Goal: Task Accomplishment & Management: Use online tool/utility

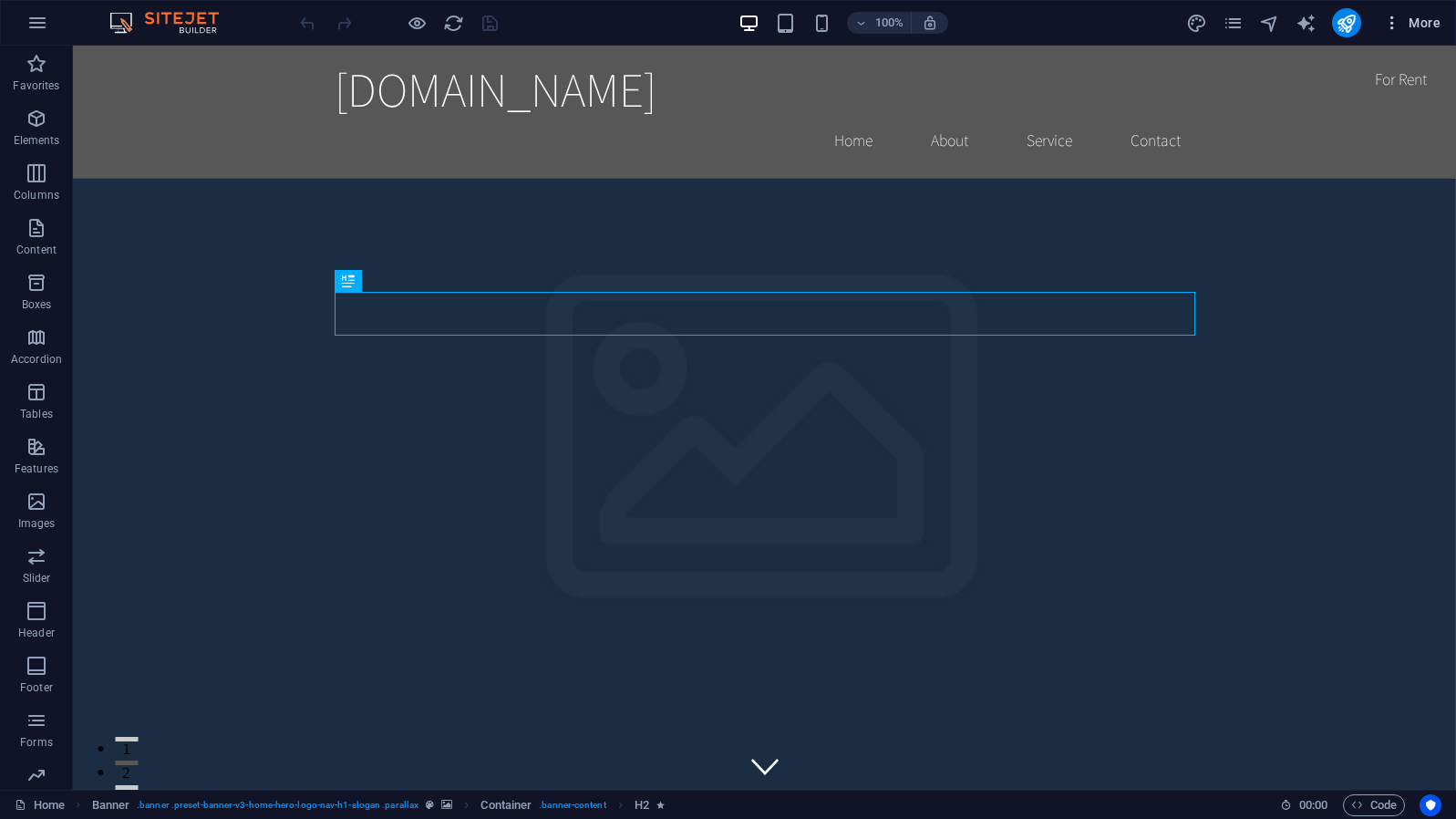
click at [1432, 31] on span "More" at bounding box center [1412, 23] width 57 height 18
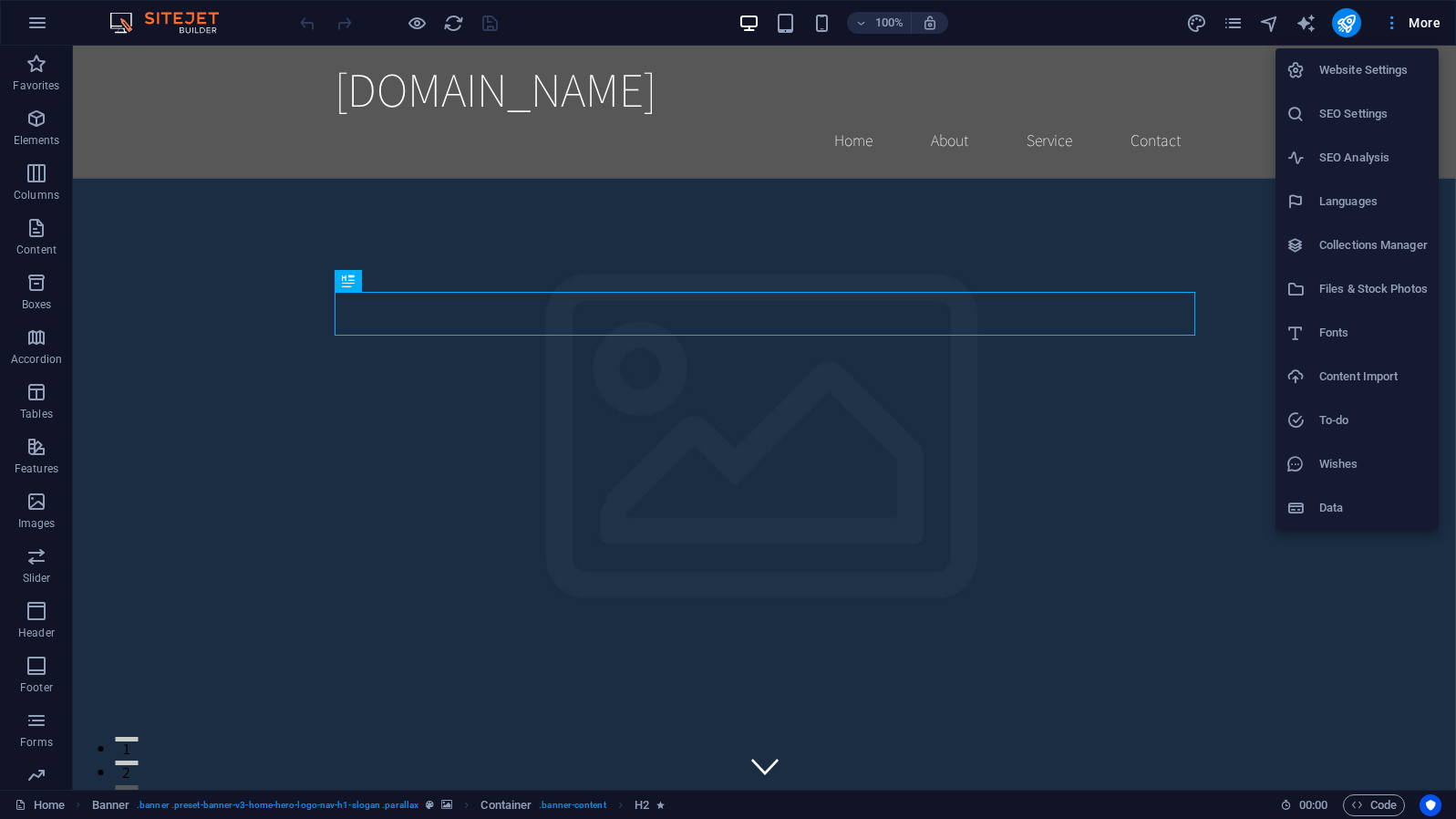
click at [1432, 31] on div at bounding box center [728, 409] width 1456 height 819
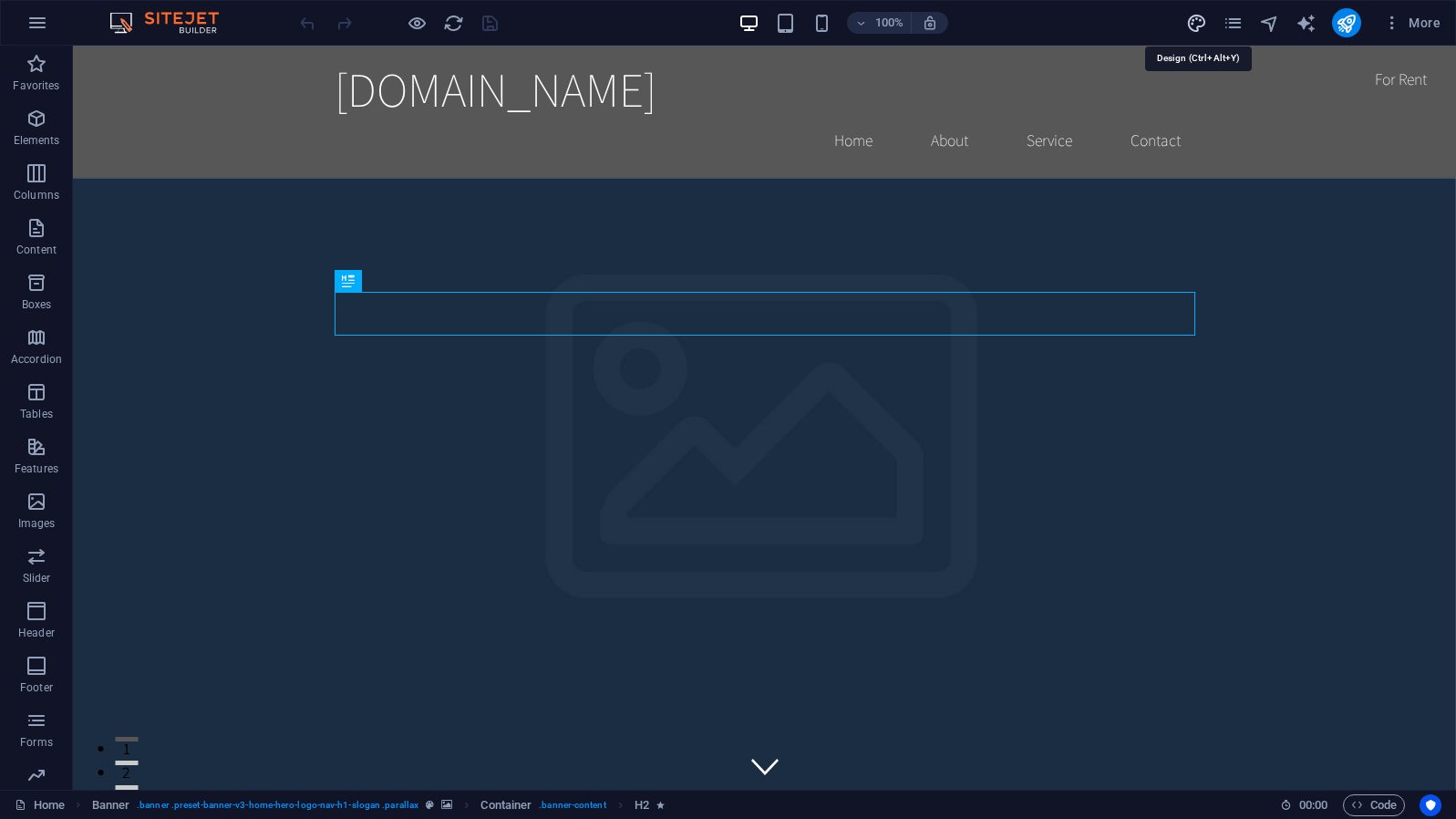
click at [1198, 18] on icon "design" at bounding box center [1197, 24] width 21 height 21
select select "rem"
select select "200"
select select "px"
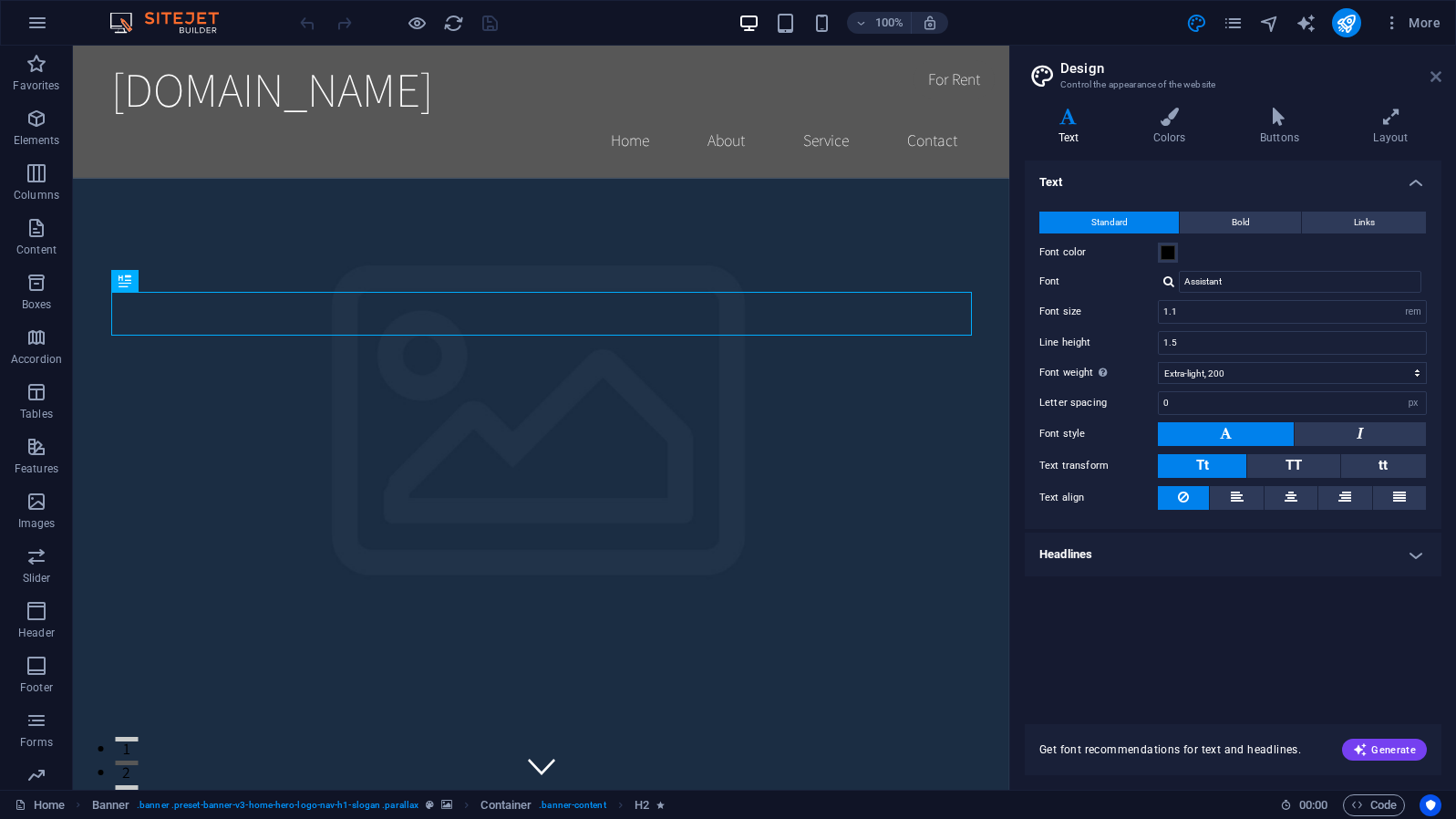
click at [1438, 77] on icon at bounding box center [1436, 77] width 11 height 15
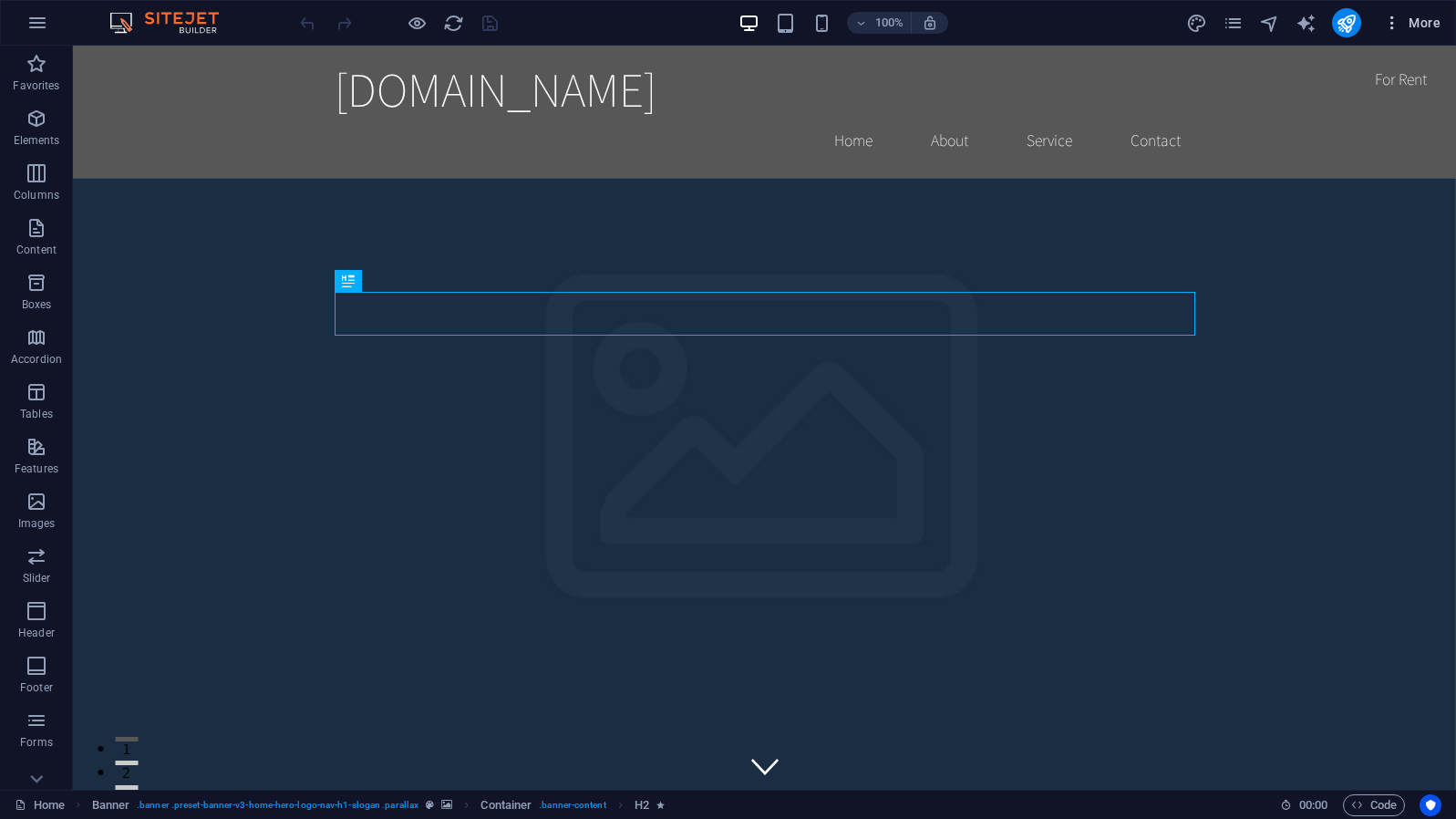
click at [1404, 24] on span "More" at bounding box center [1412, 23] width 57 height 18
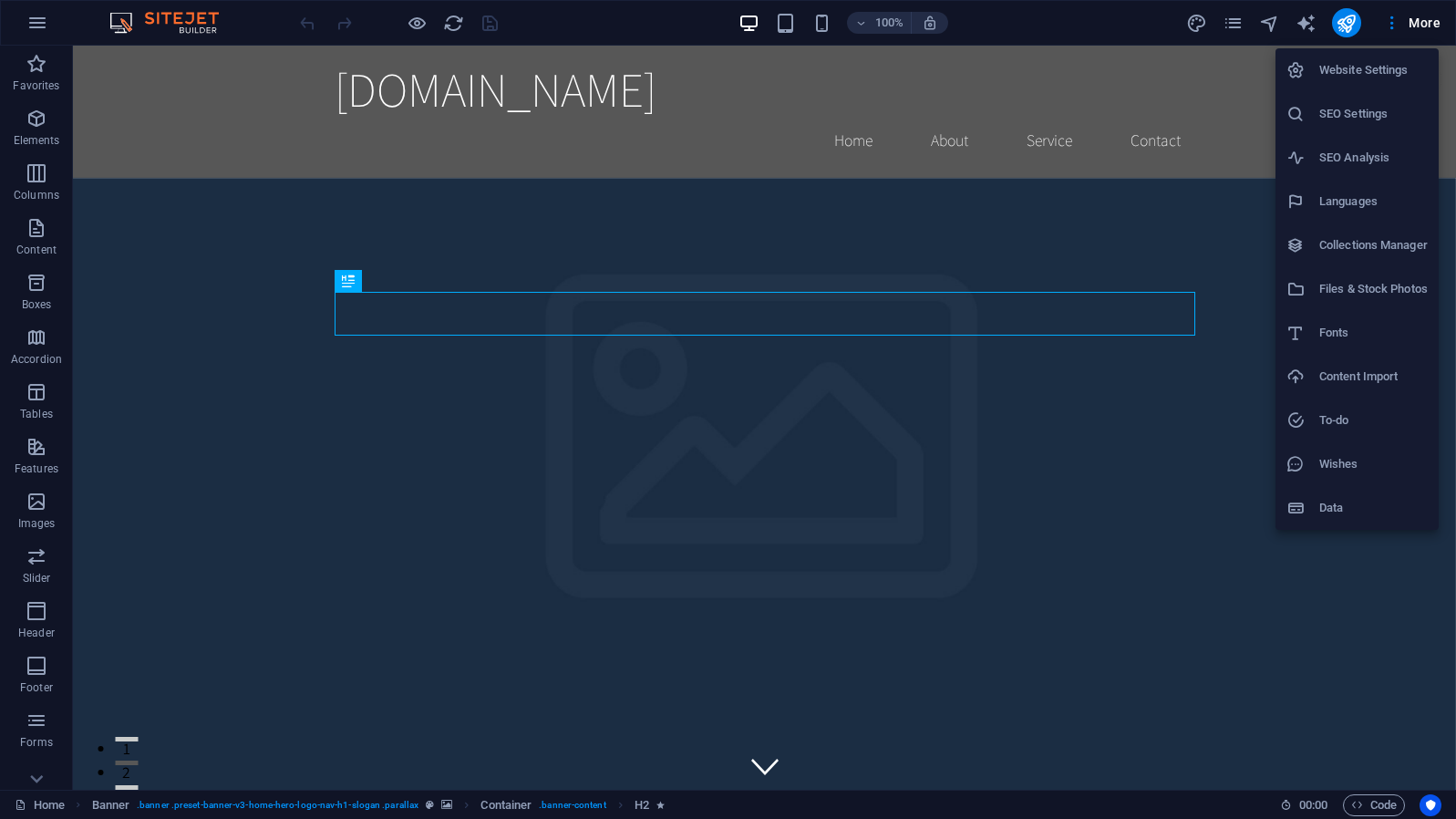
click at [1238, 28] on div at bounding box center [728, 409] width 1456 height 819
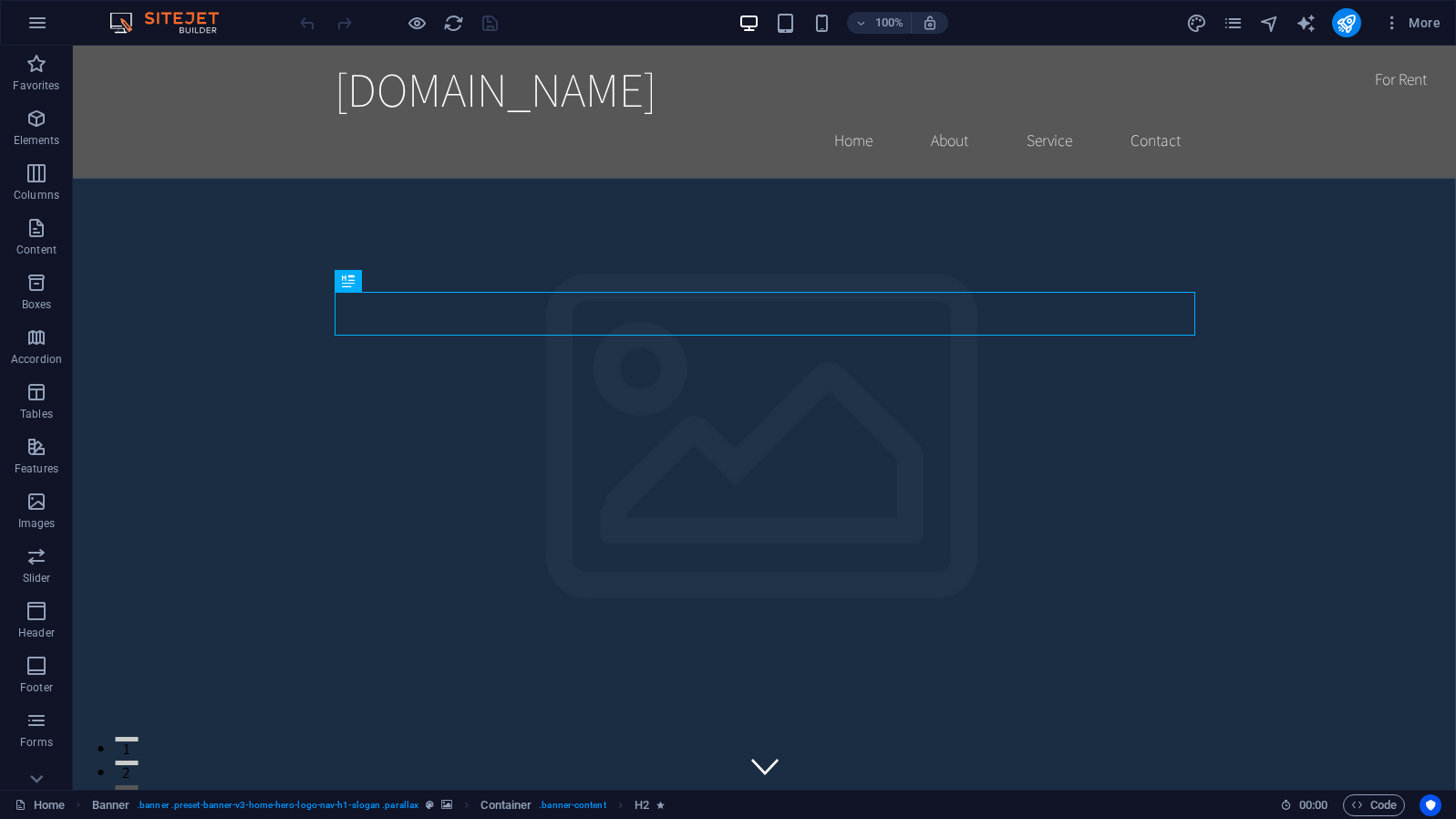
click at [1238, 28] on icon "pages" at bounding box center [1233, 24] width 21 height 21
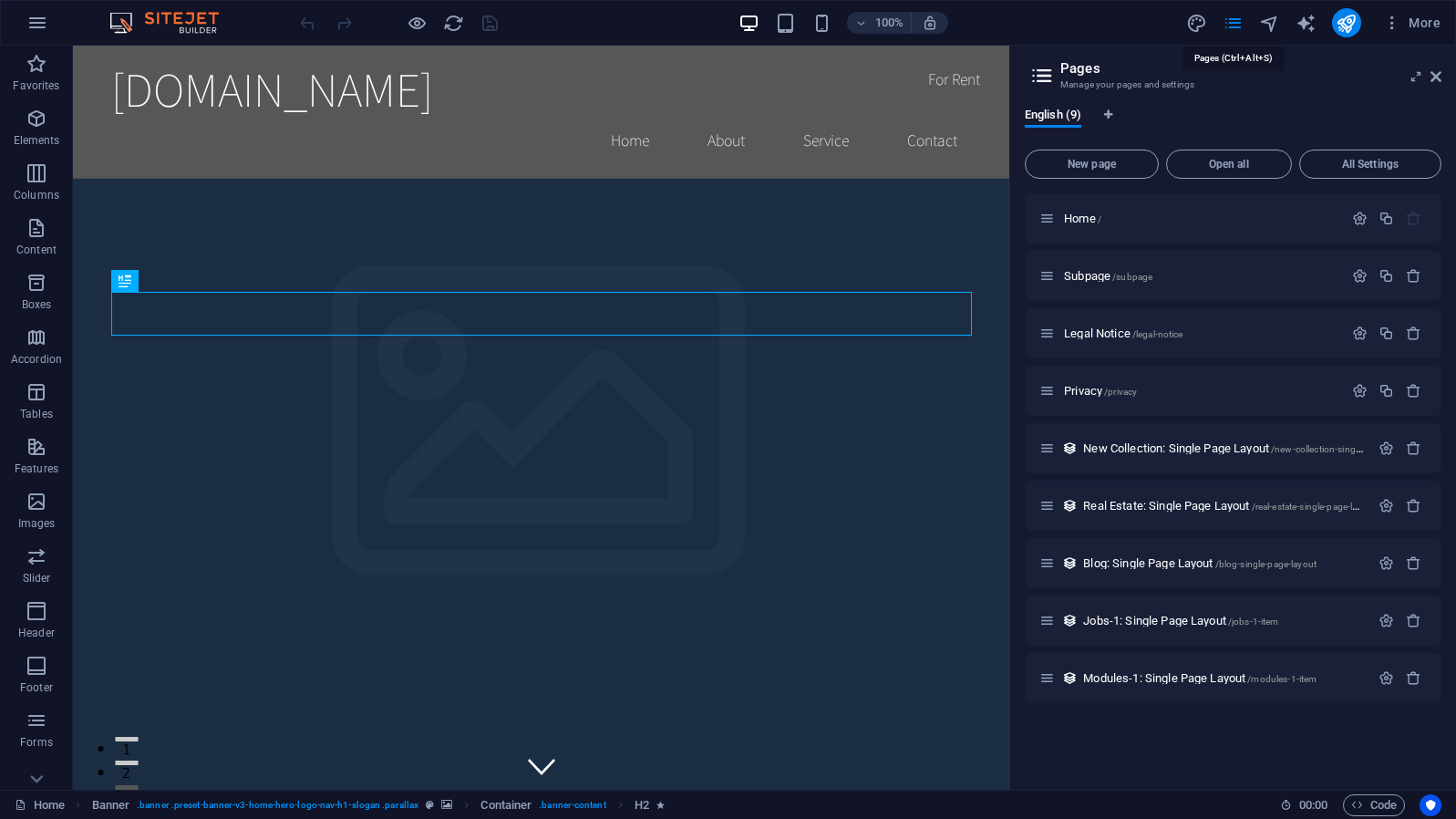
click at [1238, 28] on icon "pages" at bounding box center [1233, 24] width 21 height 21
click at [1441, 76] on icon at bounding box center [1436, 77] width 11 height 15
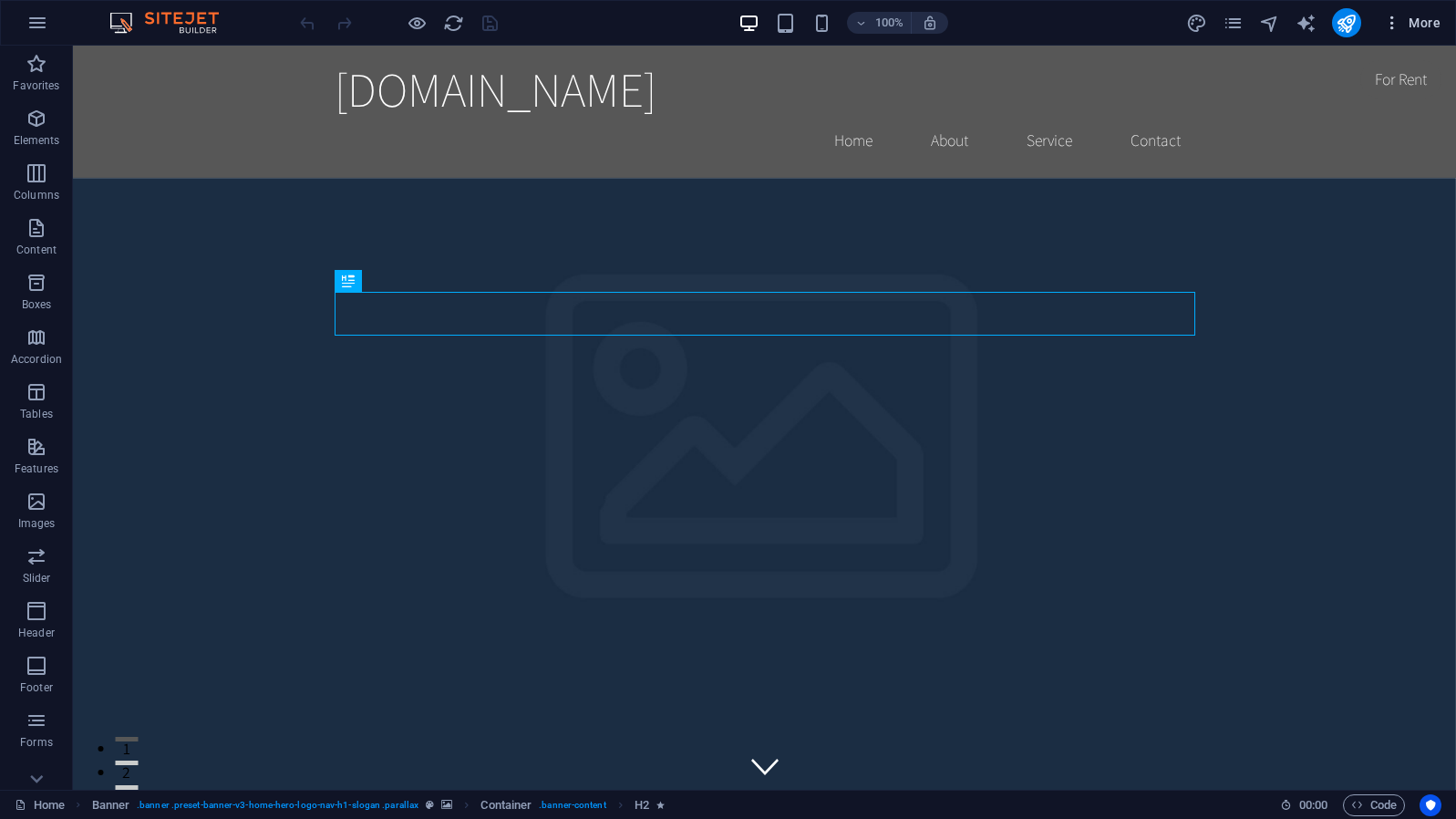
click at [1394, 22] on icon "button" at bounding box center [1392, 23] width 18 height 18
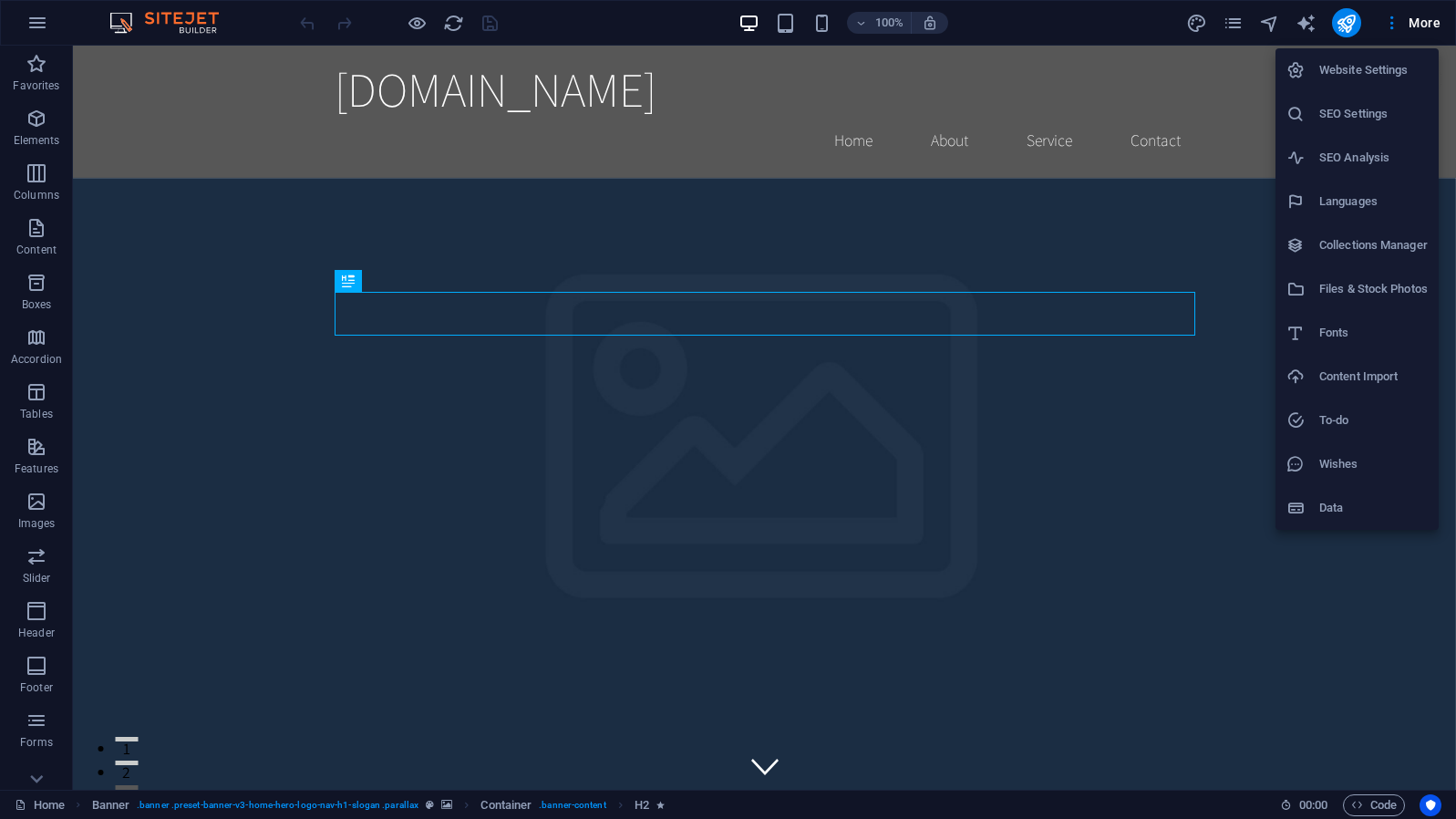
click at [1368, 71] on h6 "Website Settings" at bounding box center [1373, 70] width 108 height 22
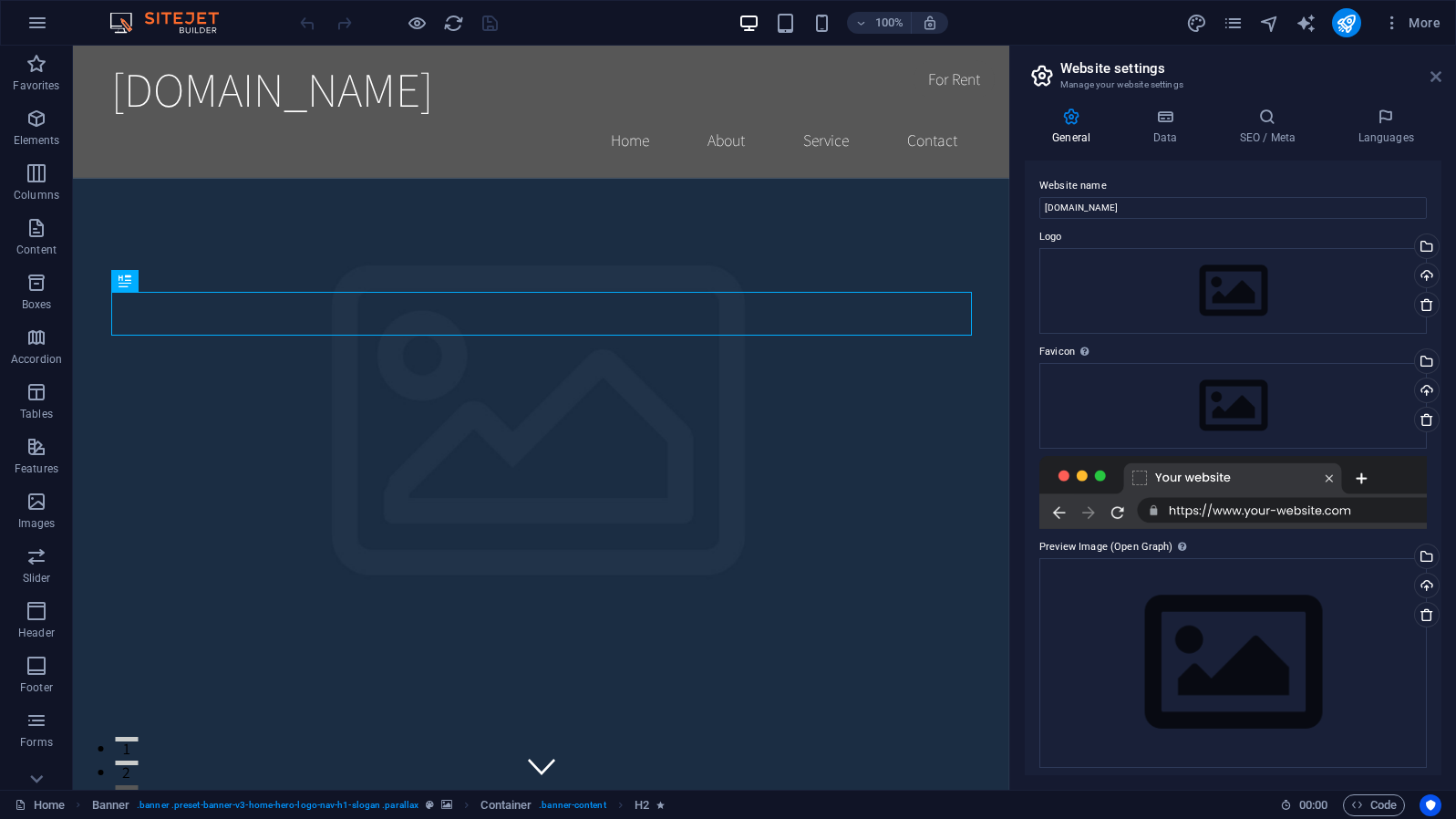
click at [1432, 74] on icon at bounding box center [1436, 77] width 11 height 15
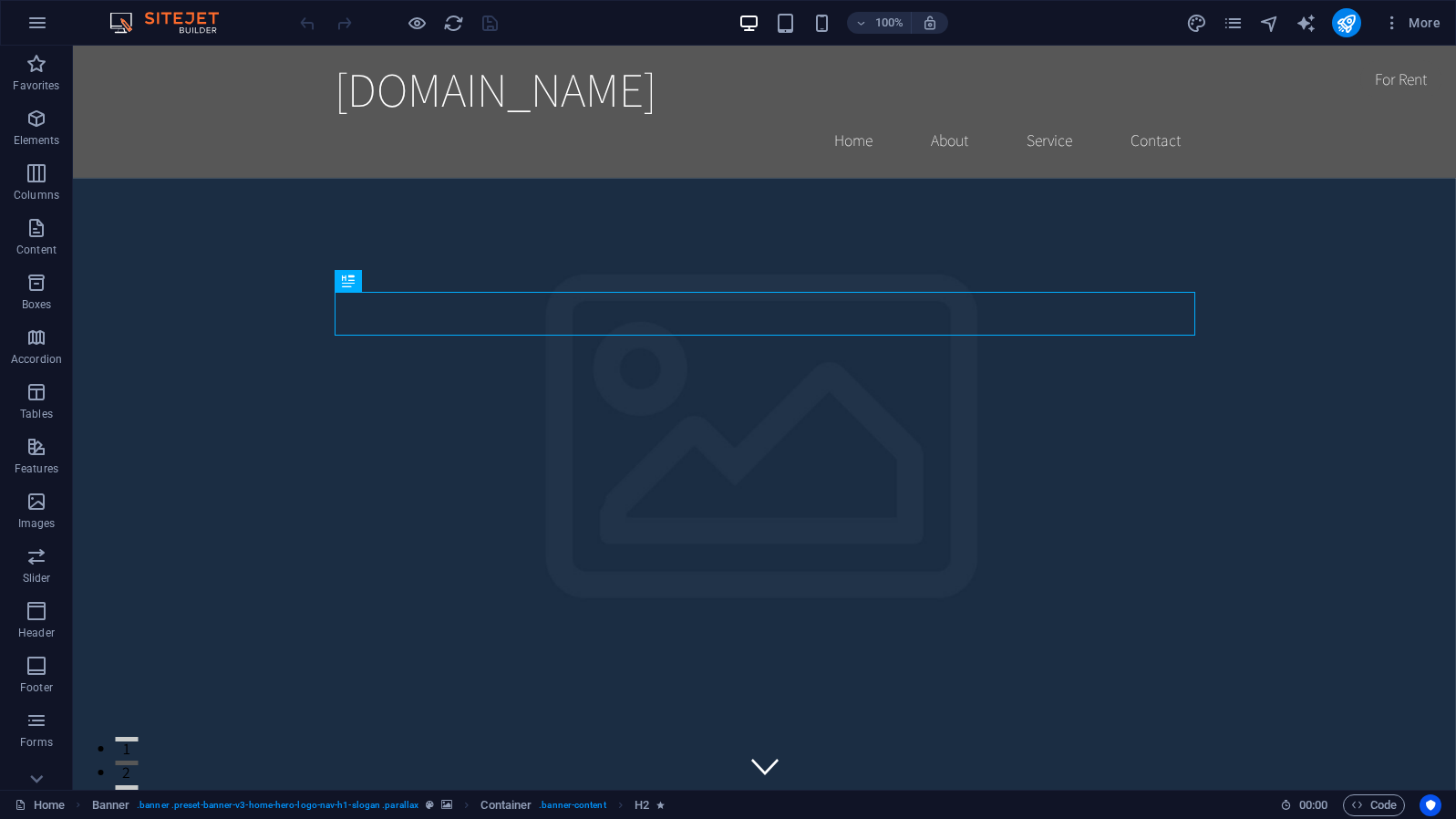
click at [204, 21] on img at bounding box center [174, 23] width 137 height 22
click at [1196, 27] on icon "design" at bounding box center [1197, 24] width 21 height 21
select select "rem"
select select "200"
select select "px"
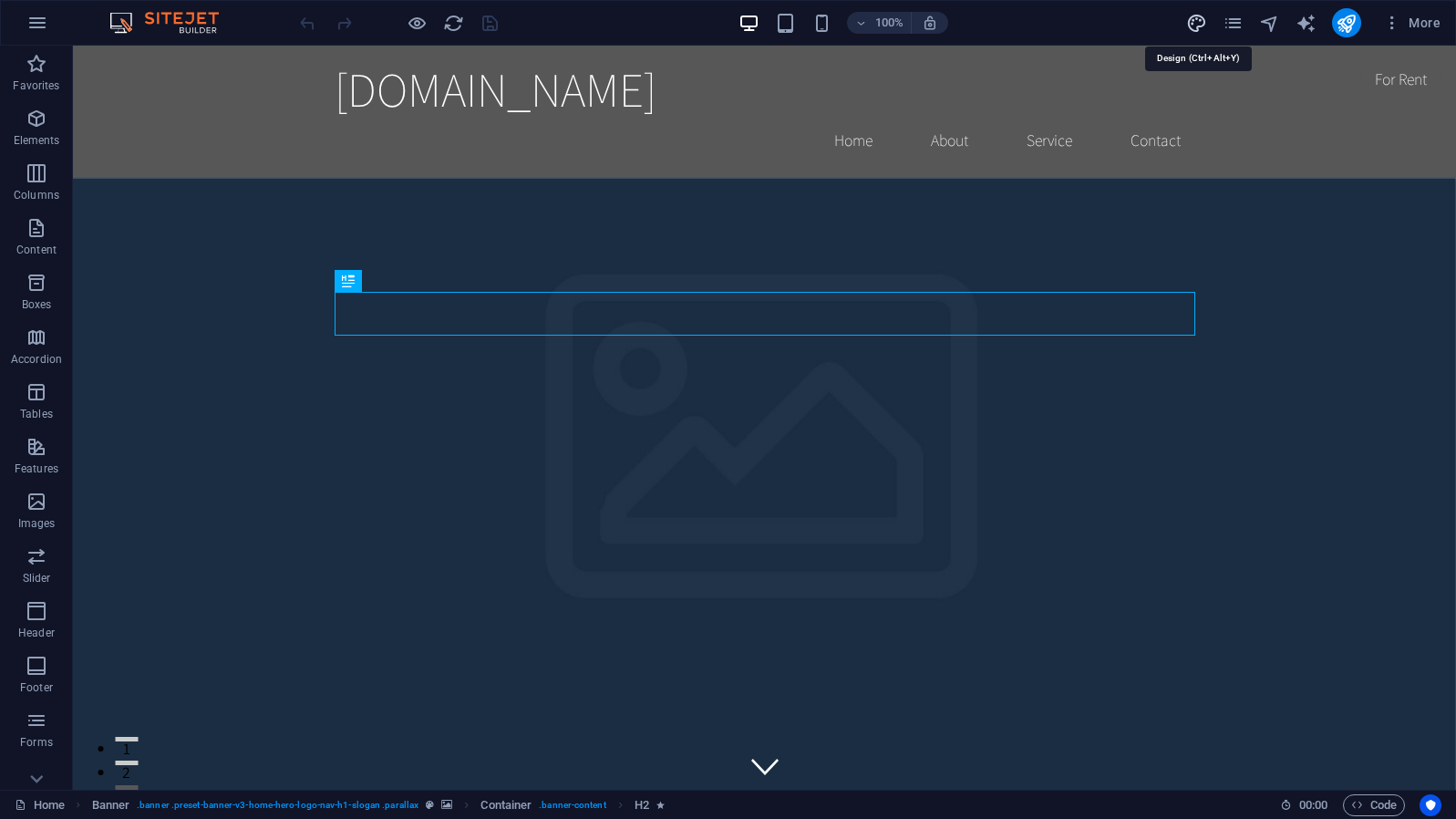
select select "rem"
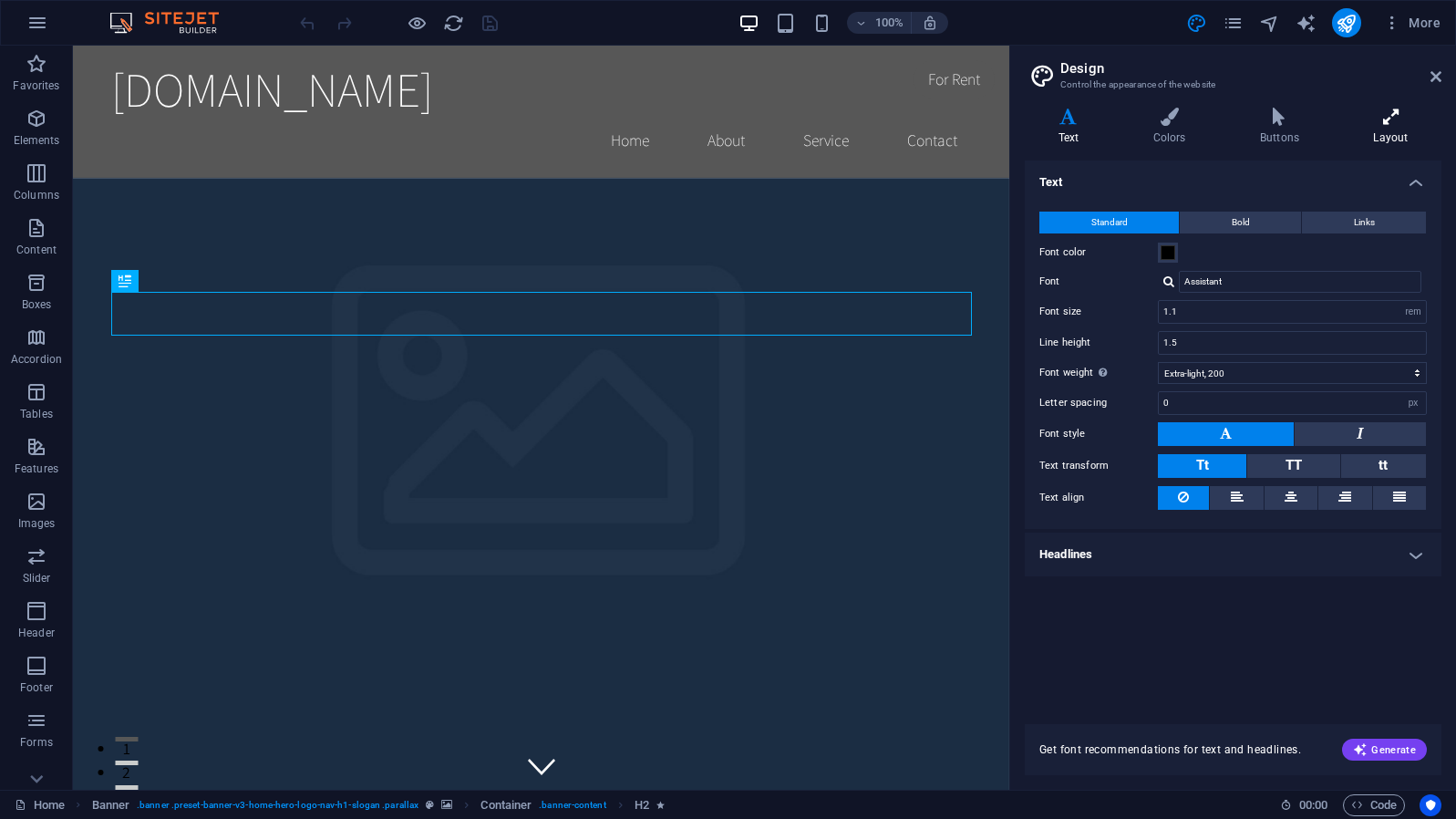
click at [1389, 121] on icon at bounding box center [1391, 116] width 102 height 18
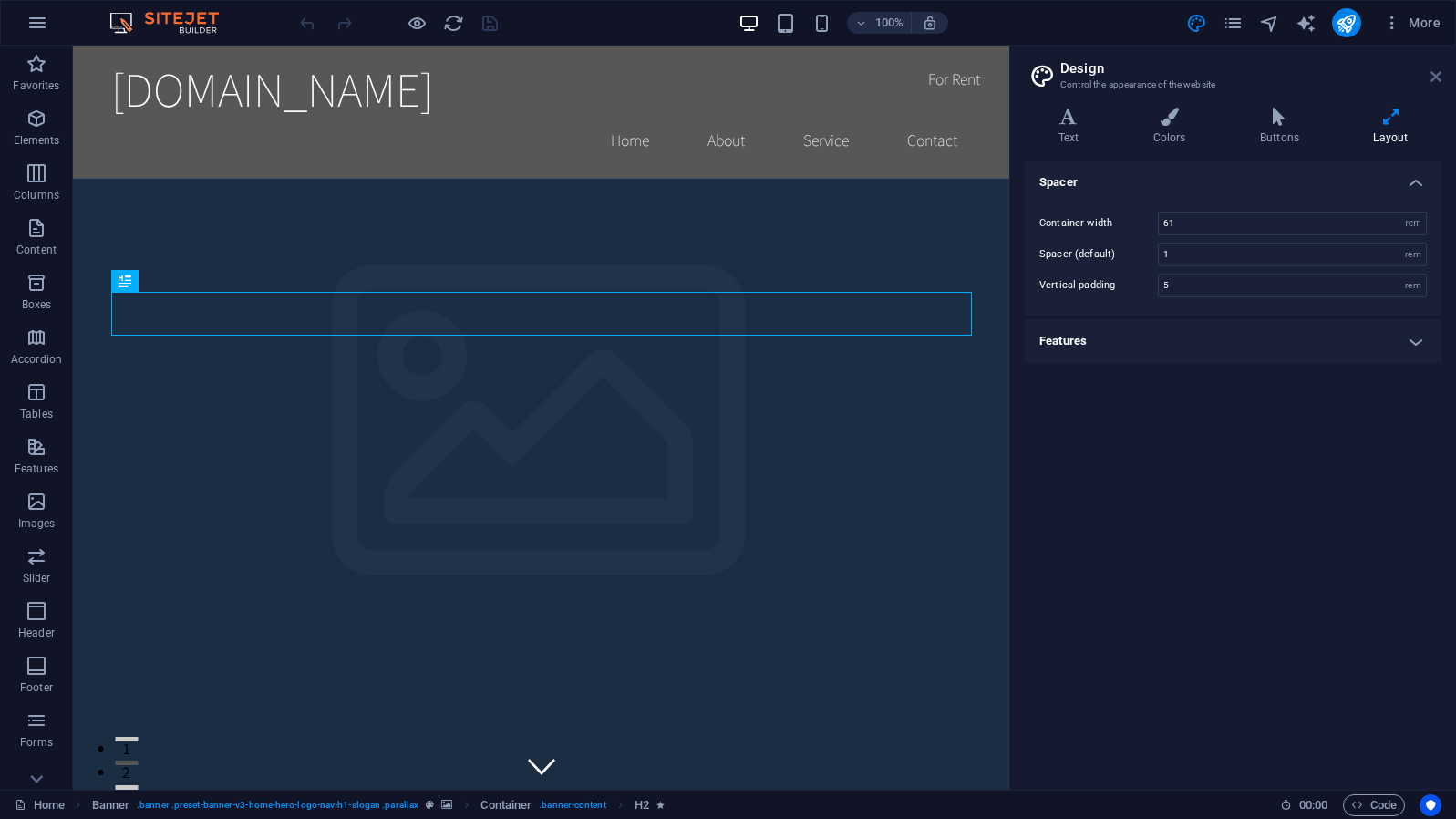
click at [1432, 77] on icon at bounding box center [1436, 77] width 11 height 15
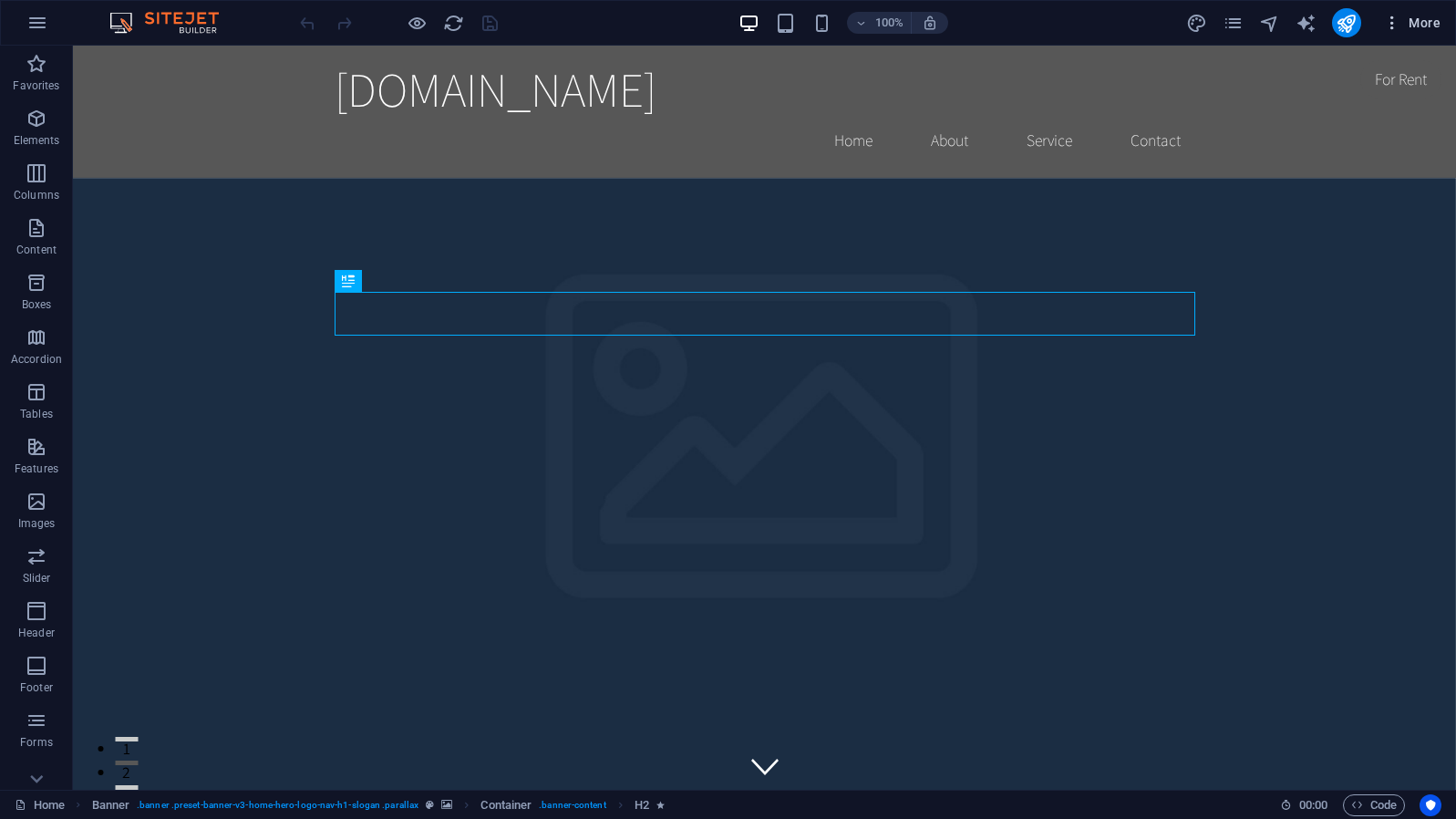
click at [1392, 29] on icon "button" at bounding box center [1392, 23] width 18 height 18
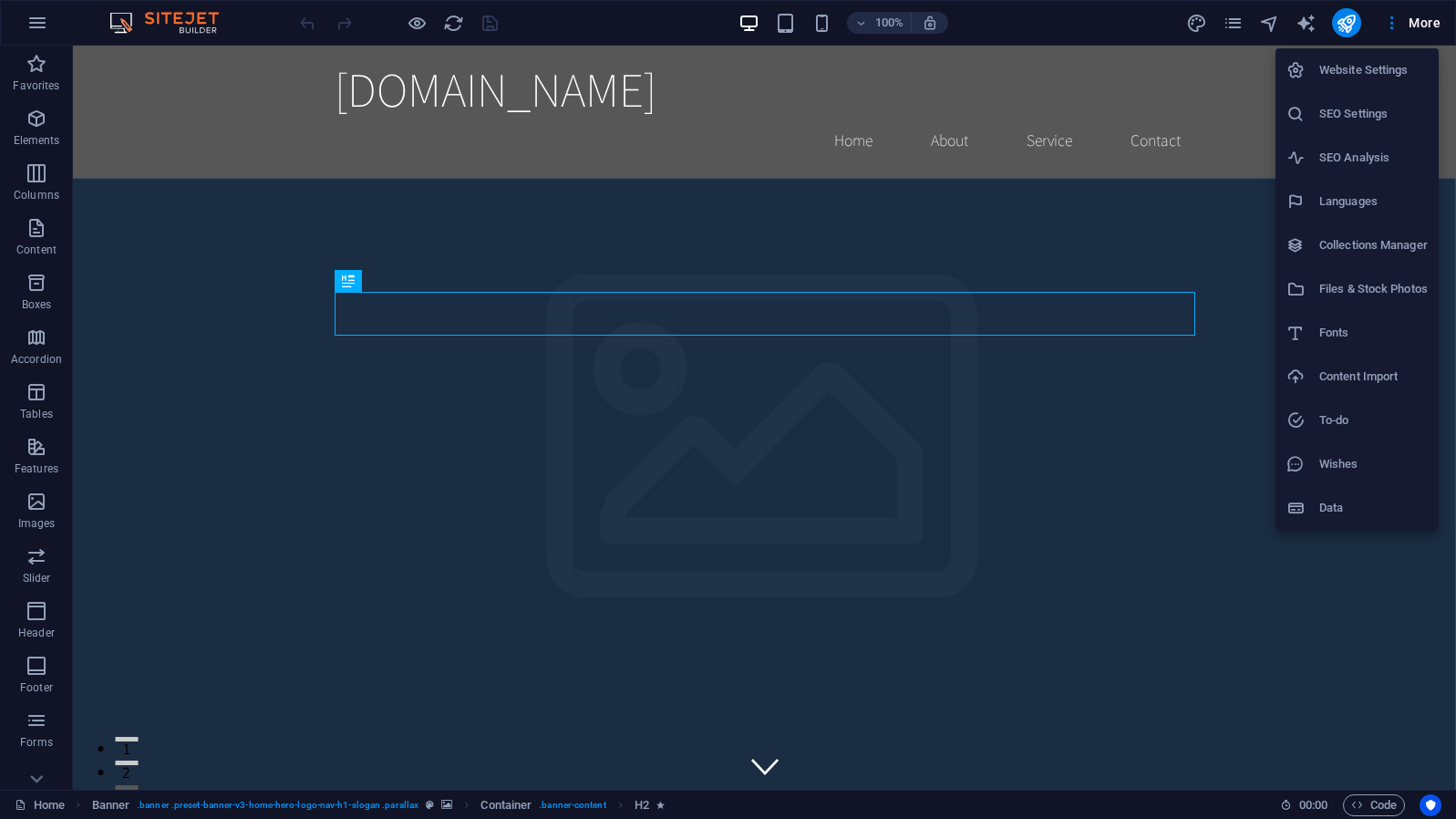
click at [1227, 56] on div at bounding box center [728, 409] width 1456 height 819
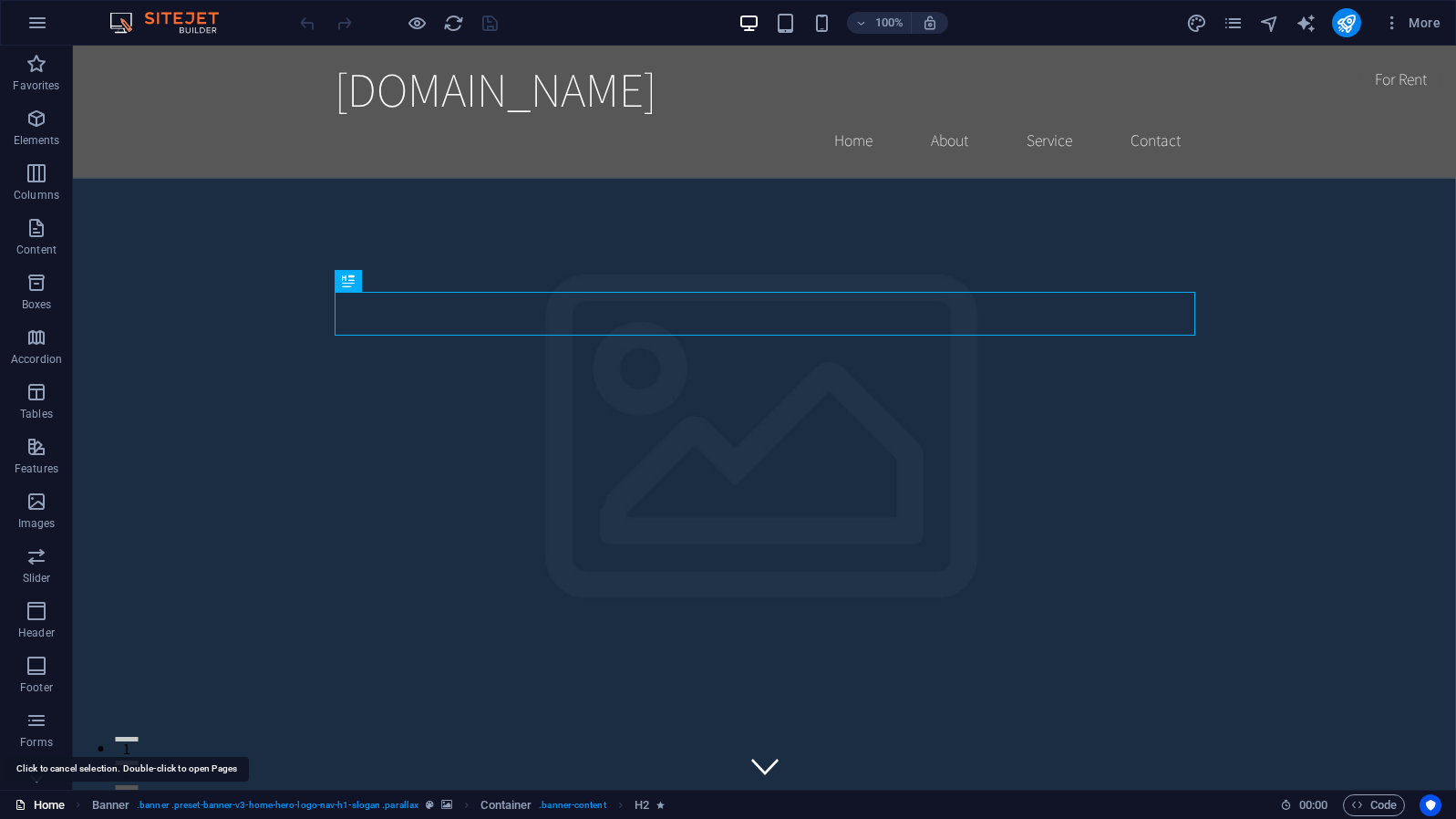
click at [43, 807] on link "Home" at bounding box center [39, 805] width 50 height 22
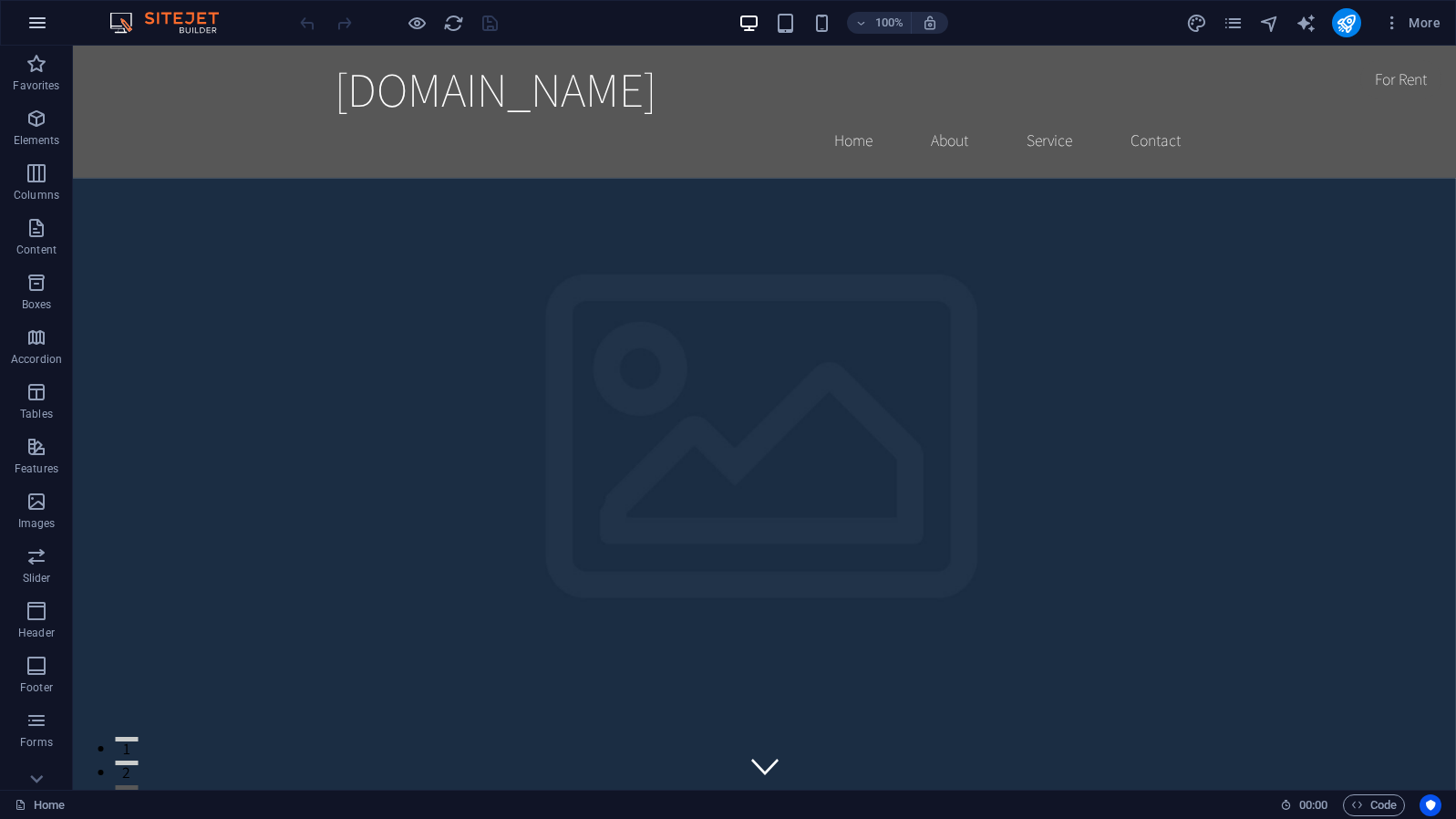
click at [35, 20] on icon "button" at bounding box center [37, 23] width 22 height 22
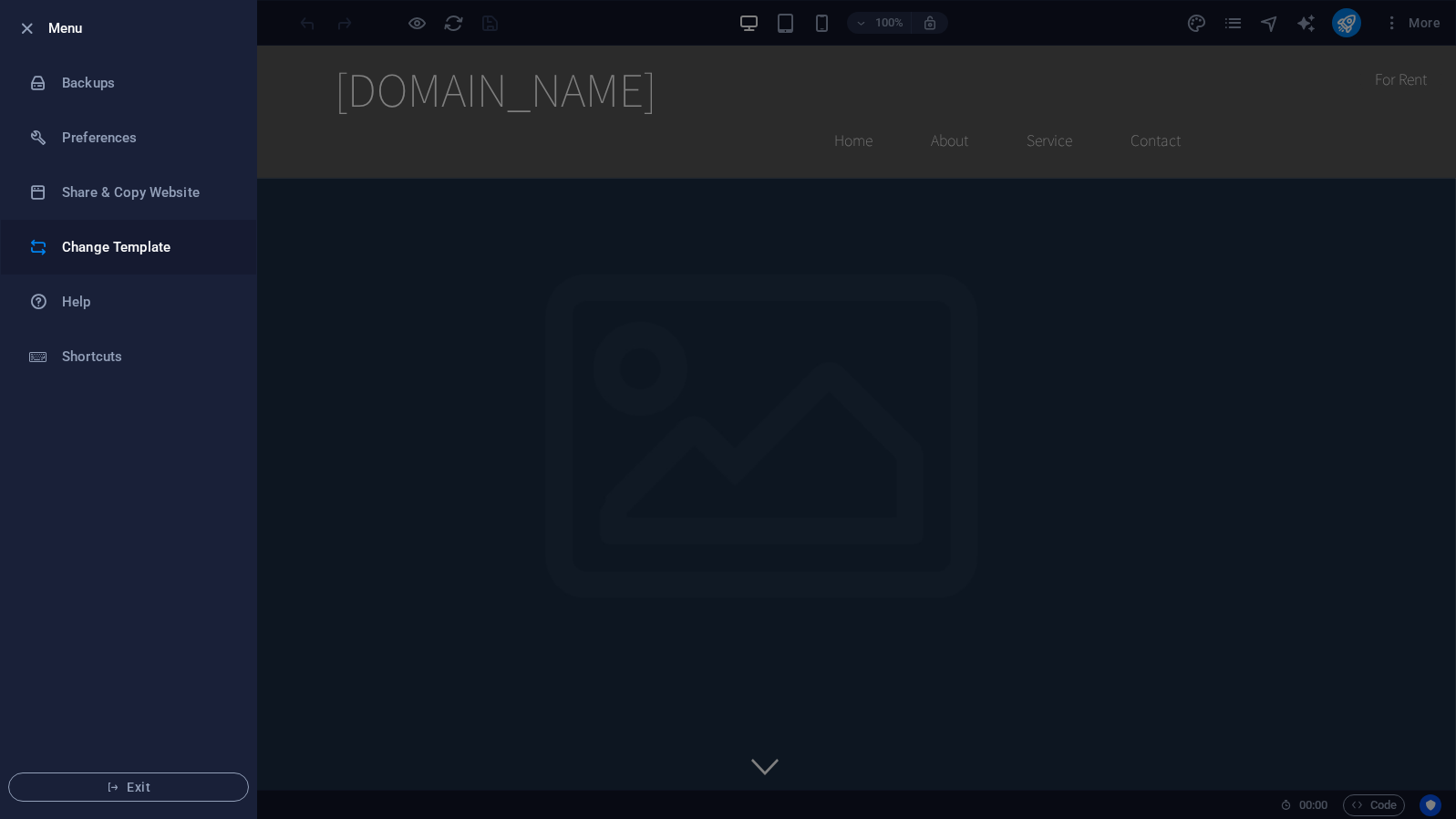
click at [129, 246] on h6 "Change Template" at bounding box center [146, 246] width 168 height 22
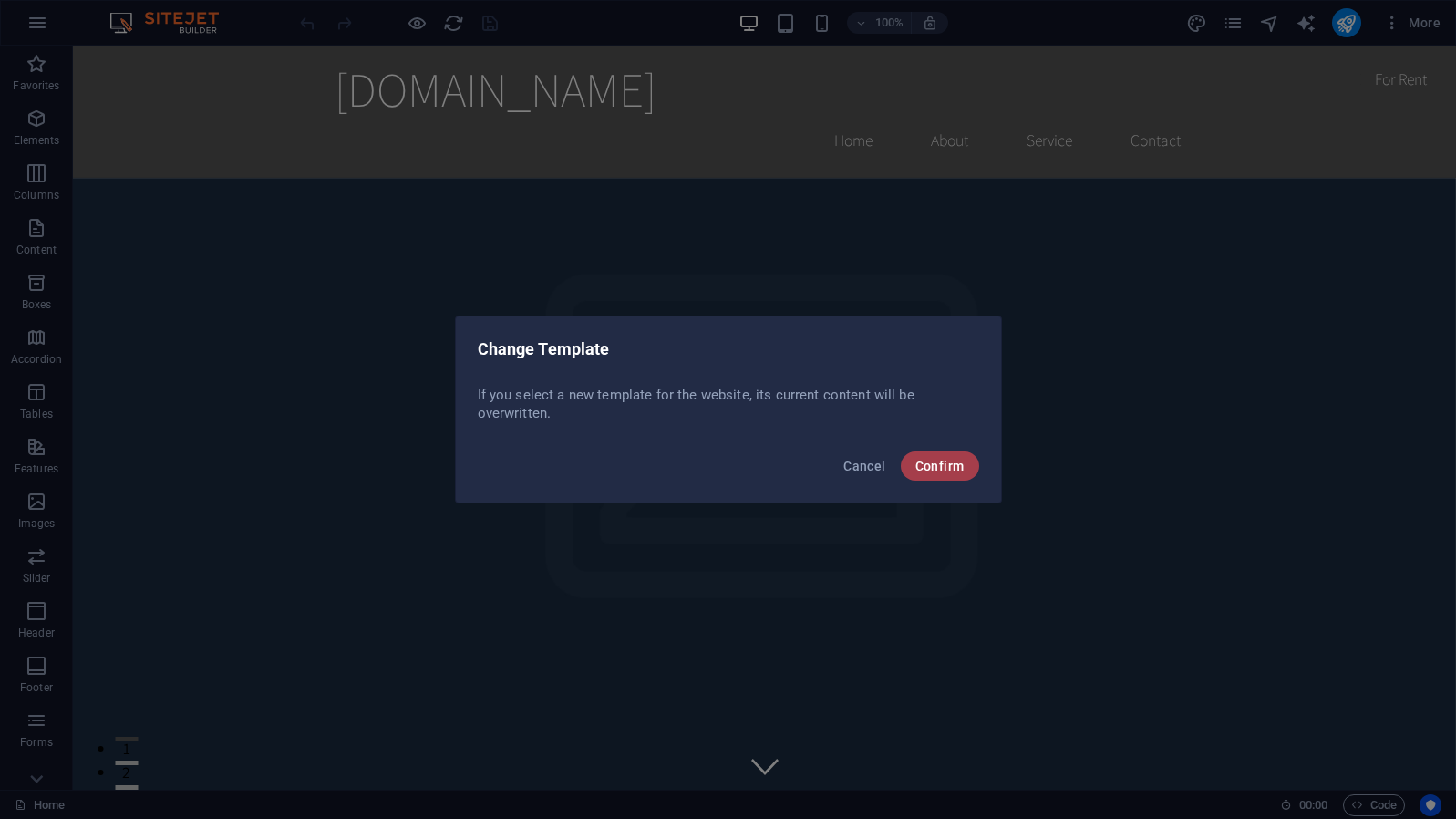
click at [942, 464] on span "Confirm" at bounding box center [940, 466] width 49 height 15
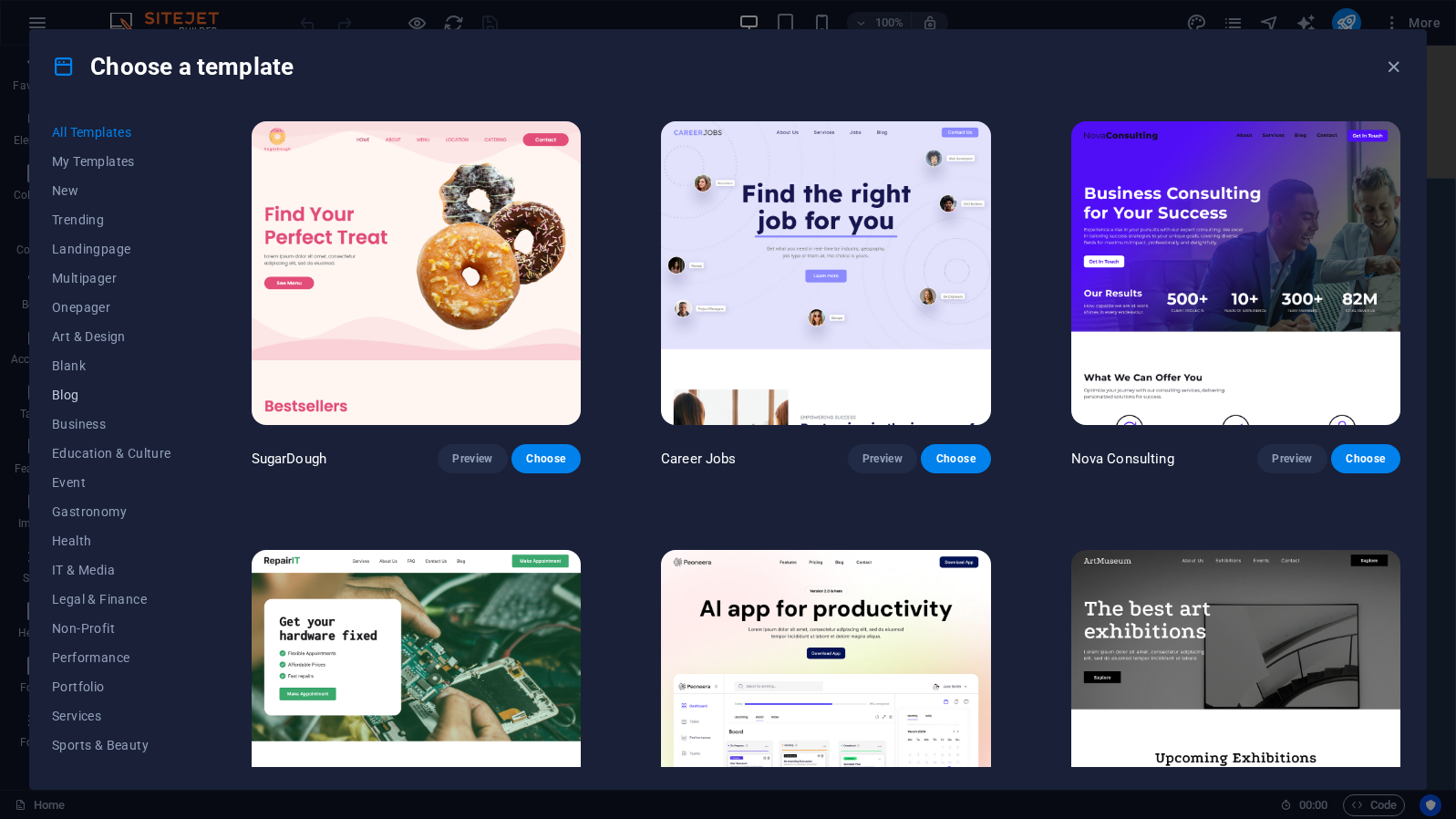
click at [73, 387] on span "Blog" at bounding box center [111, 395] width 119 height 15
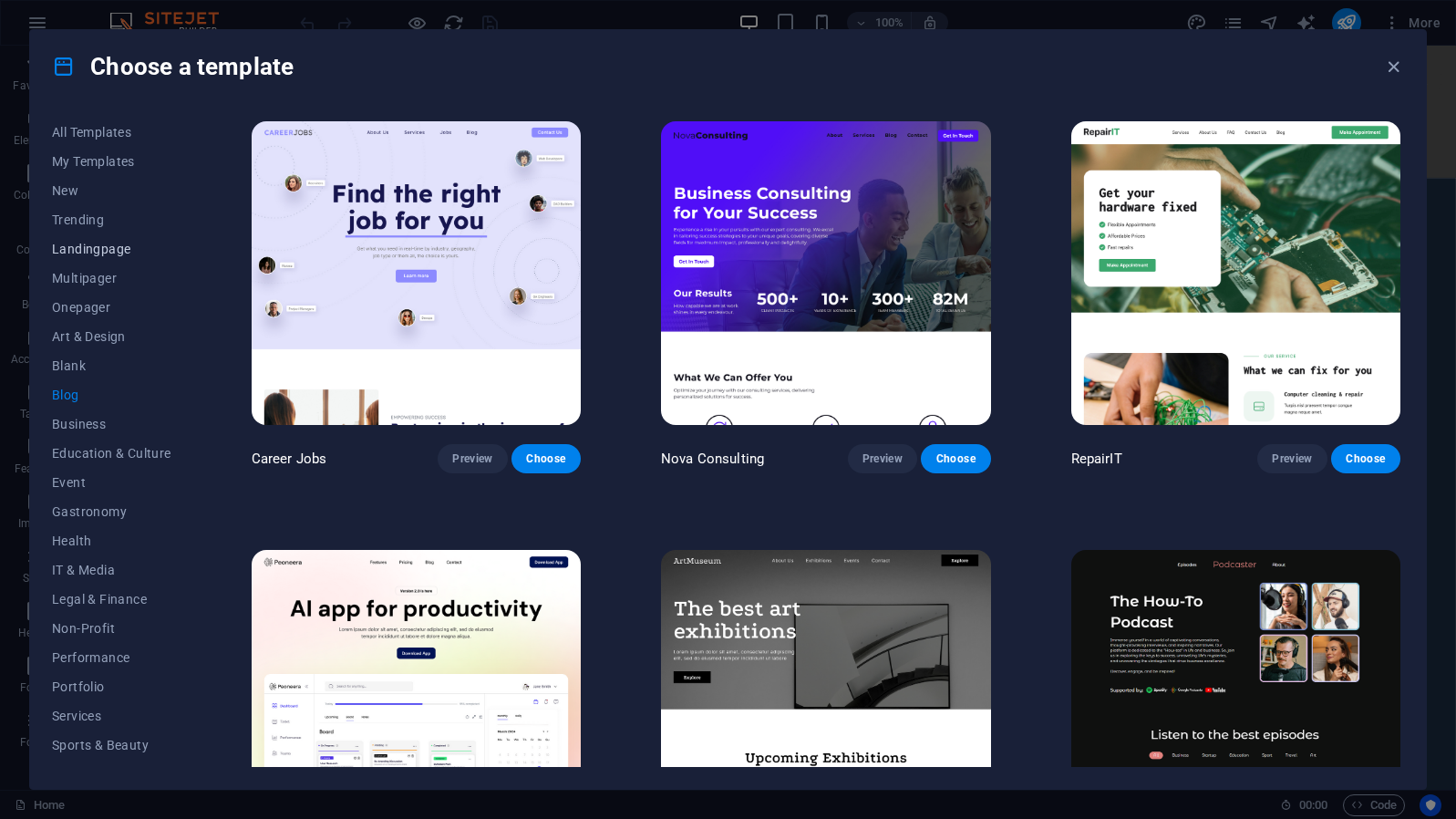
click at [108, 249] on span "Landingpage" at bounding box center [111, 249] width 119 height 15
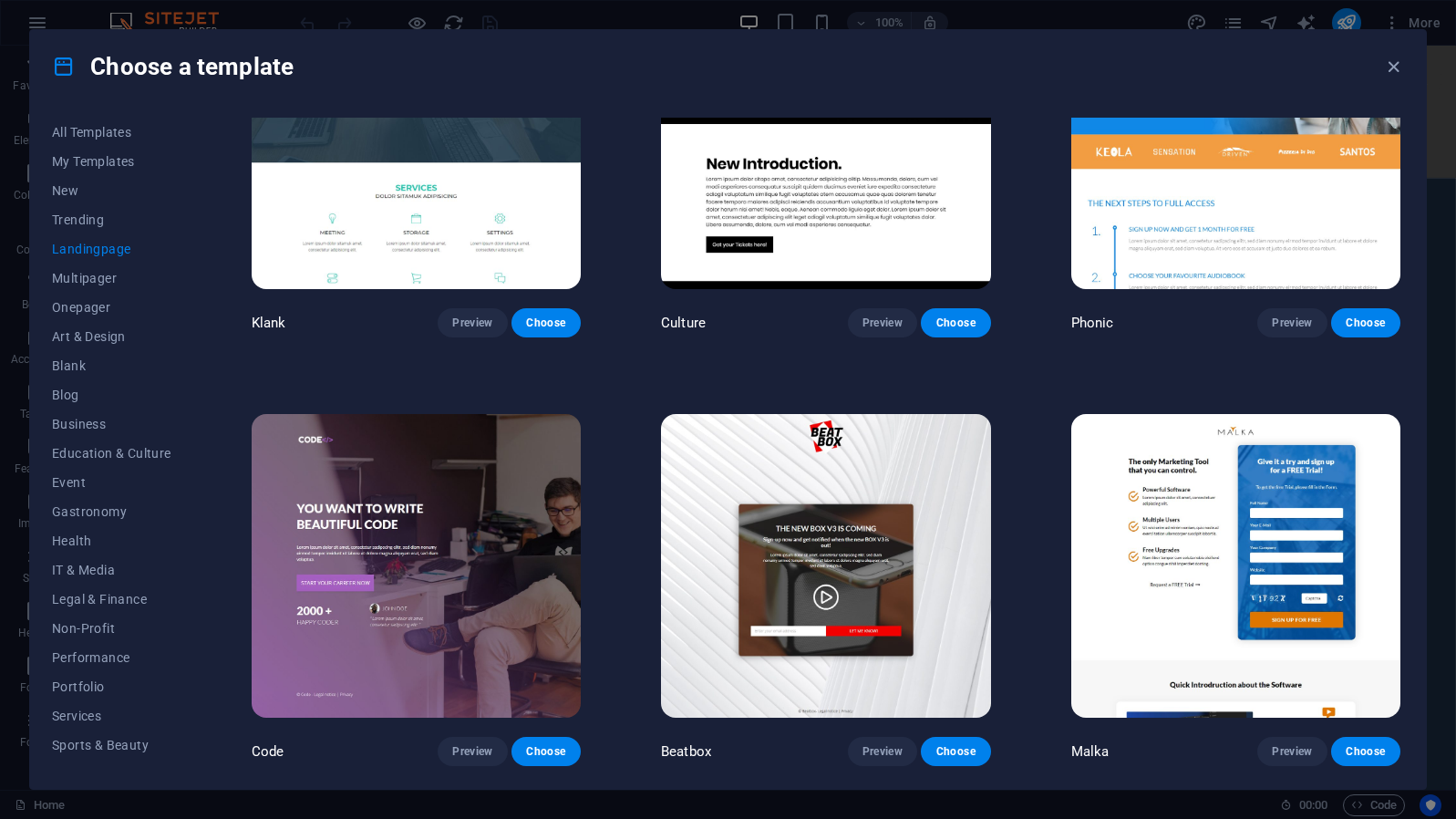
scroll to position [134, 0]
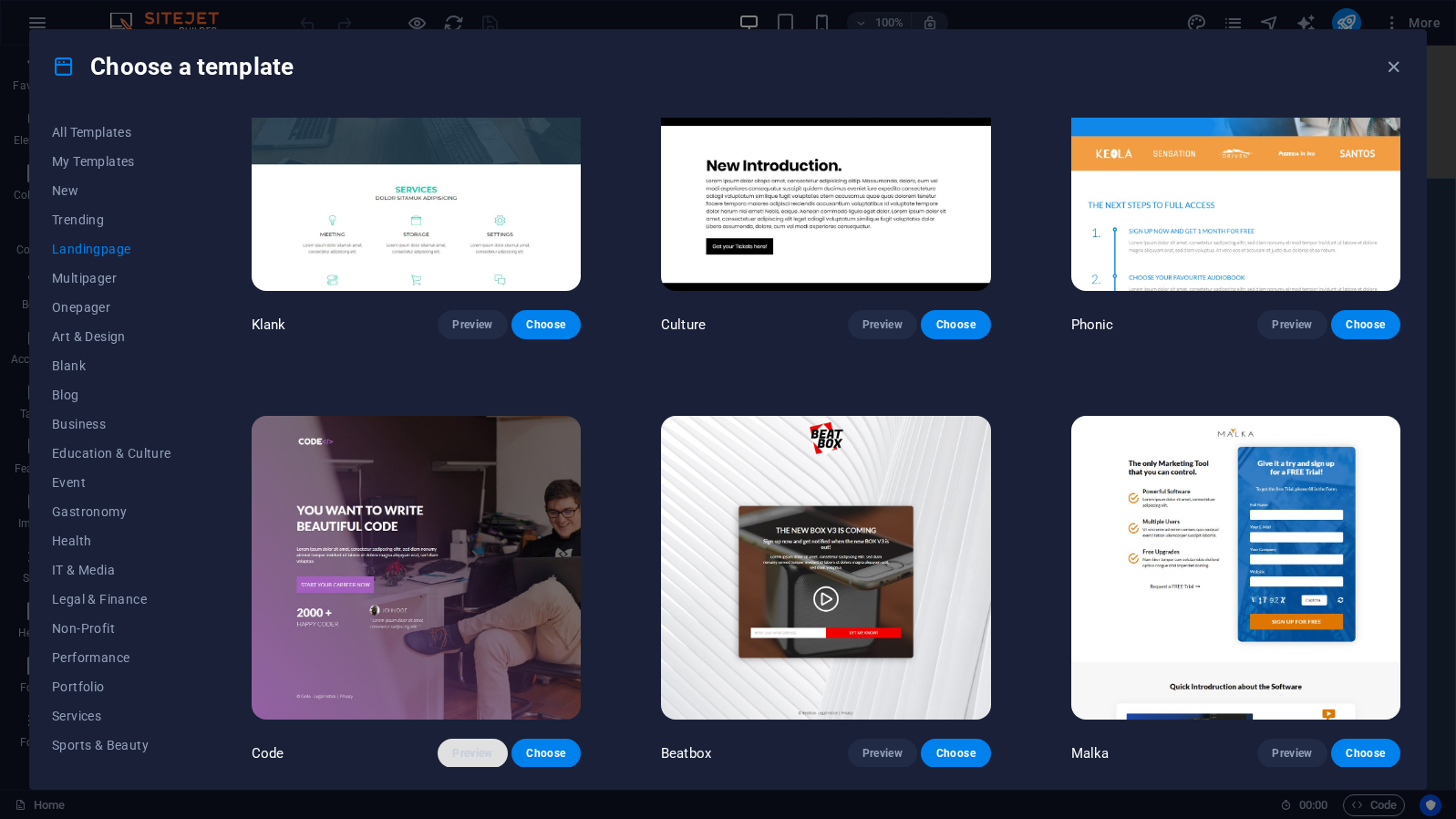
click at [466, 747] on span "Preview" at bounding box center [472, 754] width 40 height 15
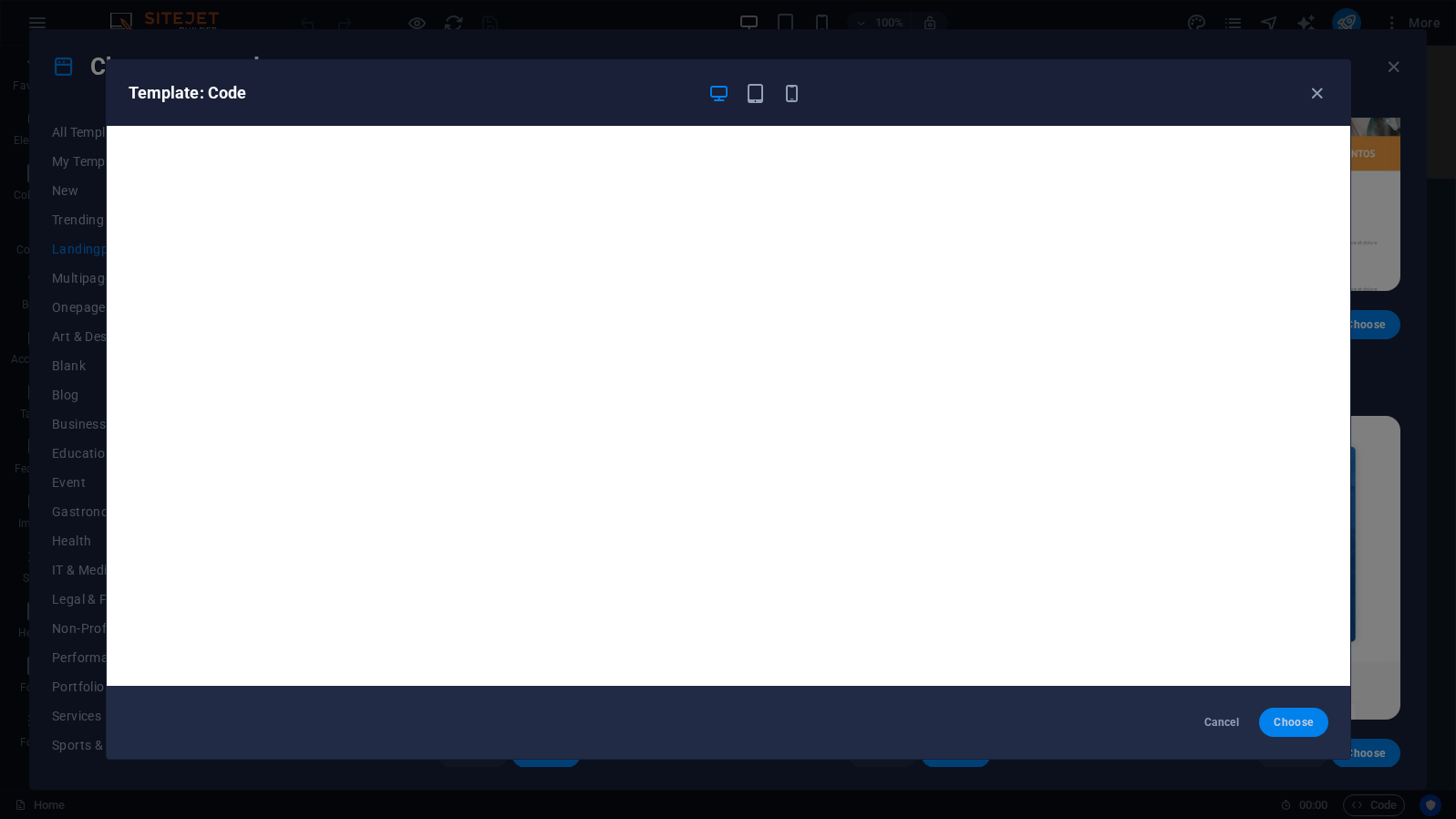
click at [1291, 720] on span "Choose" at bounding box center [1293, 723] width 39 height 15
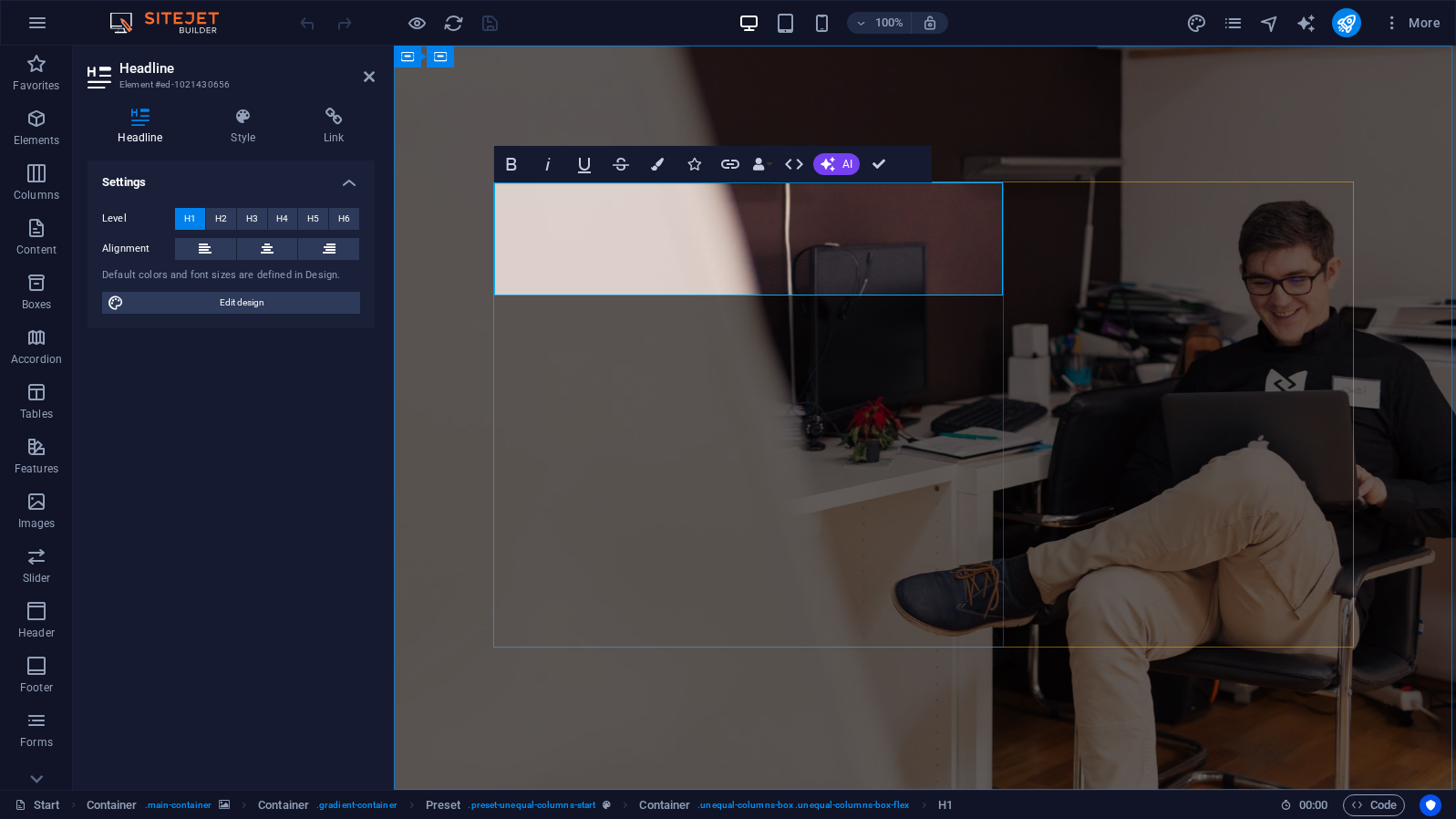
click at [246, 127] on h4 "Style" at bounding box center [246, 126] width 93 height 39
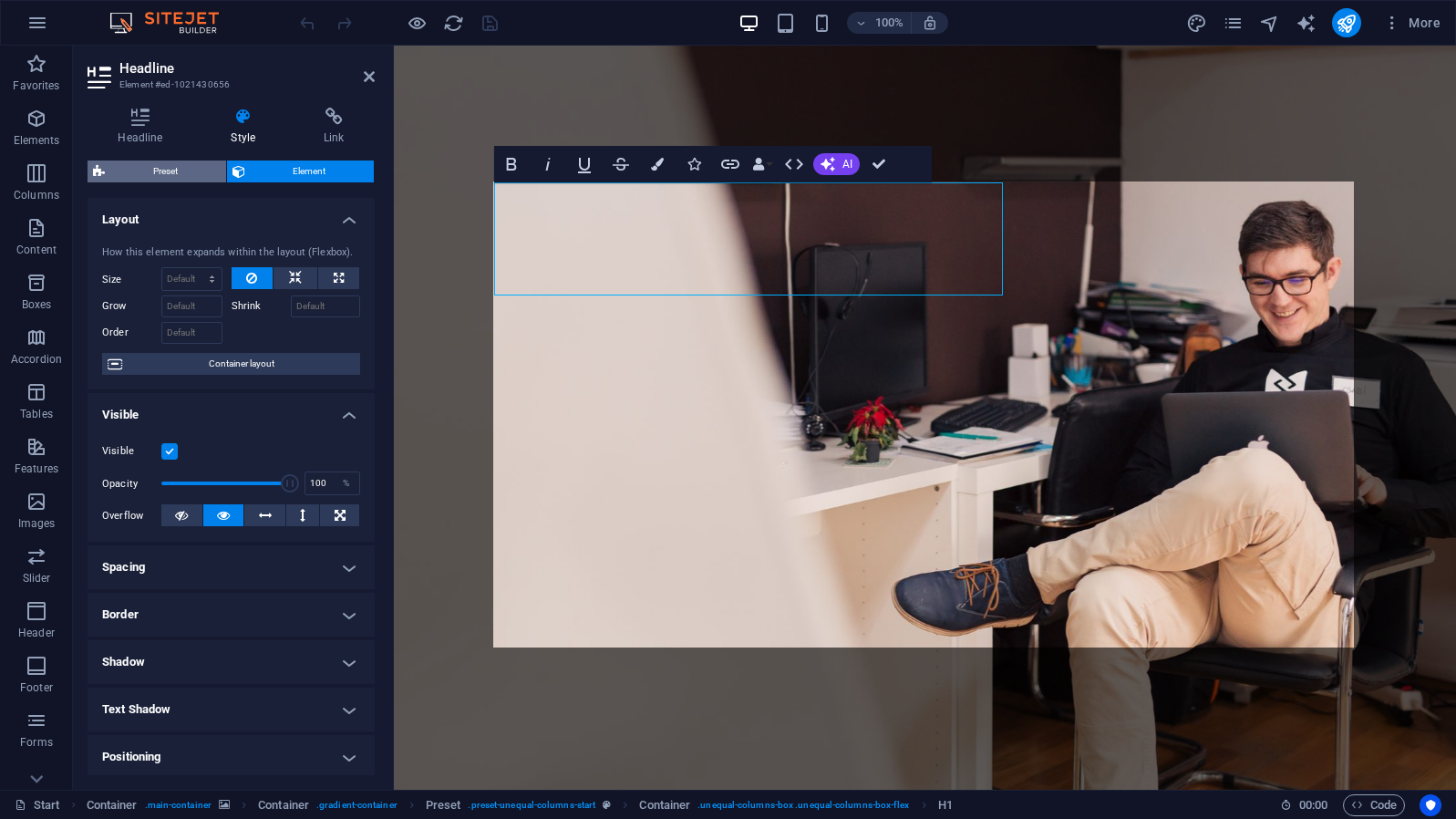
click at [148, 177] on span "Preset" at bounding box center [164, 171] width 110 height 22
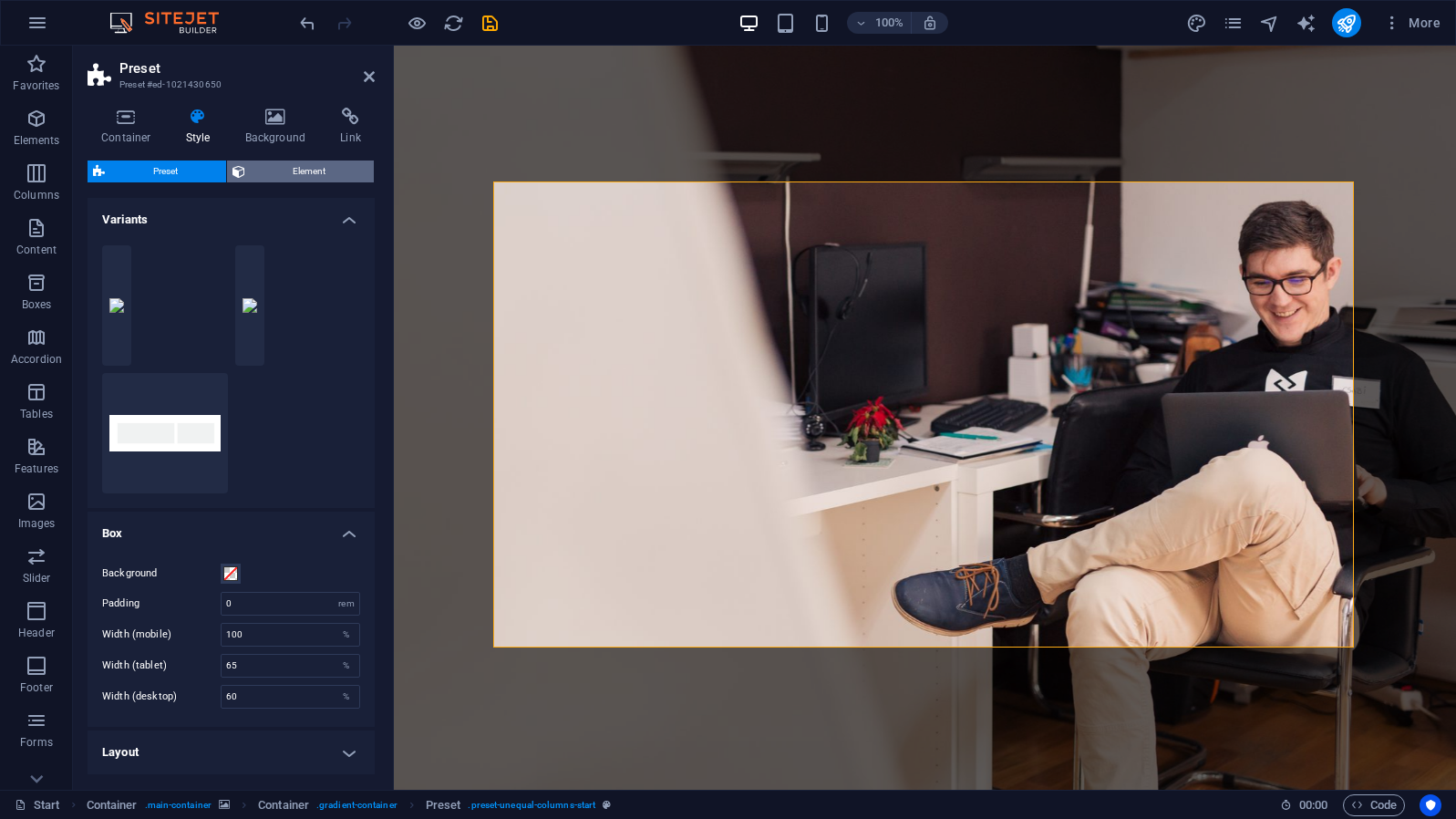
click at [275, 175] on span "Element" at bounding box center [310, 171] width 118 height 22
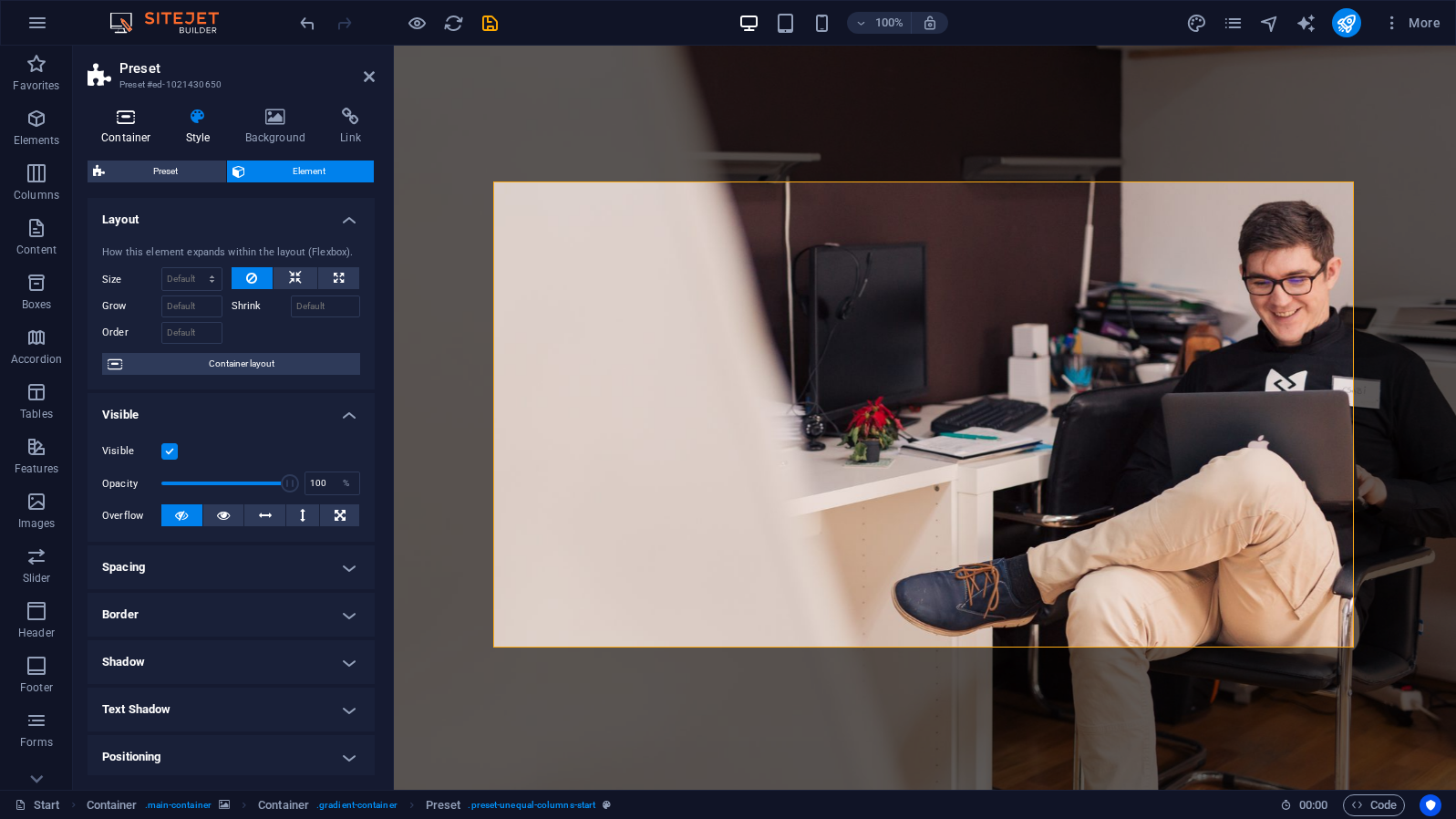
click at [124, 120] on icon at bounding box center [126, 116] width 77 height 18
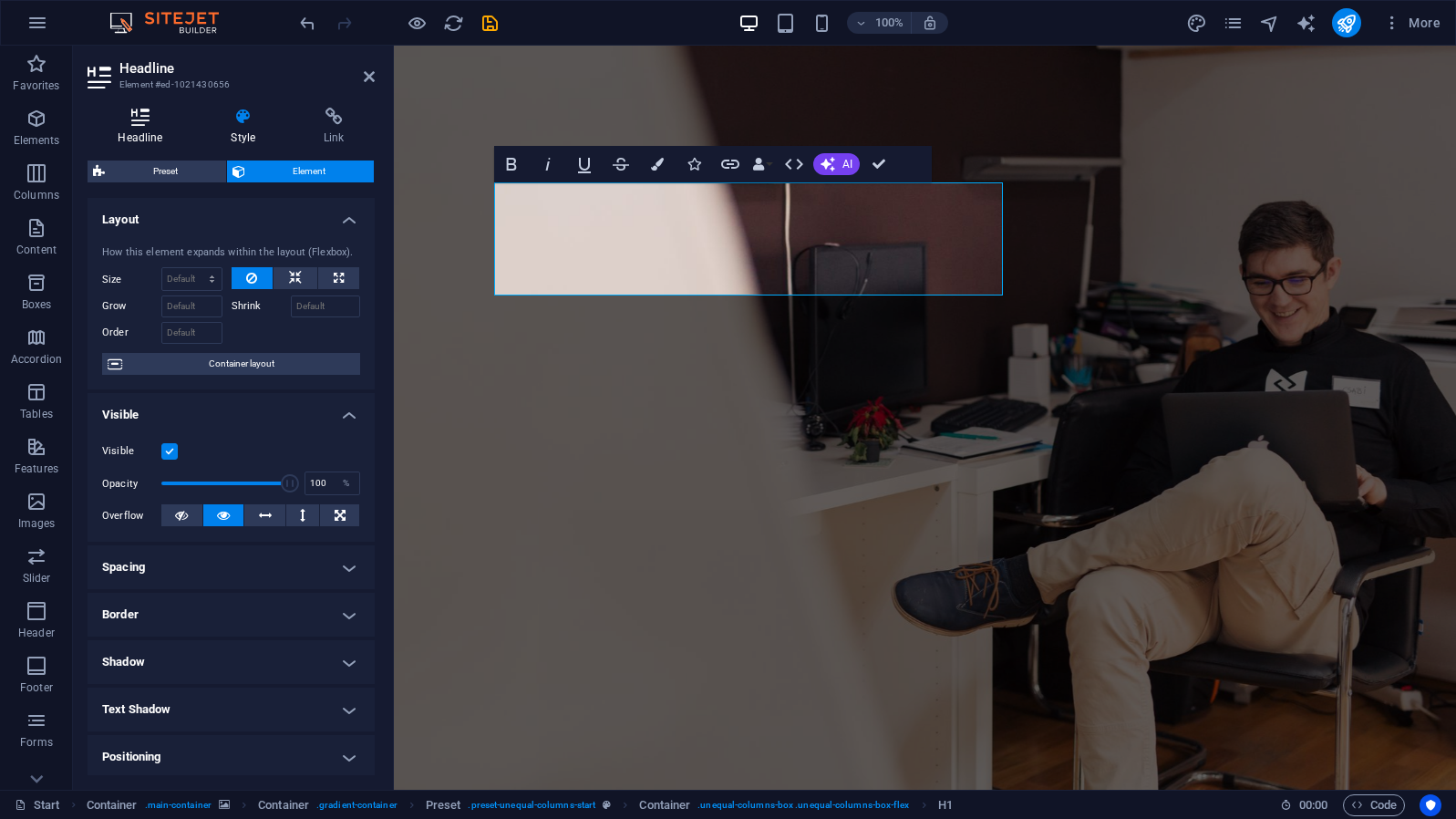
click at [149, 123] on icon at bounding box center [140, 116] width 106 height 18
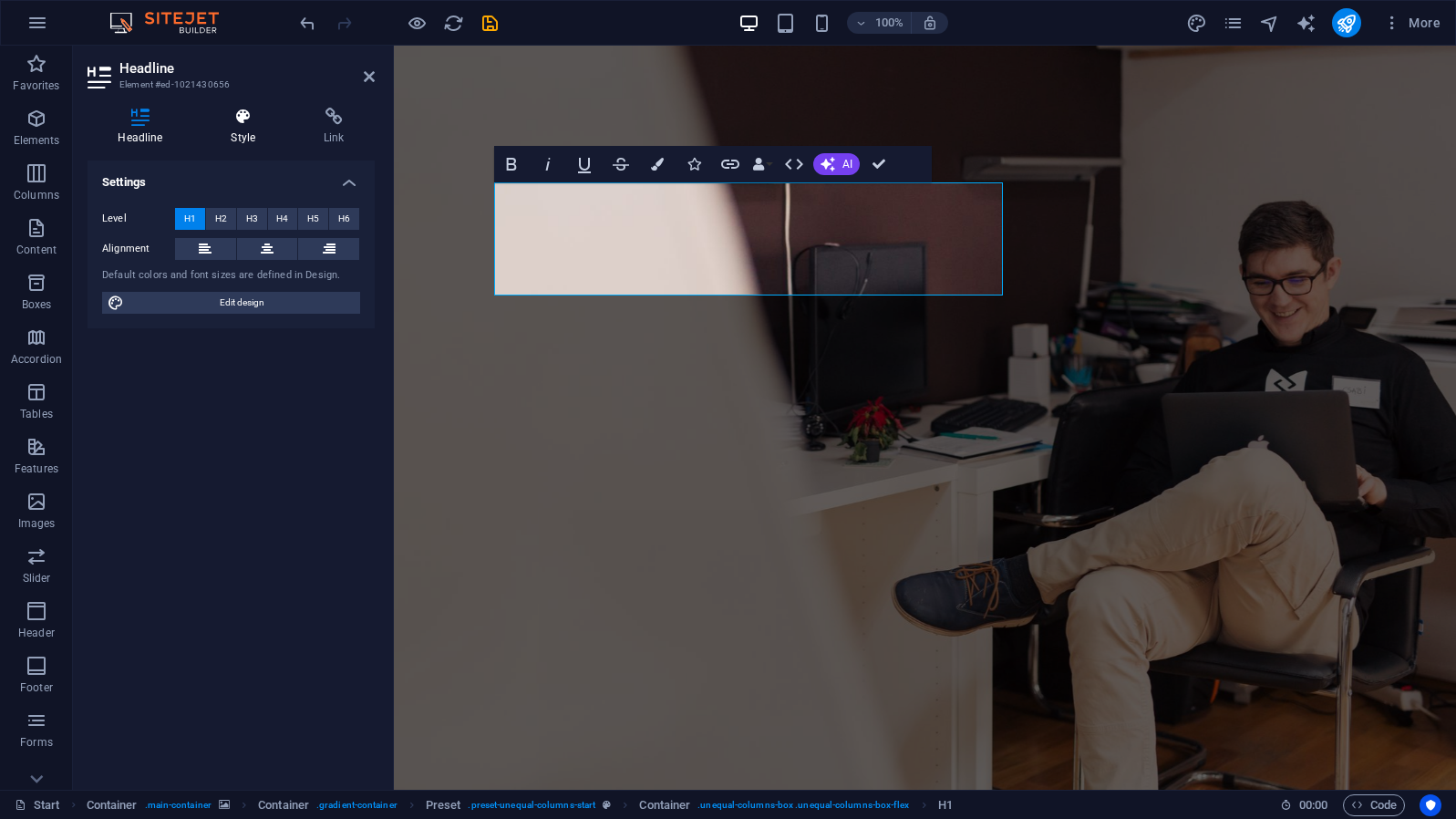
click at [235, 113] on icon at bounding box center [243, 116] width 86 height 18
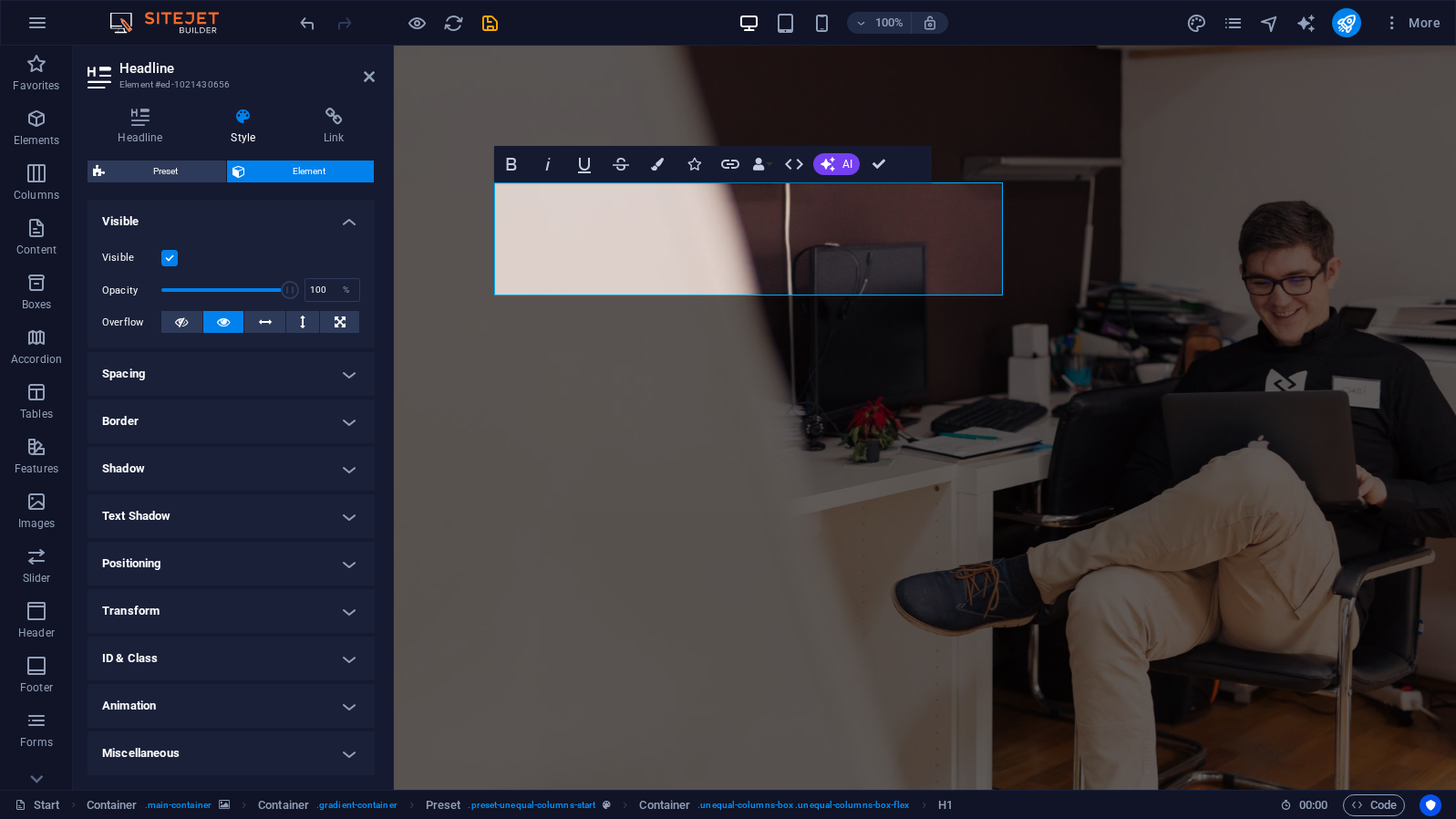
scroll to position [193, 0]
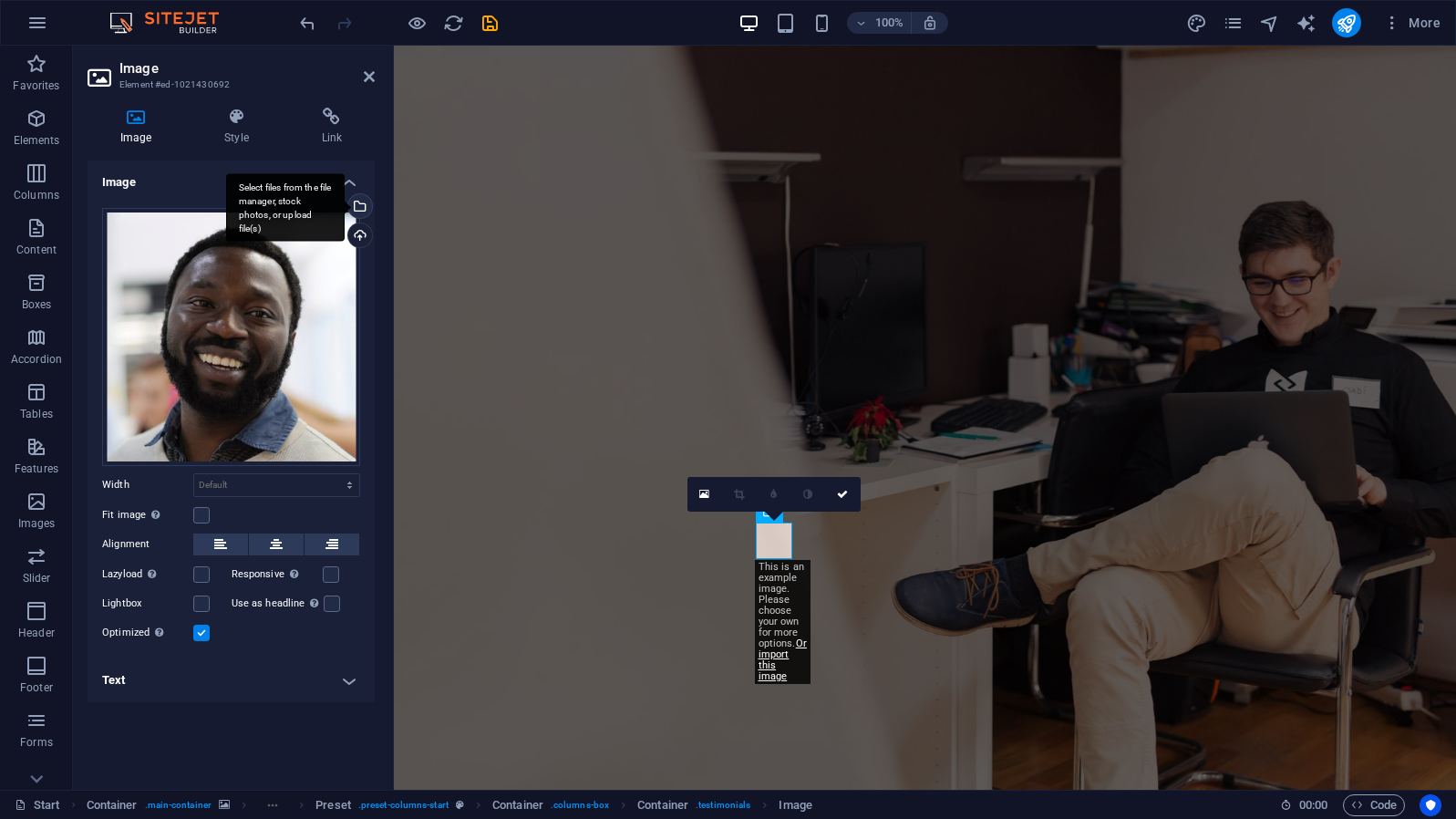
click at [360, 202] on div "Select files from the file manager, stock photos, or upload file(s)" at bounding box center [358, 208] width 27 height 27
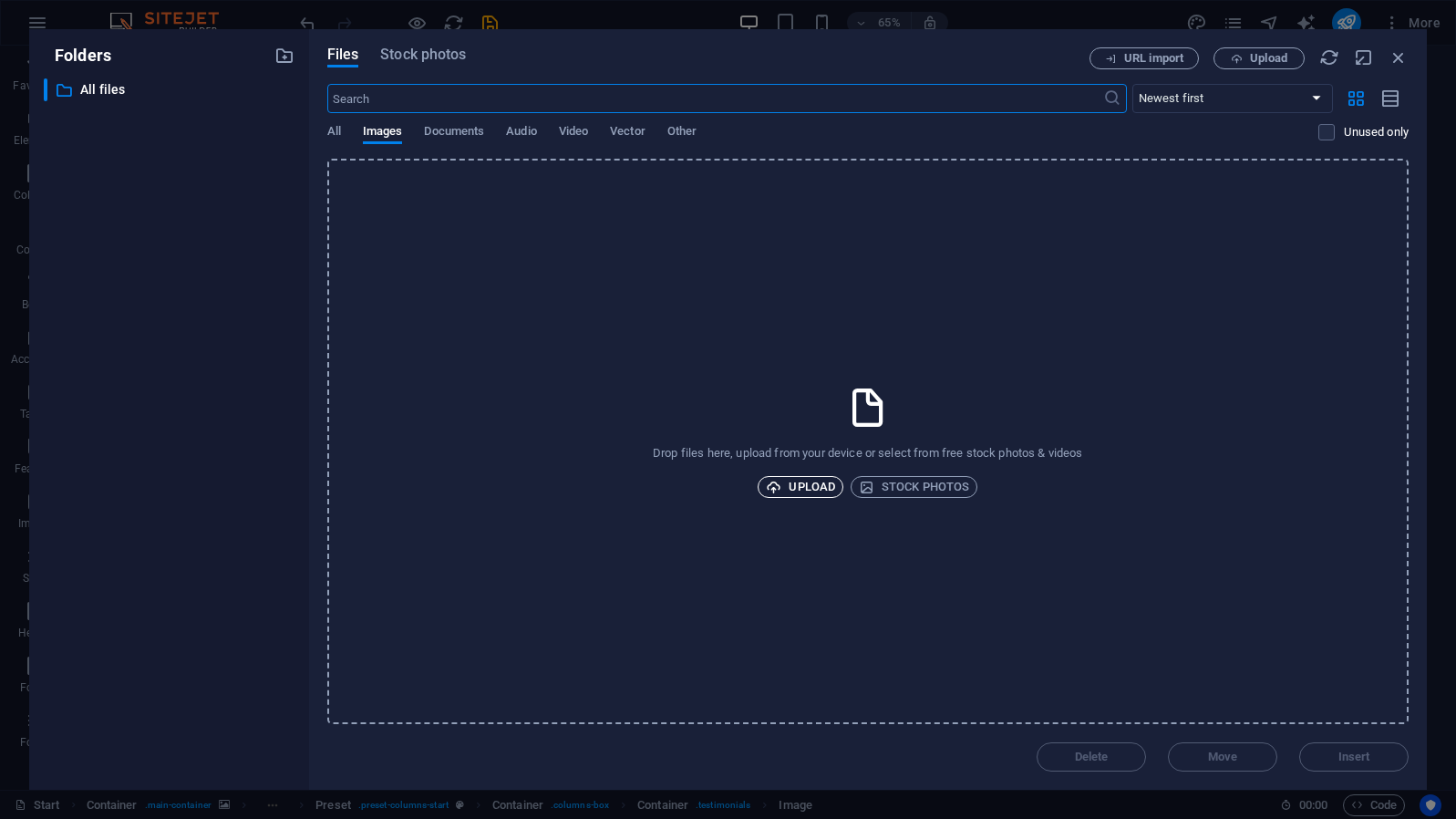
click at [796, 486] on span "Upload" at bounding box center [801, 486] width 70 height 22
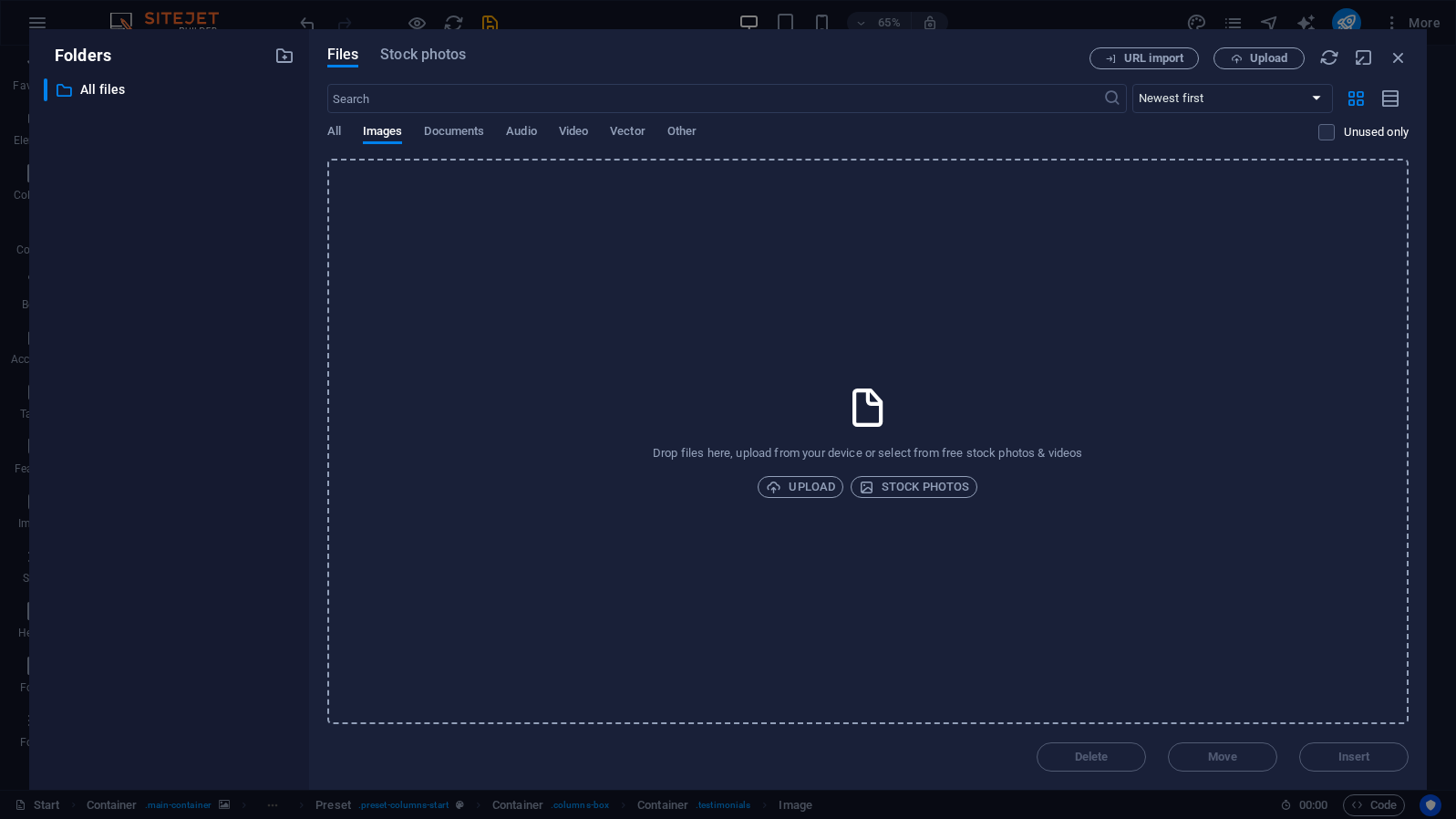
drag, startPoint x: 796, startPoint y: 486, endPoint x: 773, endPoint y: 255, distance: 232.1
click at [773, 255] on div "Drop files here, upload from your device or select from free stock photos & vid…" at bounding box center [868, 442] width 1082 height 566
click at [728, 344] on div "Drop files here, upload from your device or select from free stock photos & vid…" at bounding box center [868, 442] width 1082 height 566
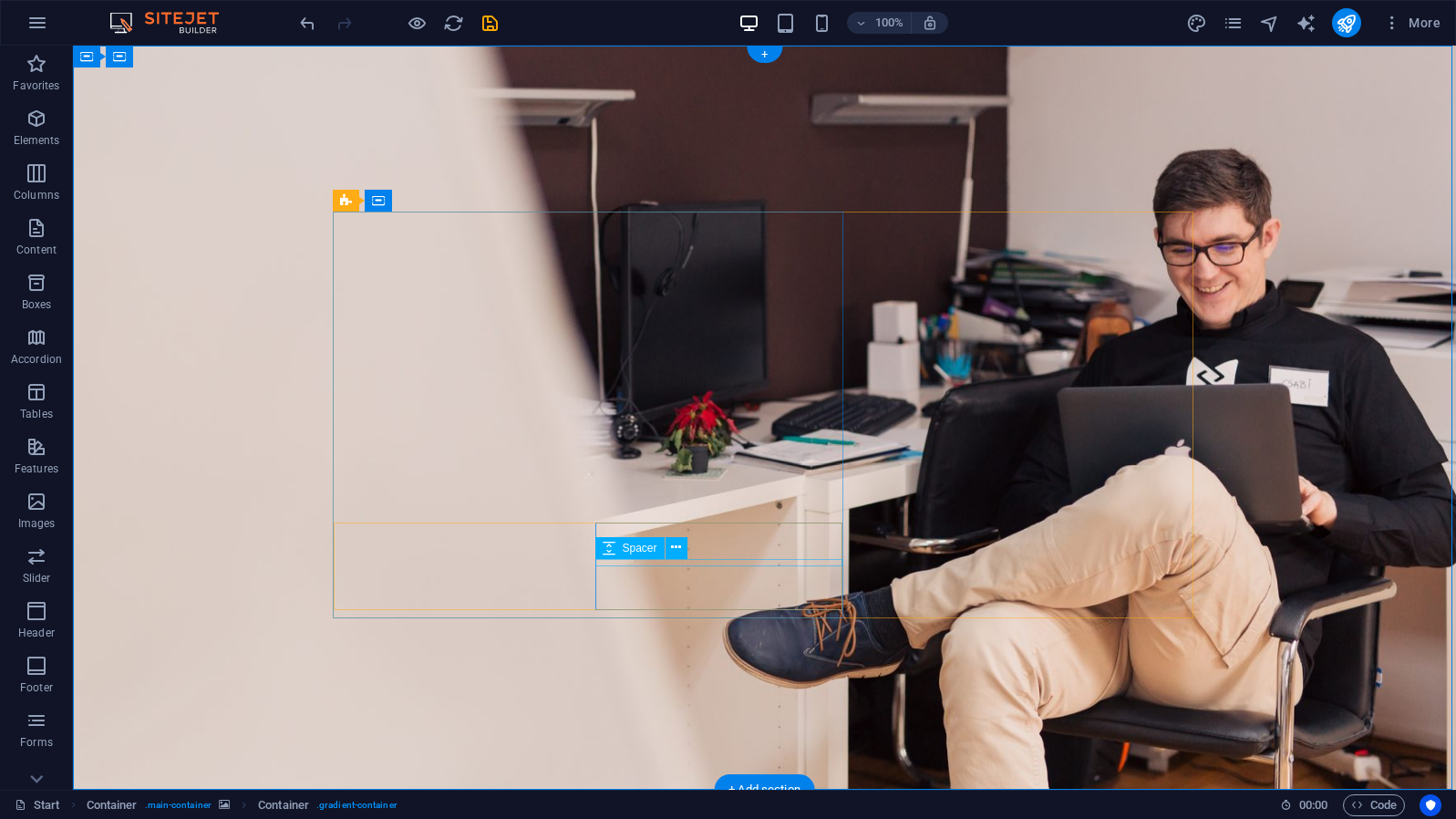
click at [691, 540] on div "Spacer" at bounding box center [648, 548] width 104 height 23
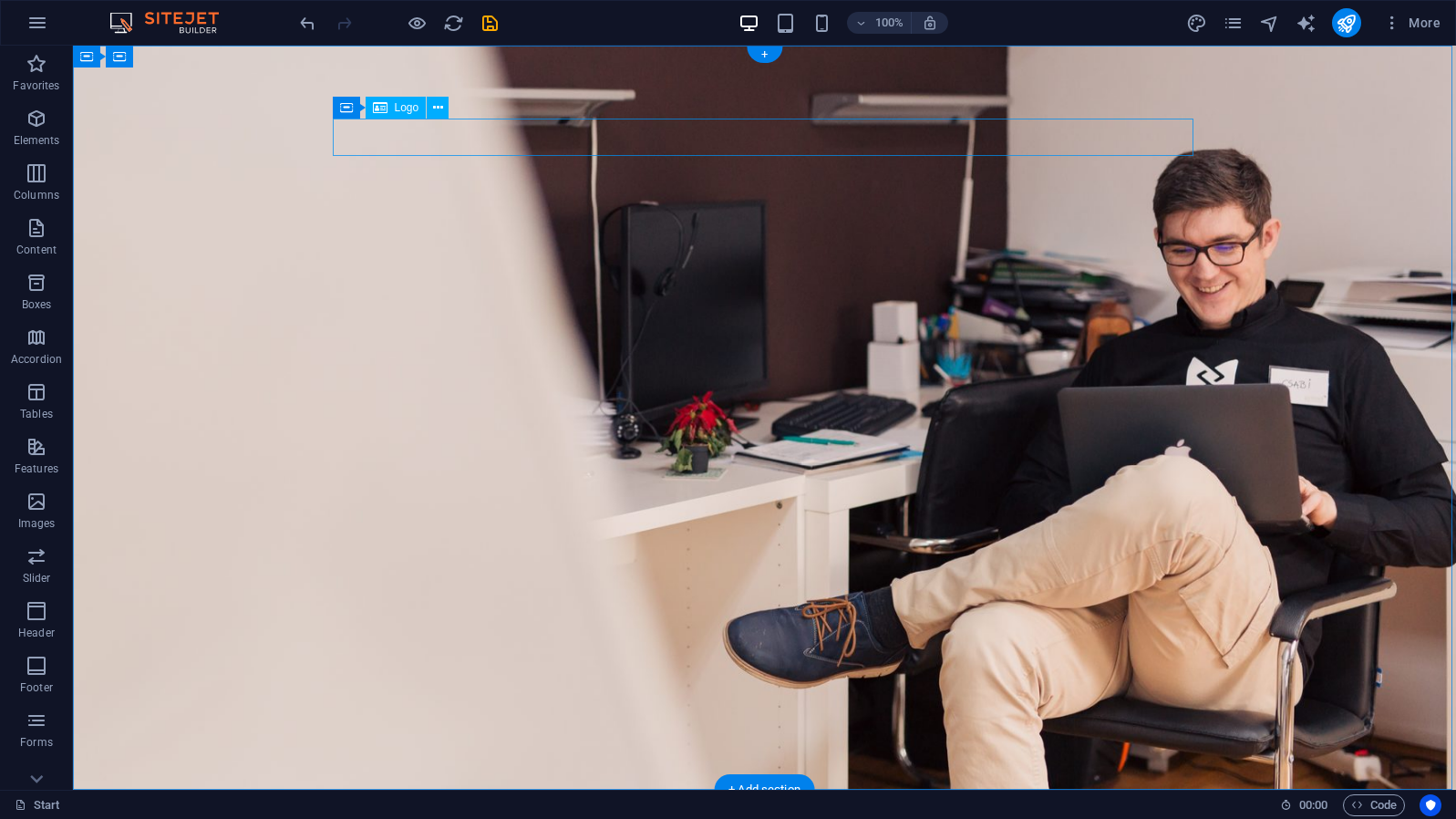
select select "px"
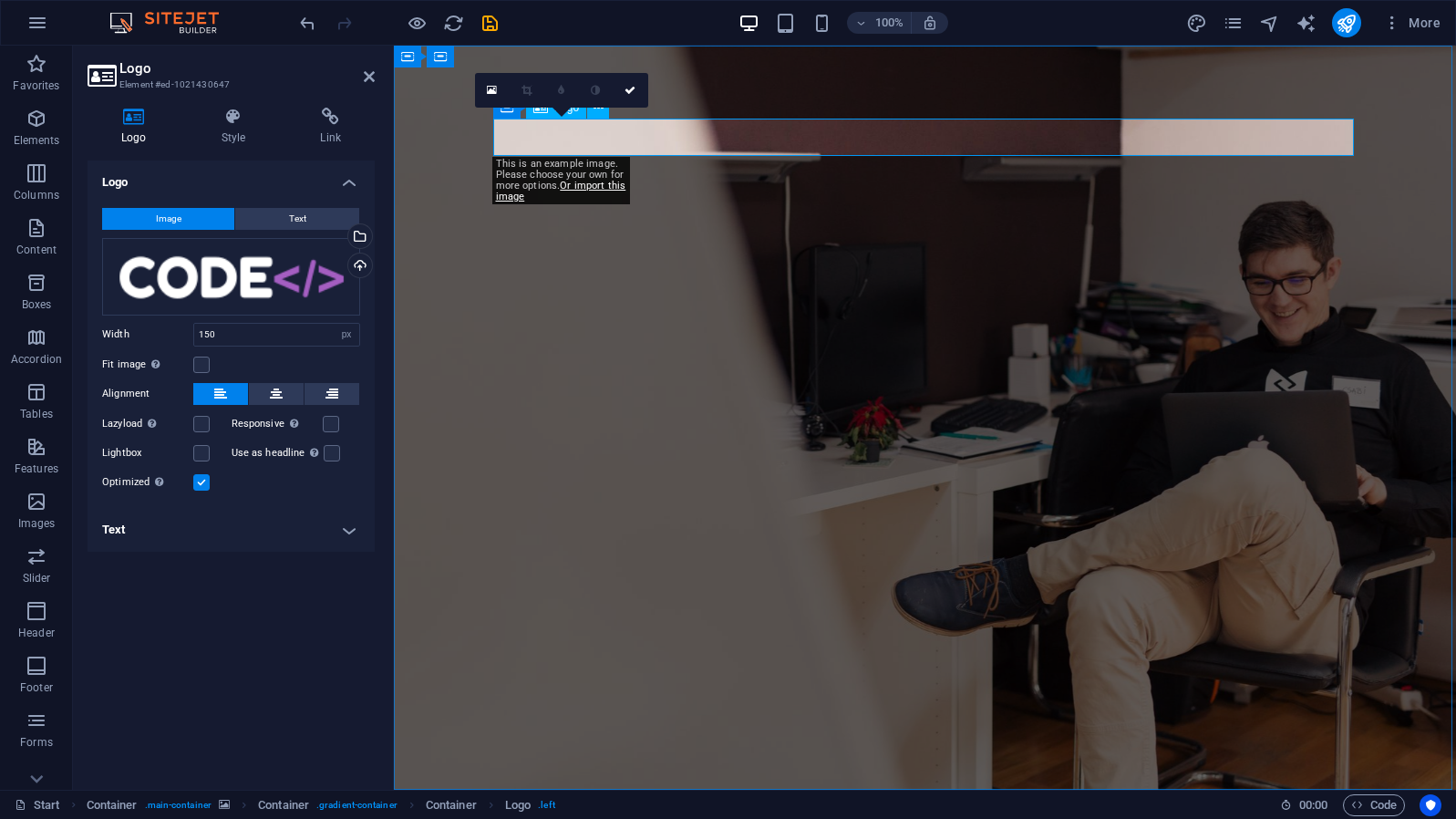
click at [248, 259] on div "Drag files here, click to choose files or select files from Files or our free s…" at bounding box center [231, 276] width 258 height 77
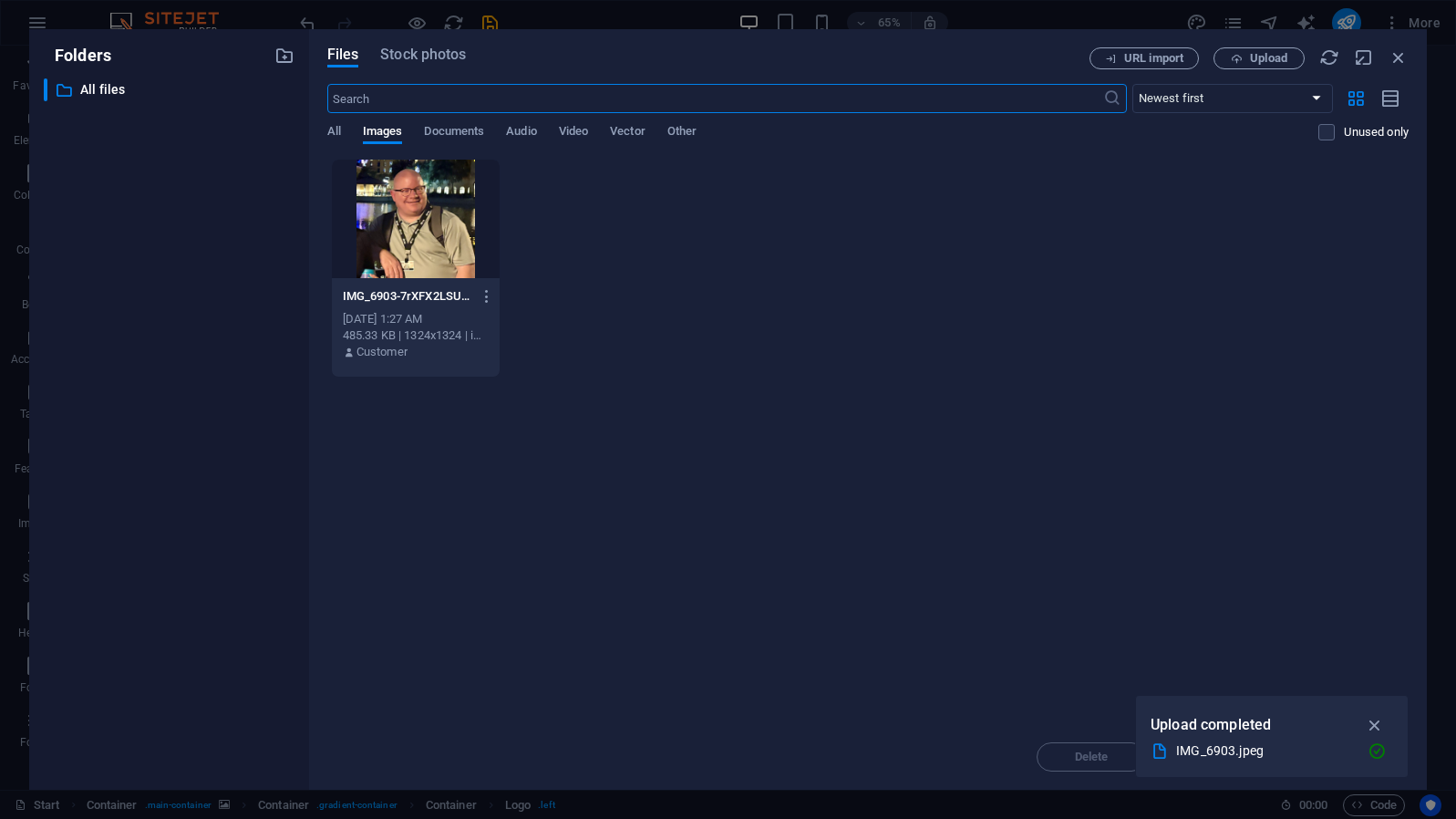
click at [285, 29] on div "Folders ​ All files All files" at bounding box center [169, 409] width 280 height 761
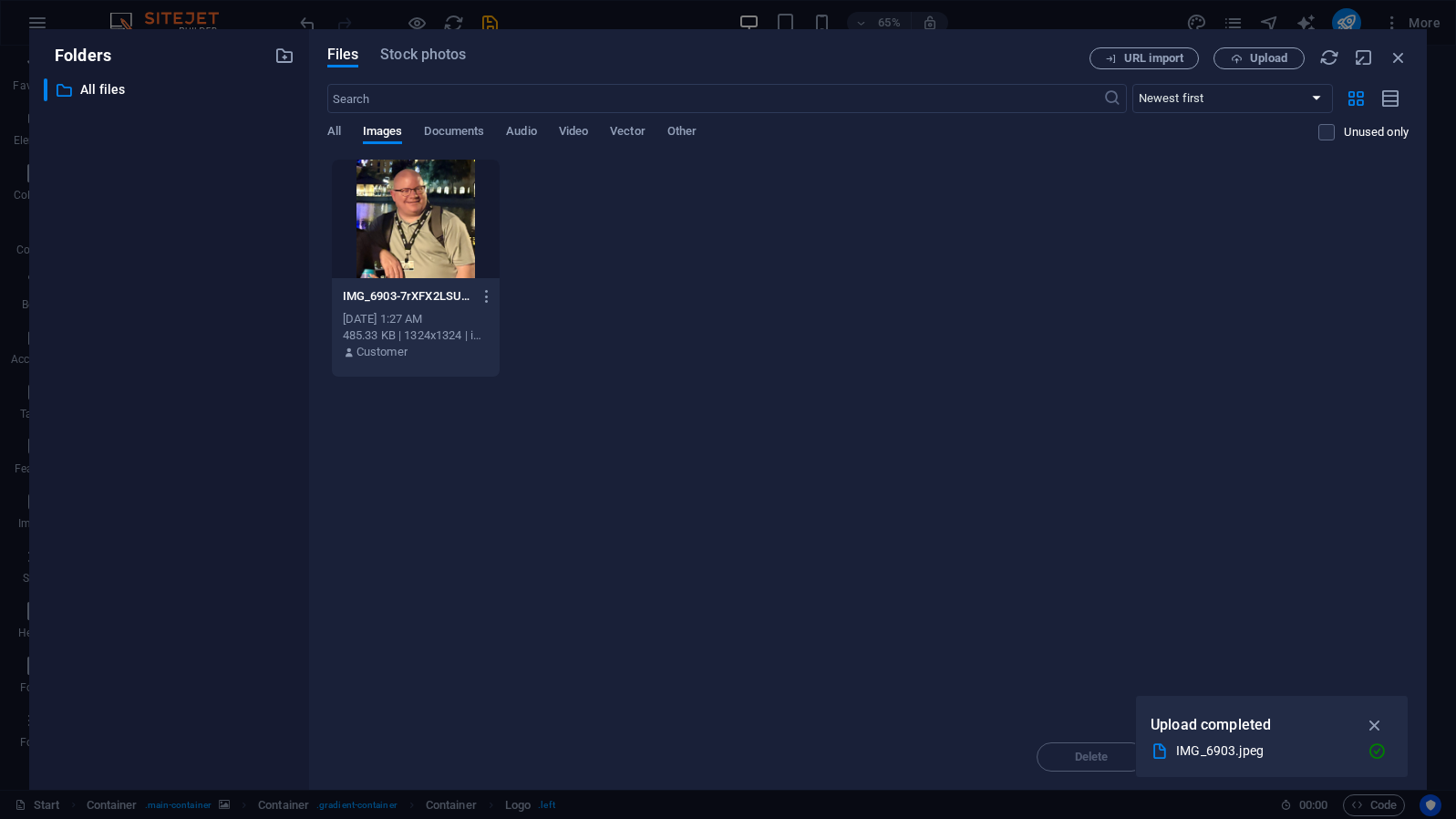
click at [274, 22] on div "Folders ​ All files All files Files Stock photos URL import Upload ​ Newest fir…" at bounding box center [728, 409] width 1456 height 819
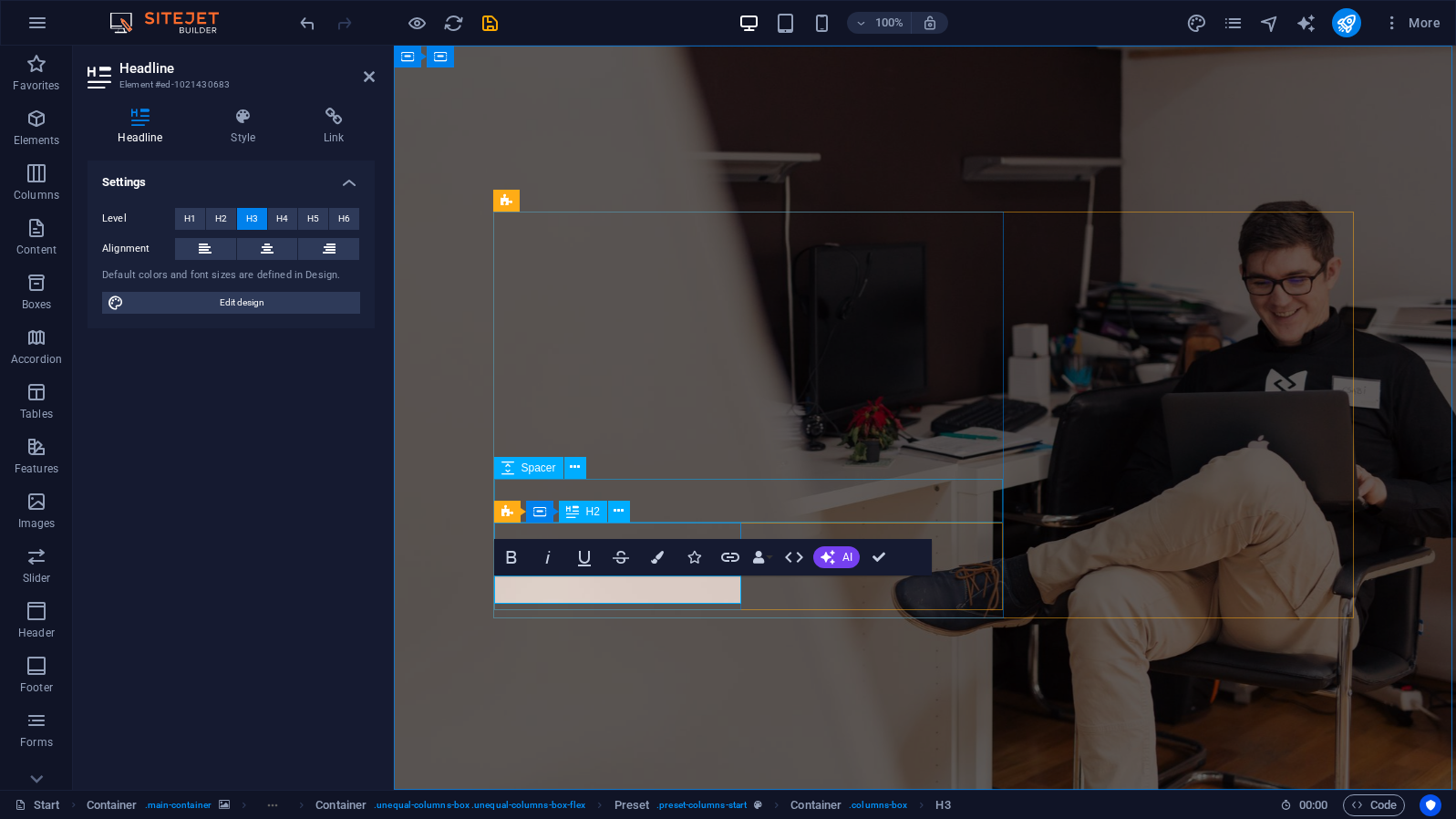
click at [572, 507] on icon at bounding box center [573, 512] width 13 height 22
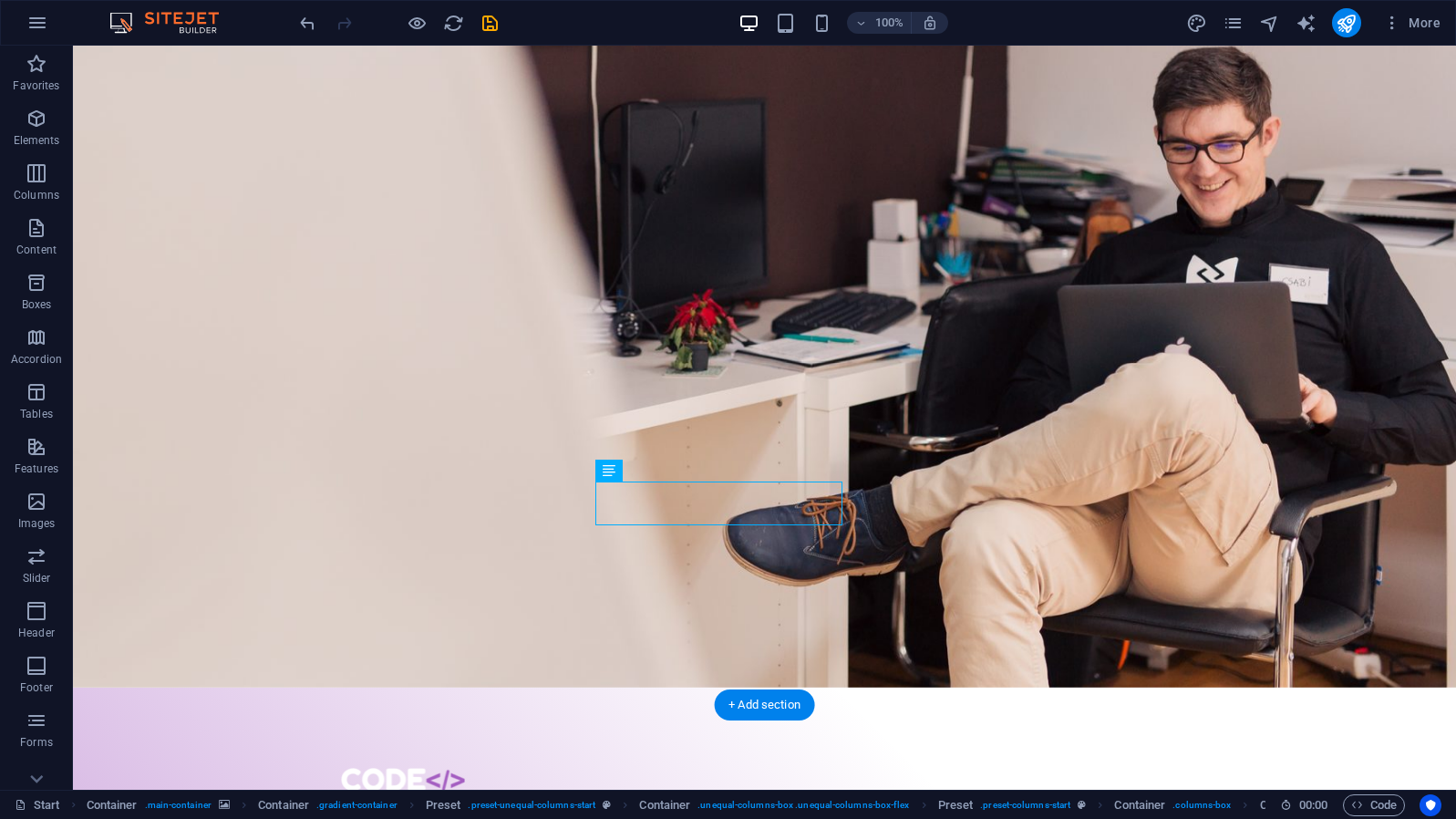
scroll to position [111, 0]
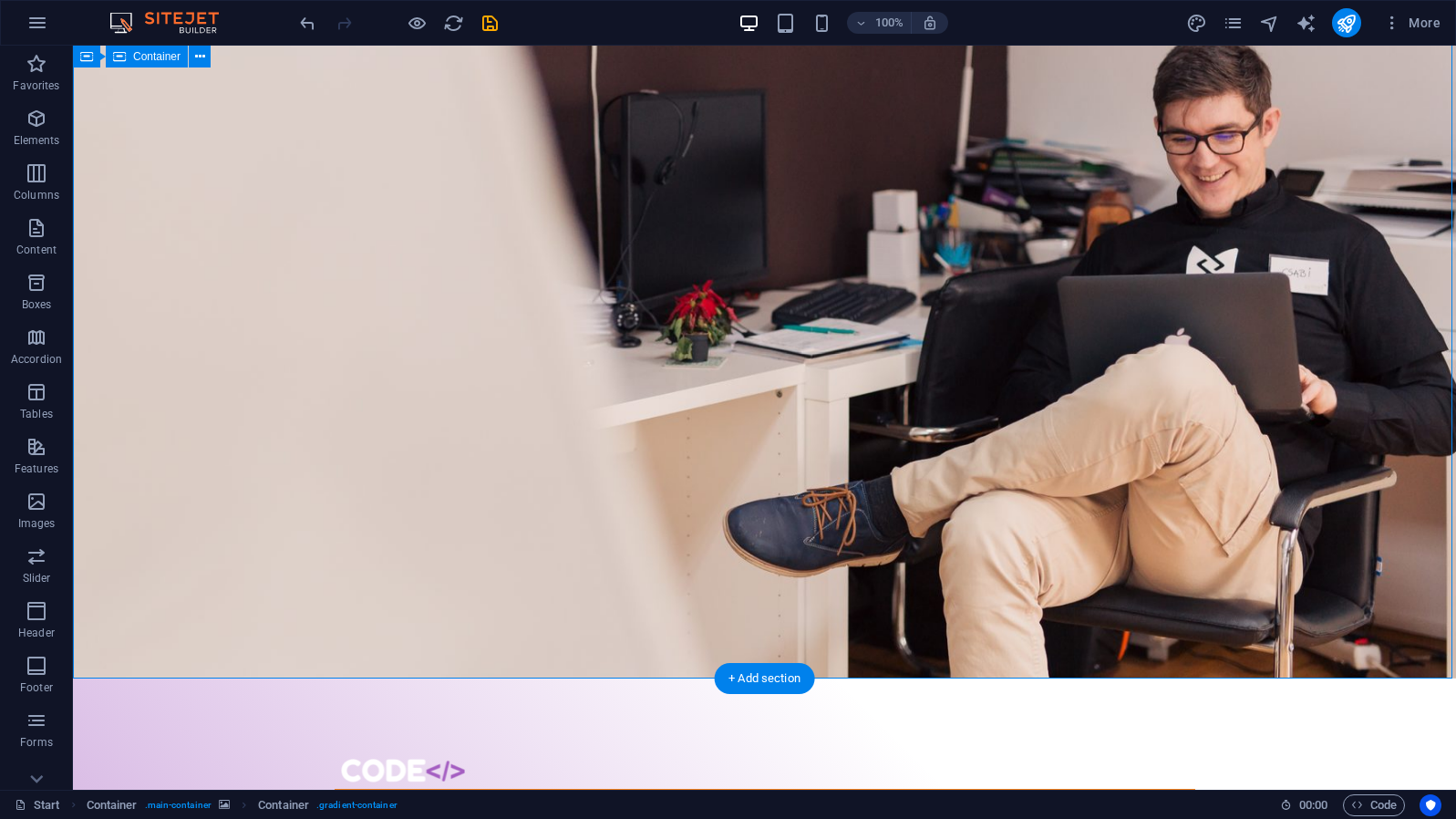
select select "%"
select select "vh"
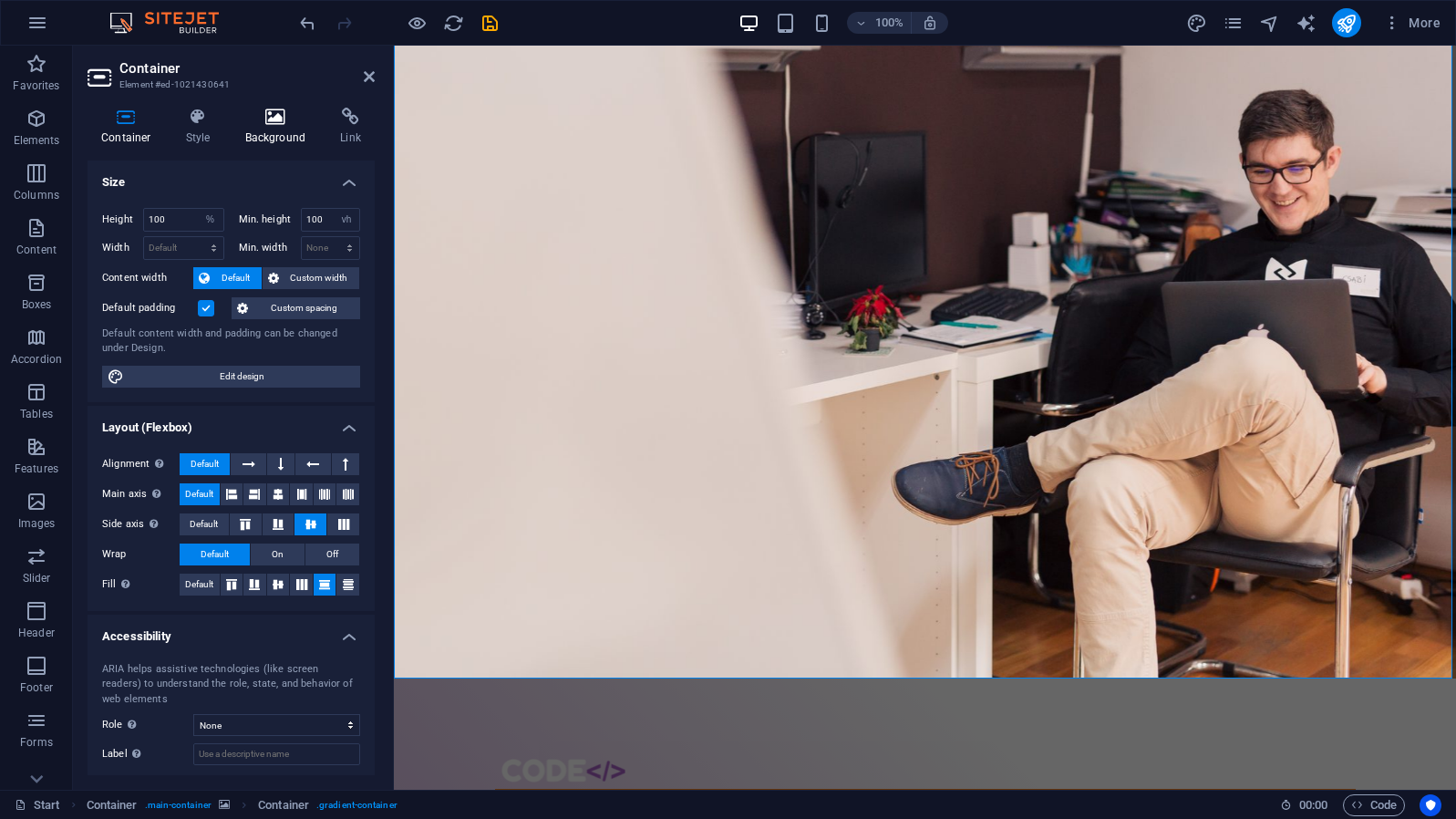
click at [269, 118] on icon at bounding box center [275, 116] width 88 height 18
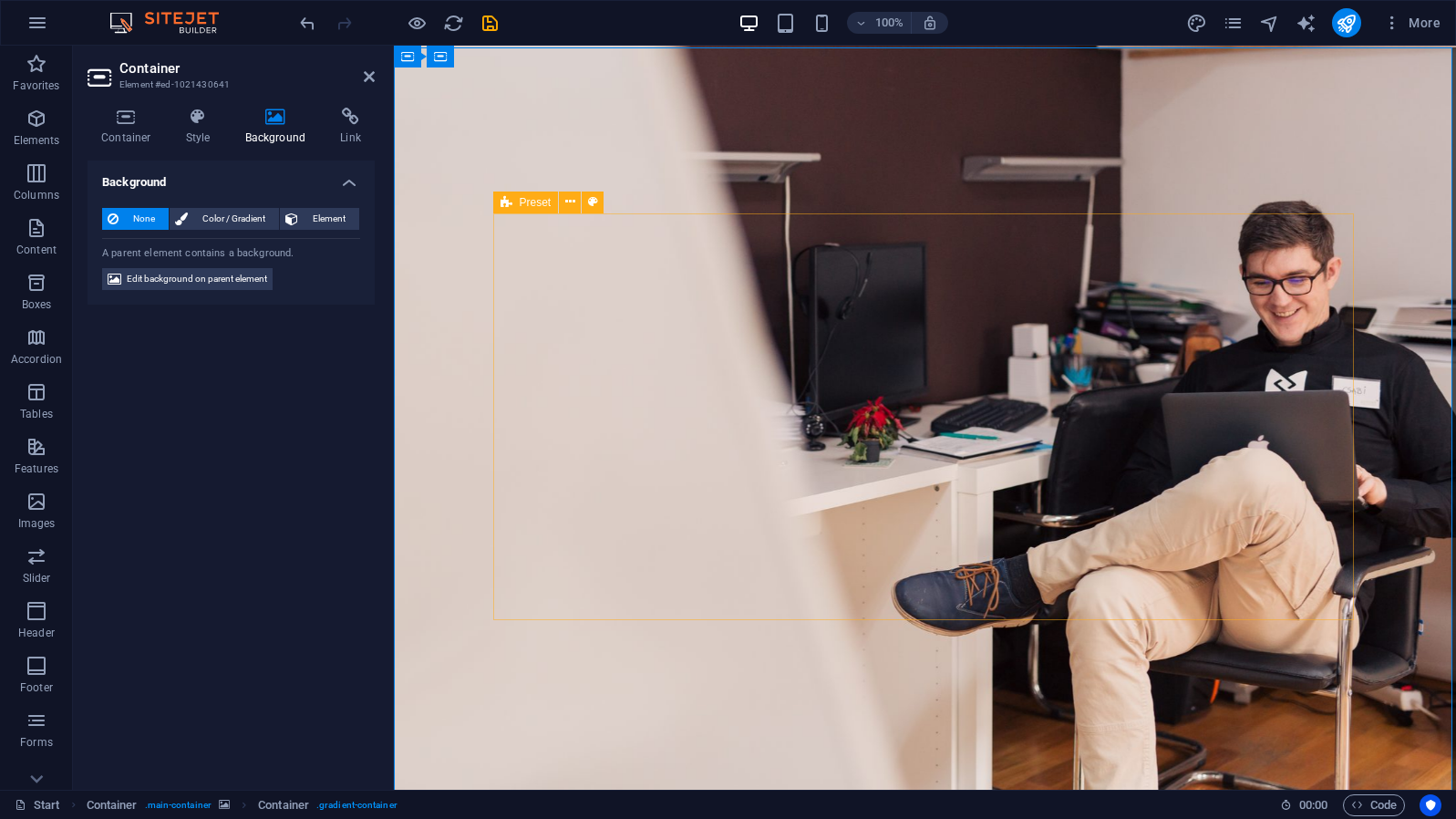
scroll to position [0, 0]
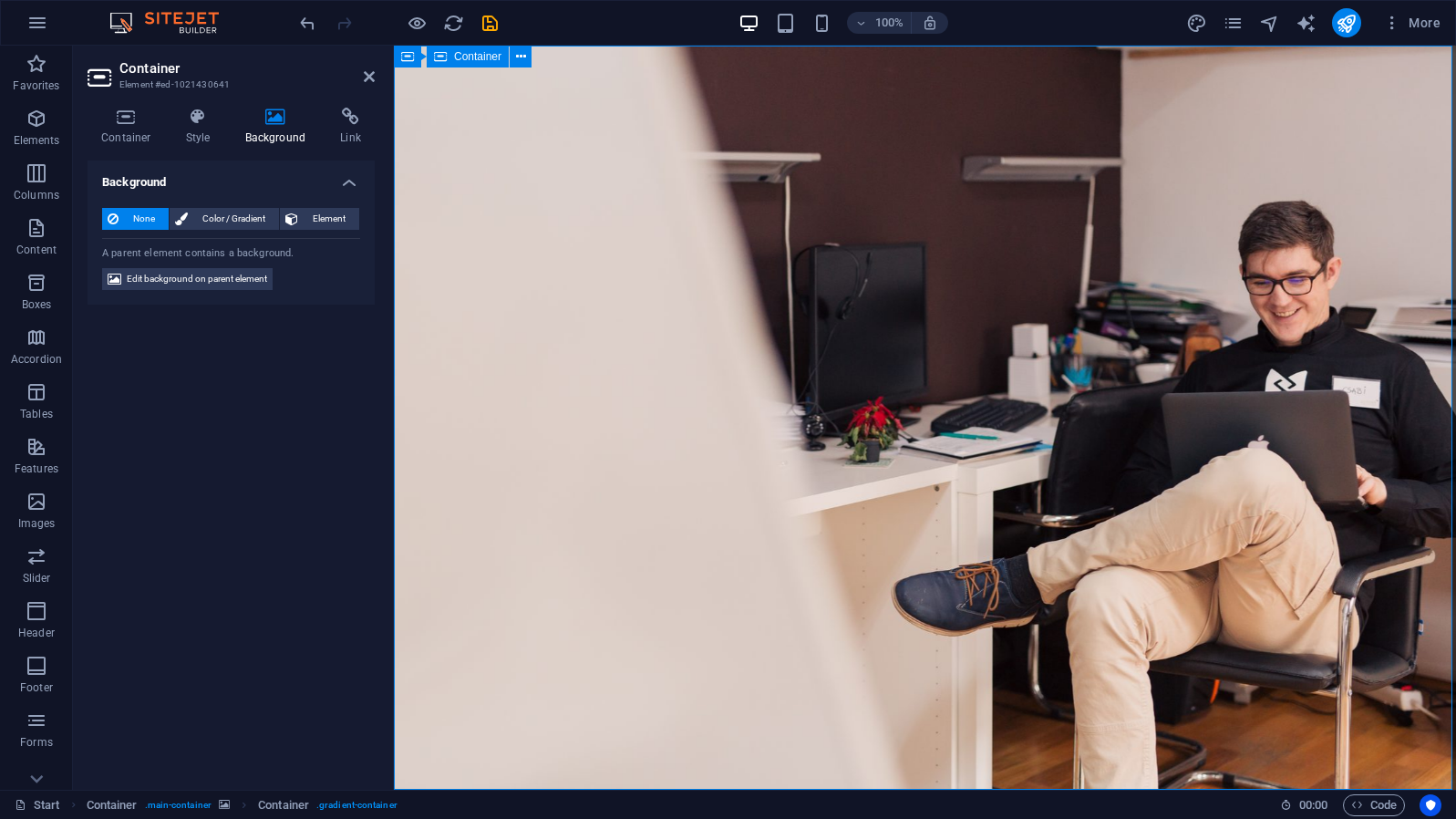
click at [483, 55] on span "Container" at bounding box center [478, 56] width 47 height 11
click at [251, 277] on span "Edit background on parent element" at bounding box center [196, 278] width 140 height 22
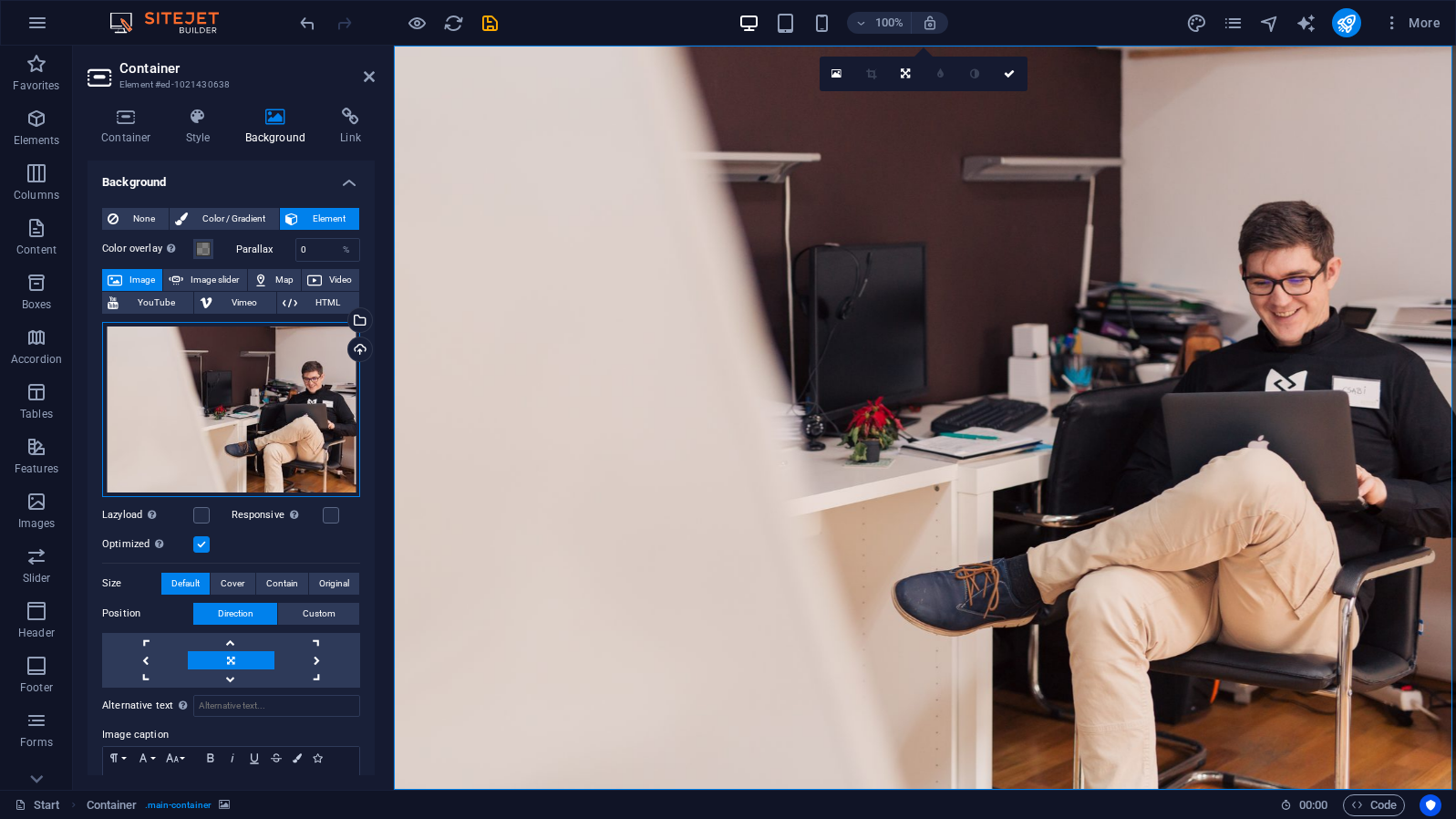
click at [261, 398] on div "Drag files here, click to choose files or select files from Files or our free s…" at bounding box center [231, 409] width 258 height 175
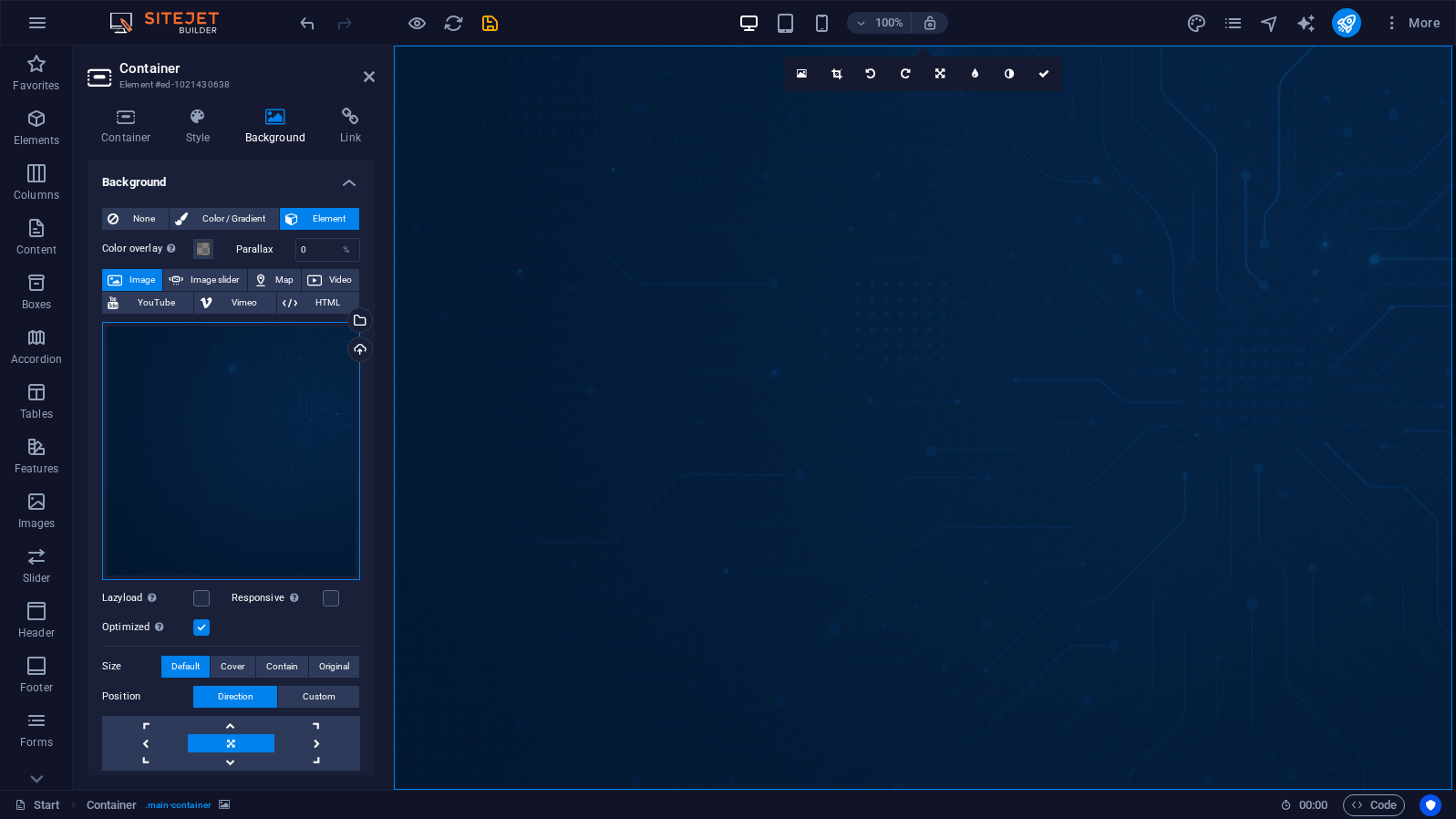
click at [211, 414] on div "Drag files here, click to choose files or select files from Files or our free s…" at bounding box center [231, 450] width 258 height 259
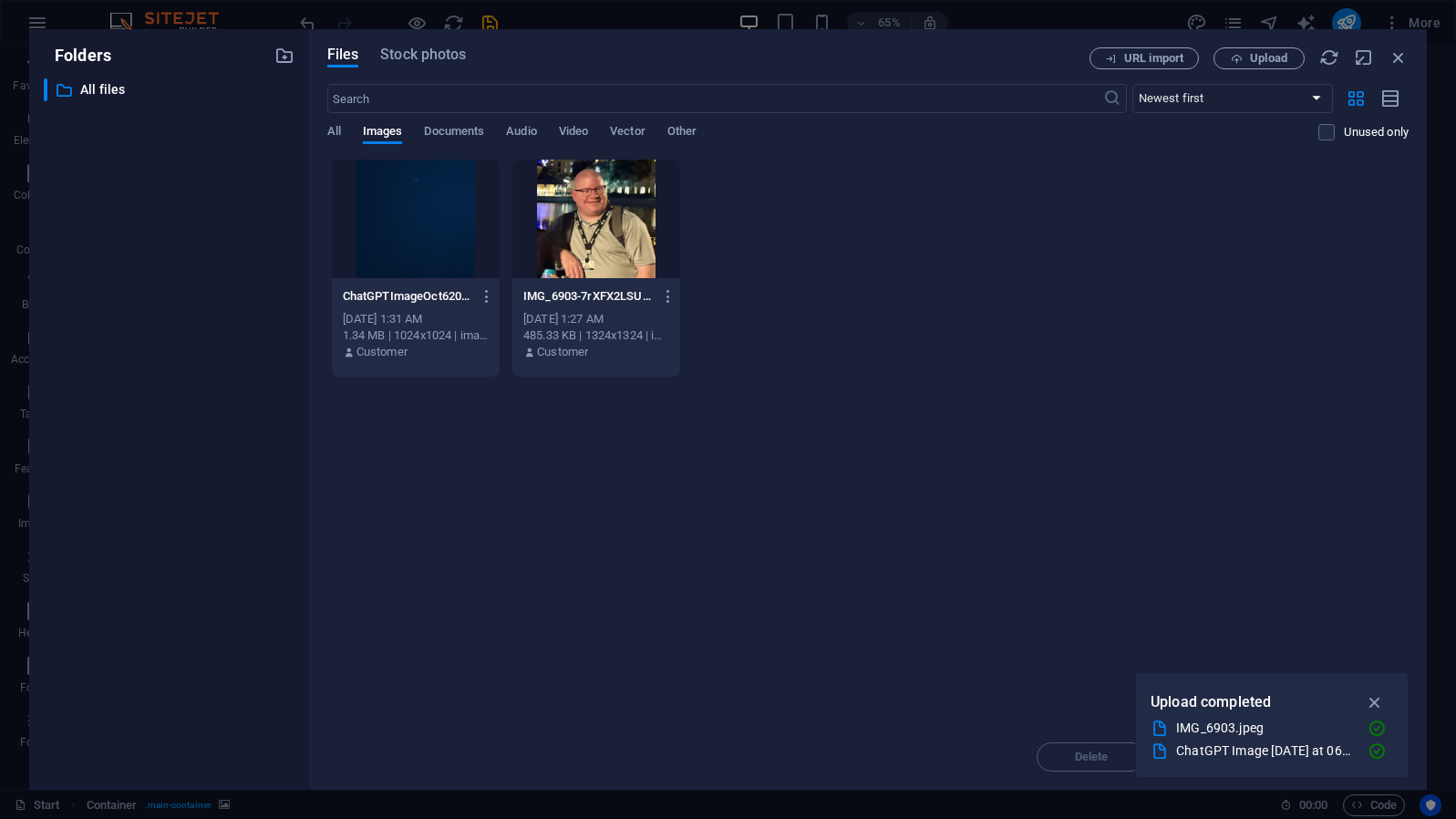
click at [411, 191] on div at bounding box center [415, 219] width 168 height 118
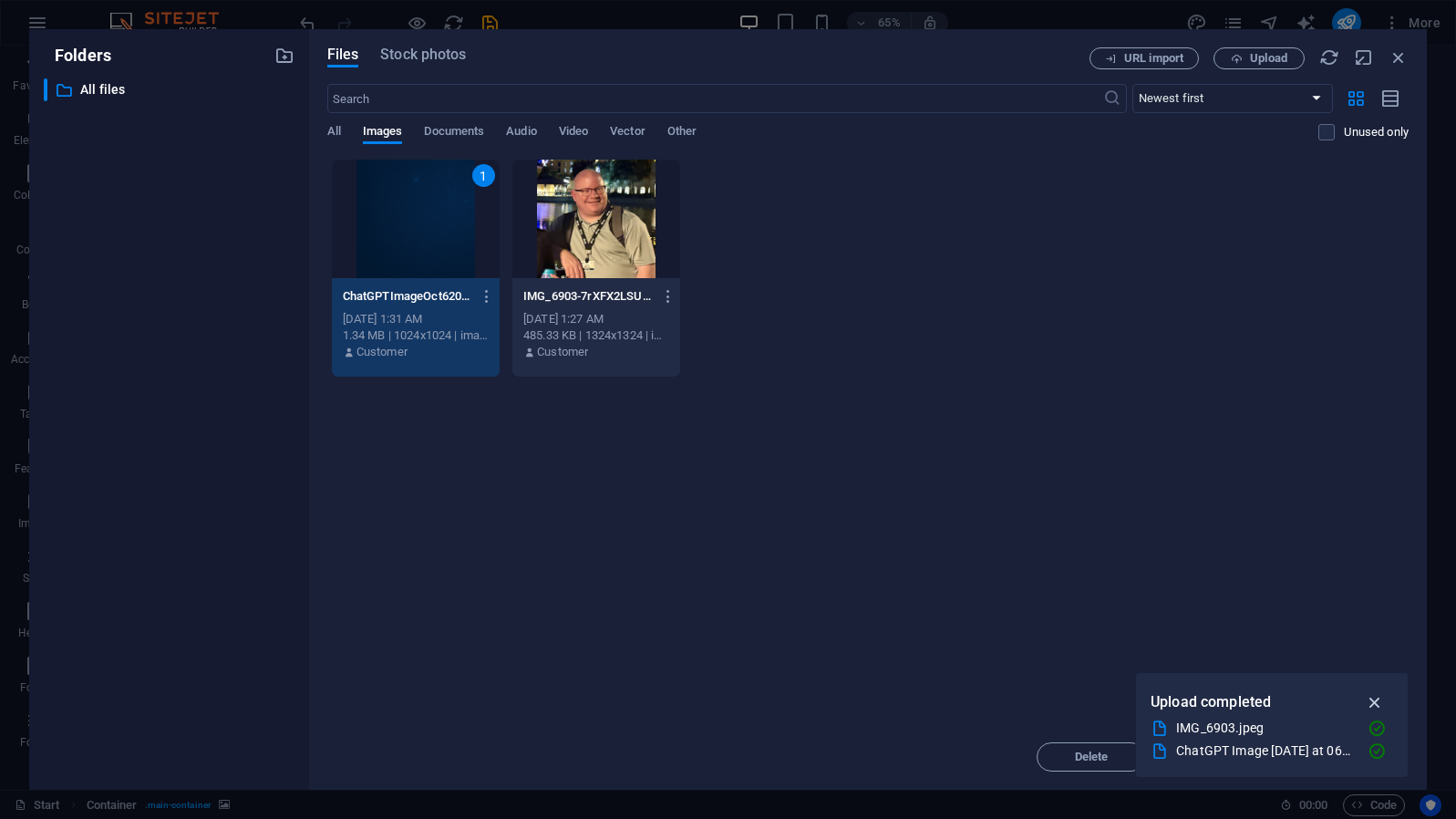
click at [1371, 702] on icon "button" at bounding box center [1375, 701] width 21 height 20
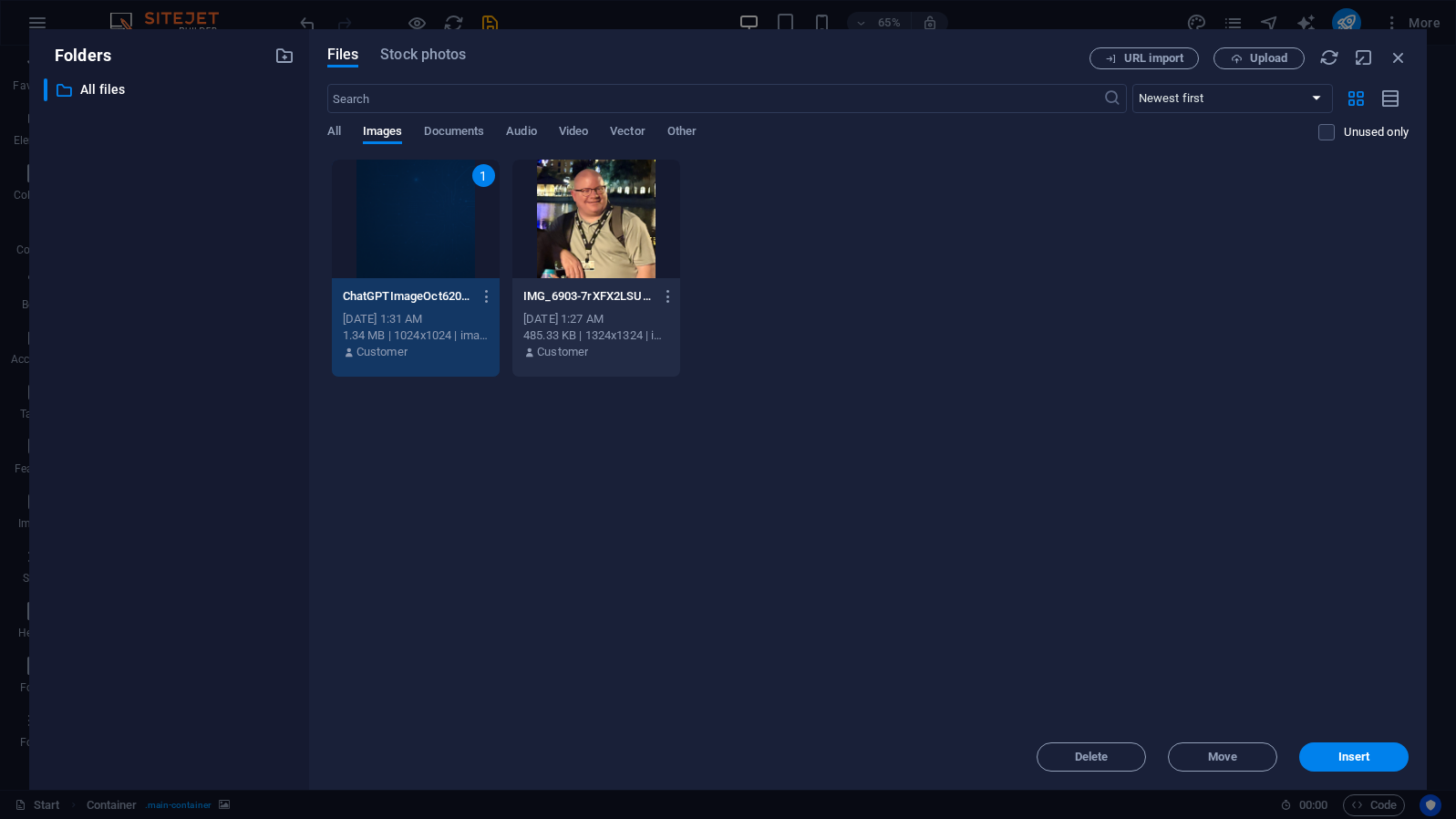
click at [1027, 17] on div "Folders ​ All files All files Files Stock photos URL import Upload ​ Newest fir…" at bounding box center [728, 409] width 1456 height 819
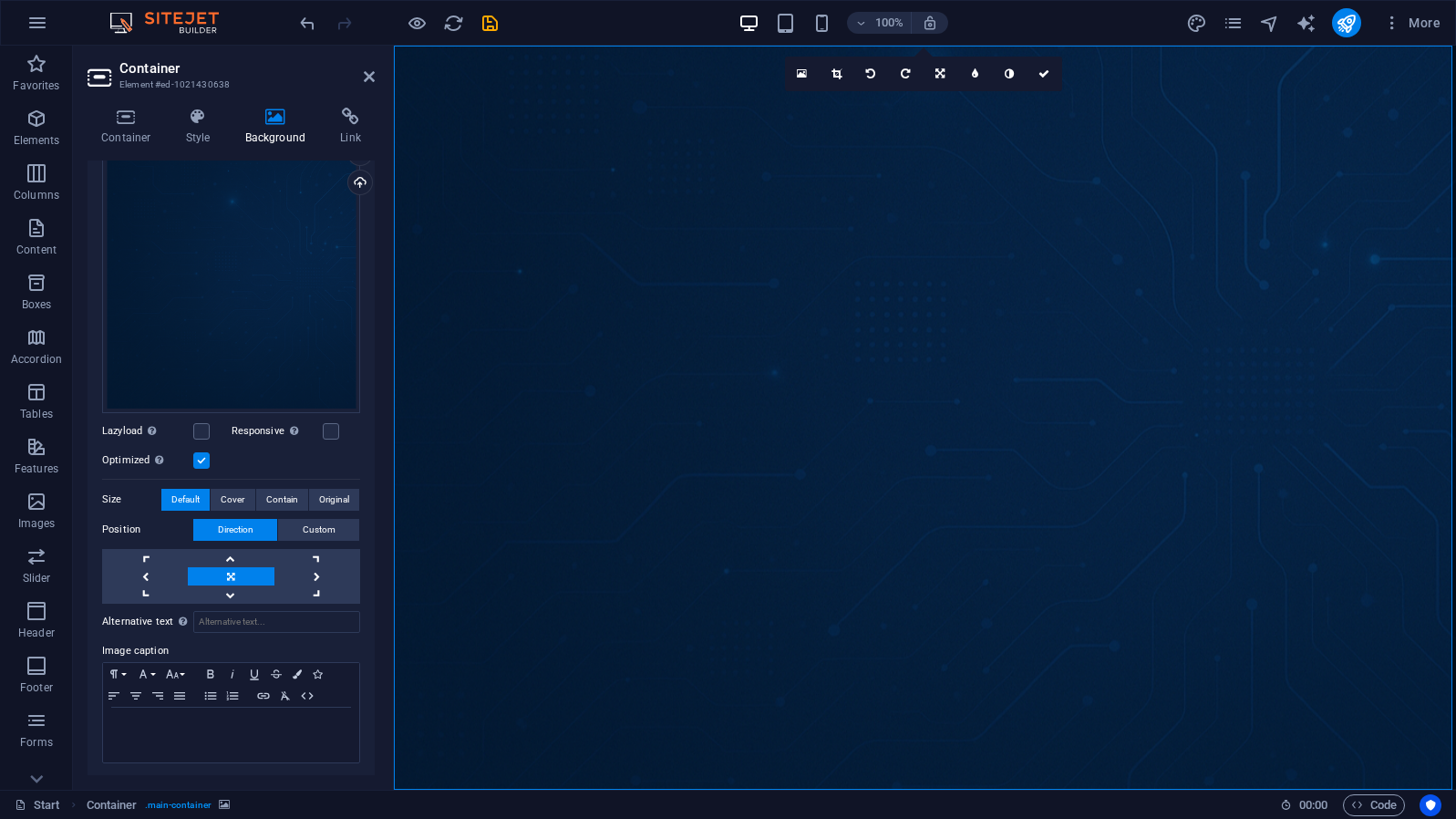
scroll to position [166, 0]
click at [240, 500] on span "Cover" at bounding box center [232, 500] width 23 height 22
click at [327, 497] on span "Original" at bounding box center [335, 500] width 30 height 22
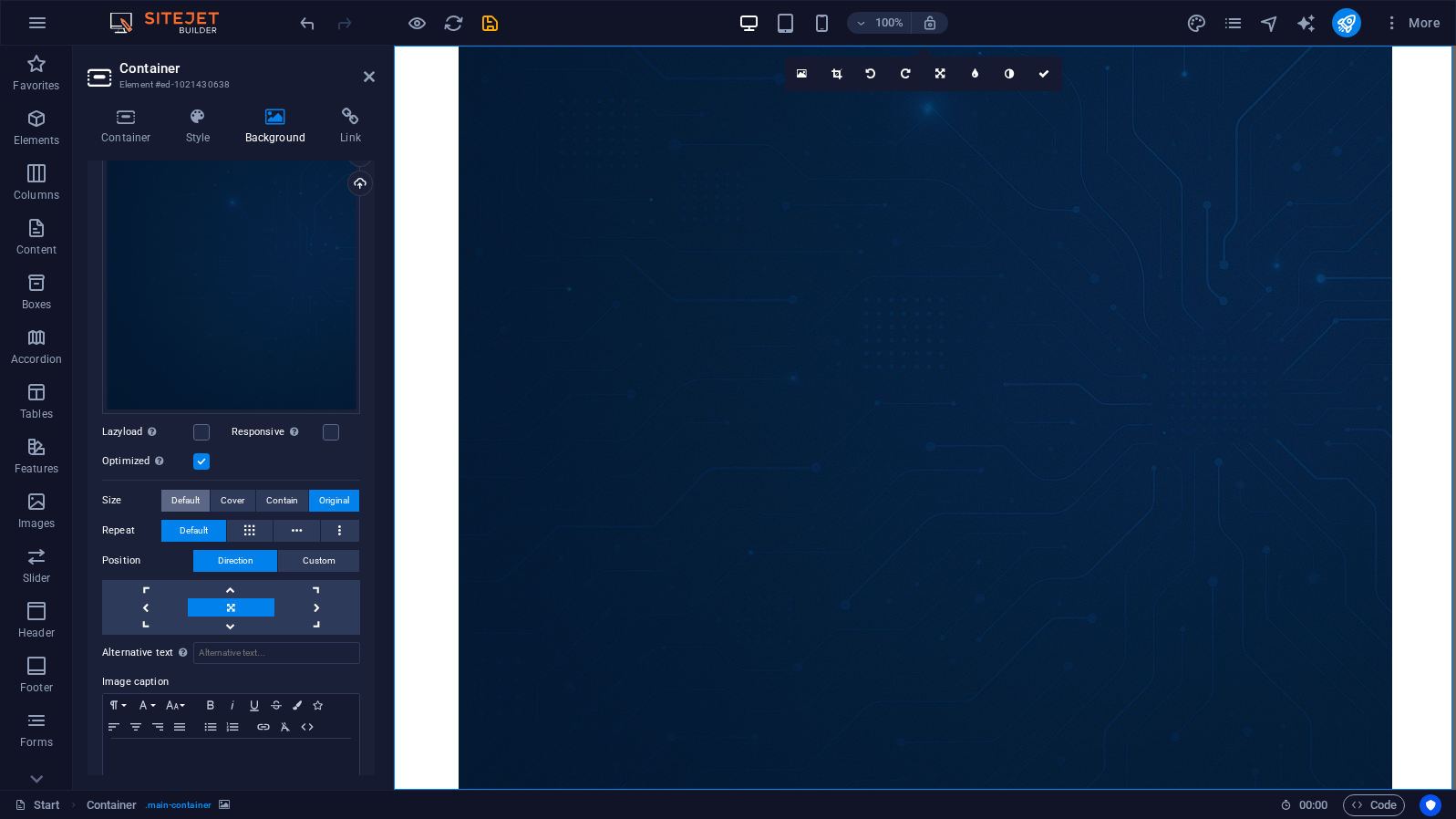
click at [196, 496] on span "Default" at bounding box center [185, 500] width 28 height 22
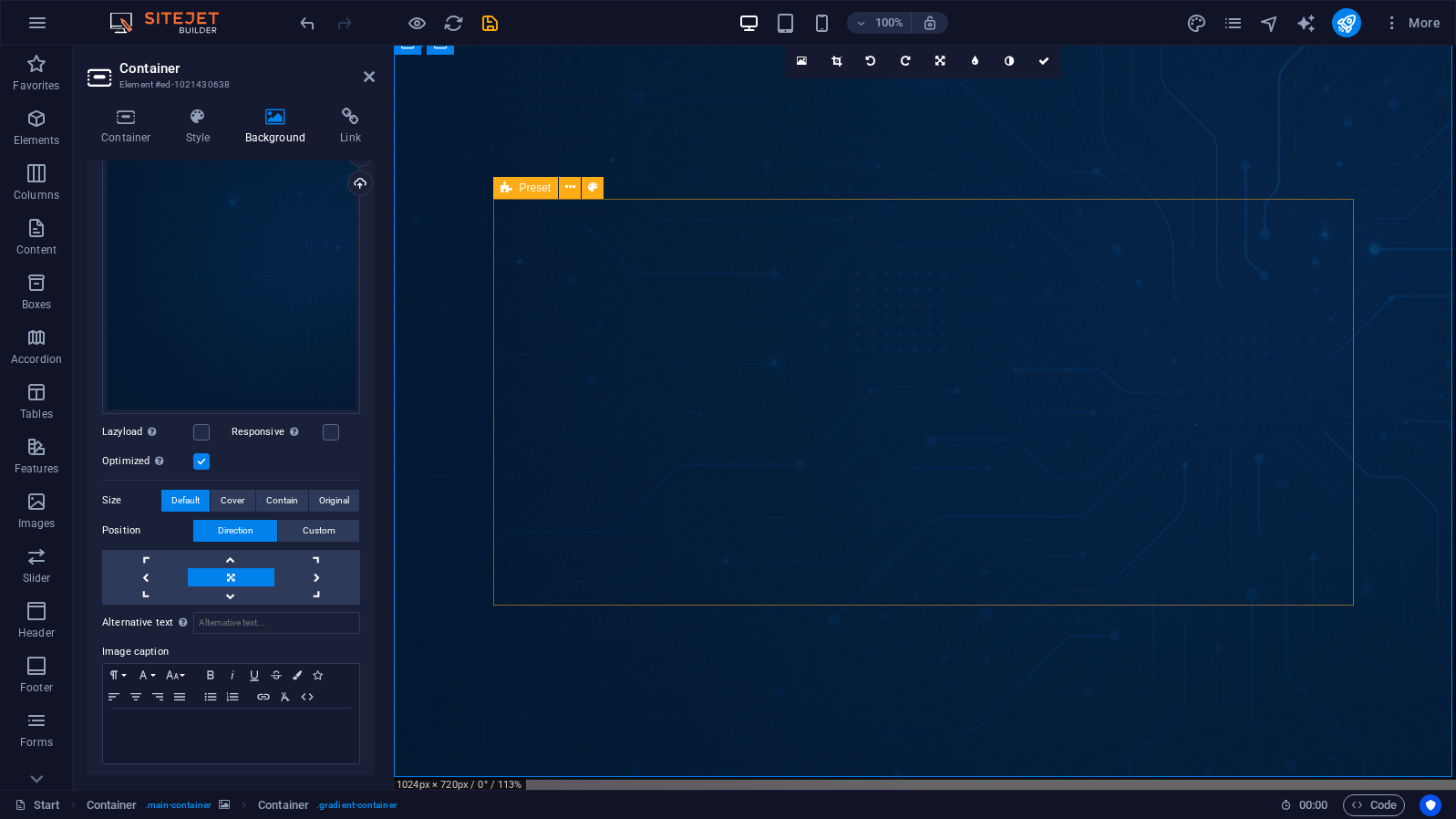
scroll to position [13, 0]
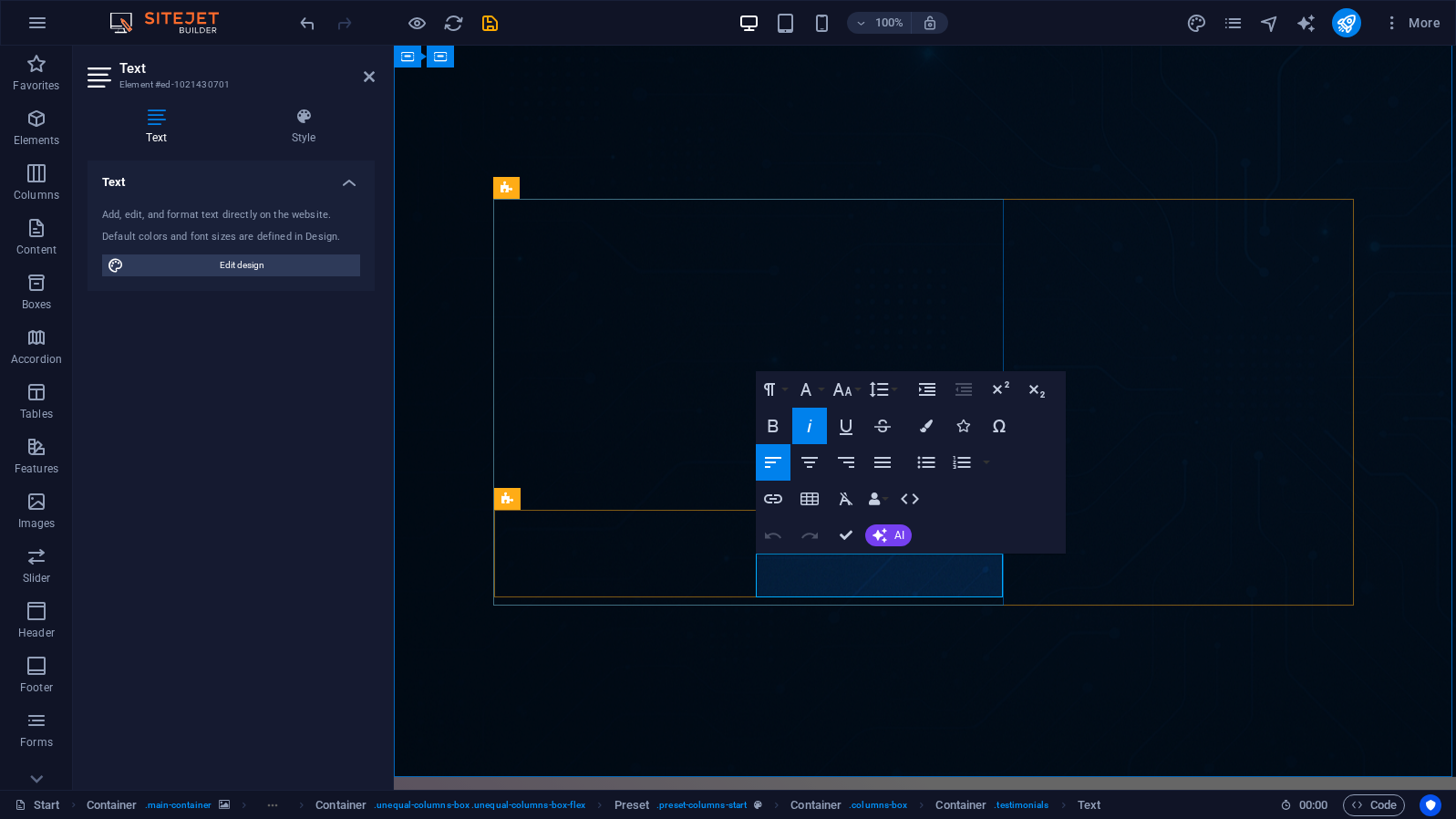
drag, startPoint x: 770, startPoint y: 559, endPoint x: 842, endPoint y: 577, distance: 74.2
drag, startPoint x: 765, startPoint y: 565, endPoint x: 933, endPoint y: 580, distance: 168.7
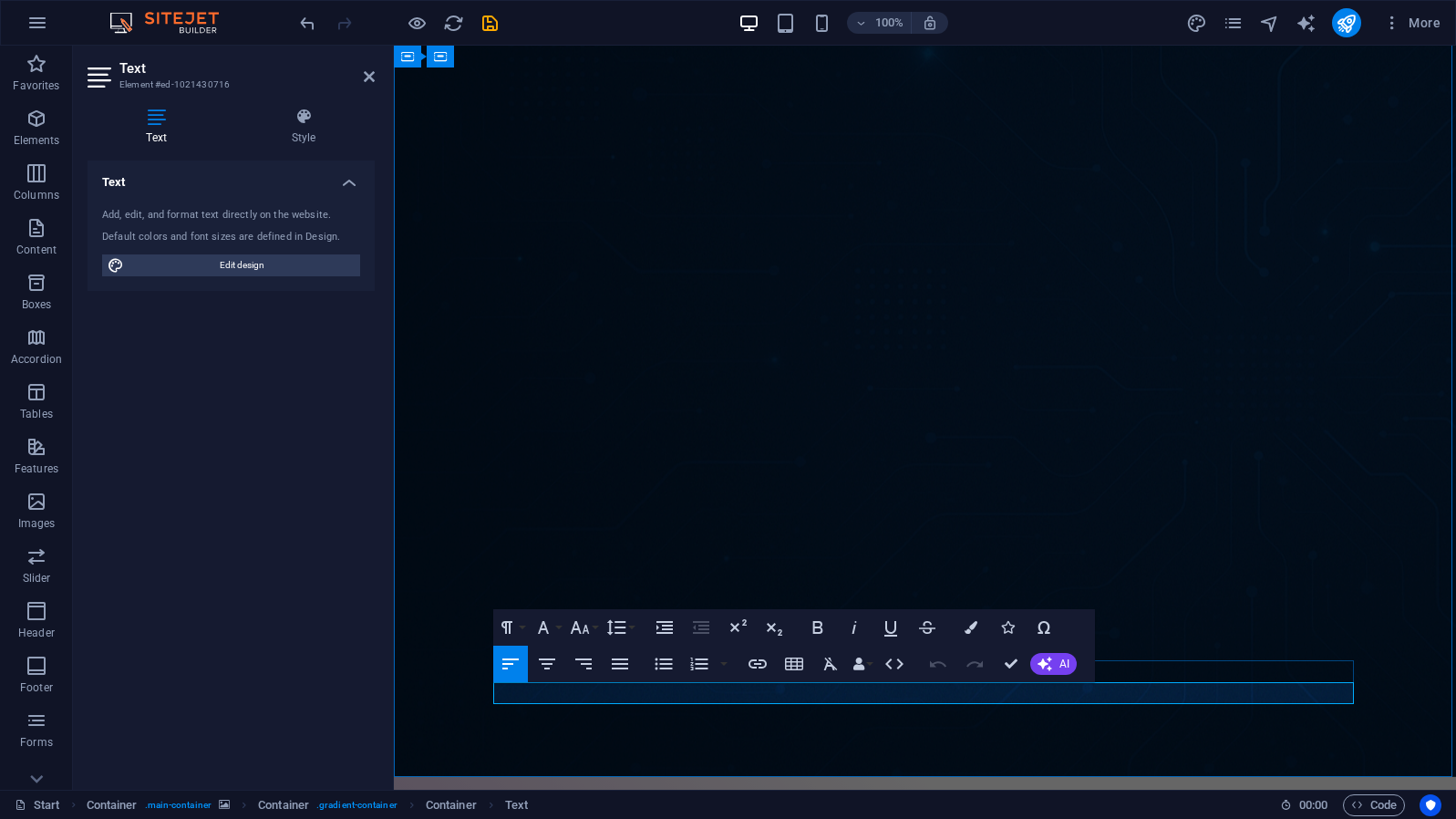
drag, startPoint x: 587, startPoint y: 693, endPoint x: 782, endPoint y: 699, distance: 195.1
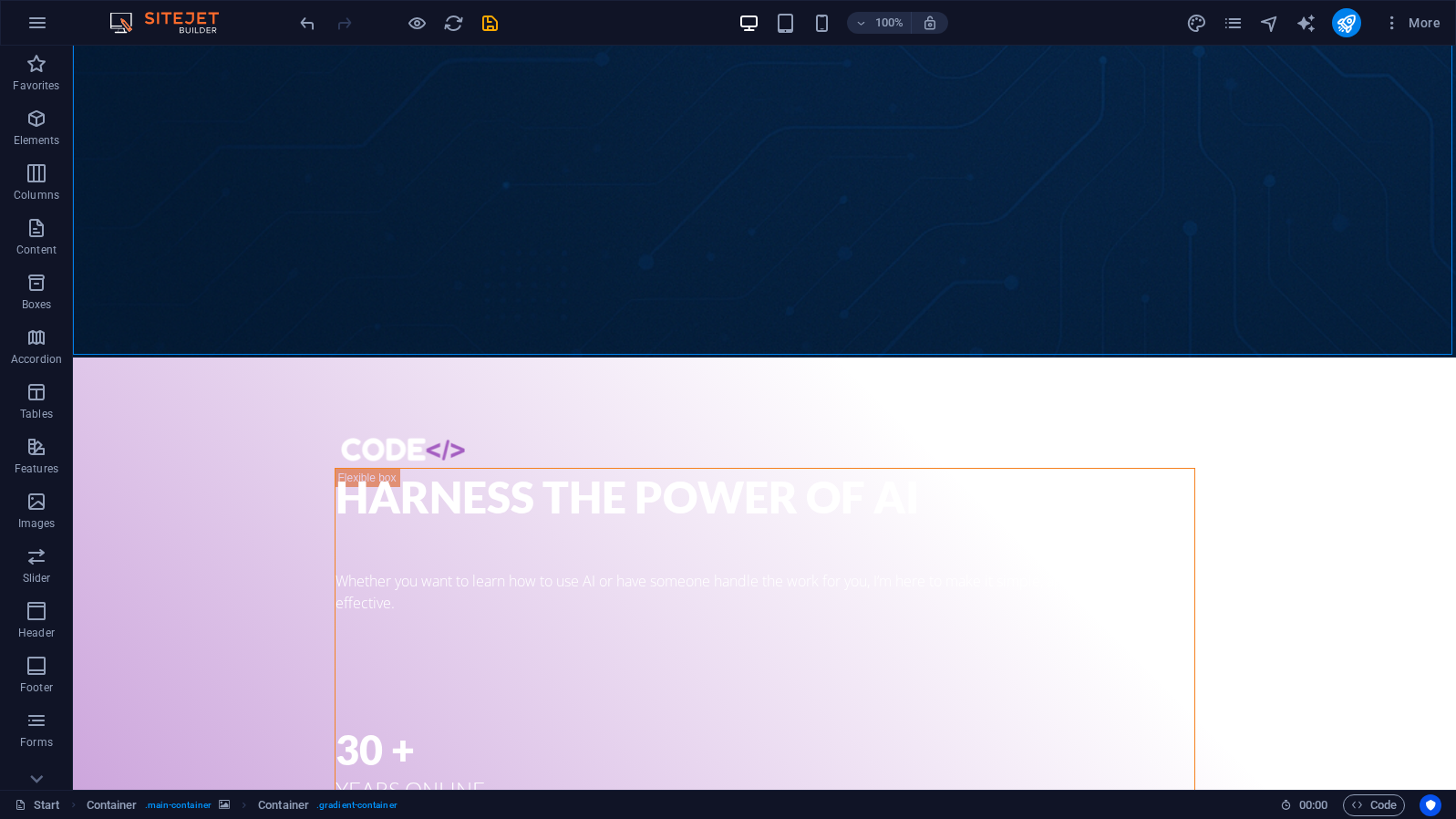
scroll to position [435, 0]
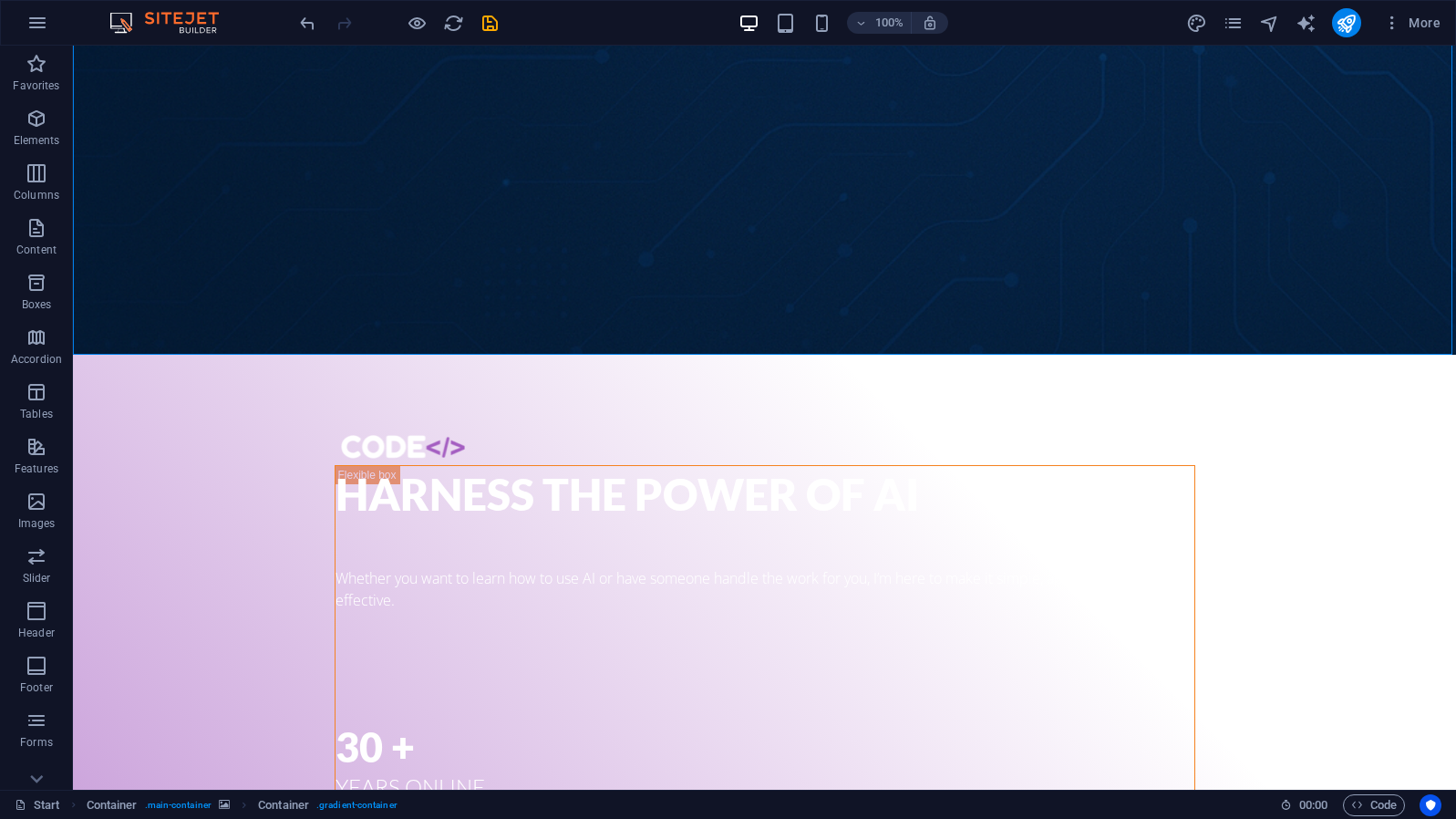
click at [964, 444] on div "Harness the power of ai Whether you want to learn how to use AI or have someone…" at bounding box center [765, 620] width 1384 height 2019
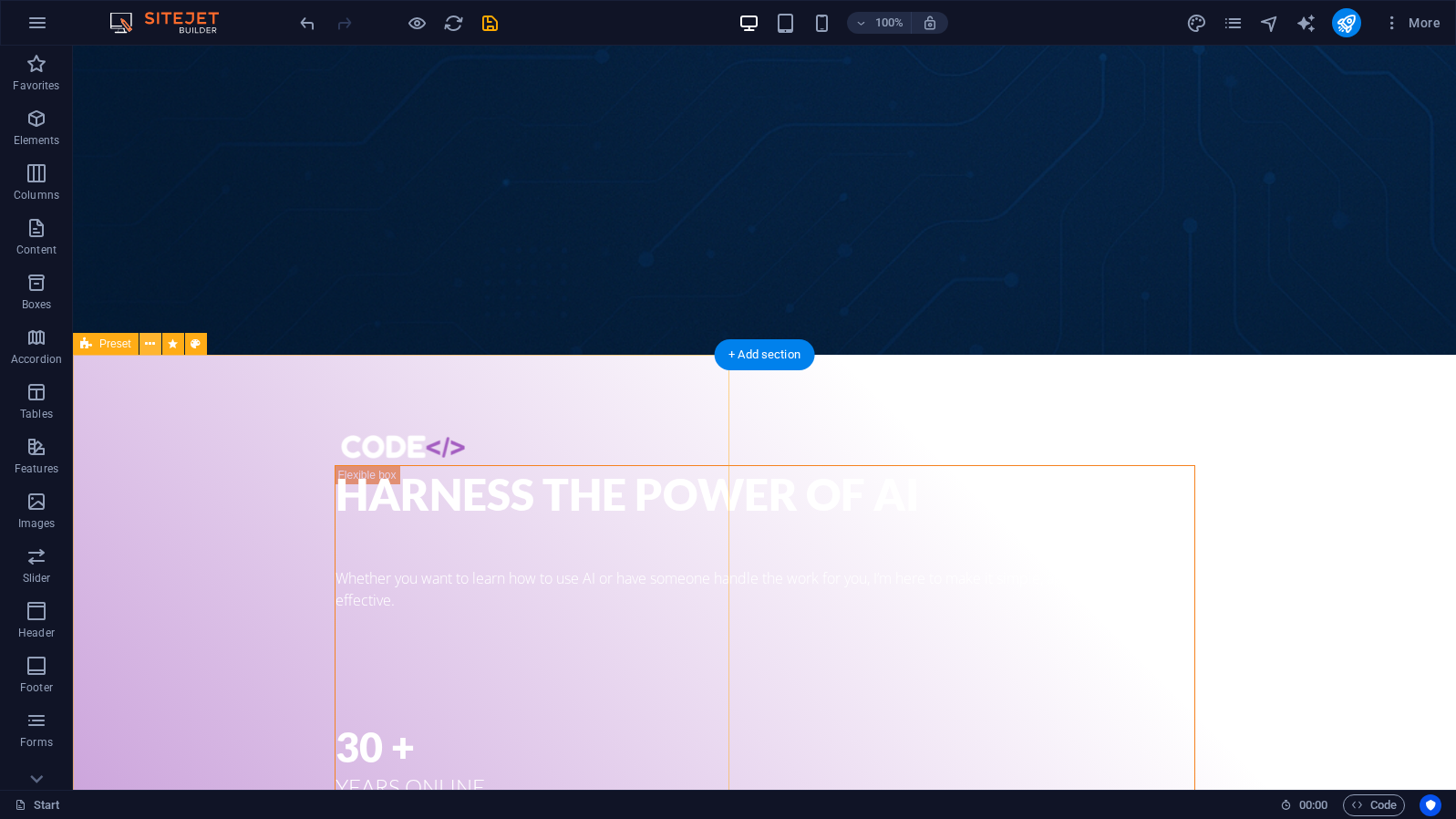
click at [149, 346] on icon at bounding box center [149, 344] width 10 height 19
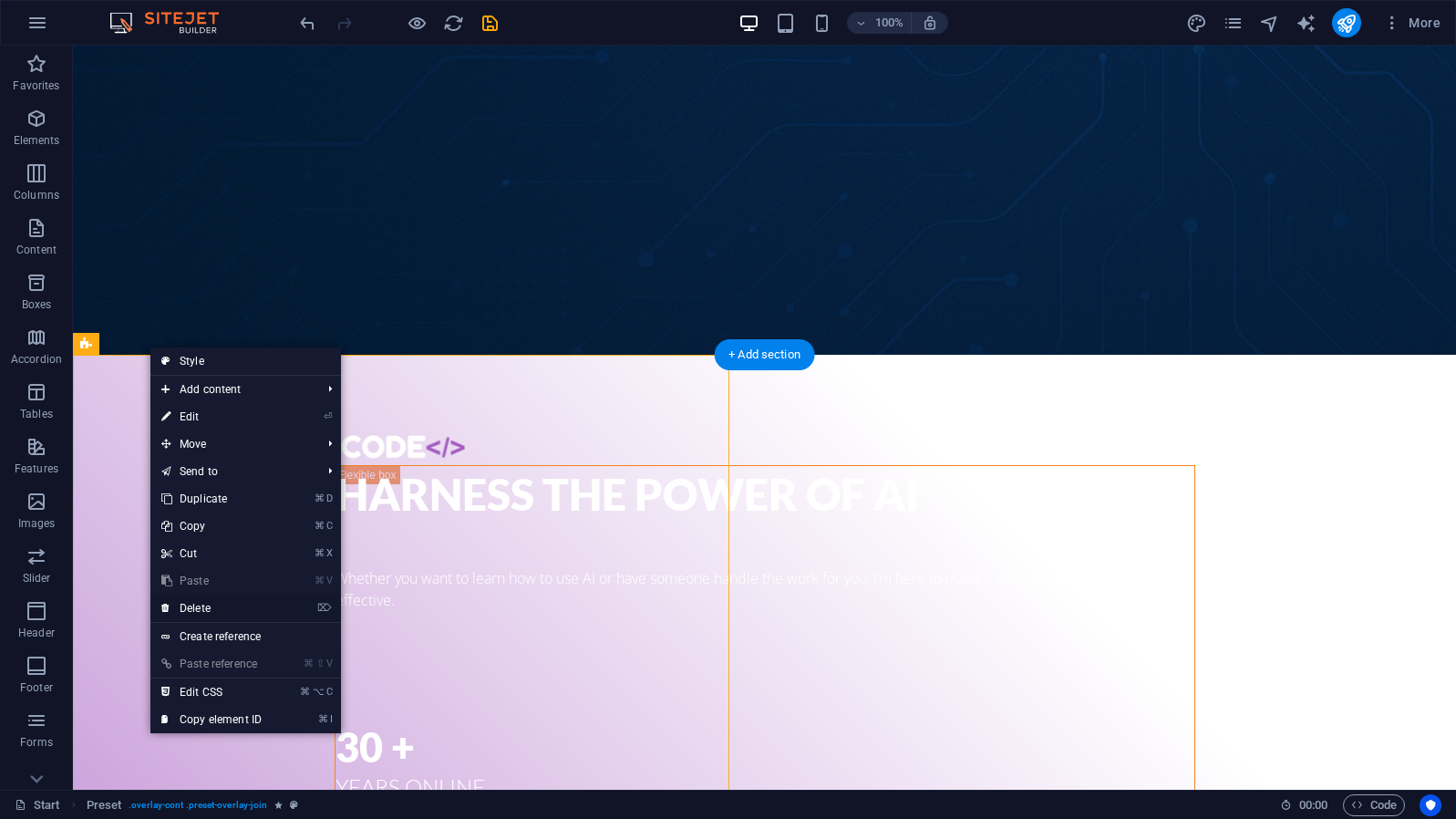
click at [205, 607] on link "⌦ Delete" at bounding box center [211, 608] width 122 height 27
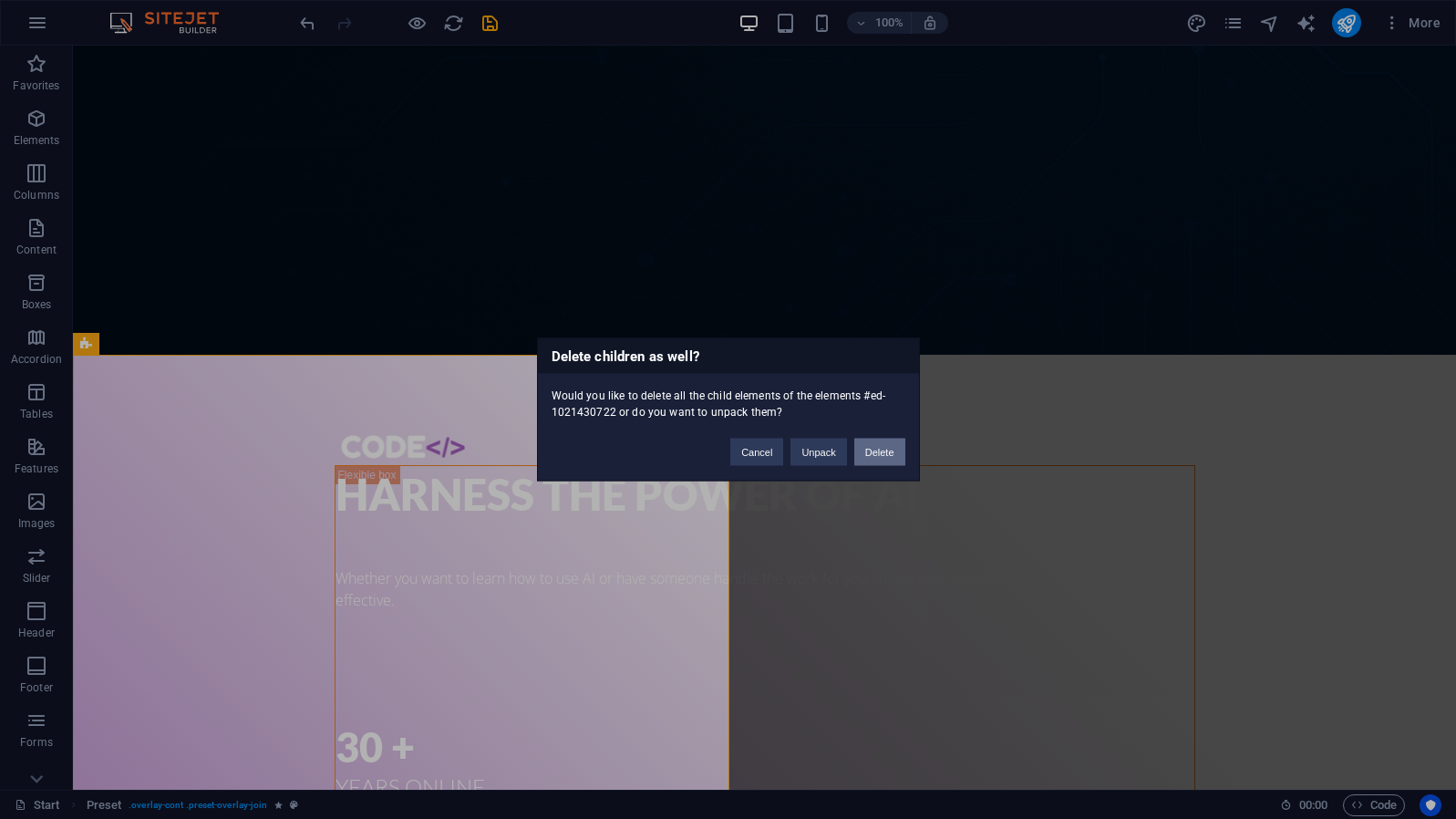
click at [877, 457] on button "Delete" at bounding box center [880, 452] width 51 height 27
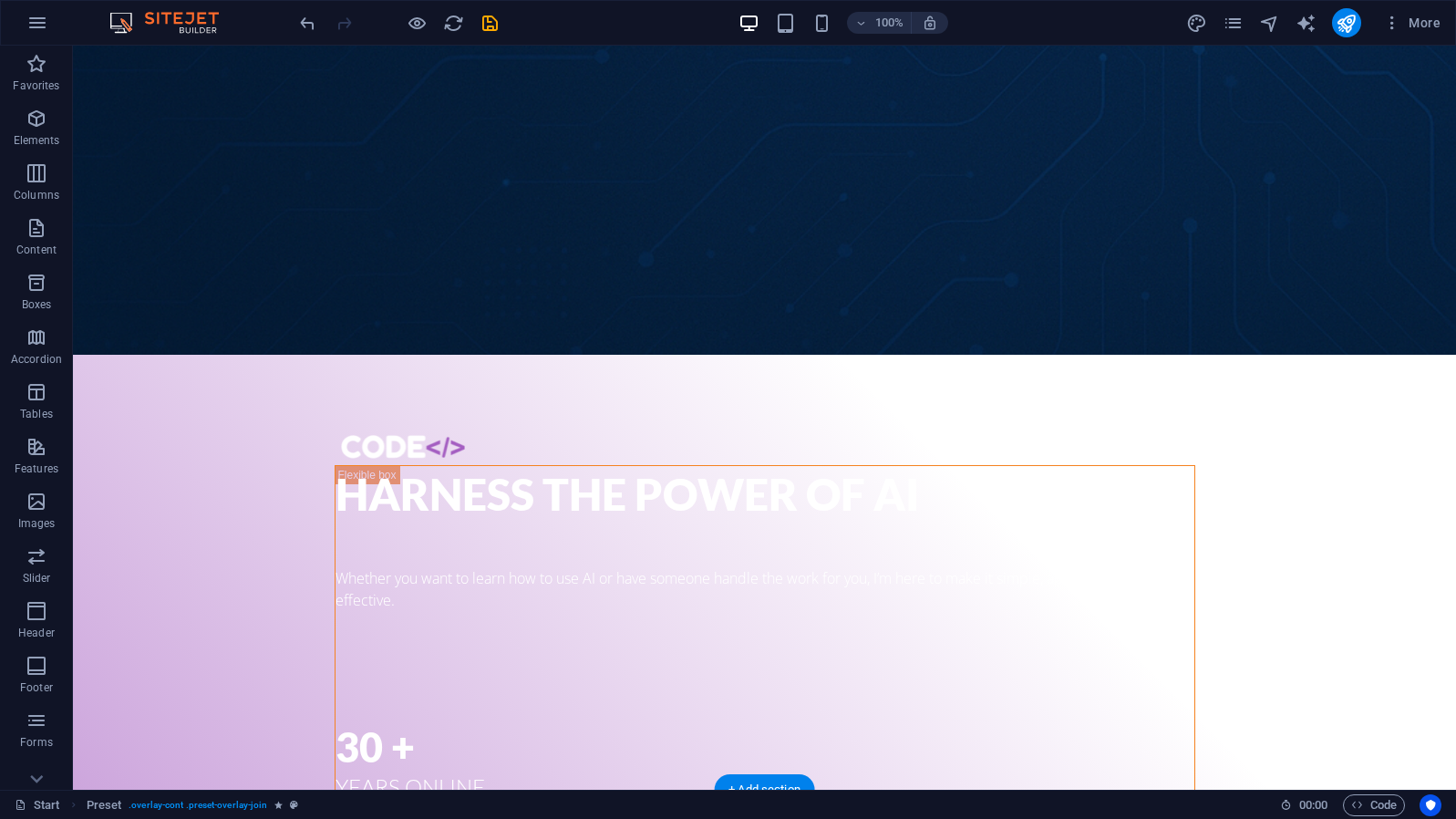
scroll to position [0, 0]
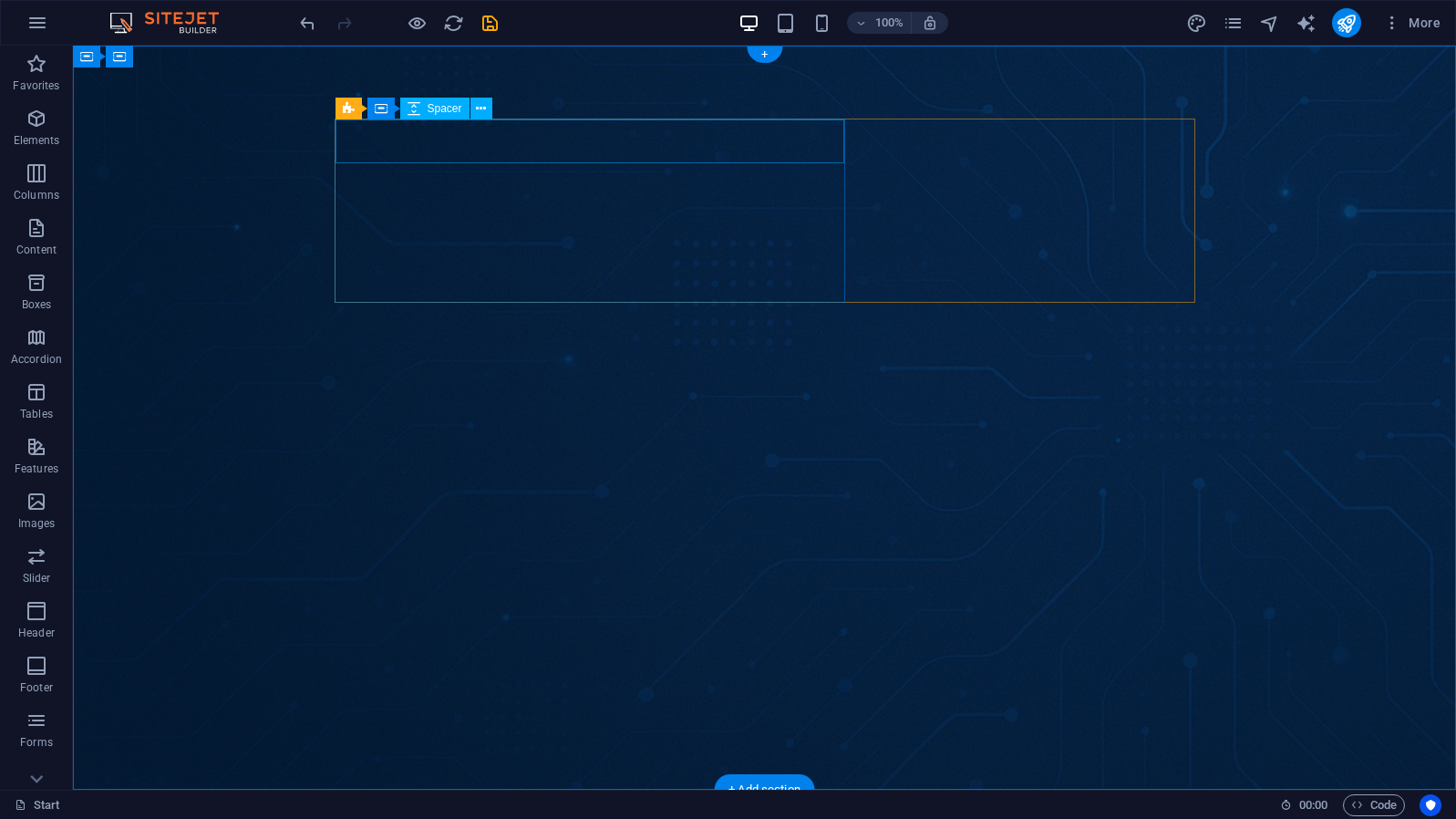
select select "rem"
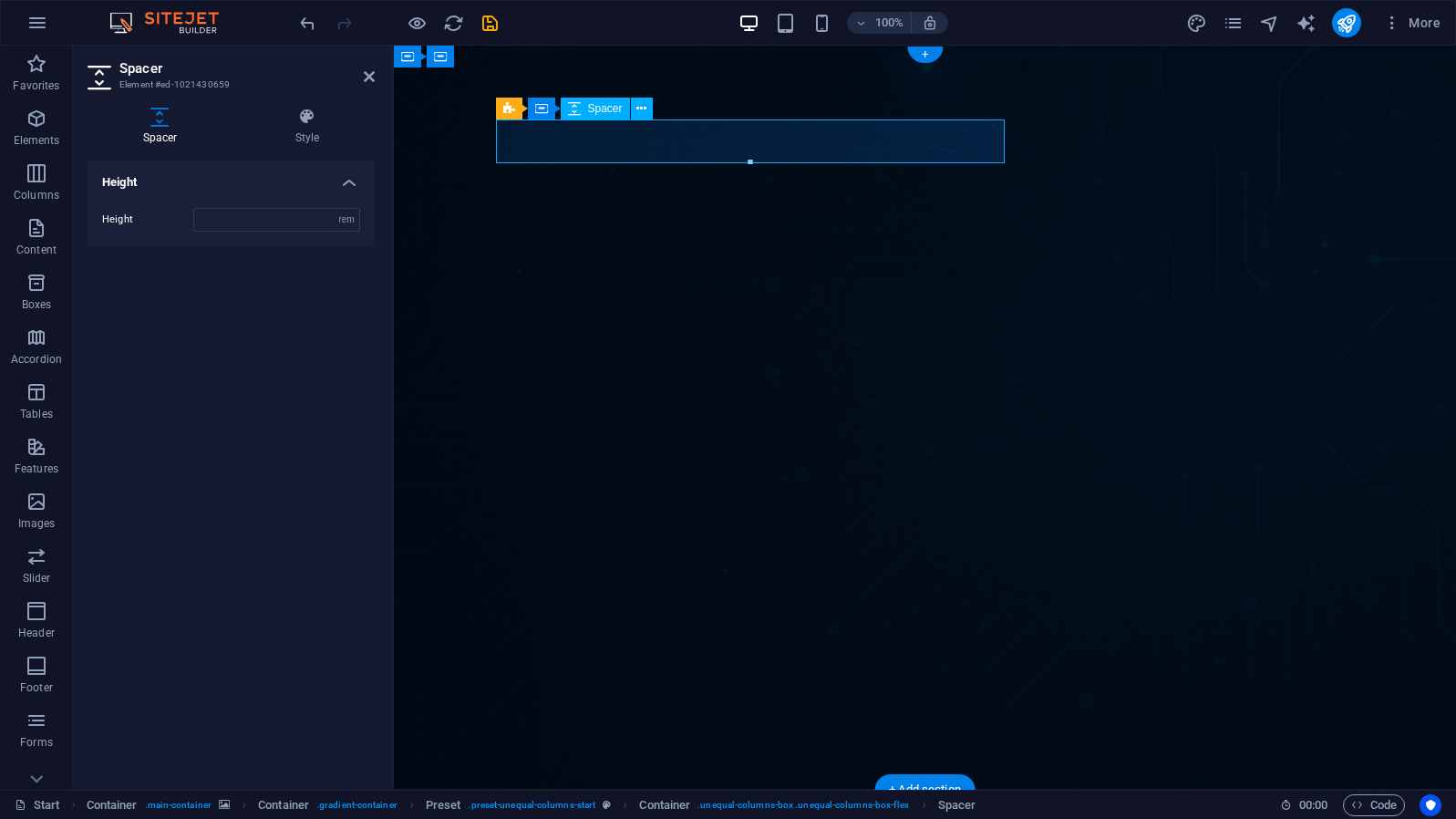
type input "3"
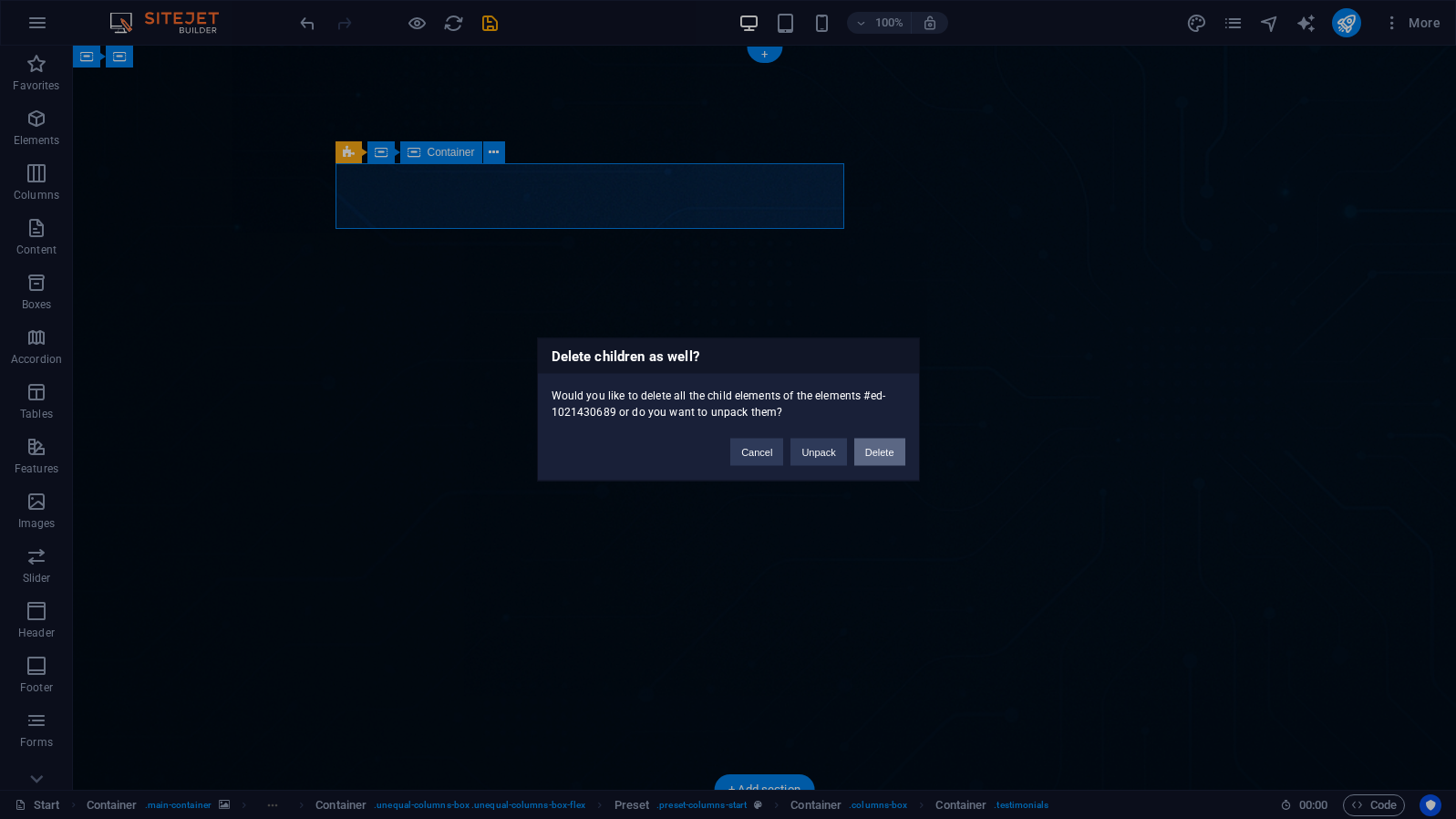
click at [858, 444] on button "Delete" at bounding box center [880, 452] width 51 height 27
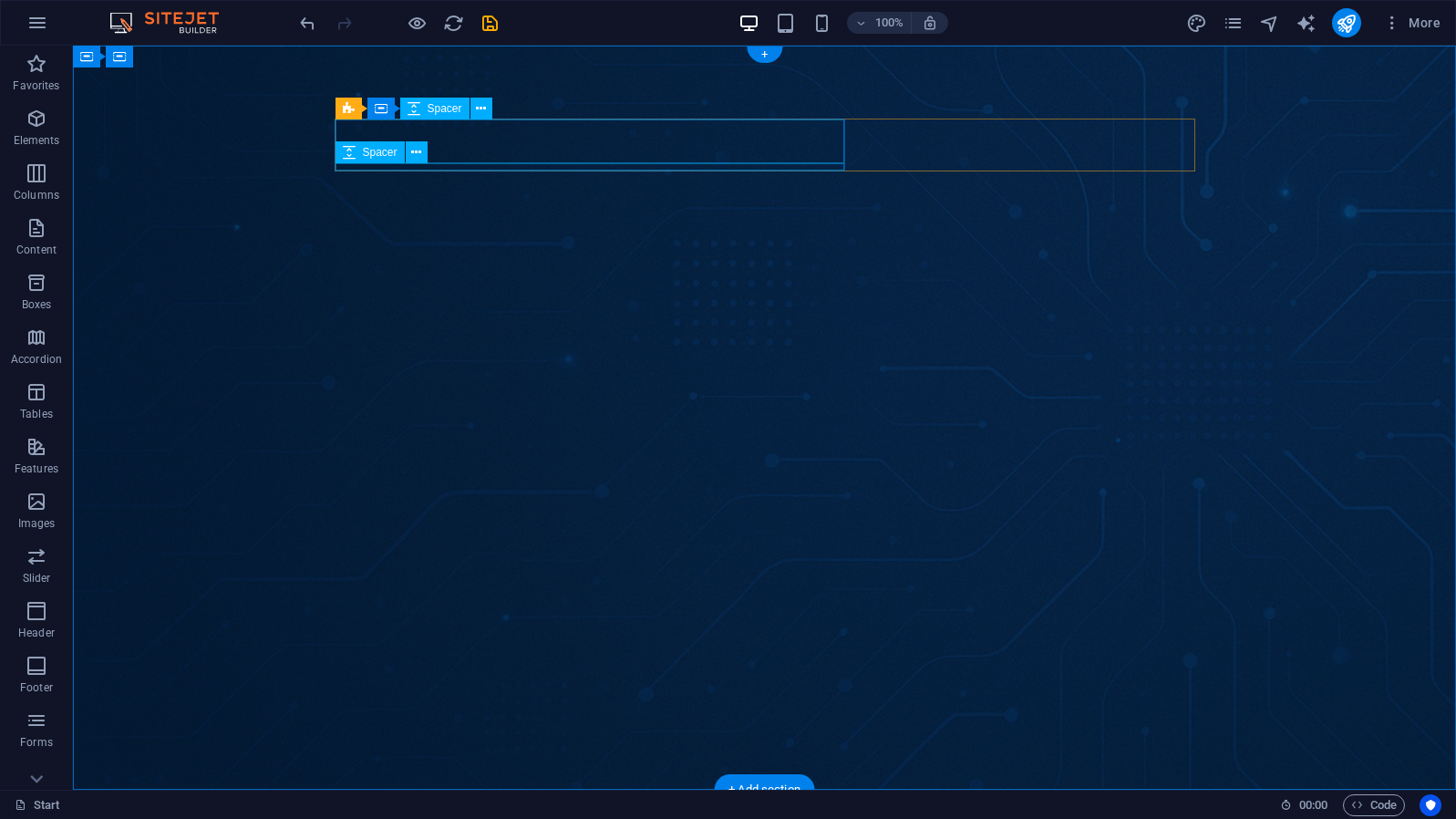
click at [433, 160] on div "Spacer" at bounding box center [387, 152] width 104 height 23
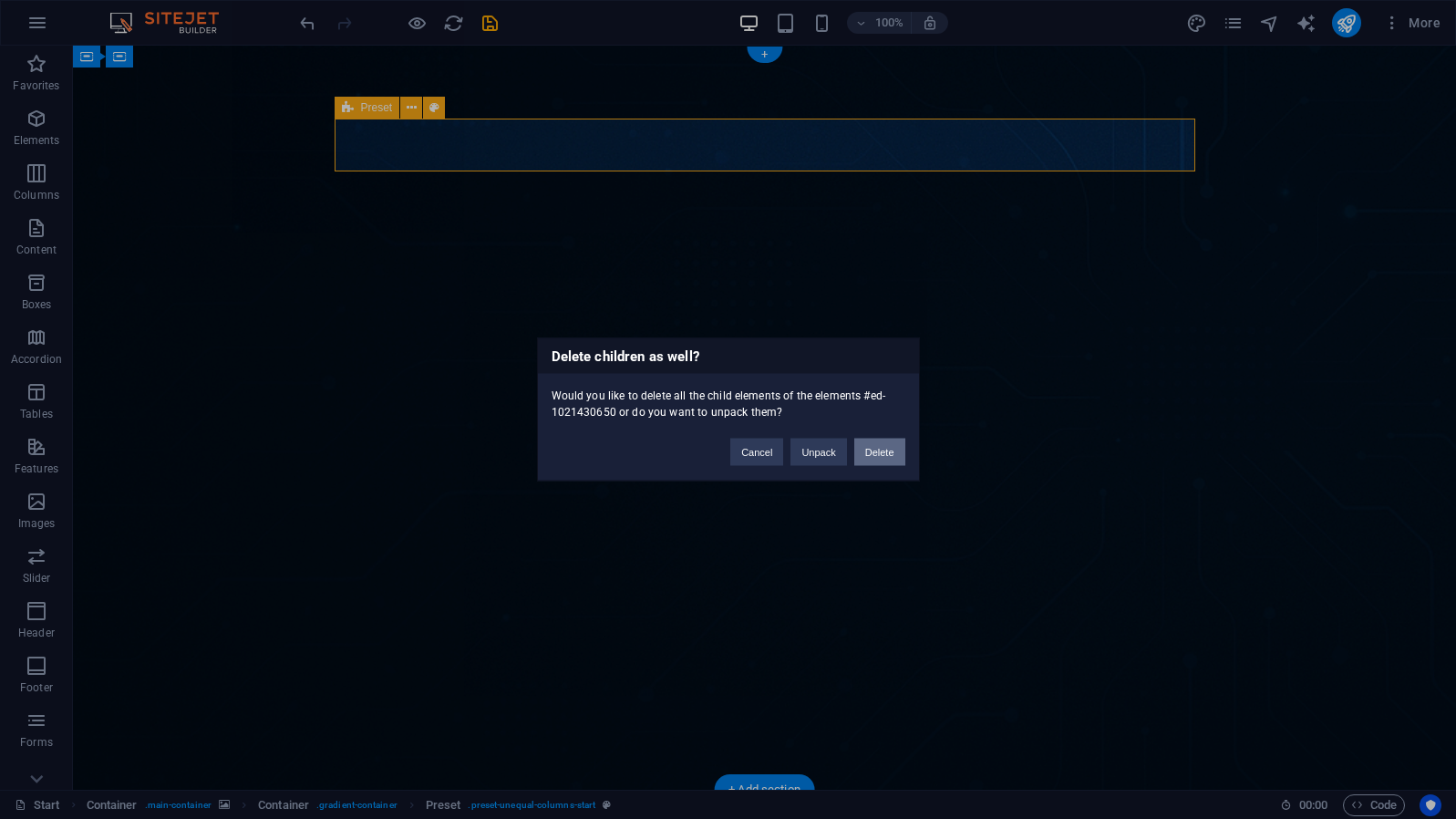
click at [880, 454] on button "Delete" at bounding box center [880, 452] width 51 height 27
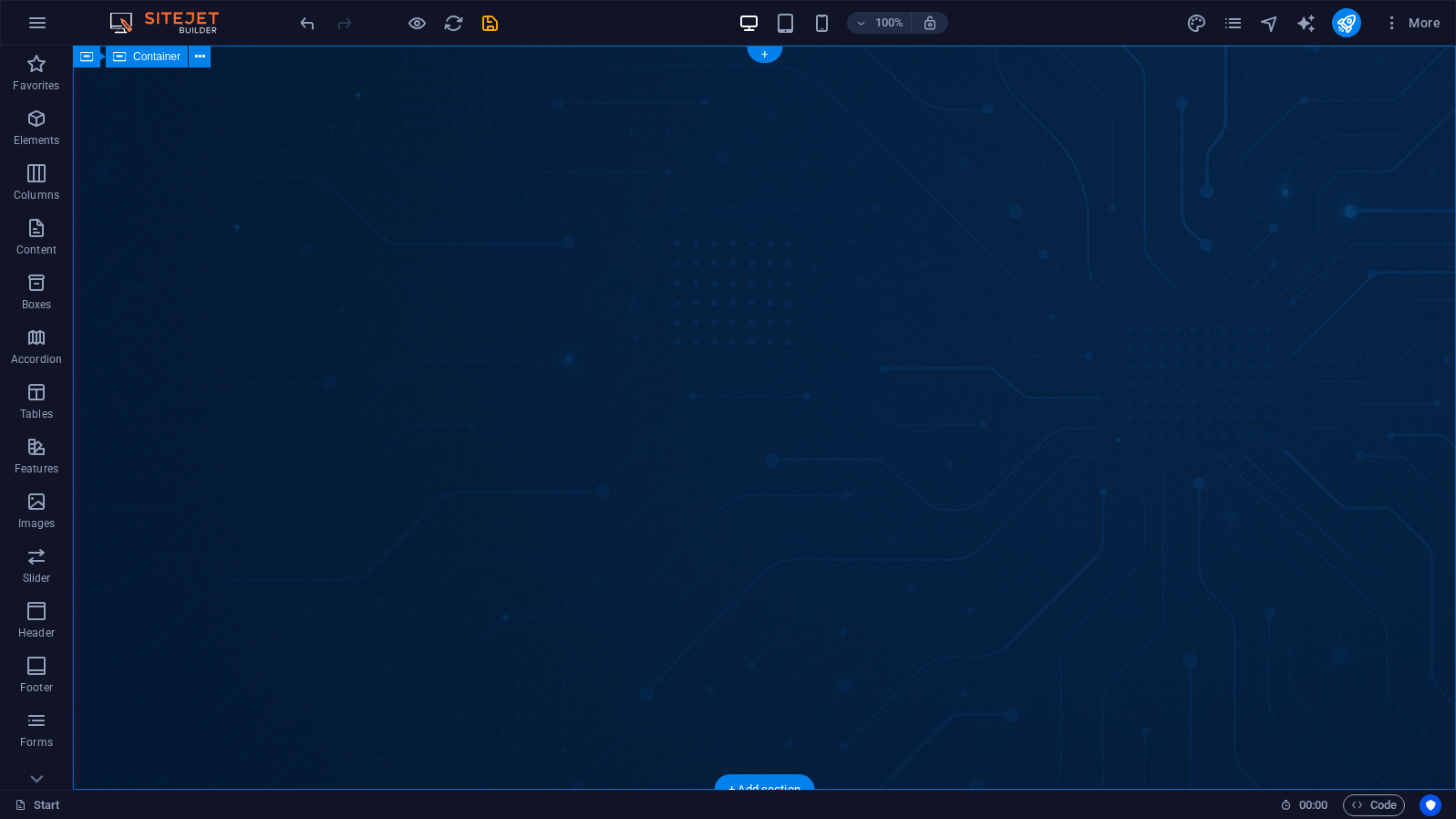
click at [156, 60] on span "Container" at bounding box center [157, 56] width 47 height 11
click at [153, 60] on span "Container" at bounding box center [157, 56] width 47 height 11
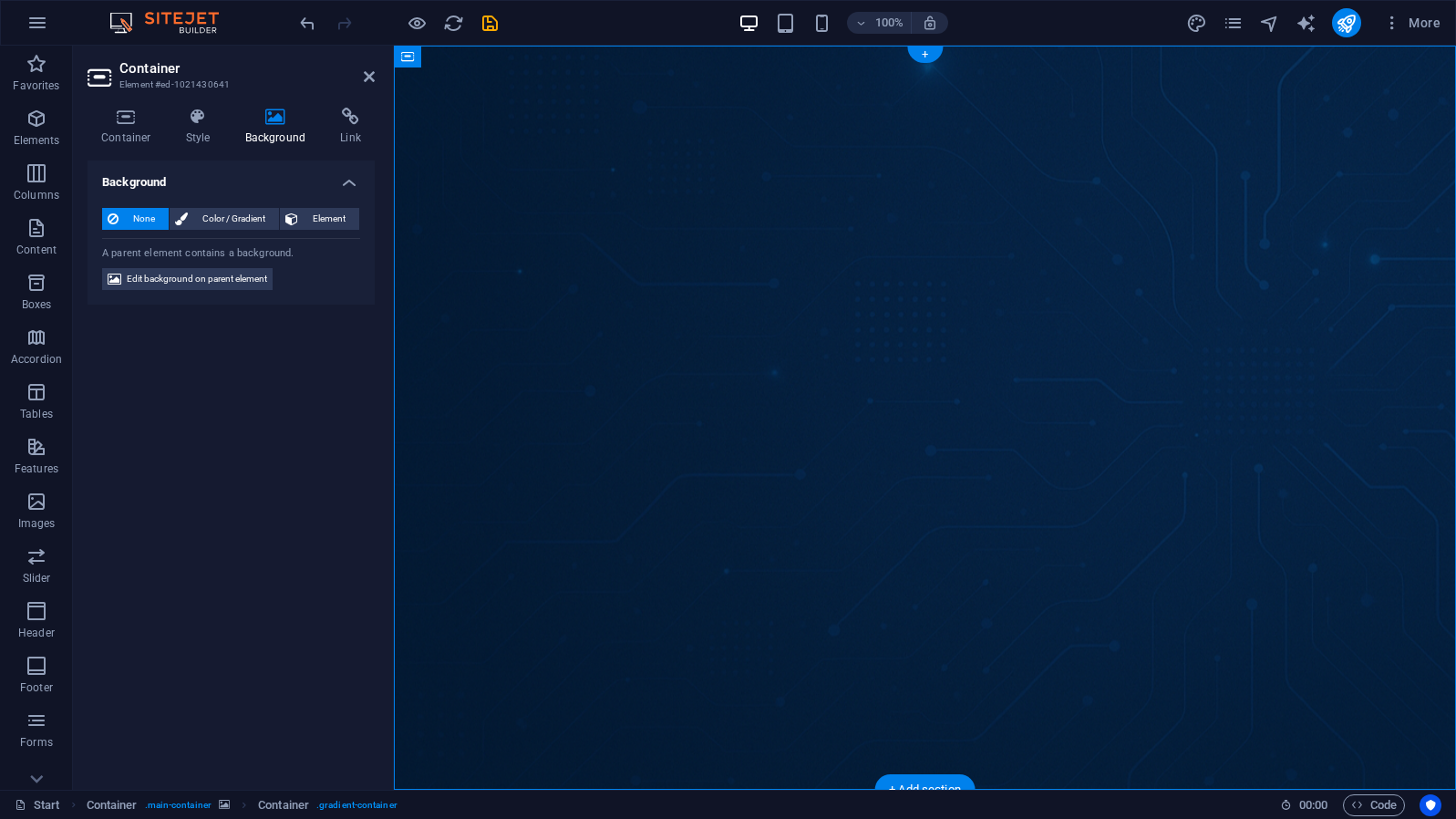
click at [267, 112] on icon at bounding box center [275, 116] width 88 height 18
click at [236, 273] on span "Edit background on parent element" at bounding box center [196, 278] width 140 height 22
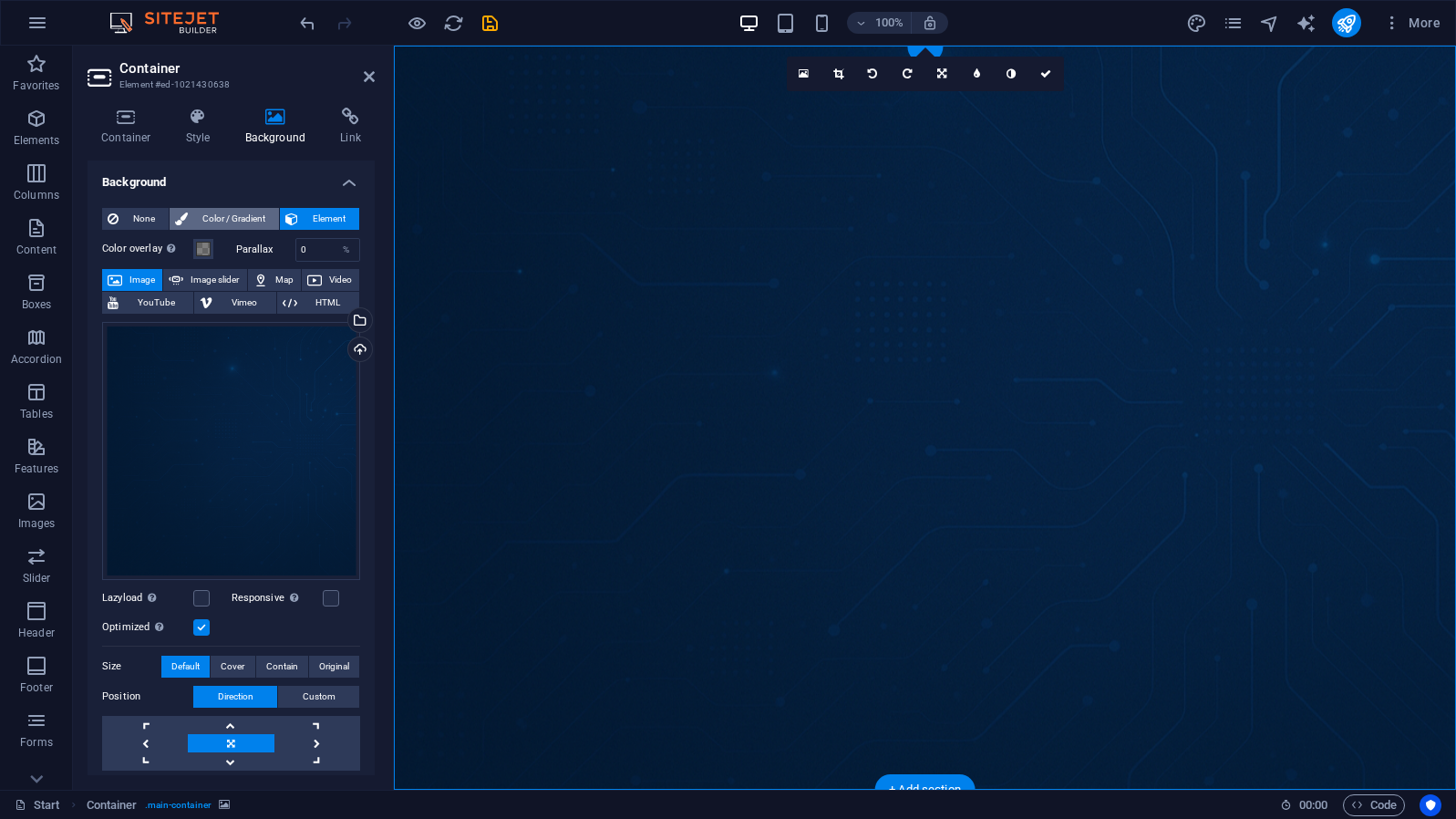
click at [204, 212] on span "Color / Gradient" at bounding box center [233, 218] width 80 height 22
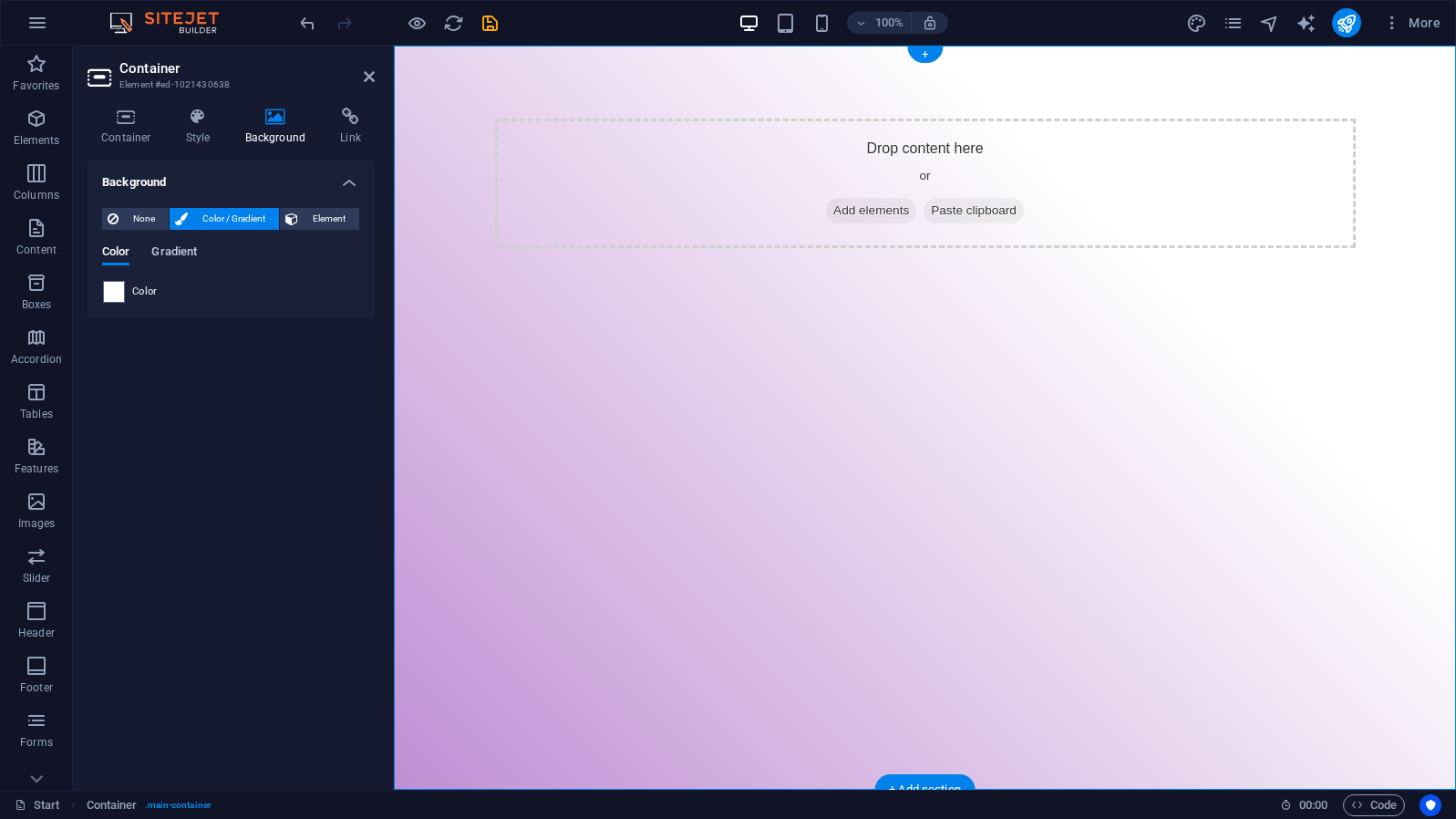
click at [163, 256] on span "Gradient" at bounding box center [174, 253] width 46 height 25
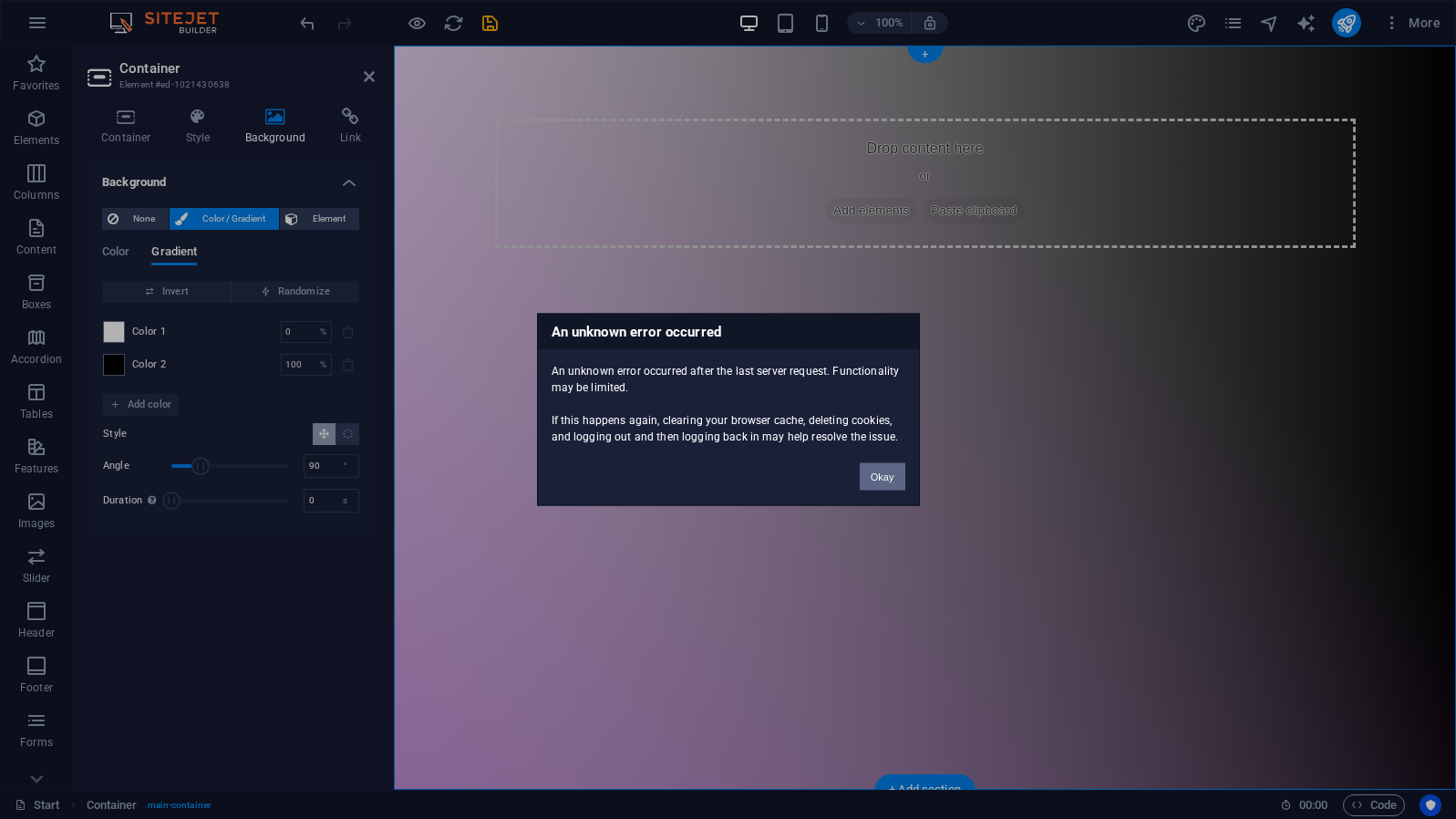
click at [873, 472] on button "Okay" at bounding box center [883, 477] width 46 height 27
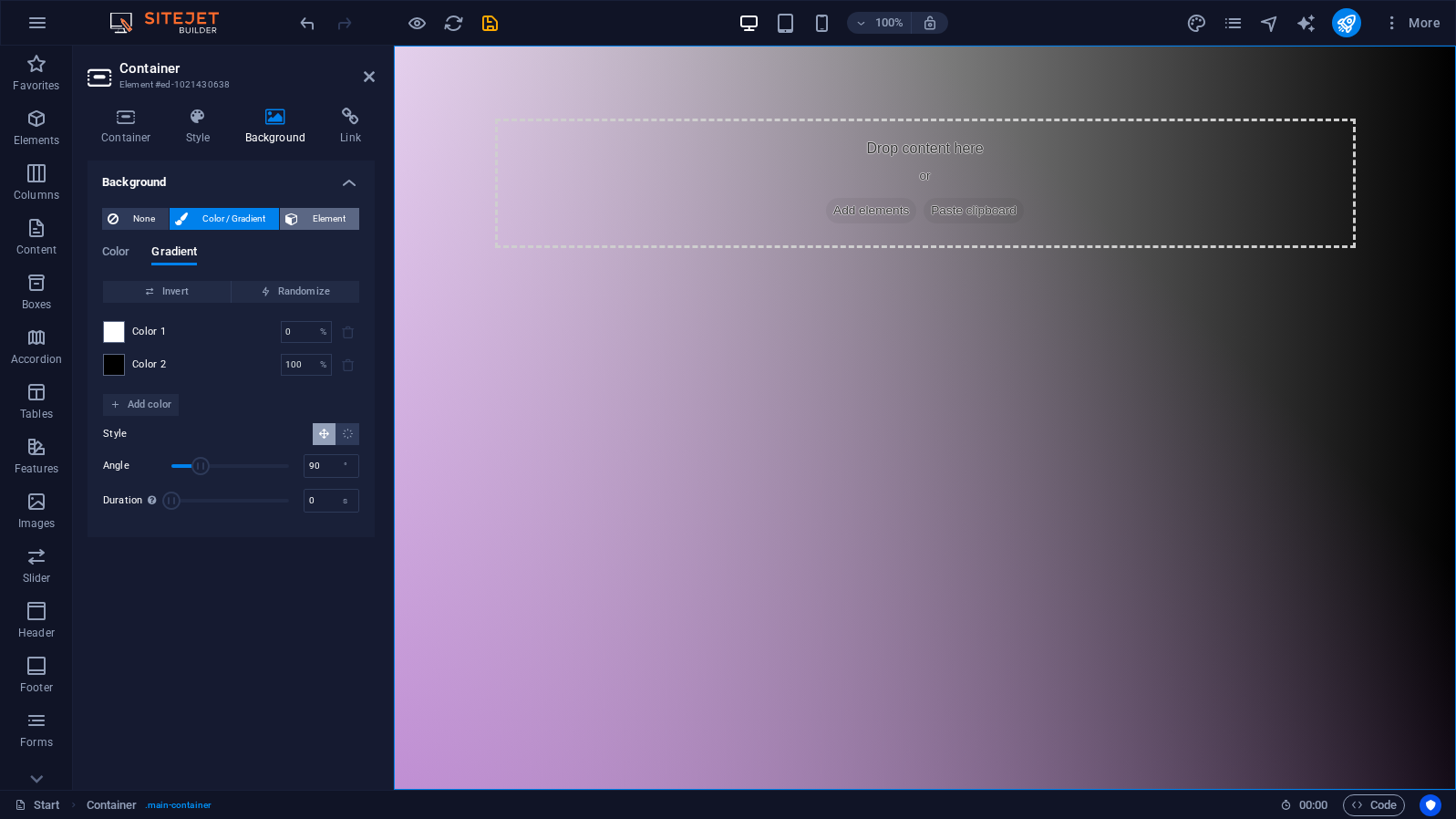
click at [330, 223] on span "Element" at bounding box center [328, 218] width 50 height 22
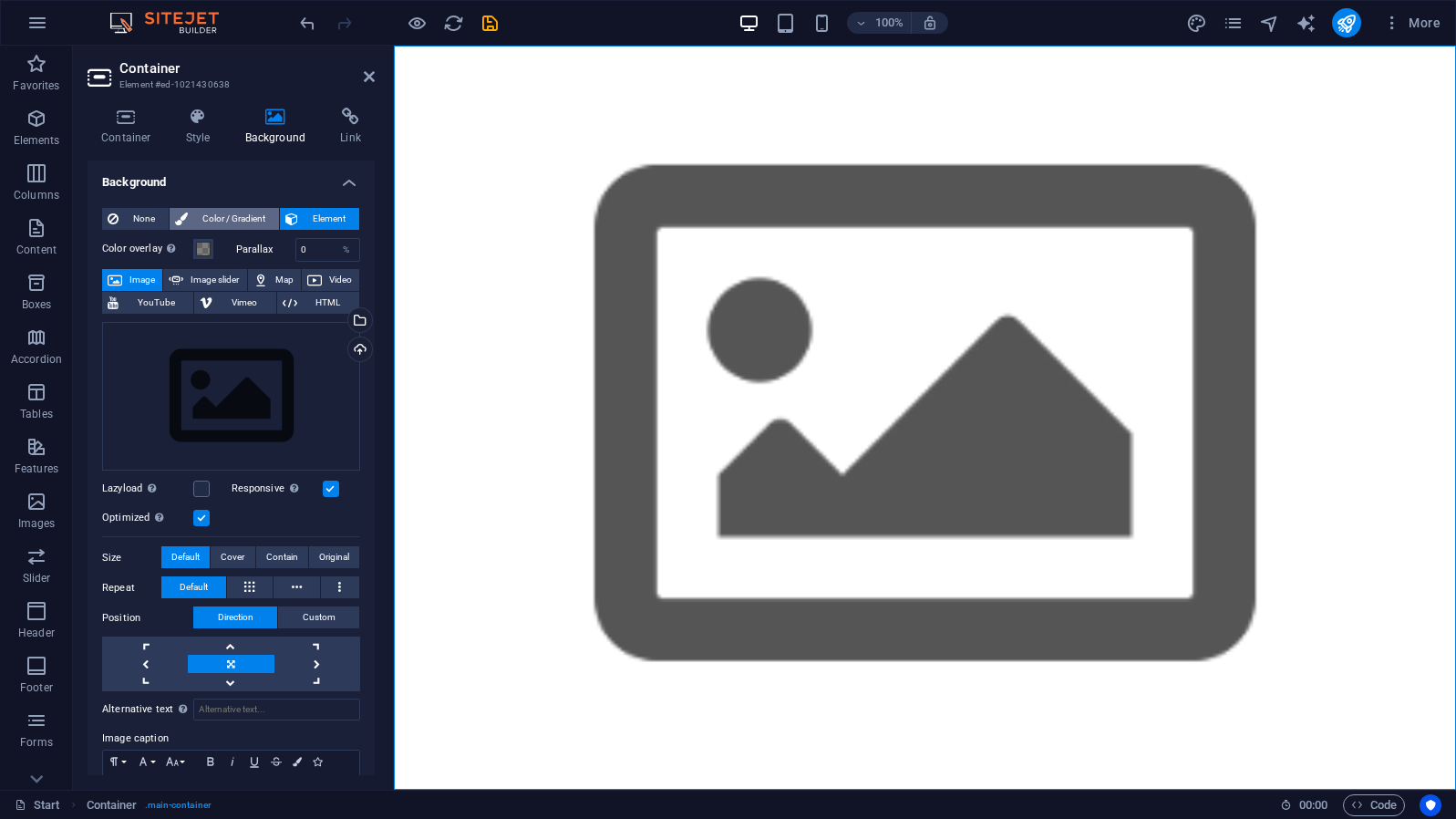
click at [224, 224] on span "Color / Gradient" at bounding box center [233, 218] width 80 height 22
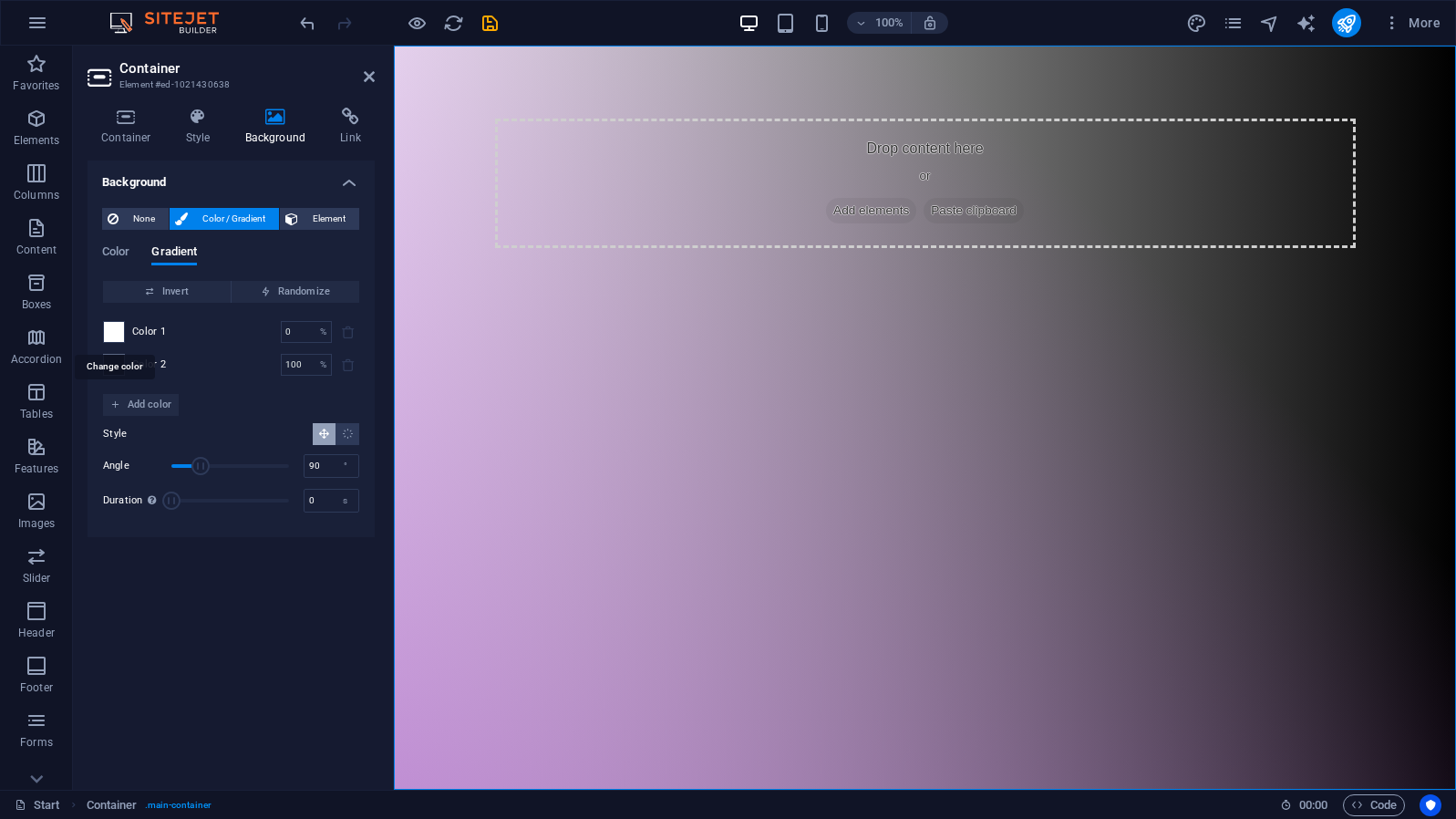
click at [117, 326] on span at bounding box center [114, 331] width 20 height 20
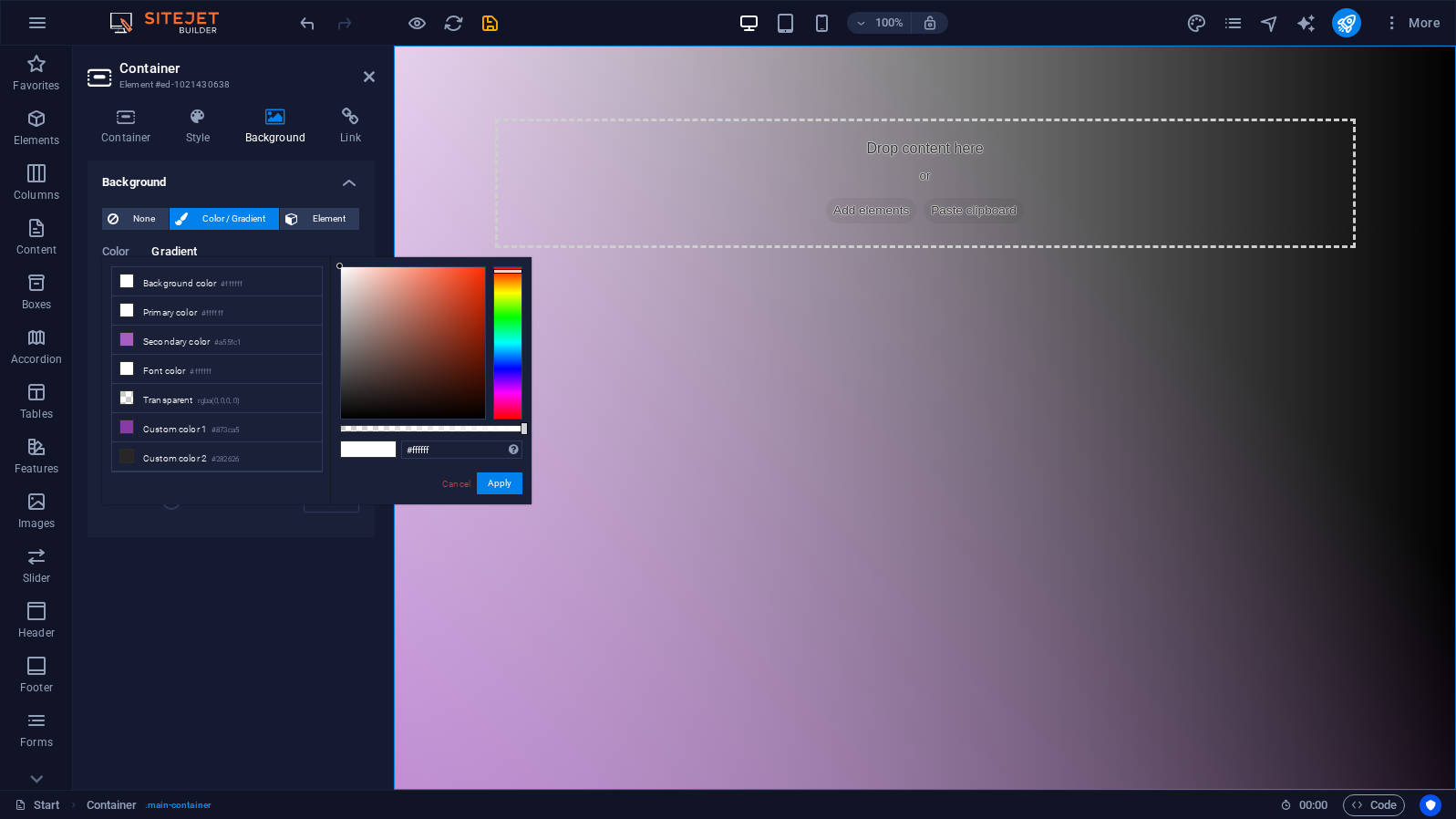
drag, startPoint x: 516, startPoint y: 282, endPoint x: 536, endPoint y: 271, distance: 22.8
click at [536, 271] on body "jamesb77.com Start Favorites Elements Columns Content Boxes Accordion Tables Fe…" at bounding box center [728, 409] width 1456 height 819
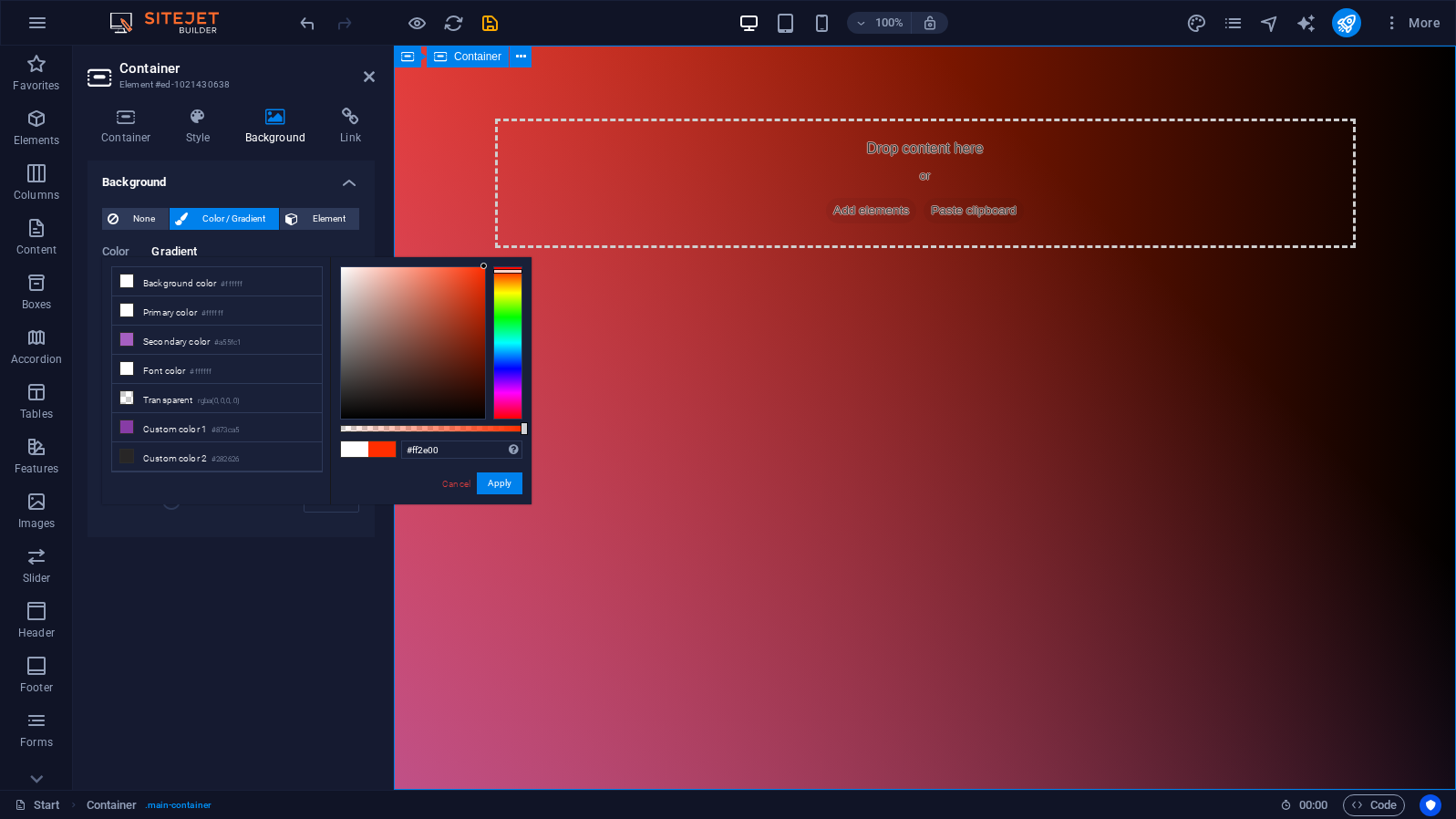
drag, startPoint x: 470, startPoint y: 289, endPoint x: 506, endPoint y: 252, distance: 51.6
click at [506, 252] on body "jamesb77.com Start Favorites Elements Columns Content Boxes Accordion Tables Fe…" at bounding box center [728, 409] width 1456 height 819
drag, startPoint x: 524, startPoint y: 339, endPoint x: 518, endPoint y: 329, distance: 11.7
click at [518, 329] on div "#ff2e00 Supported formats #0852ed rgb(8, 82, 237) rgba(8, 82, 237, 90%) hsv(221…" at bounding box center [431, 513] width 201 height 512
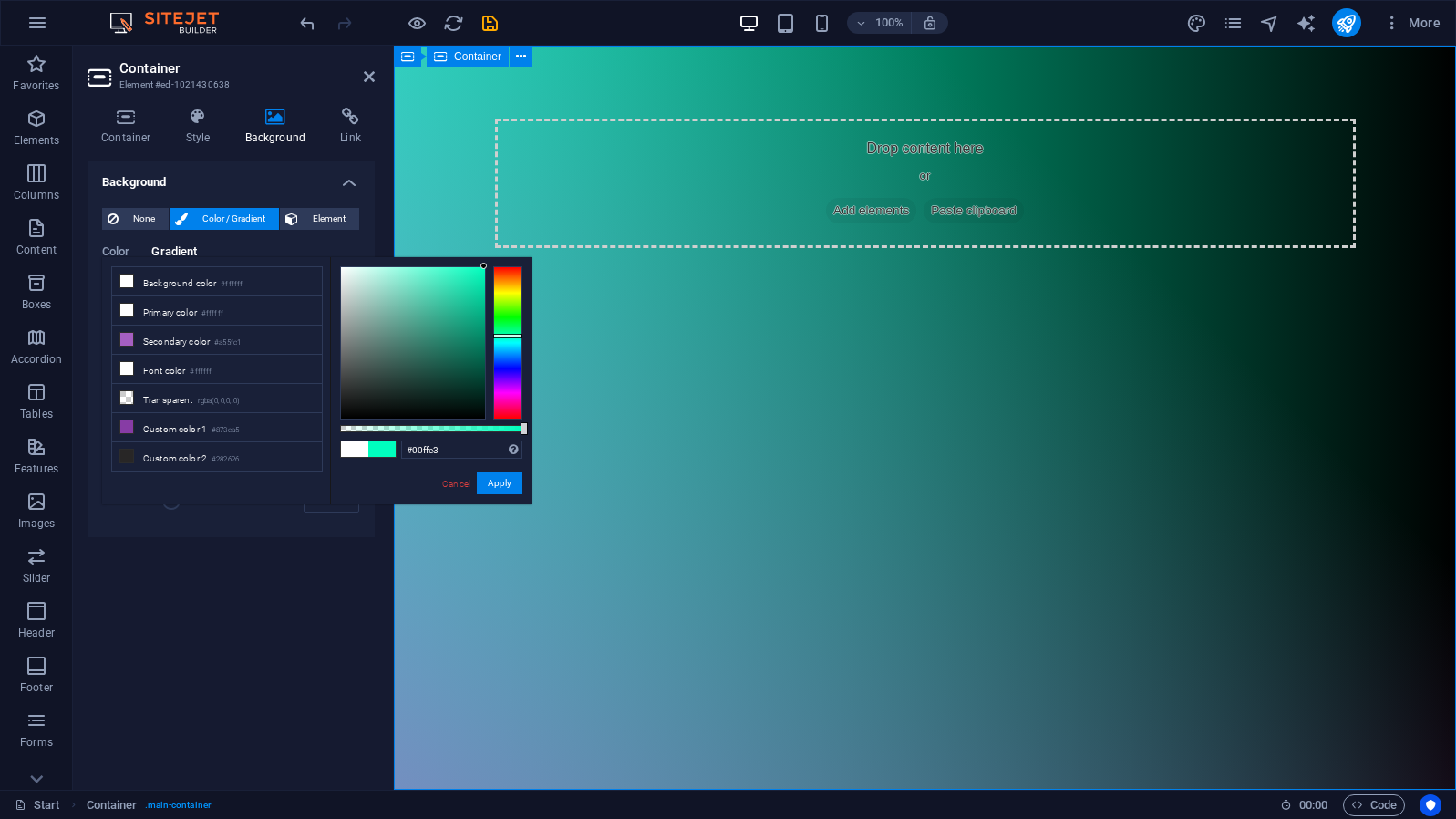
type input "#00ffed"
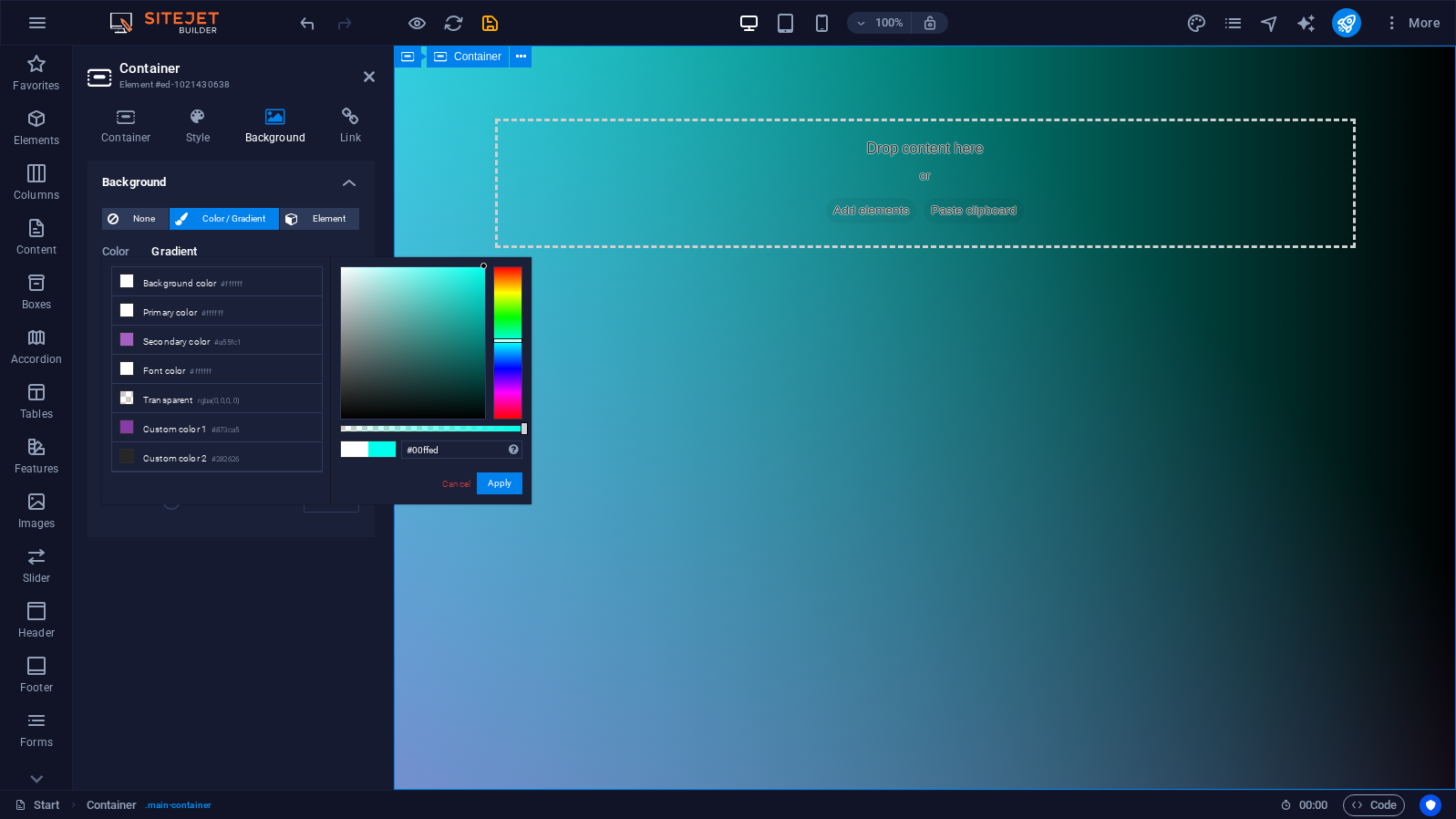
drag, startPoint x: 518, startPoint y: 329, endPoint x: 535, endPoint y: 340, distance: 20.2
click at [535, 340] on body "jamesb77.com Start Favorites Elements Columns Content Boxes Accordion Tables Fe…" at bounding box center [728, 409] width 1456 height 819
click at [506, 486] on button "Apply" at bounding box center [499, 483] width 46 height 22
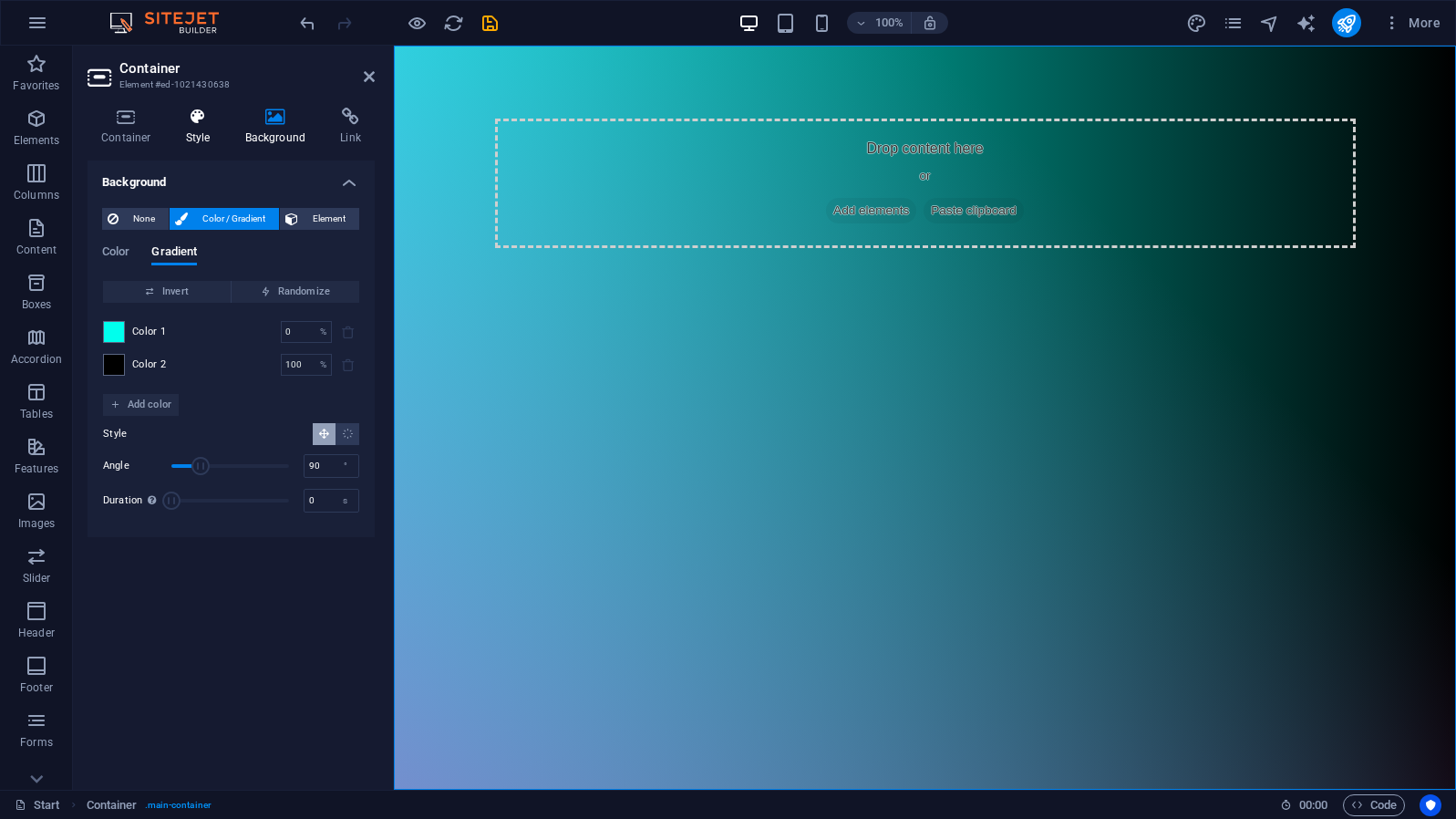
click at [192, 123] on icon at bounding box center [197, 116] width 52 height 18
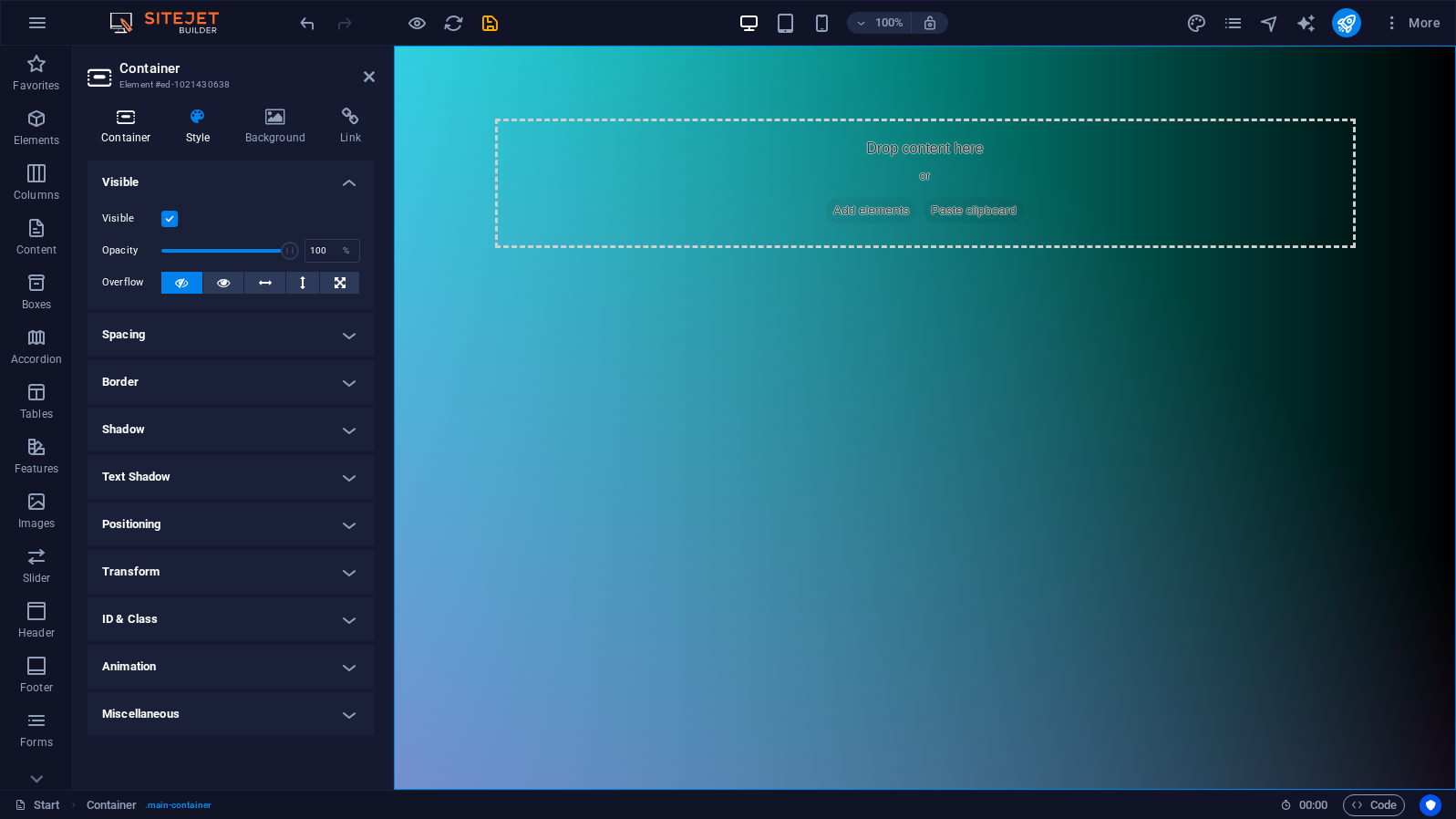
click at [131, 126] on h4 "Container" at bounding box center [130, 126] width 85 height 39
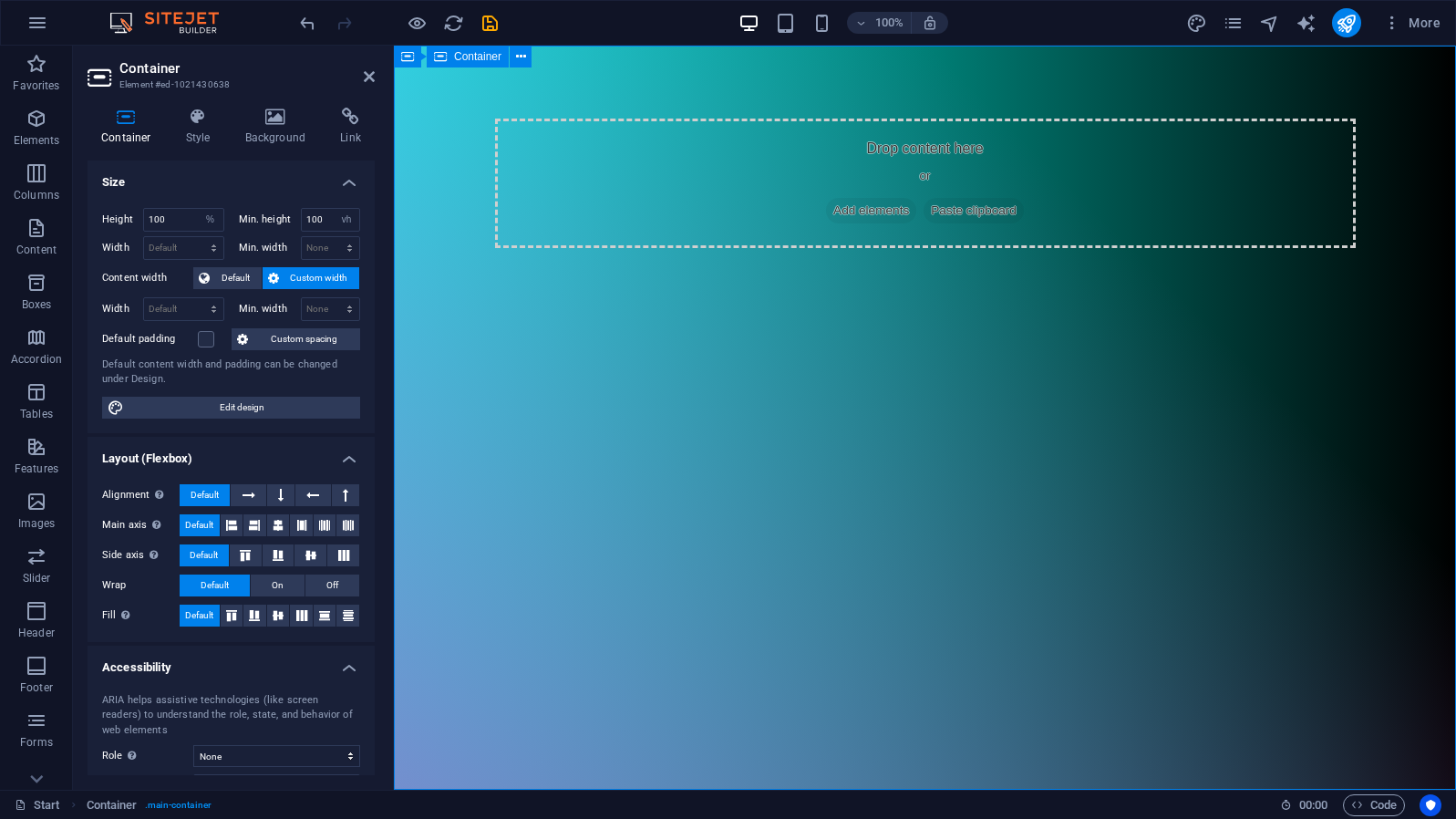
click at [654, 404] on div "Drop content here or Add elements Paste clipboard" at bounding box center [925, 418] width 1062 height 745
click at [643, 198] on div "Drop content here or Add elements Paste clipboard" at bounding box center [926, 183] width 861 height 130
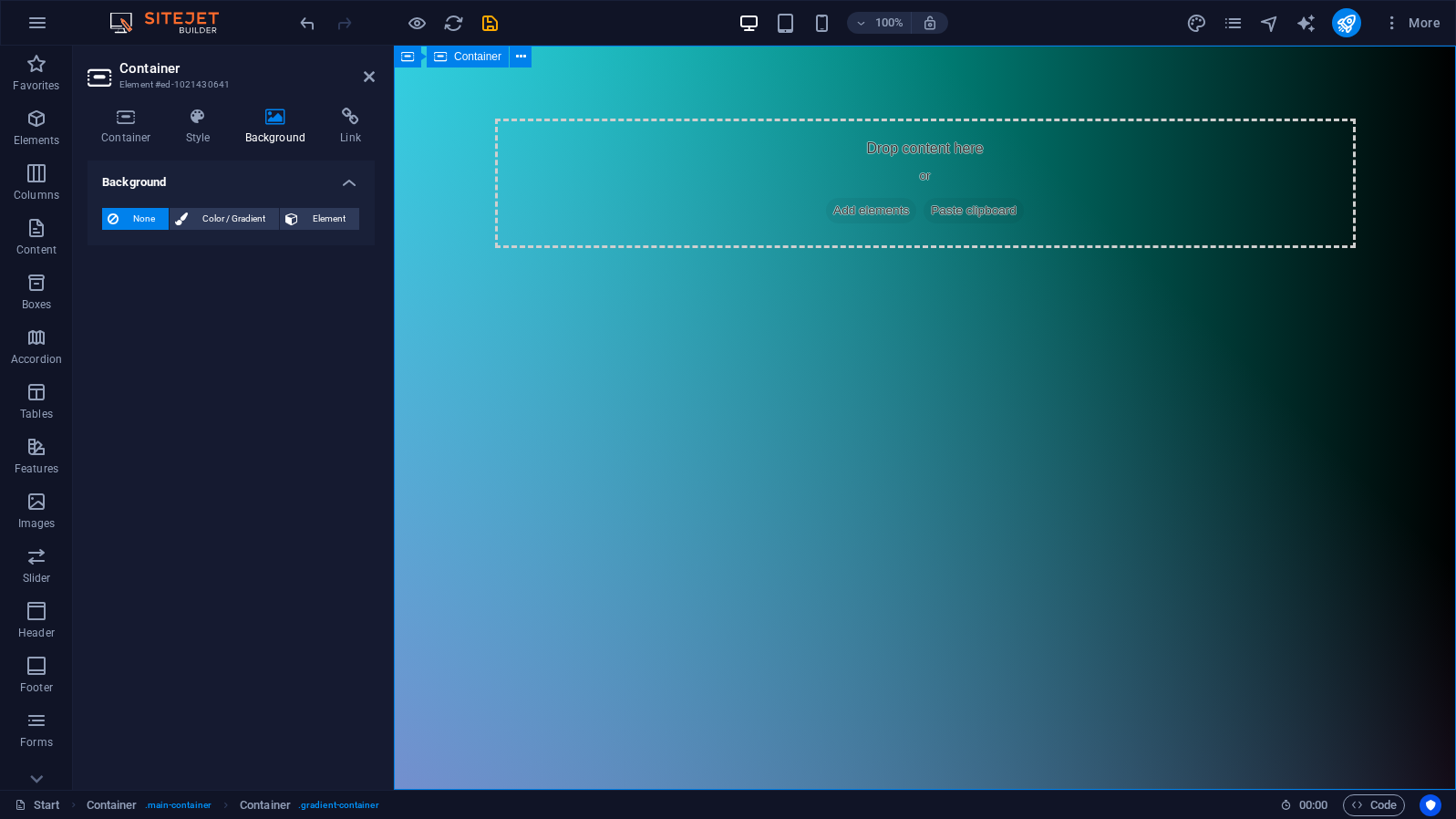
click at [643, 198] on div "Drop content here or Add elements Paste clipboard" at bounding box center [926, 183] width 861 height 130
click at [838, 192] on div "Drop content here or Add elements Paste clipboard" at bounding box center [926, 183] width 861 height 130
click at [843, 165] on div "Drop content here or Add elements Paste clipboard" at bounding box center [926, 183] width 861 height 130
click at [36, 125] on icon "button" at bounding box center [36, 118] width 22 height 22
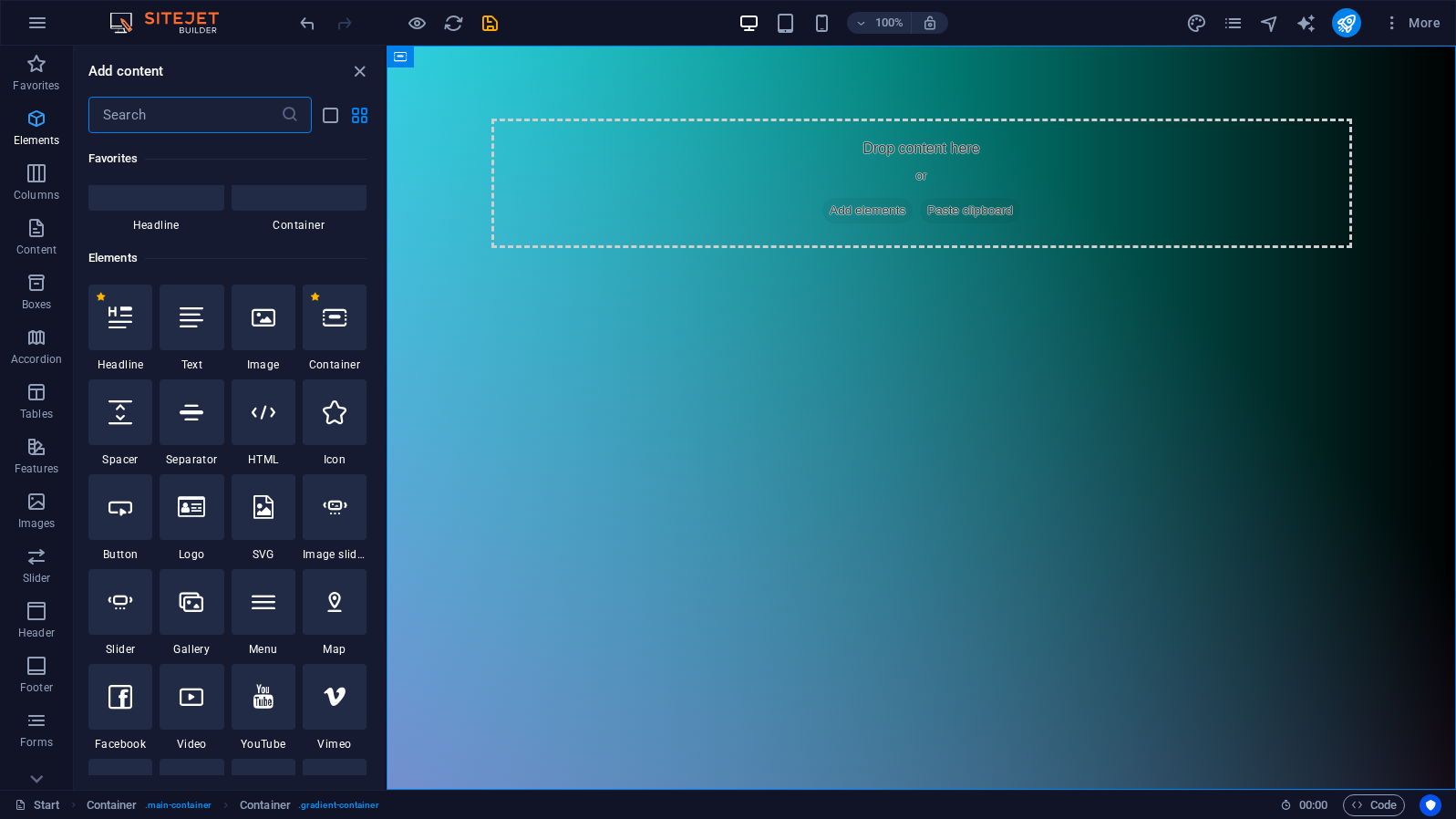
scroll to position [195, 0]
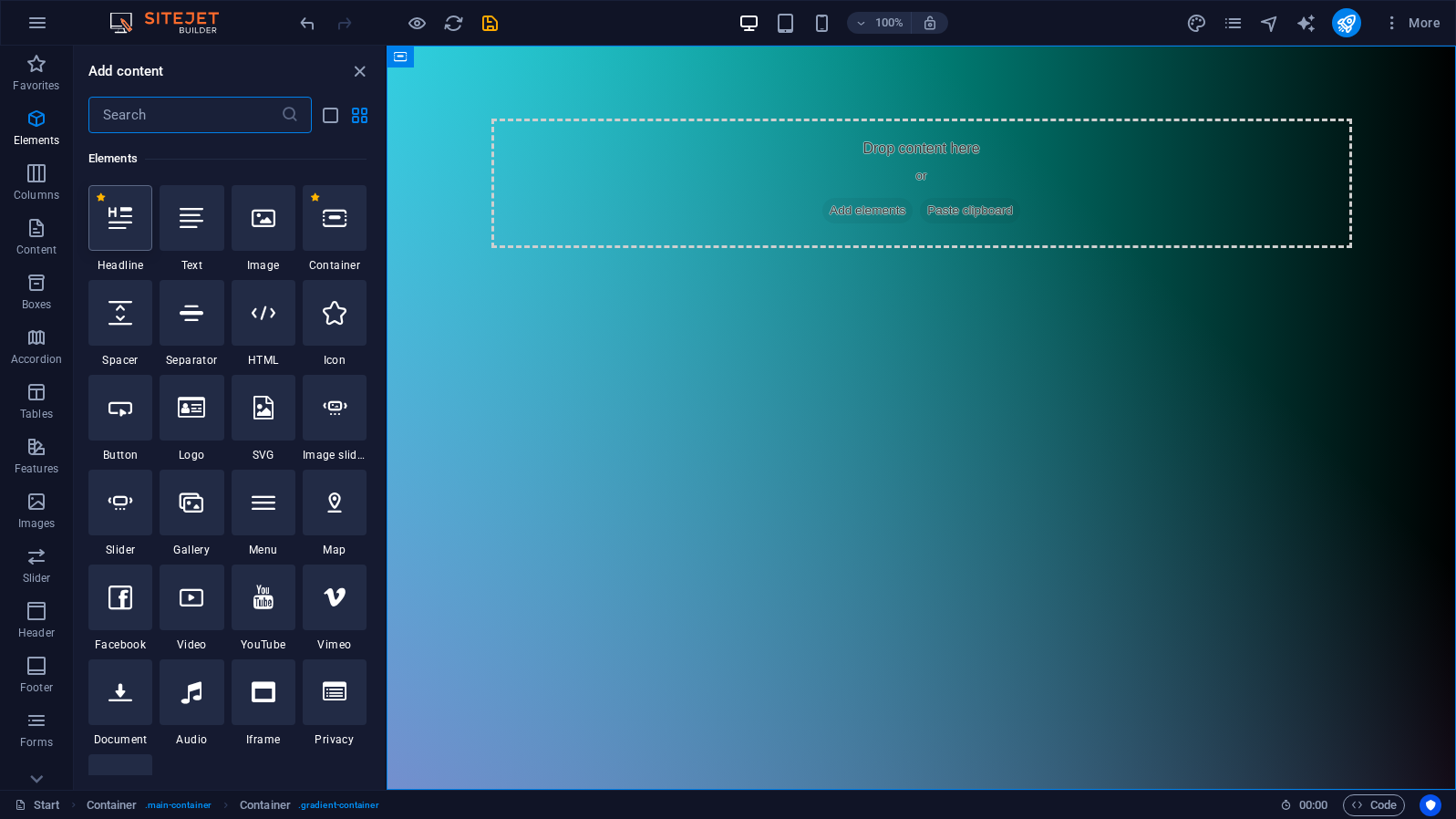
click at [117, 222] on icon at bounding box center [119, 217] width 23 height 24
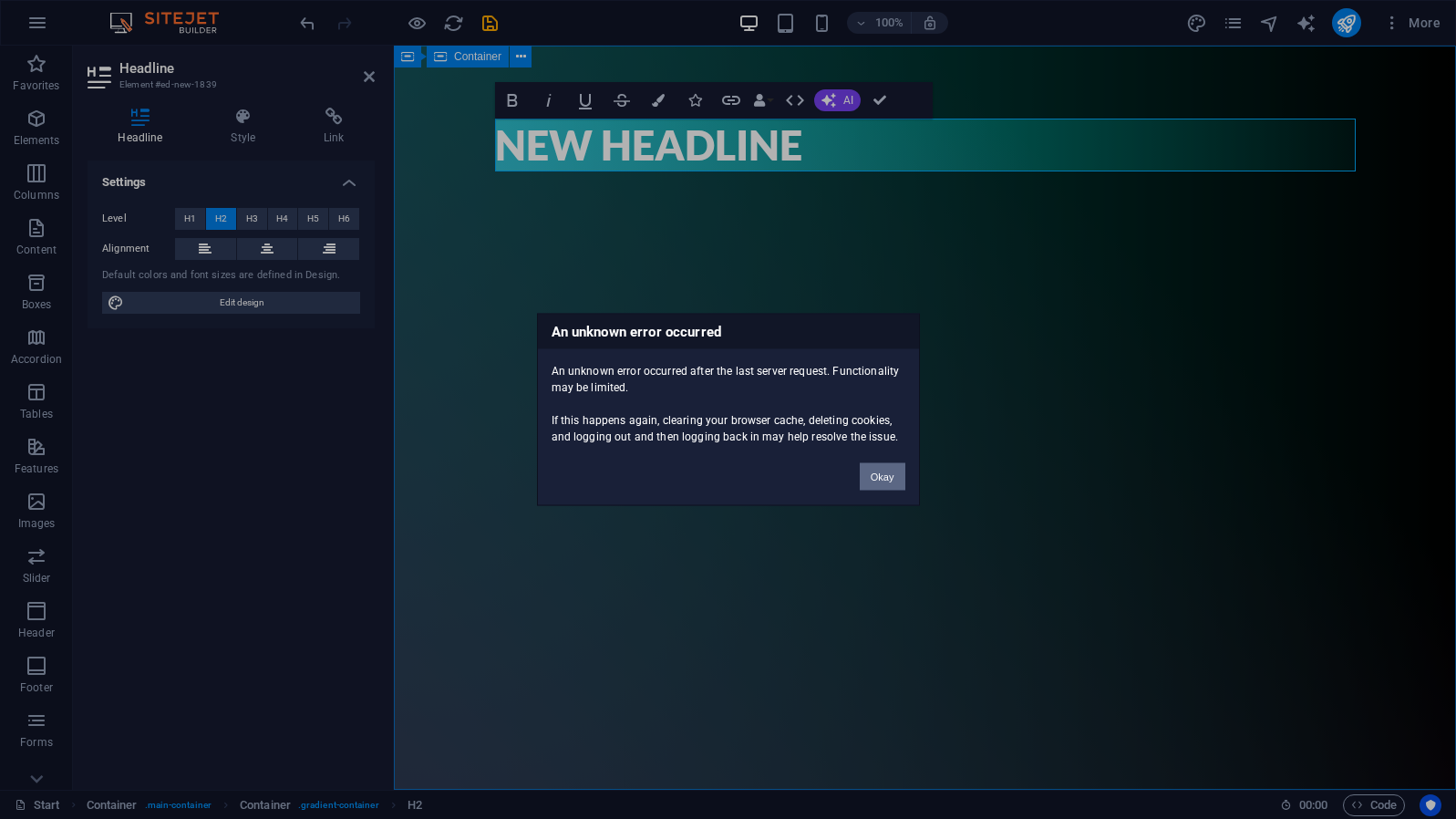
click at [888, 477] on button "Okay" at bounding box center [883, 477] width 46 height 27
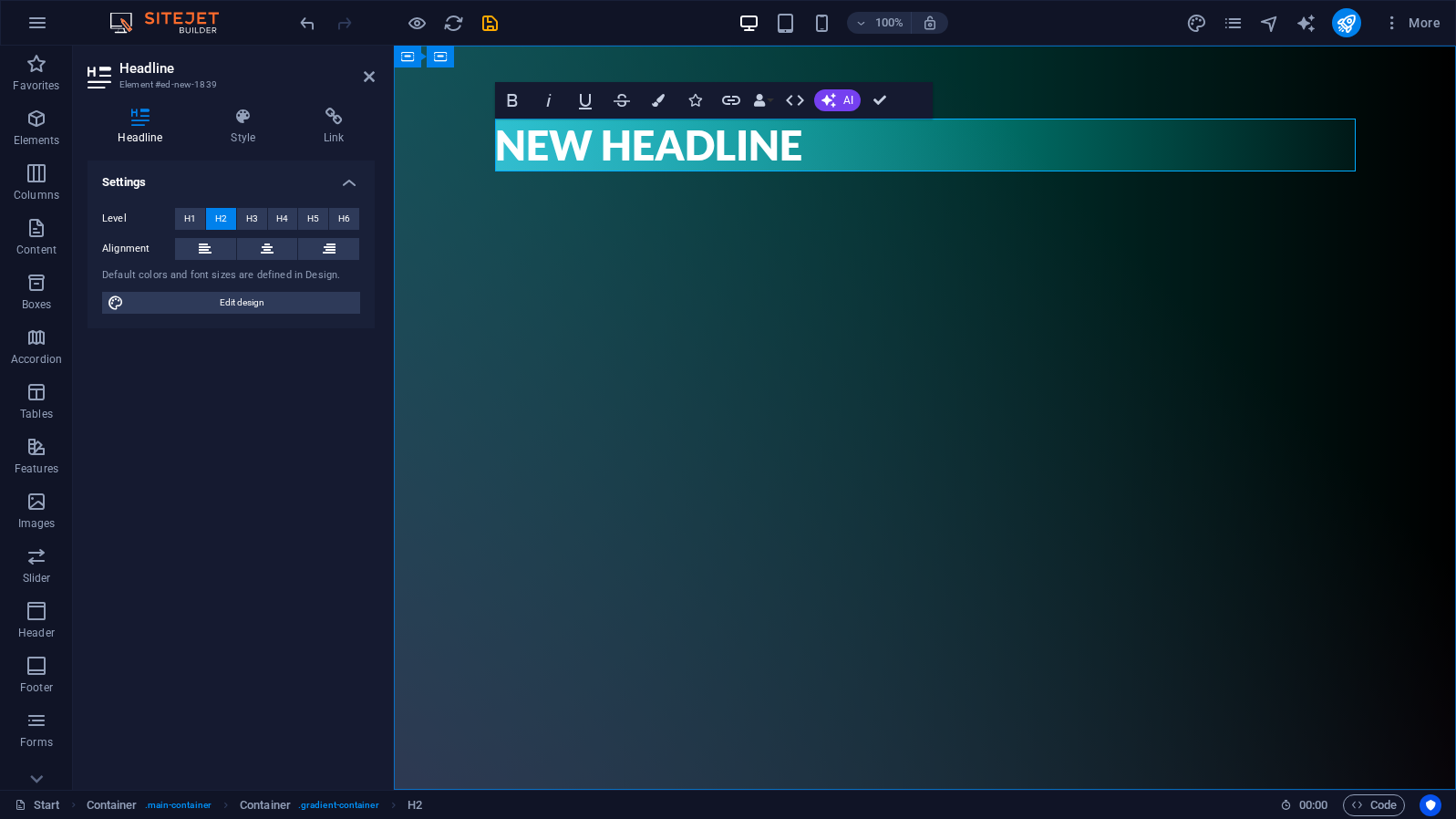
click at [693, 150] on h2 "New headline" at bounding box center [926, 145] width 861 height 53
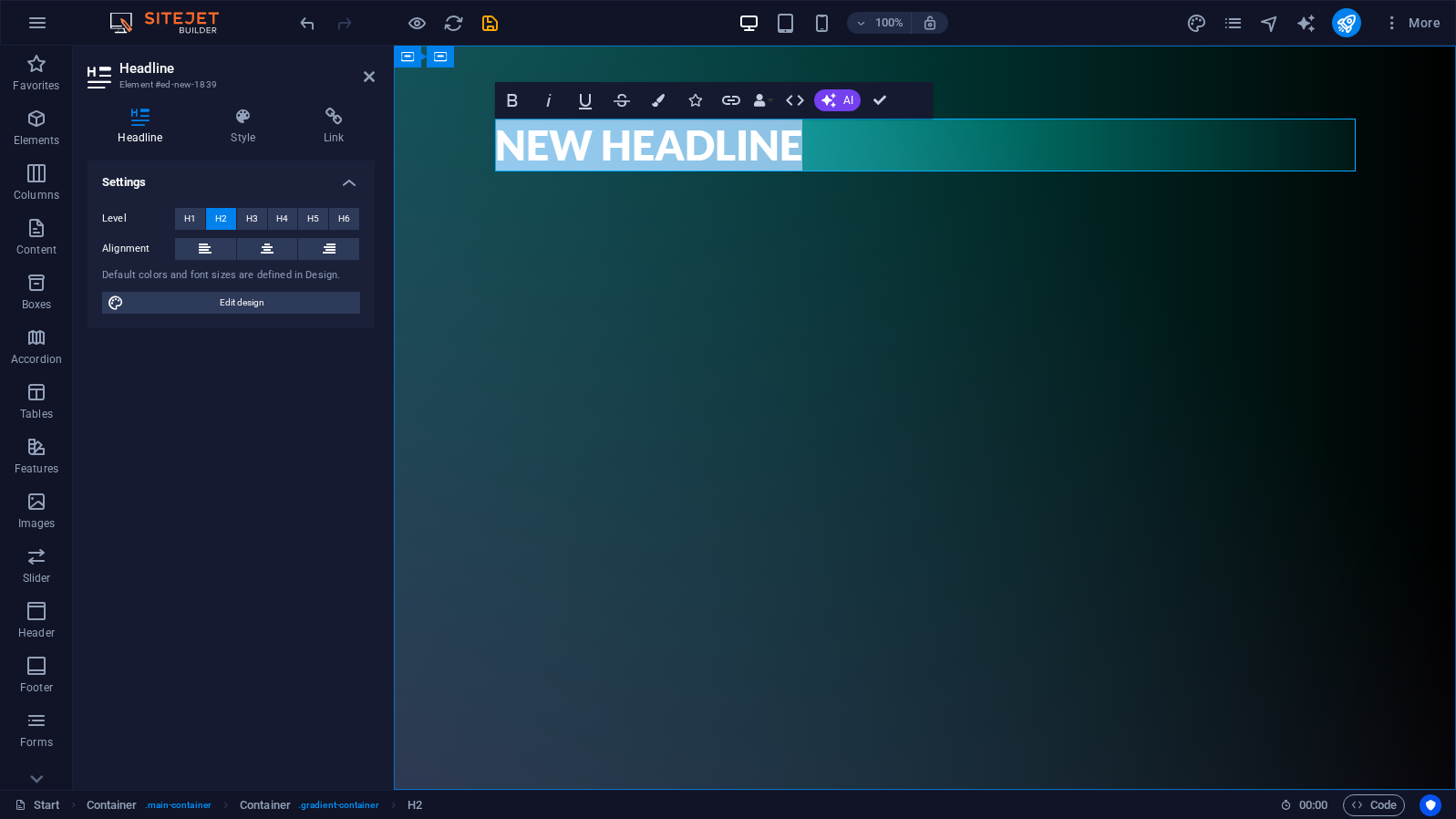
click at [693, 150] on h2 "New headline" at bounding box center [926, 145] width 861 height 53
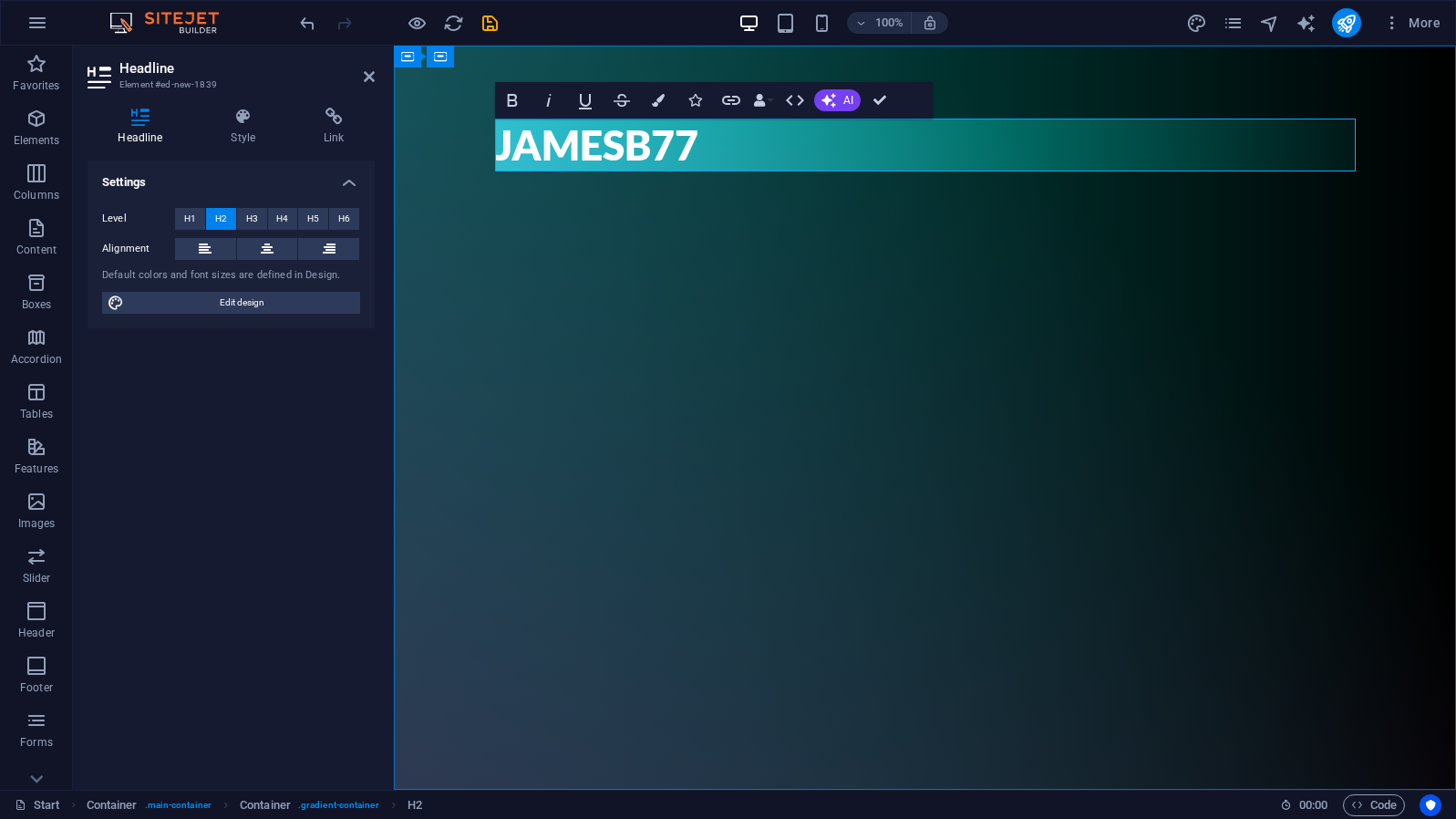
click at [698, 140] on h2 "JamesB77" at bounding box center [926, 145] width 861 height 53
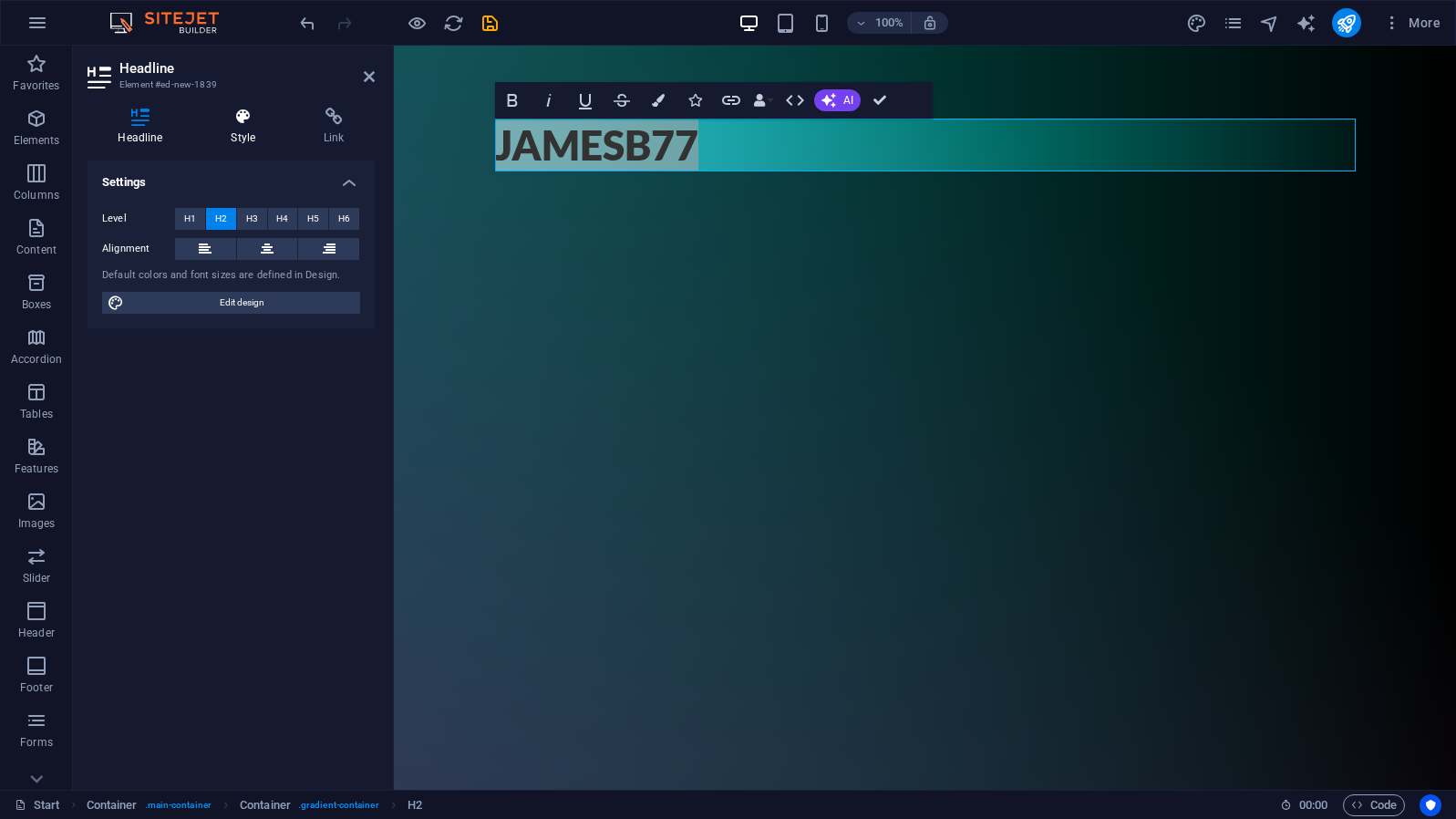
click at [244, 135] on h4 "Style" at bounding box center [246, 126] width 93 height 39
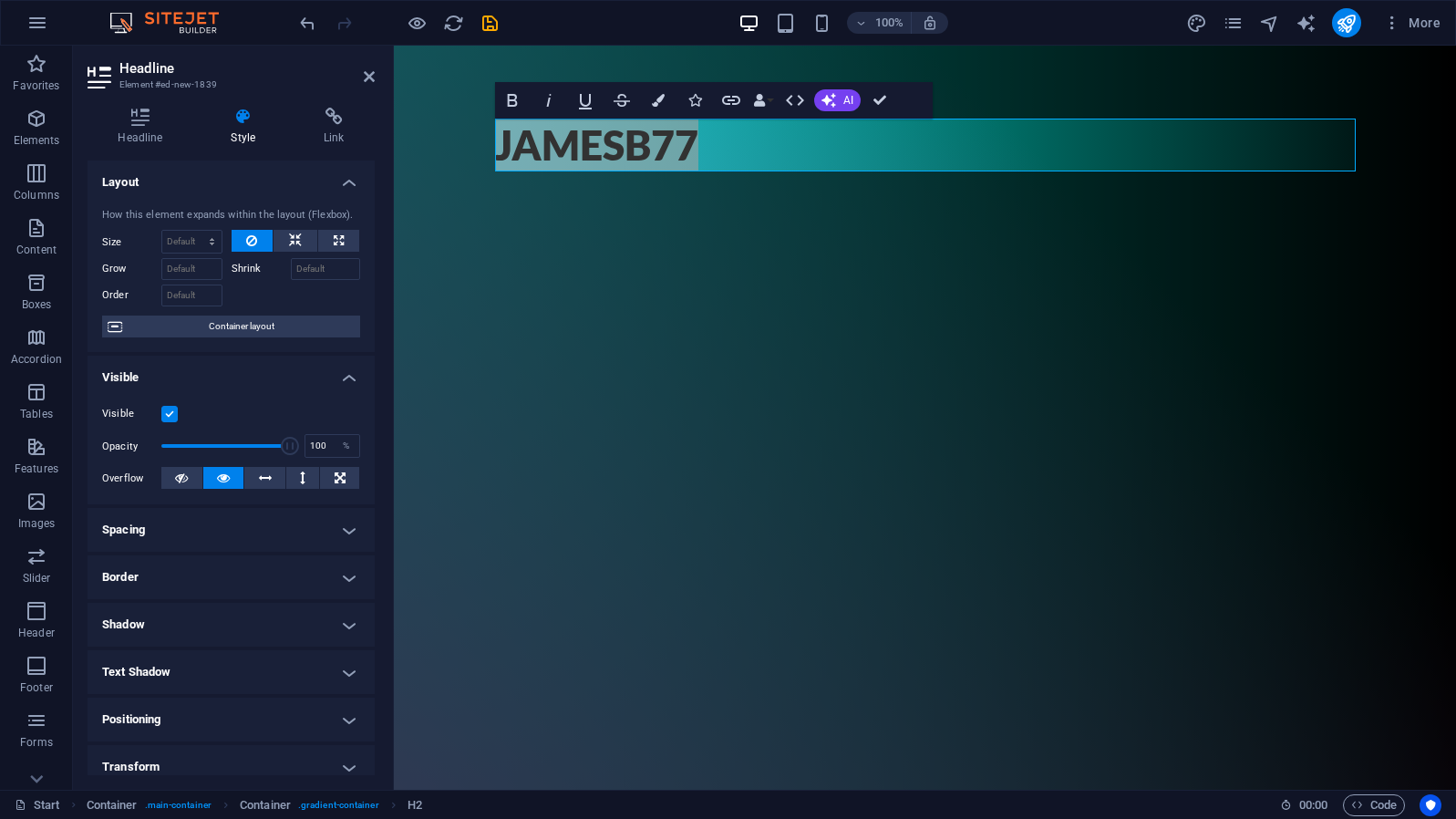
scroll to position [0, 0]
click at [136, 131] on h4 "Headline" at bounding box center [144, 126] width 113 height 39
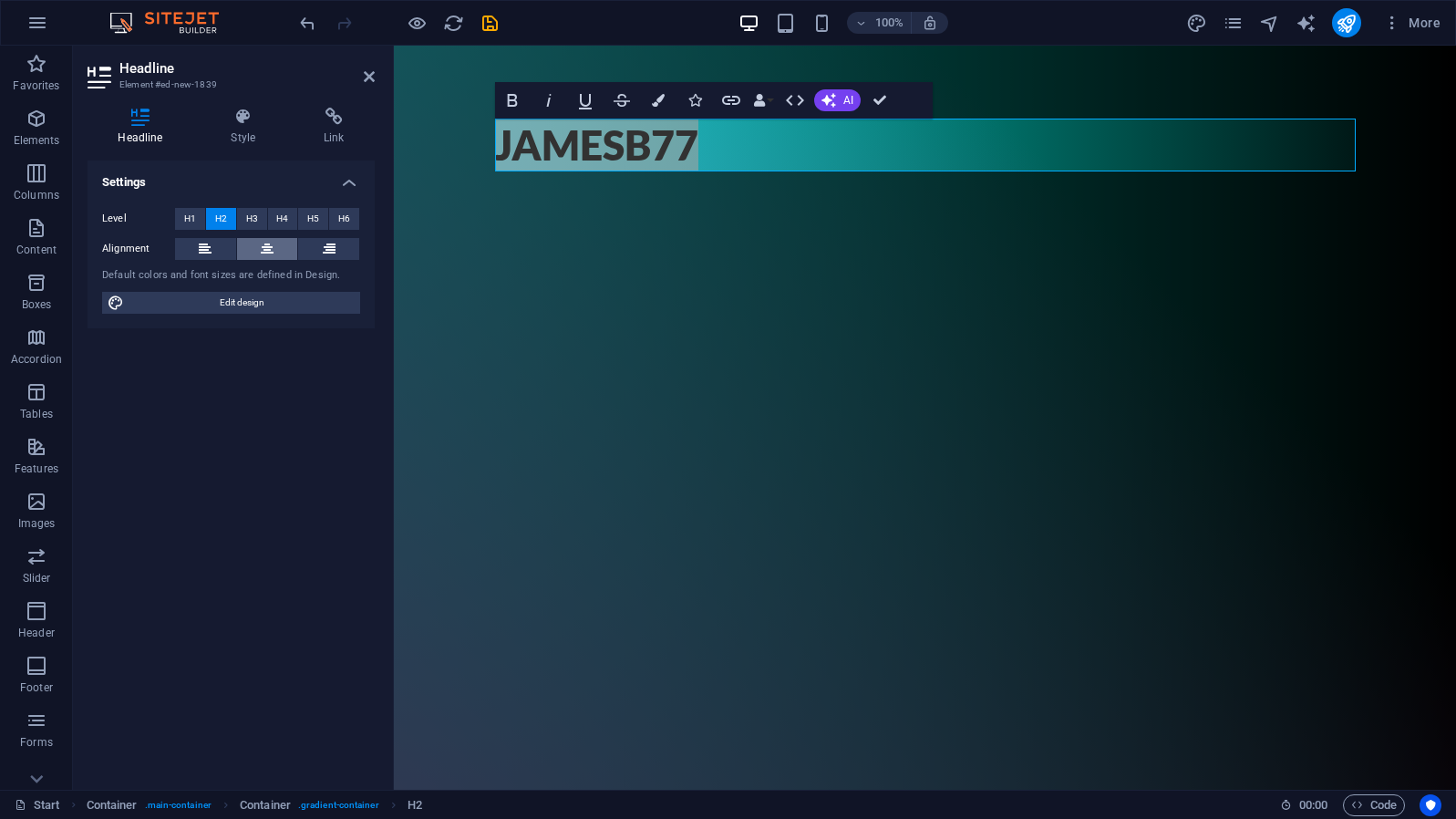
click at [267, 245] on icon at bounding box center [267, 248] width 13 height 22
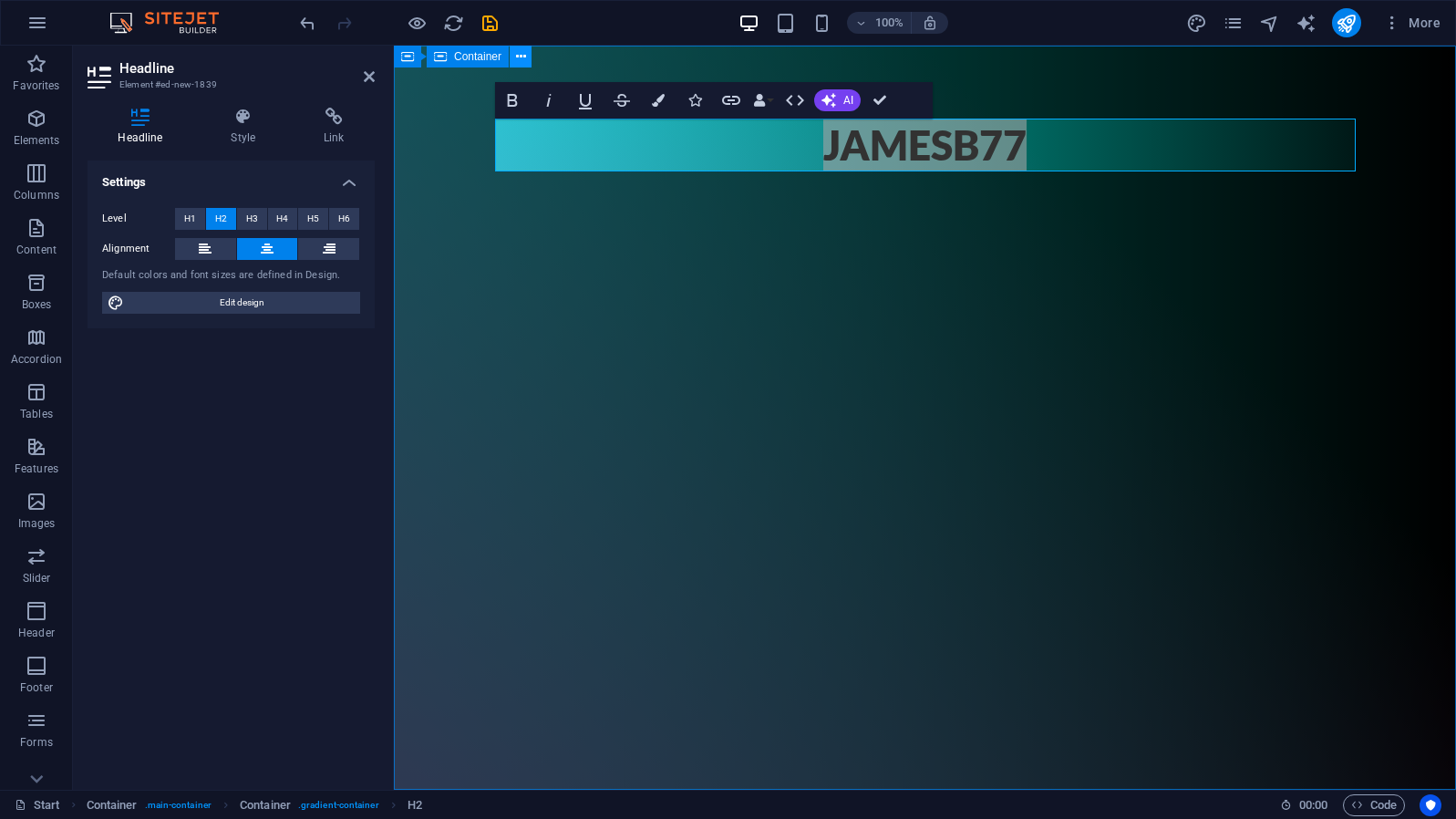
click at [517, 61] on icon at bounding box center [521, 56] width 10 height 19
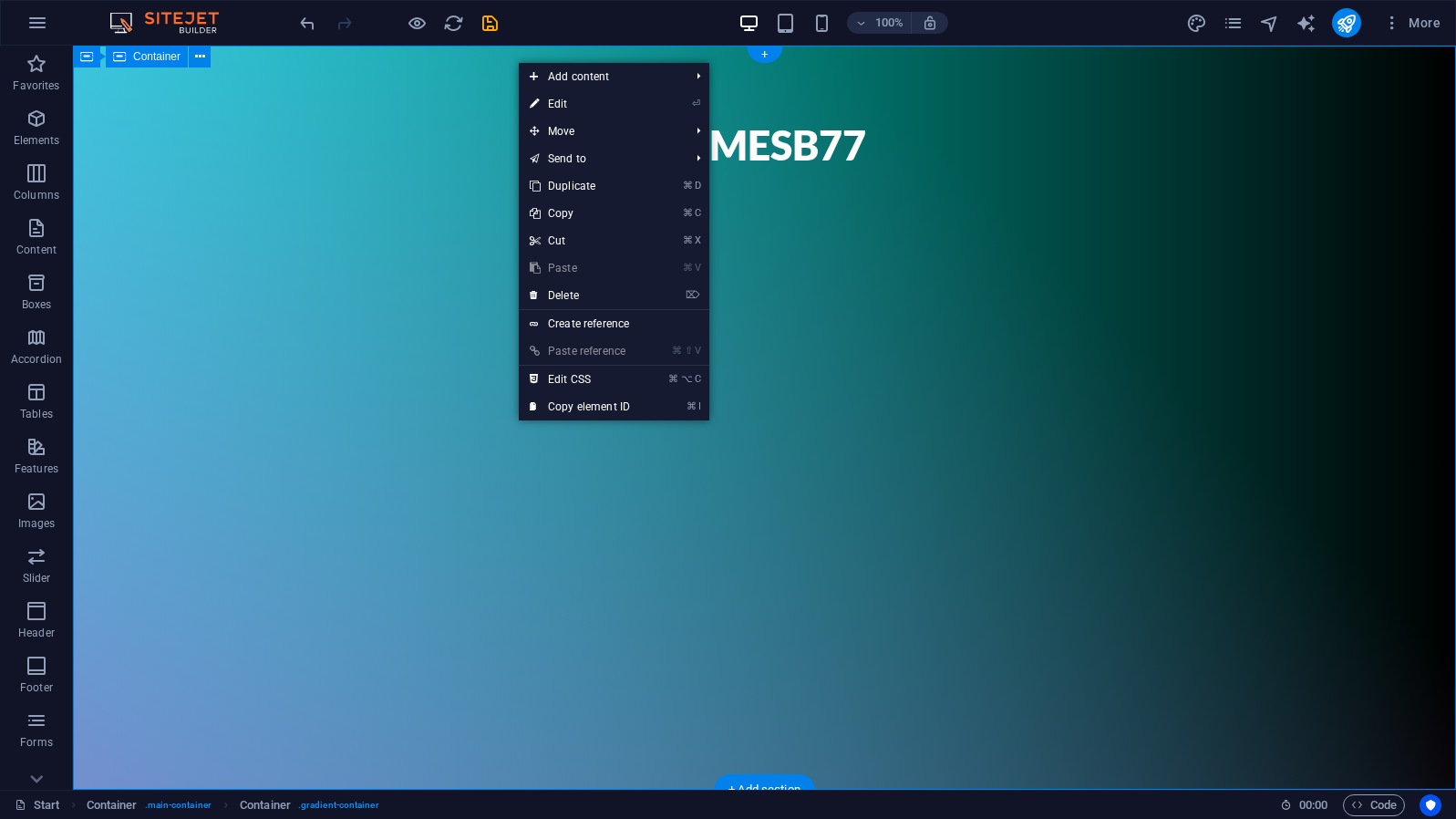
click at [364, 184] on div "JamesB77" at bounding box center [765, 418] width 1384 height 745
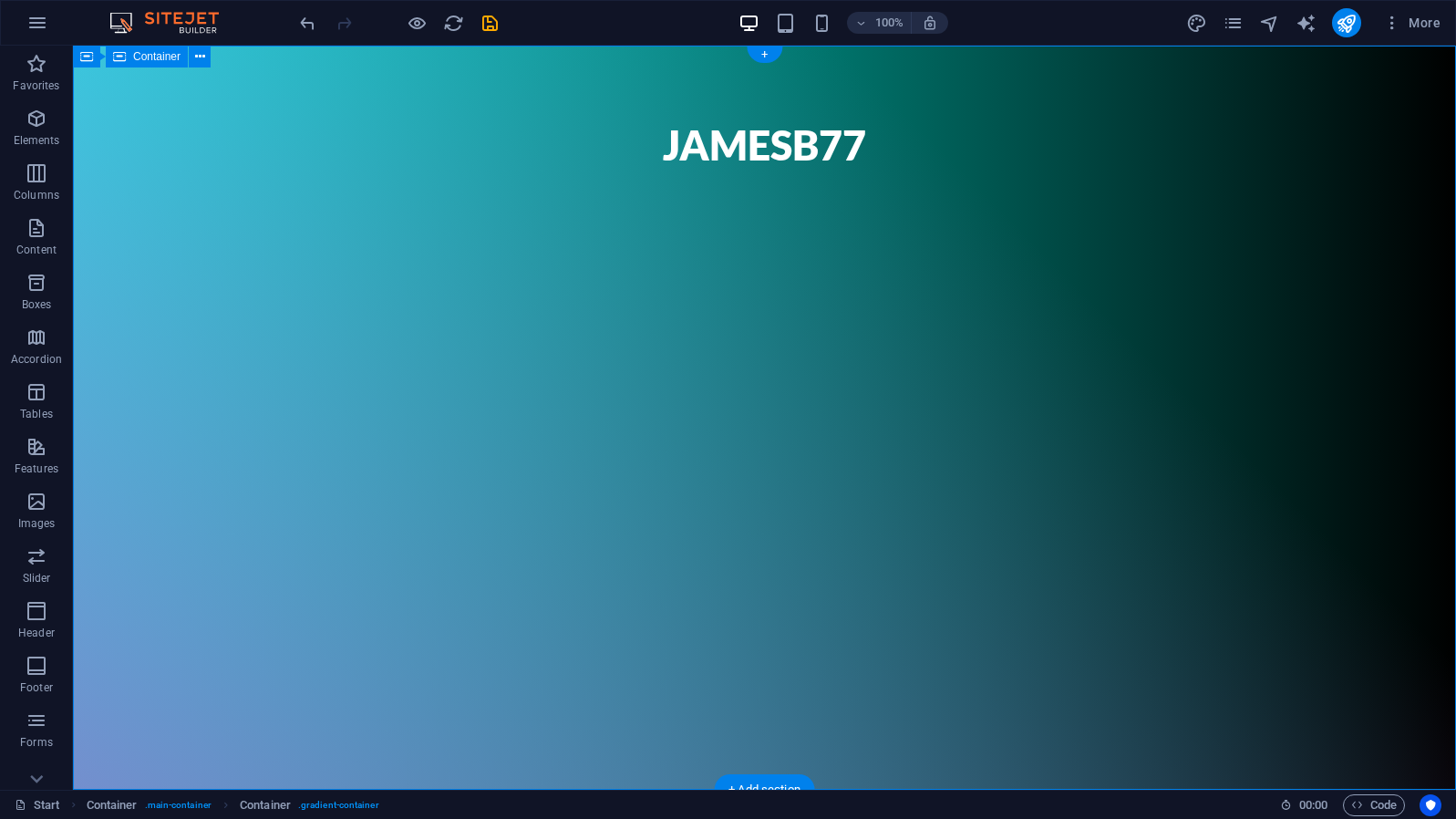
click at [161, 62] on span "Container" at bounding box center [157, 56] width 47 height 11
select select "%"
select select "vh"
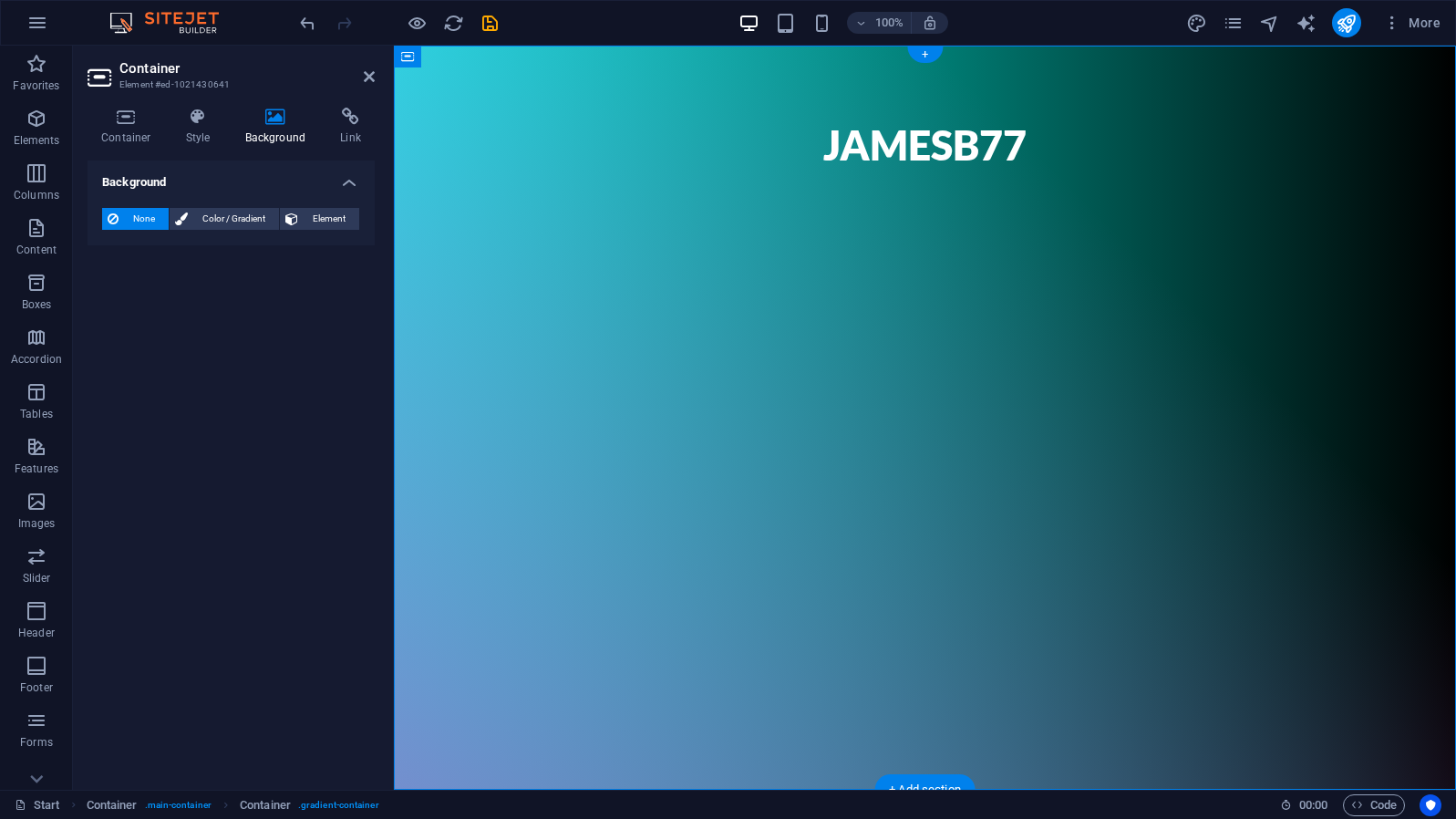
click at [161, 62] on h2 "Container" at bounding box center [247, 68] width 256 height 16
click at [203, 123] on icon at bounding box center [197, 116] width 52 height 18
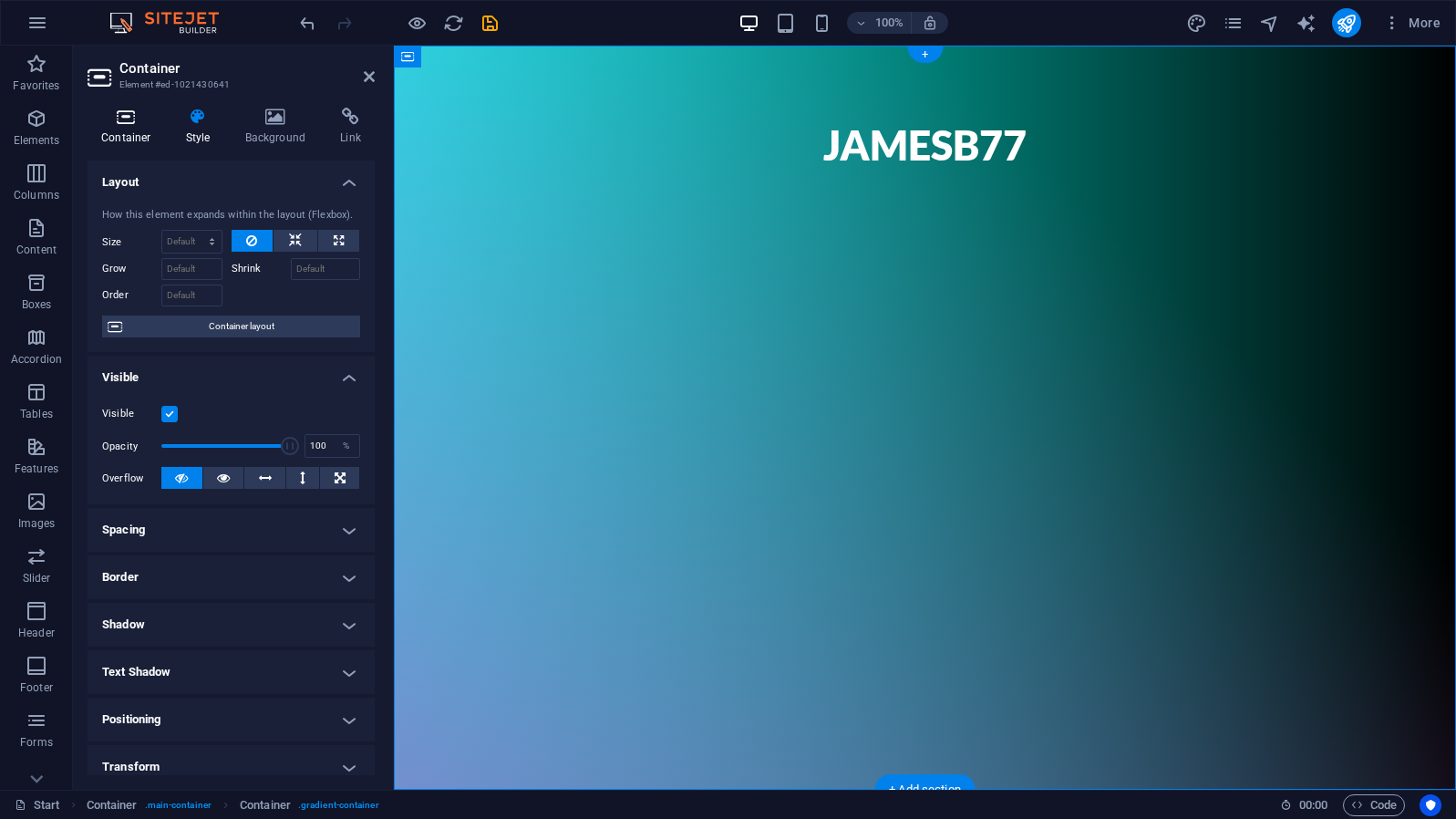
click at [112, 140] on h4 "Container" at bounding box center [130, 126] width 85 height 39
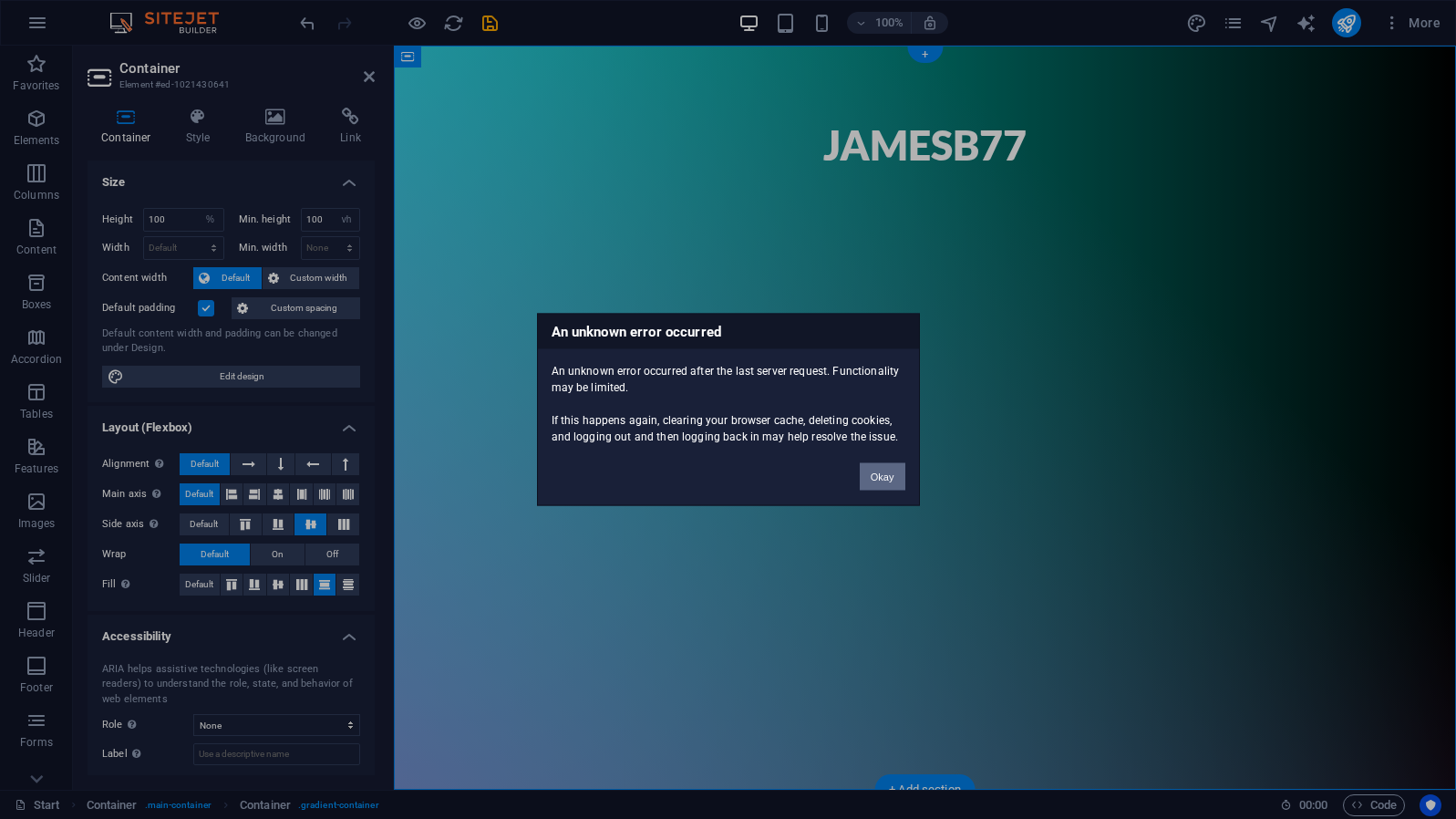
click at [875, 474] on button "Okay" at bounding box center [883, 477] width 46 height 27
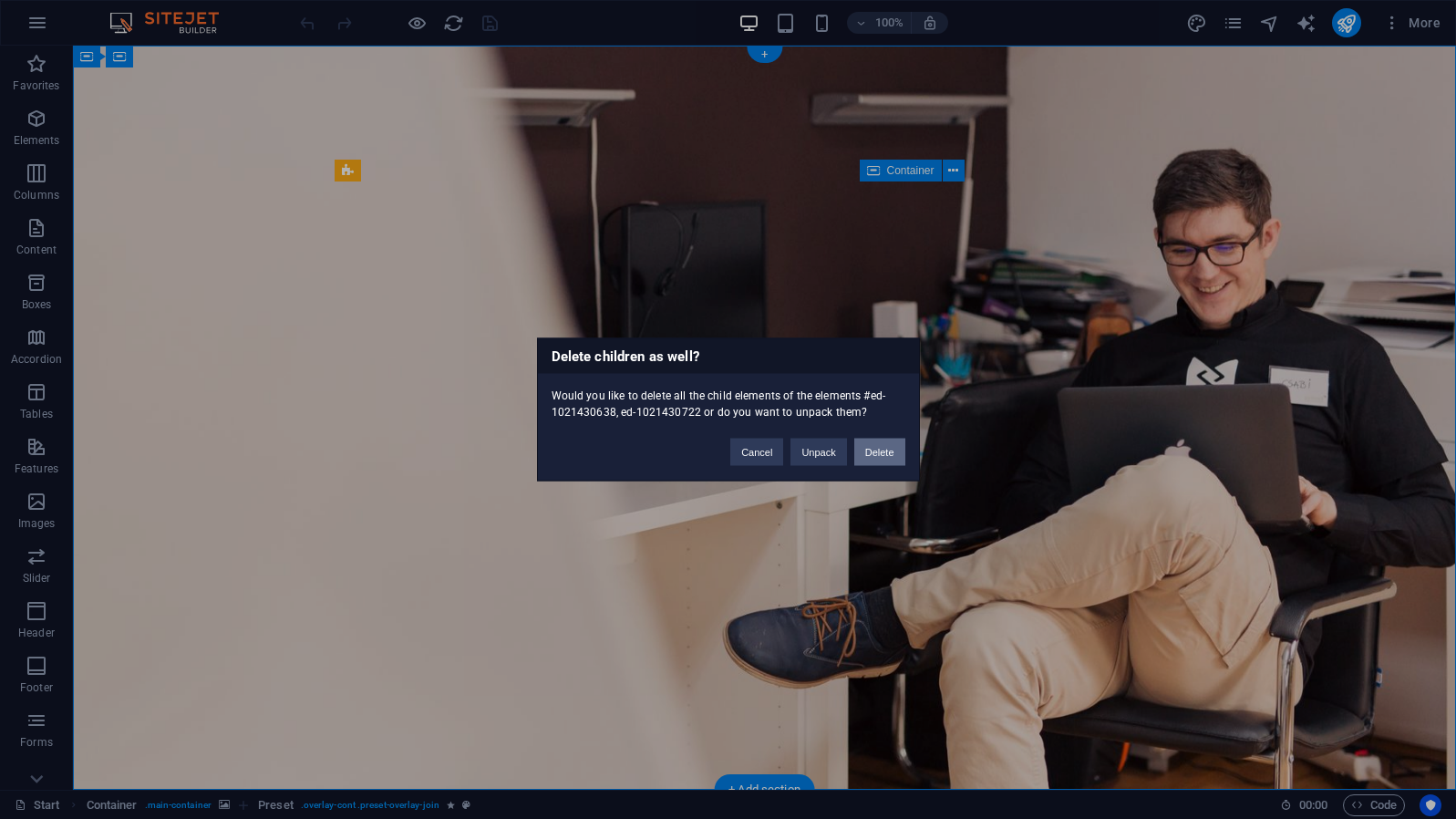
click at [874, 460] on button "Delete" at bounding box center [880, 452] width 51 height 27
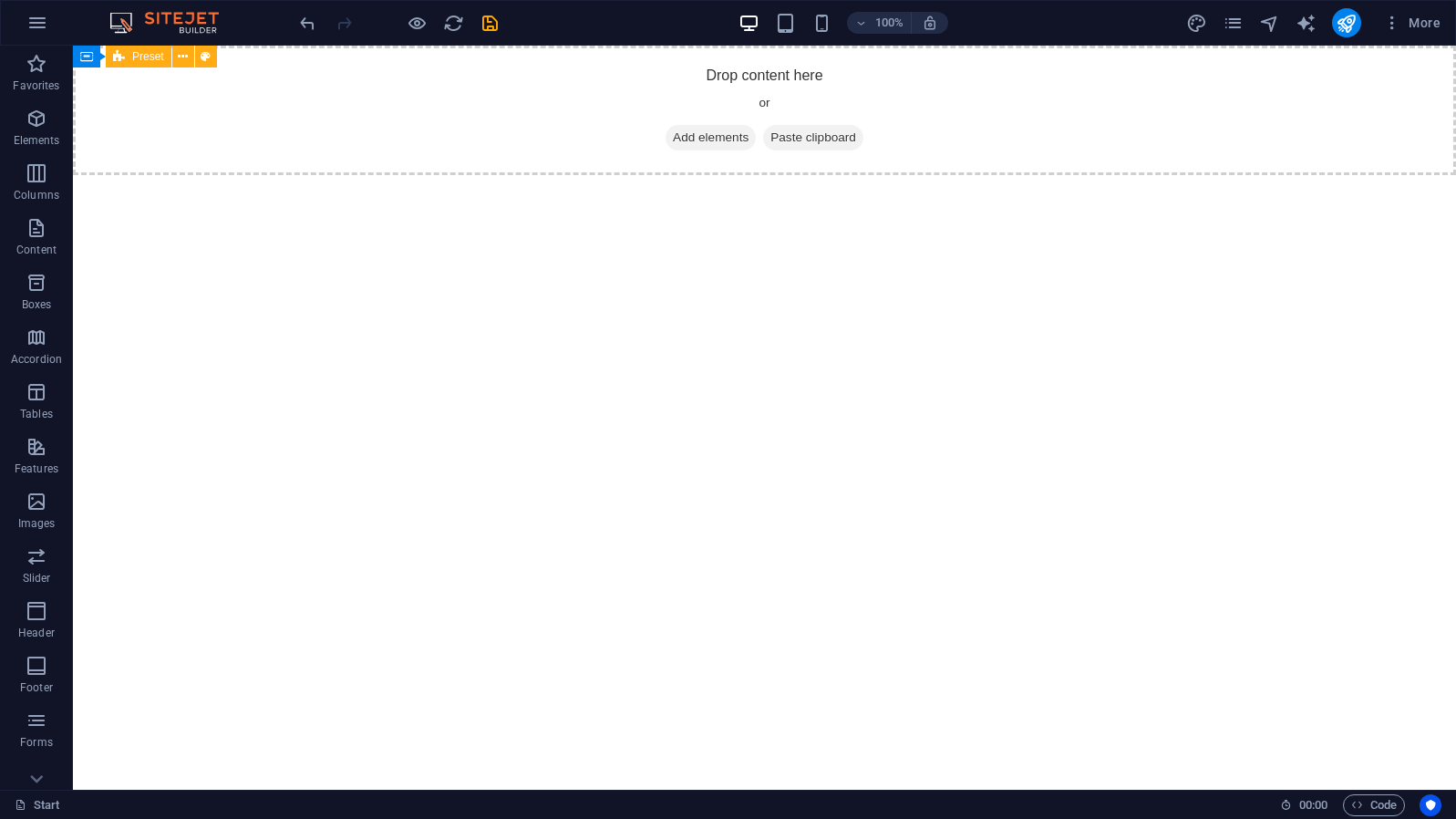
click at [122, 53] on icon at bounding box center [118, 56] width 12 height 22
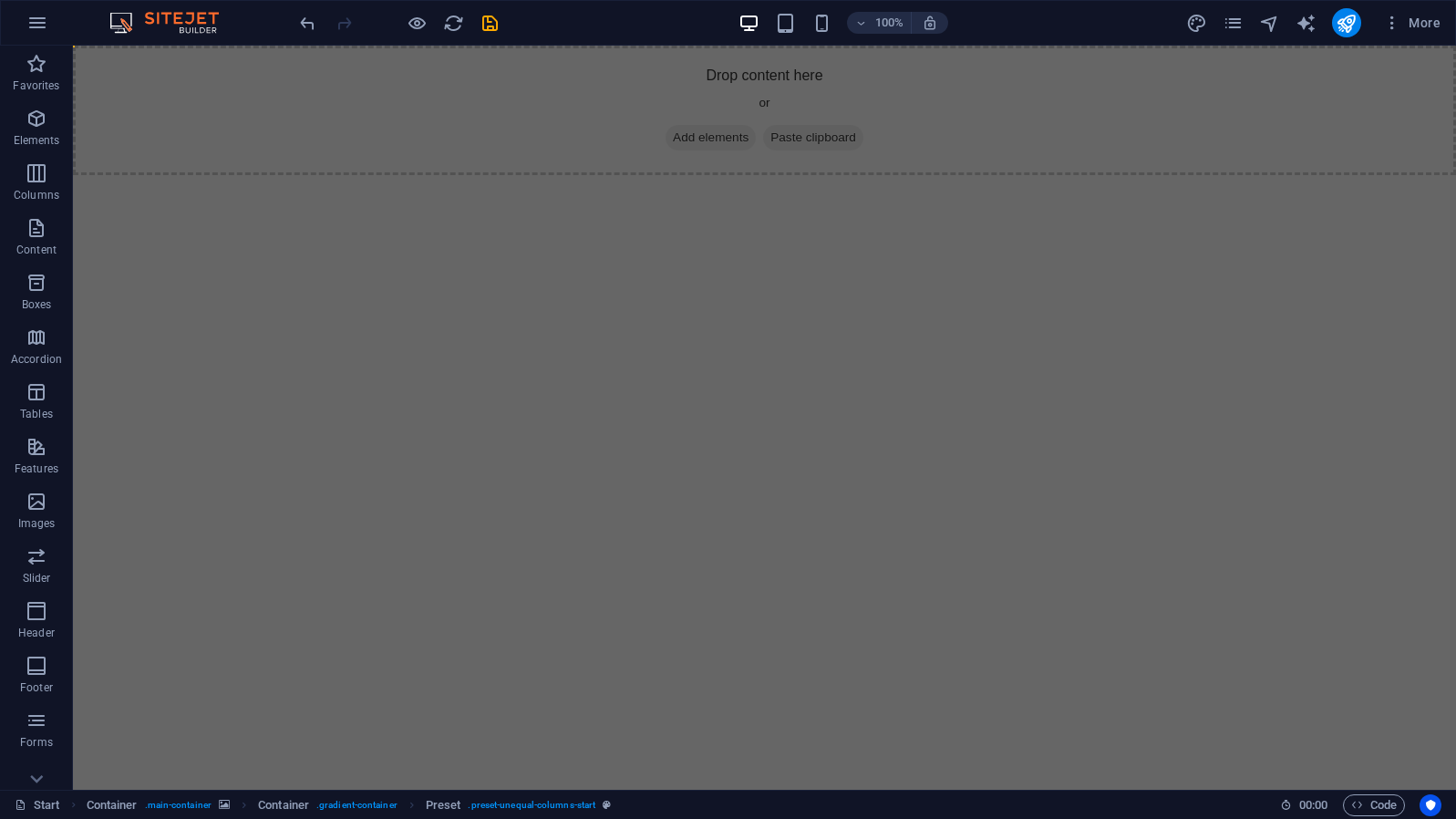
click at [100, 92] on div "Drop content here or Add elements Paste clipboard" at bounding box center [765, 111] width 1384 height 130
click at [149, 136] on div "Drop content here or Add elements Paste clipboard" at bounding box center [765, 111] width 1384 height 130
click at [208, 175] on html "Skip to main content Drop content here or Add elements Paste clipboard" at bounding box center [765, 111] width 1384 height 130
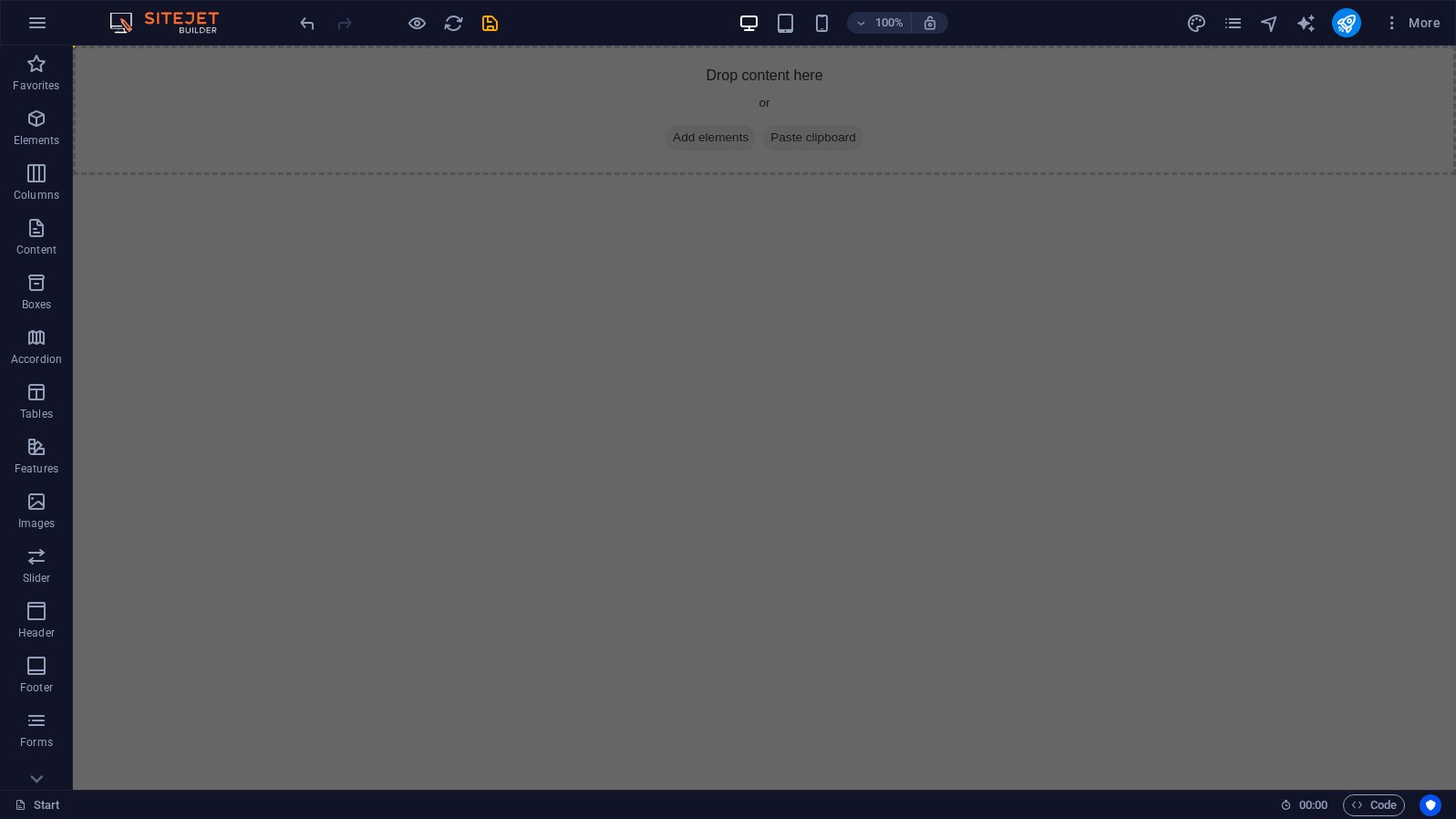
click at [208, 175] on html "Skip to main content Drop content here or Add elements Paste clipboard" at bounding box center [765, 111] width 1384 height 130
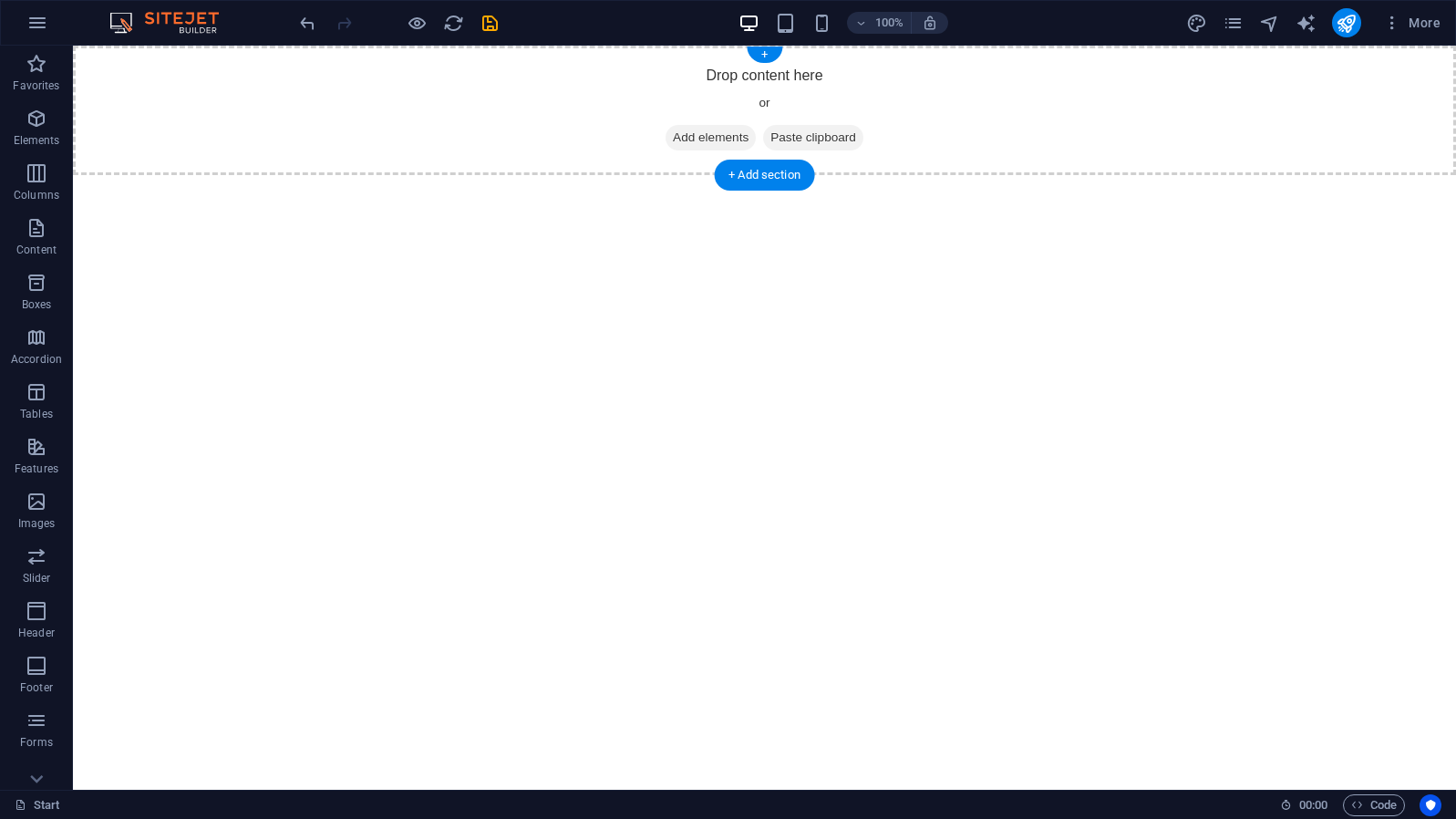
click at [115, 89] on div "Drop content here or Add elements Paste clipboard" at bounding box center [765, 111] width 1384 height 130
click at [227, 72] on div "Drop content here or Add elements Paste clipboard" at bounding box center [765, 111] width 1384 height 130
click at [206, 49] on div "Drop content here or Add elements Paste clipboard" at bounding box center [765, 111] width 1384 height 130
click at [113, 47] on div "Drop content here or Add elements Paste clipboard" at bounding box center [765, 111] width 1384 height 130
click at [100, 89] on div "Drop content here or Add elements Paste clipboard" at bounding box center [765, 111] width 1384 height 130
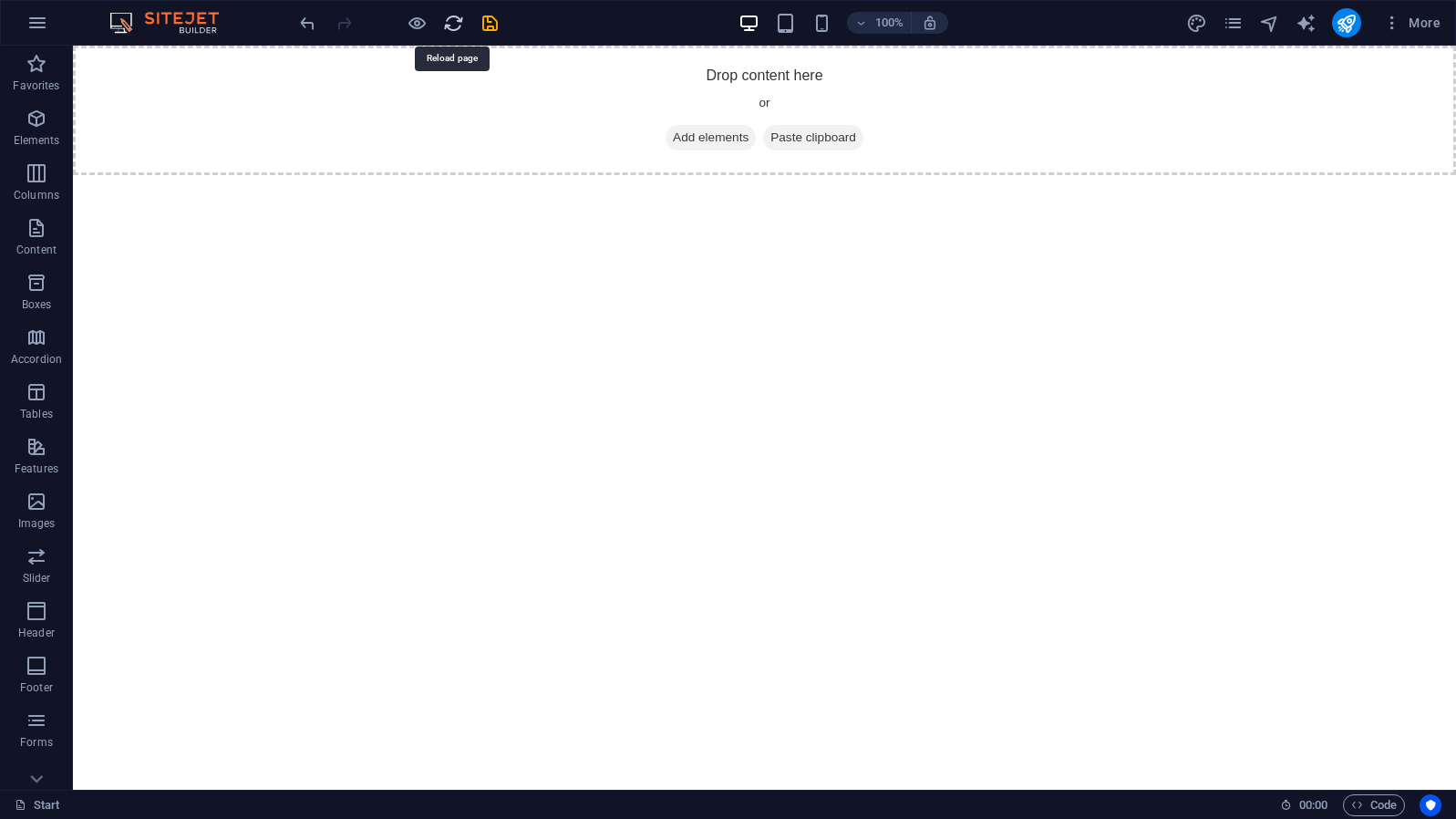
click at [461, 24] on icon "reload" at bounding box center [454, 24] width 21 height 21
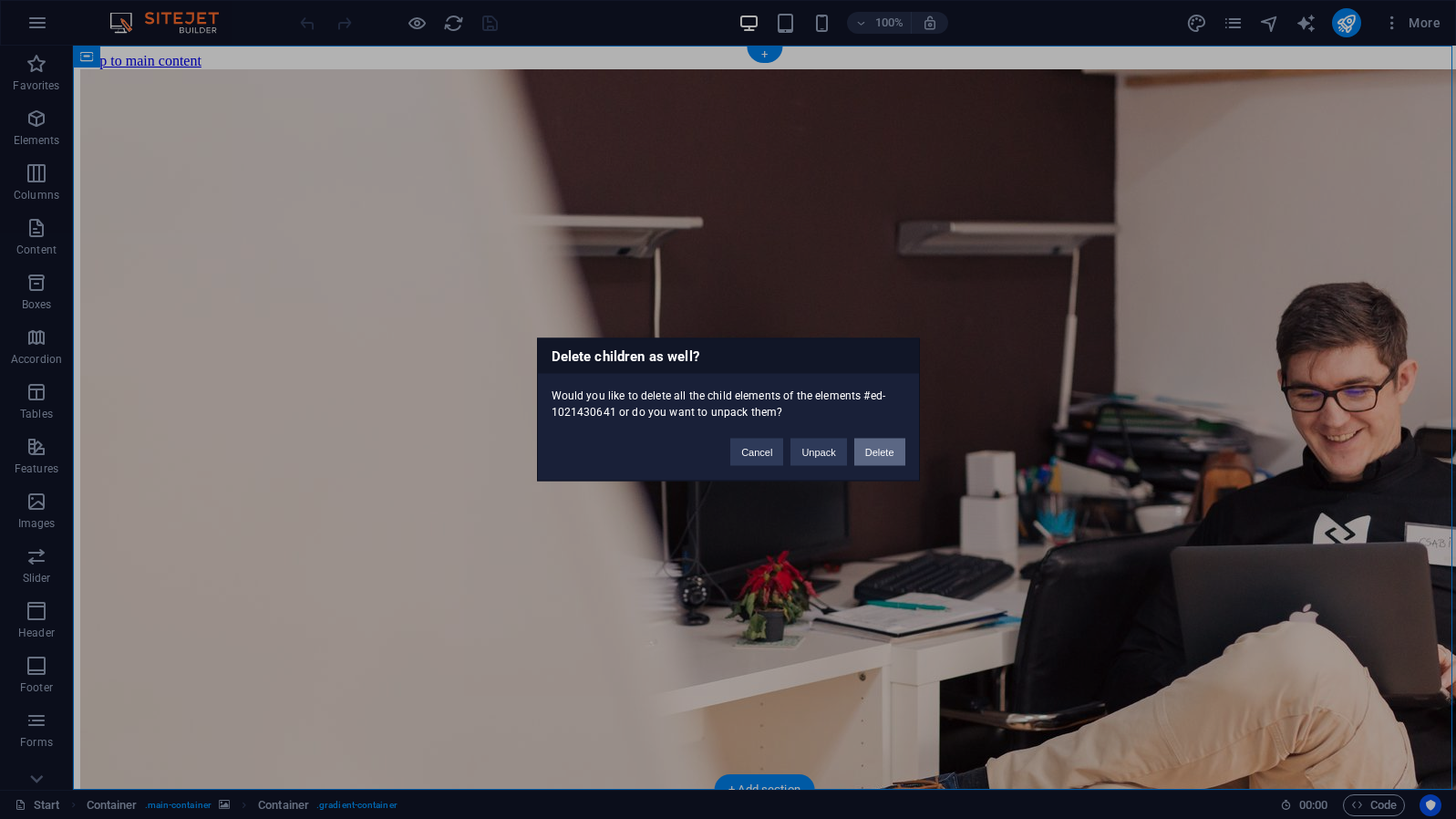
click at [876, 449] on button "Delete" at bounding box center [880, 452] width 51 height 27
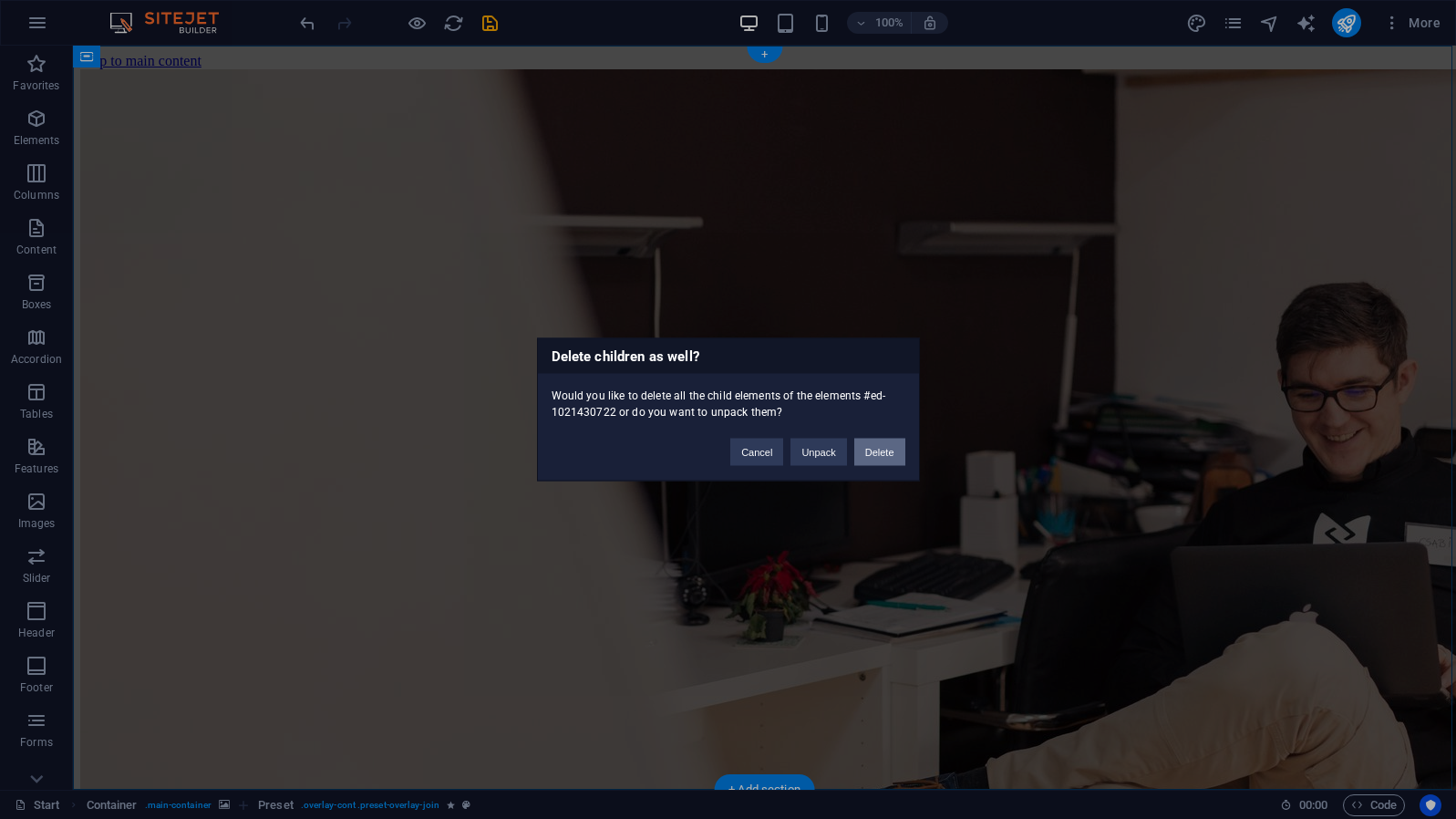
click at [883, 460] on button "Delete" at bounding box center [880, 452] width 51 height 27
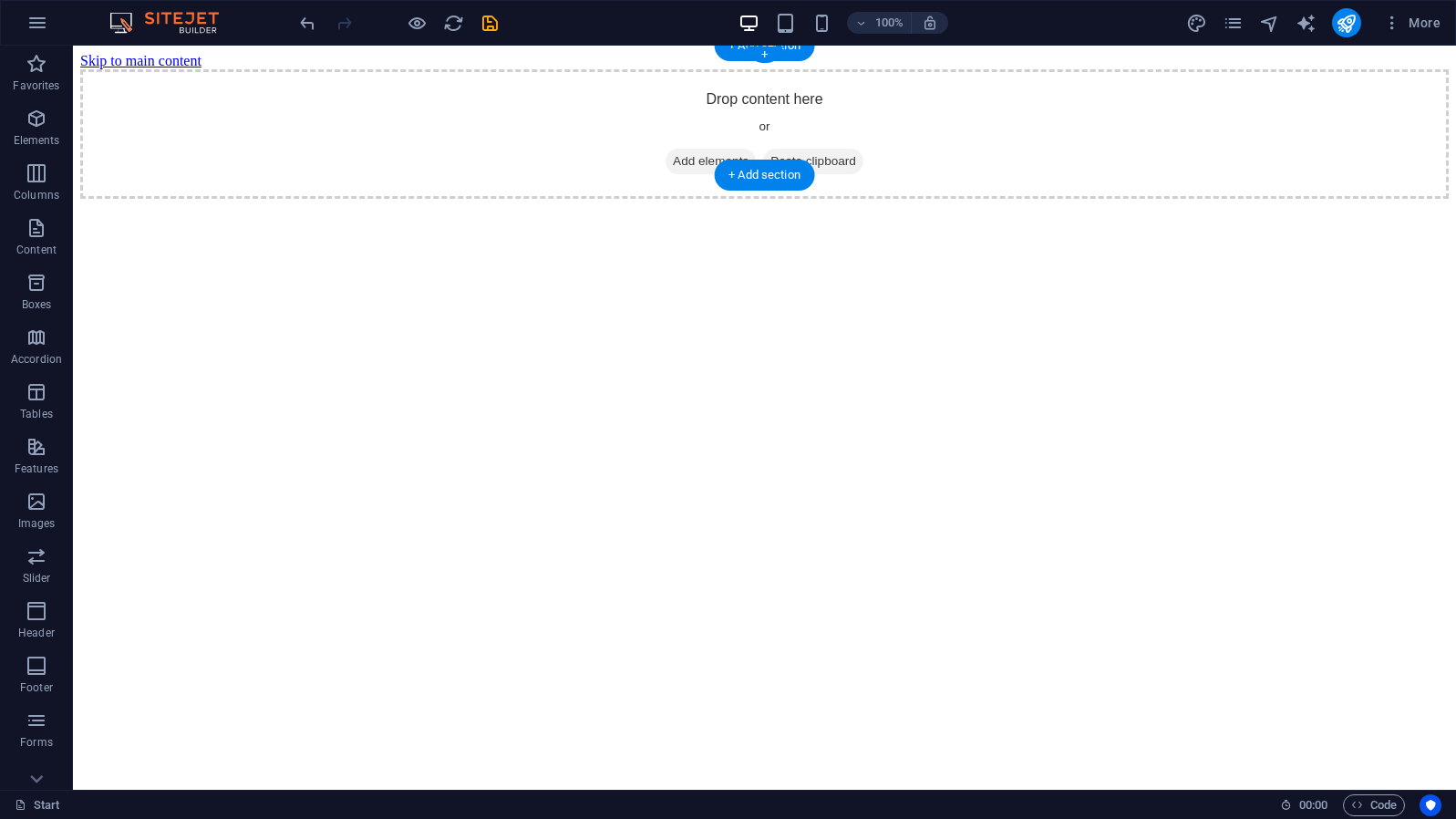
click at [178, 87] on div "Drop content here or Add elements Paste clipboard" at bounding box center [764, 134] width 1369 height 130
click at [37, 285] on icon "button" at bounding box center [36, 282] width 22 height 22
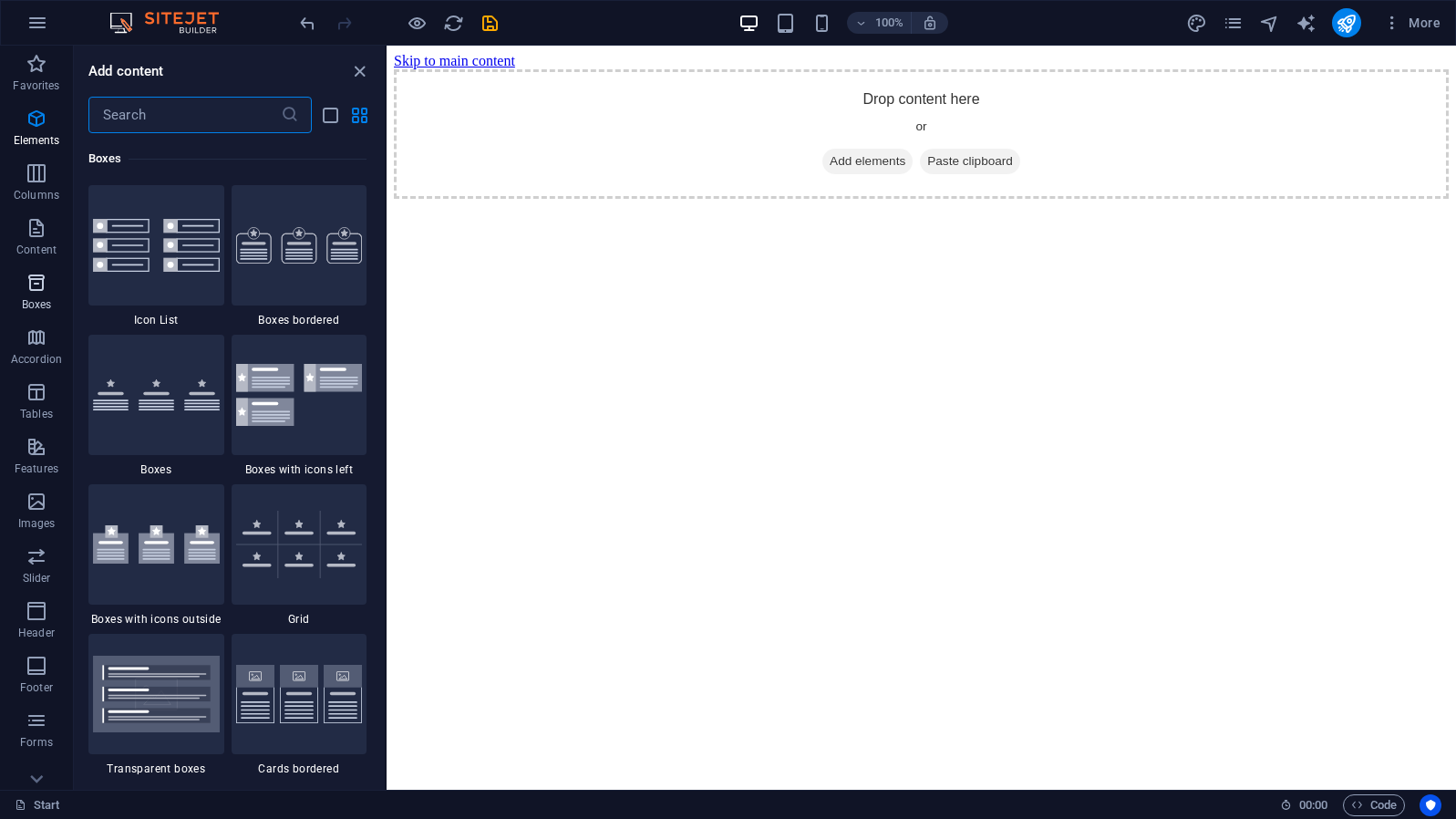
scroll to position [5032, 0]
click at [35, 117] on icon "button" at bounding box center [36, 118] width 22 height 22
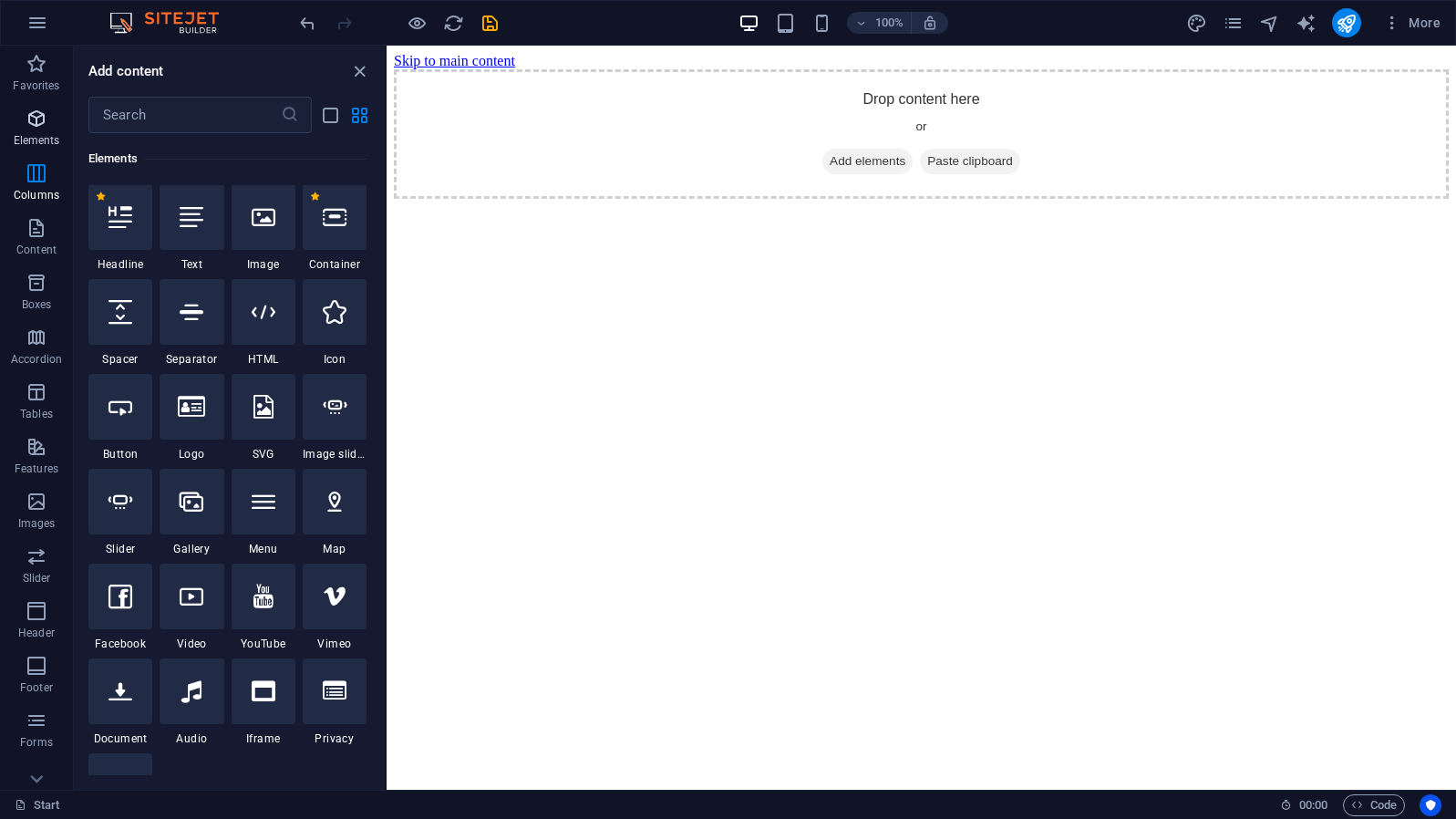
scroll to position [195, 0]
click at [334, 220] on icon at bounding box center [334, 217] width 23 height 24
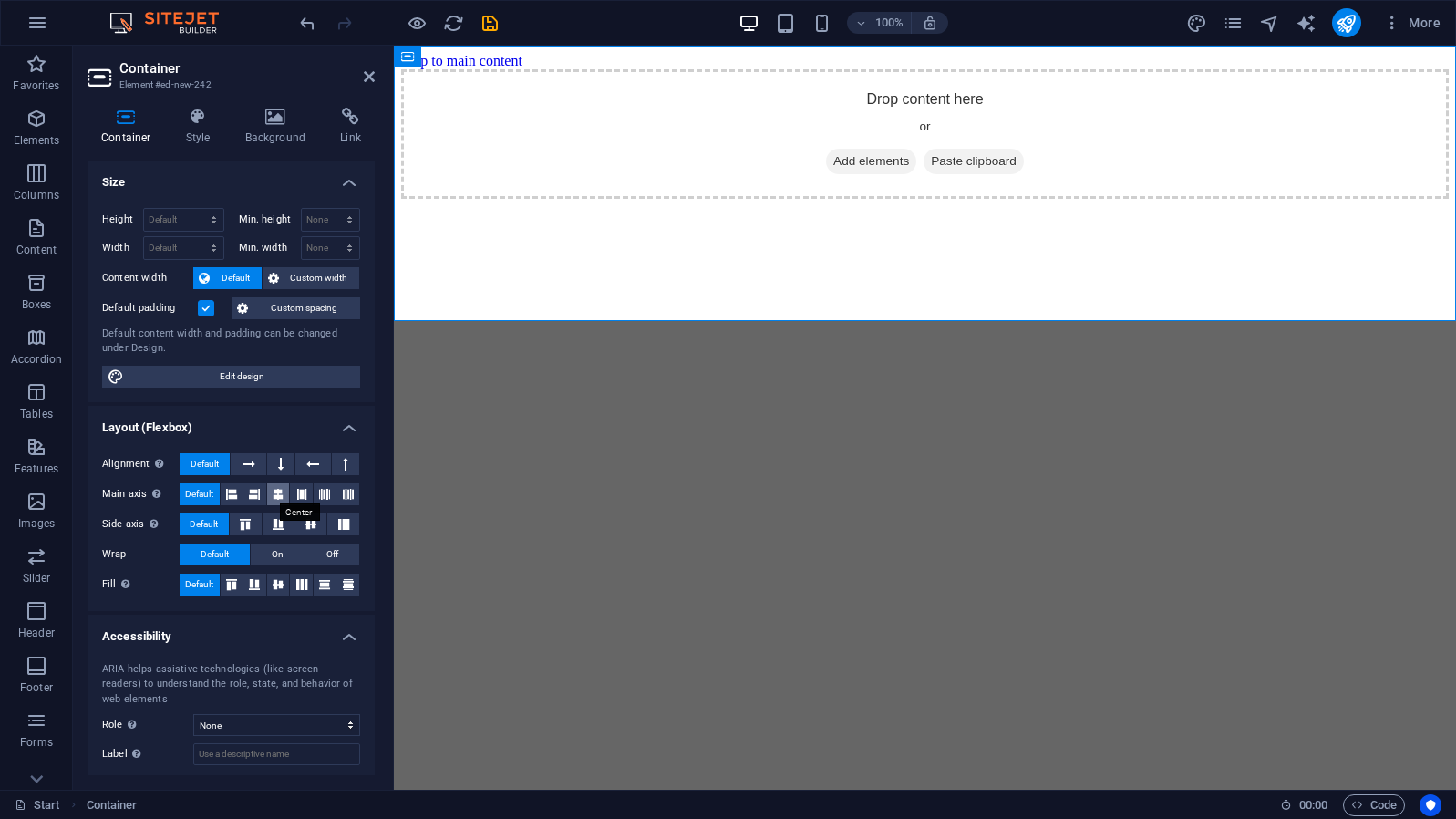
click at [279, 497] on icon at bounding box center [278, 494] width 11 height 22
click at [312, 522] on icon at bounding box center [310, 525] width 22 height 11
click at [280, 588] on icon at bounding box center [277, 585] width 22 height 11
click at [328, 587] on icon at bounding box center [324, 585] width 22 height 11
click at [278, 583] on icon at bounding box center [277, 585] width 22 height 11
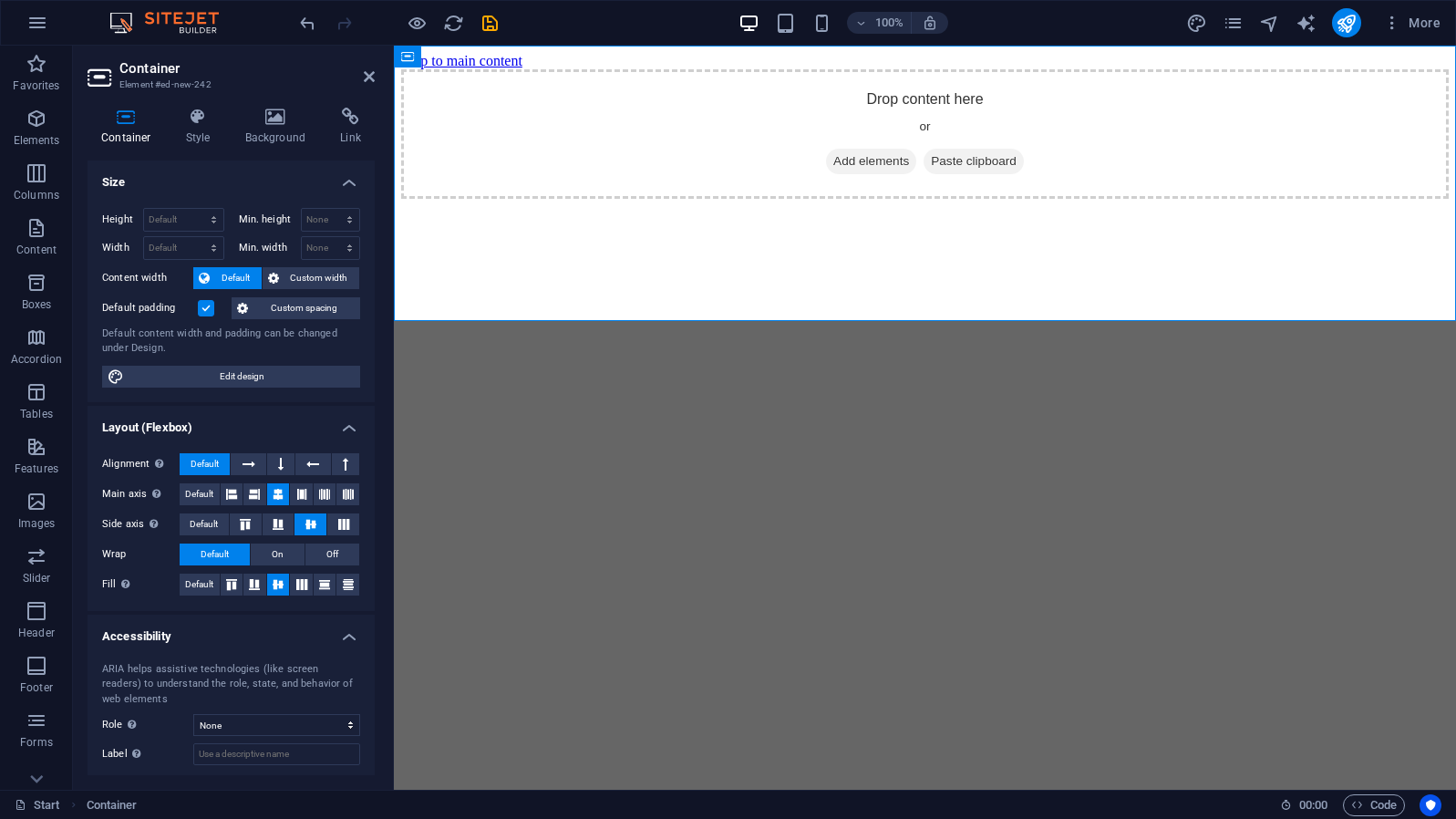
scroll to position [0, 0]
click at [305, 273] on span "Custom width" at bounding box center [320, 277] width 70 height 22
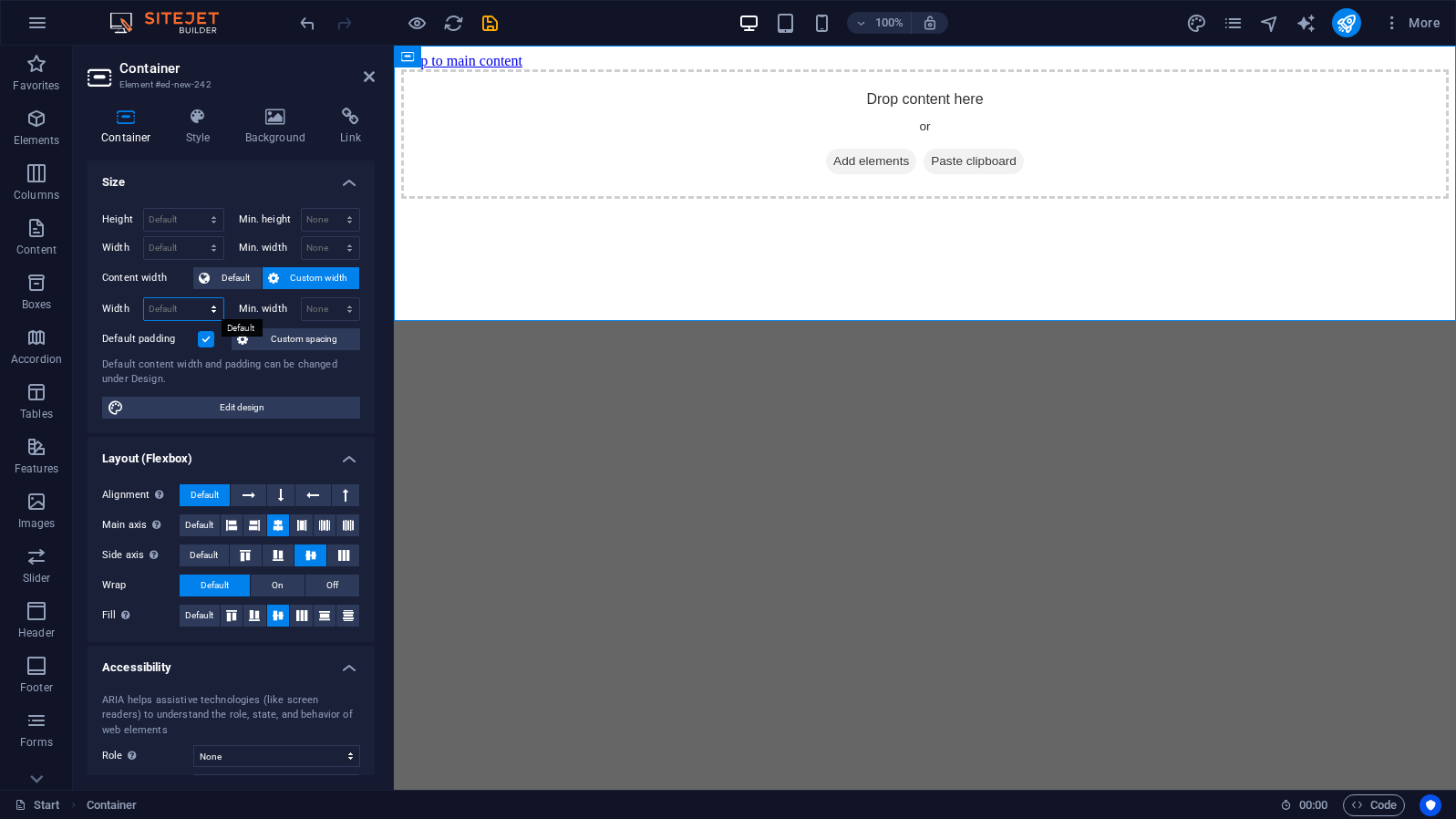
select select "%"
type input "100"
select select "%"
type input "100"
select select "%"
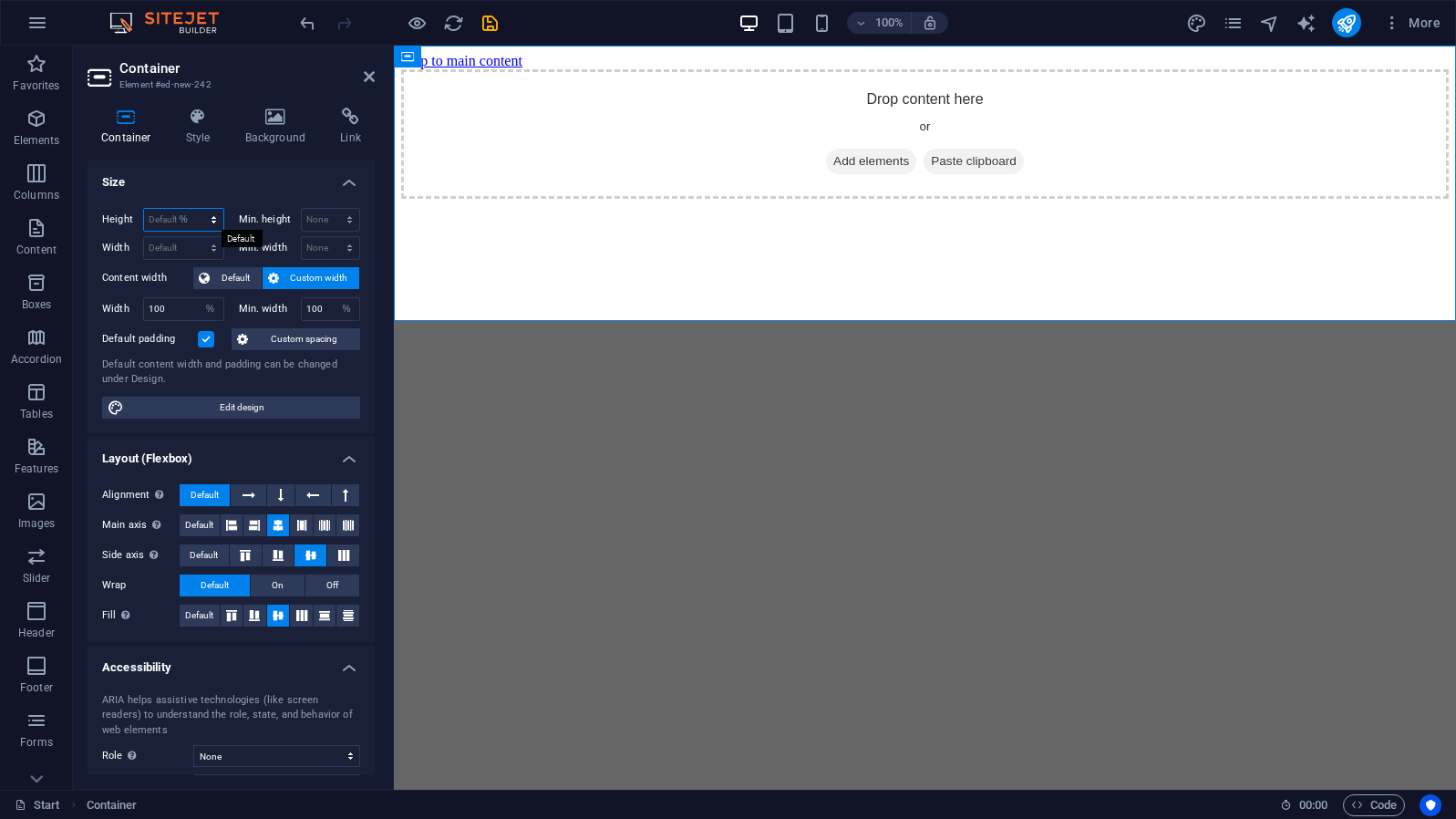
type input "100"
select select "%"
type input "100"
select select "%"
type input "100"
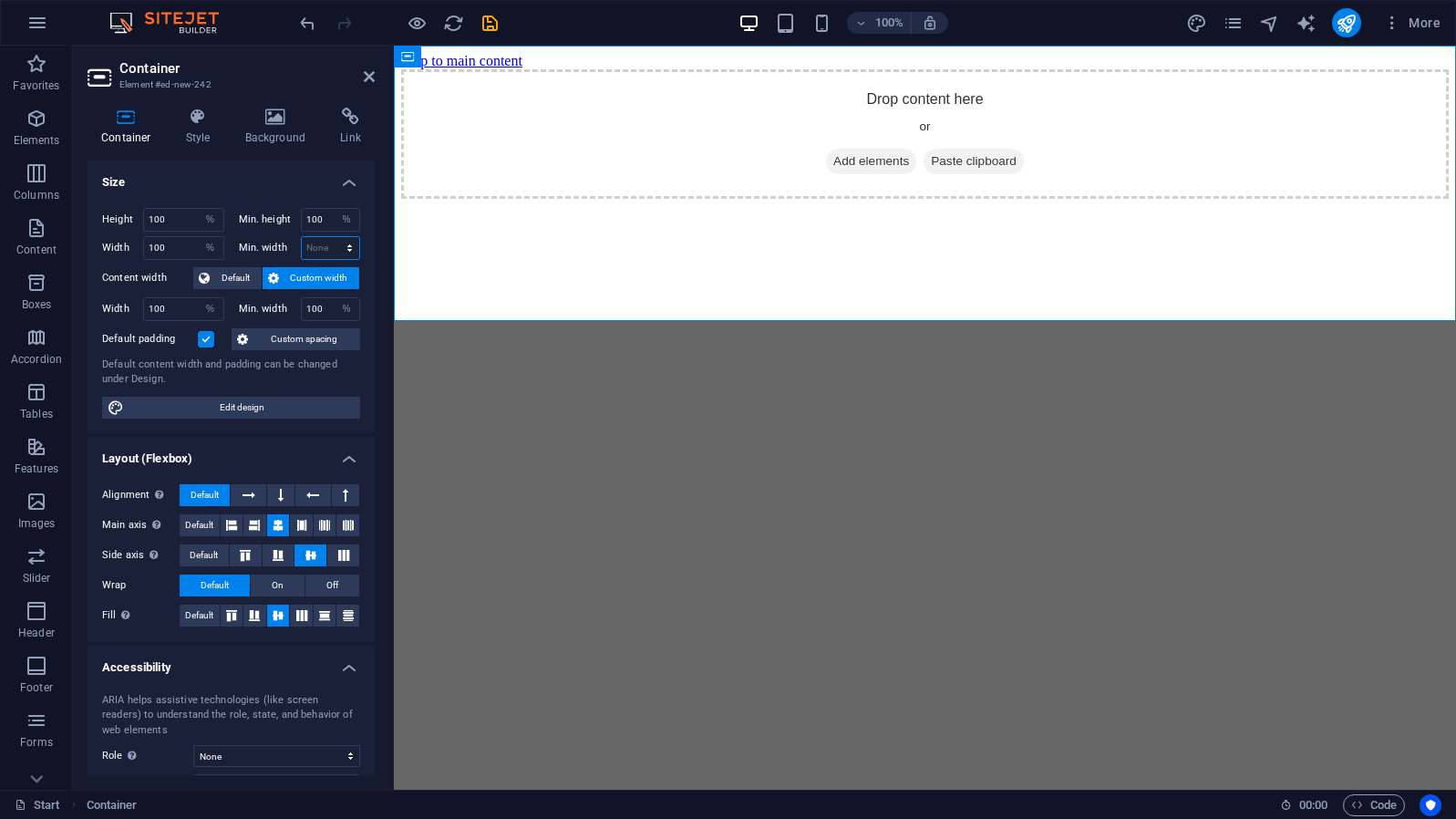
select select "%"
type input "100"
click at [496, 206] on html "Skip to main content Drop content here or Add elements Paste clipboard" at bounding box center [925, 126] width 1062 height 161
click at [497, 131] on div "Drop content here or Add elements Paste clipboard" at bounding box center [925, 134] width 1048 height 130
click at [446, 51] on span "Container" at bounding box center [445, 56] width 47 height 11
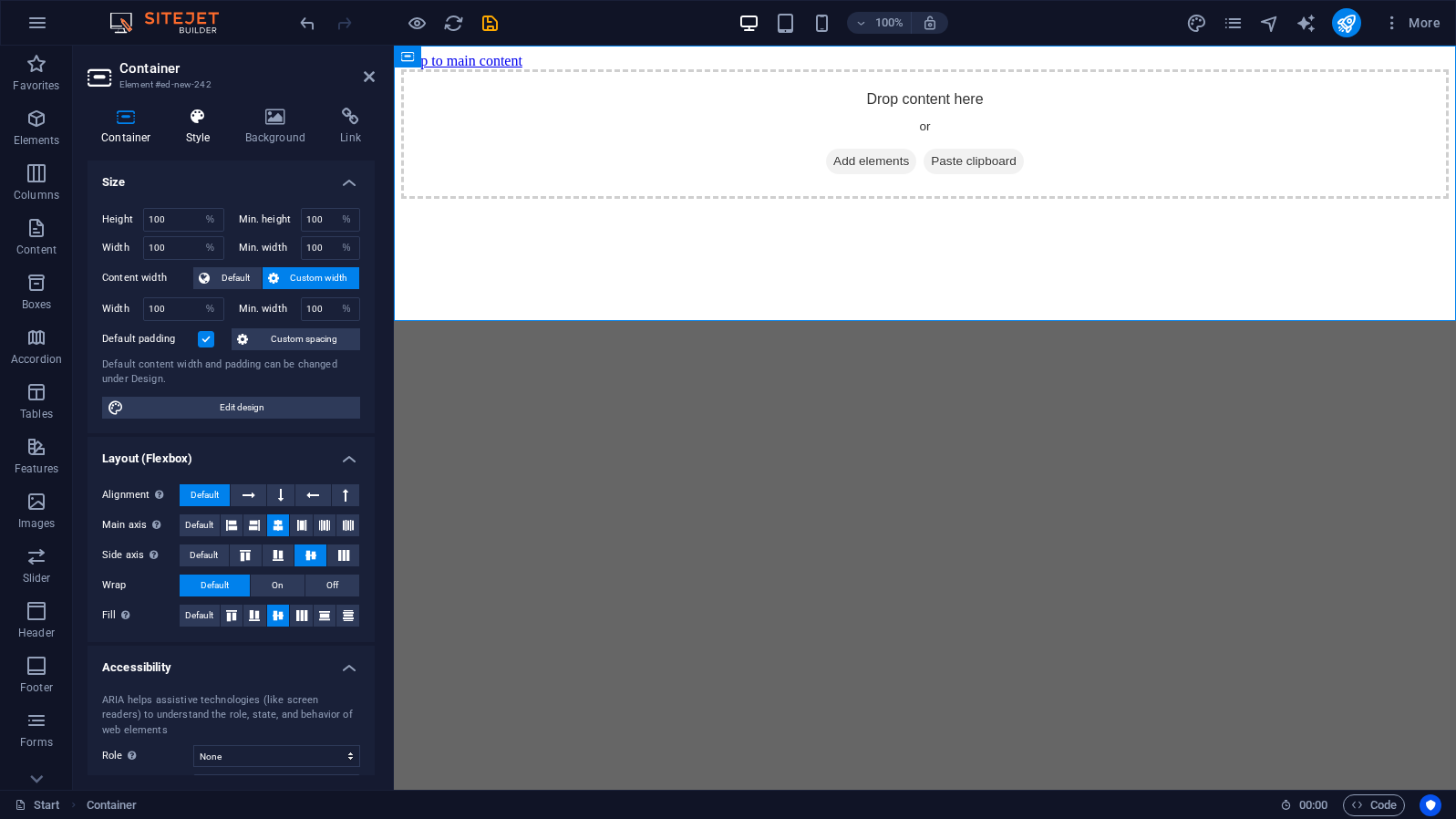
click at [199, 111] on icon at bounding box center [197, 116] width 52 height 18
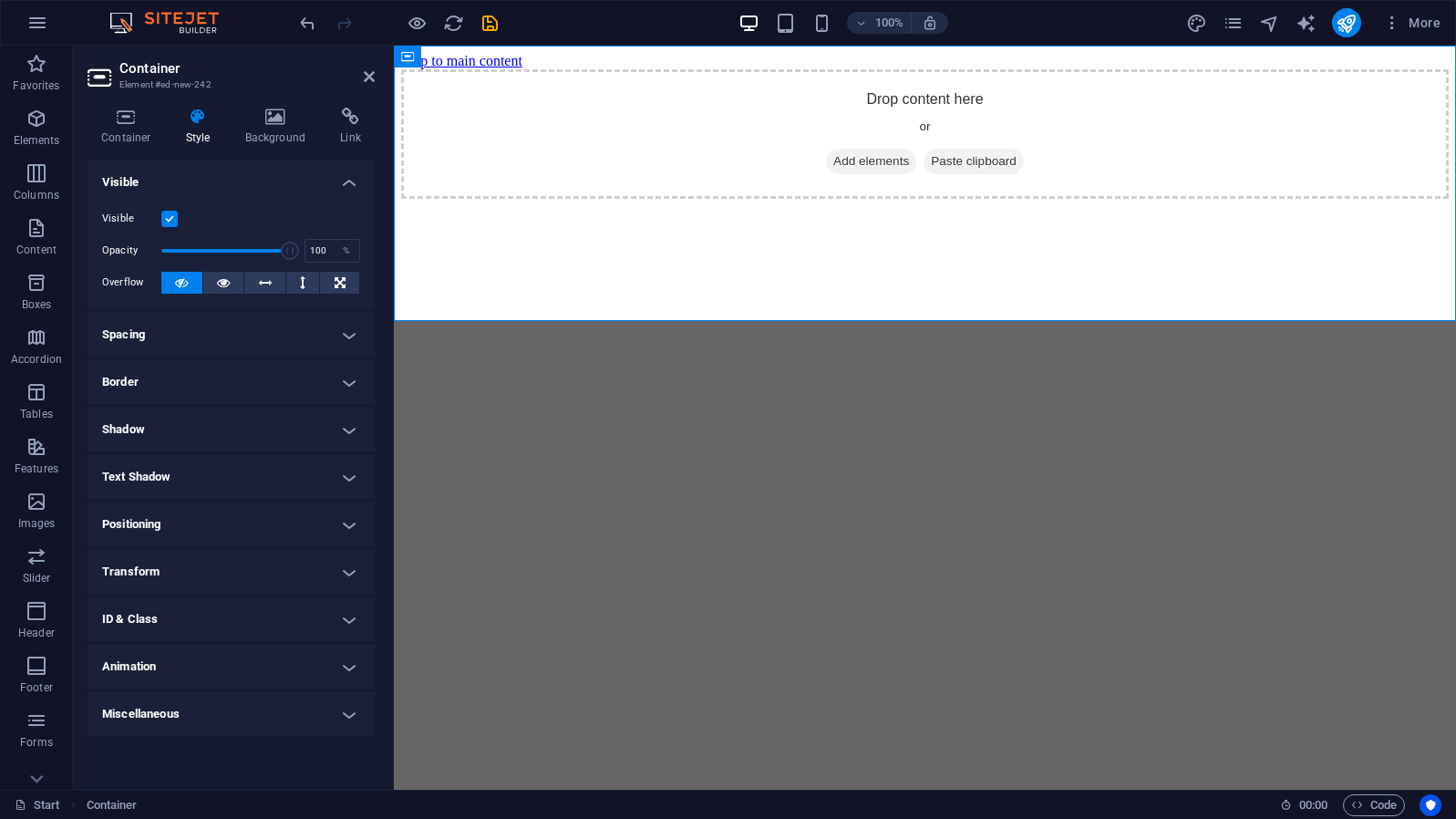
click at [336, 517] on h4 "Positioning" at bounding box center [231, 525] width 288 height 44
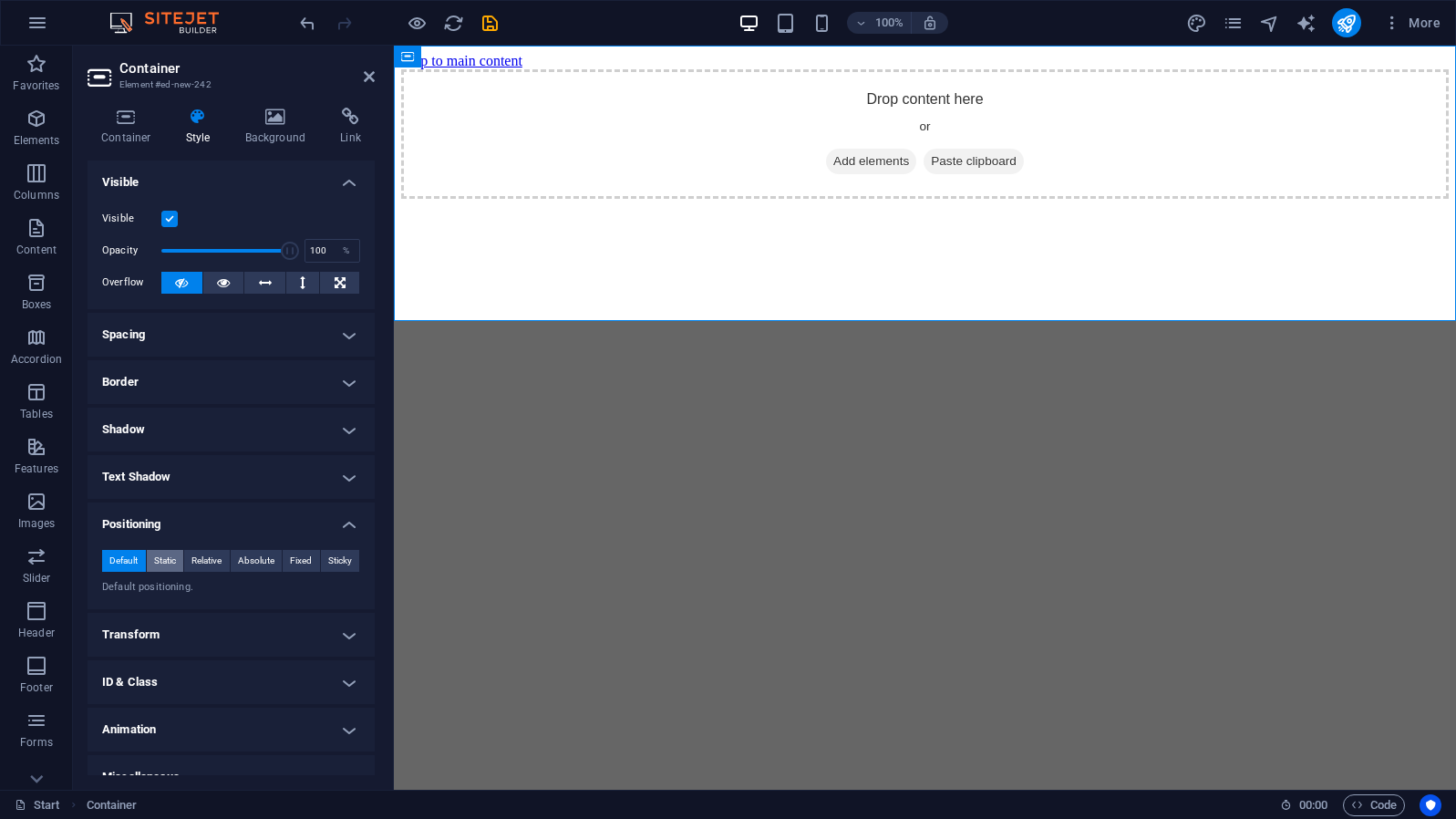
click at [164, 563] on span "Static" at bounding box center [164, 560] width 22 height 22
click at [221, 562] on span "Relative" at bounding box center [207, 560] width 30 height 22
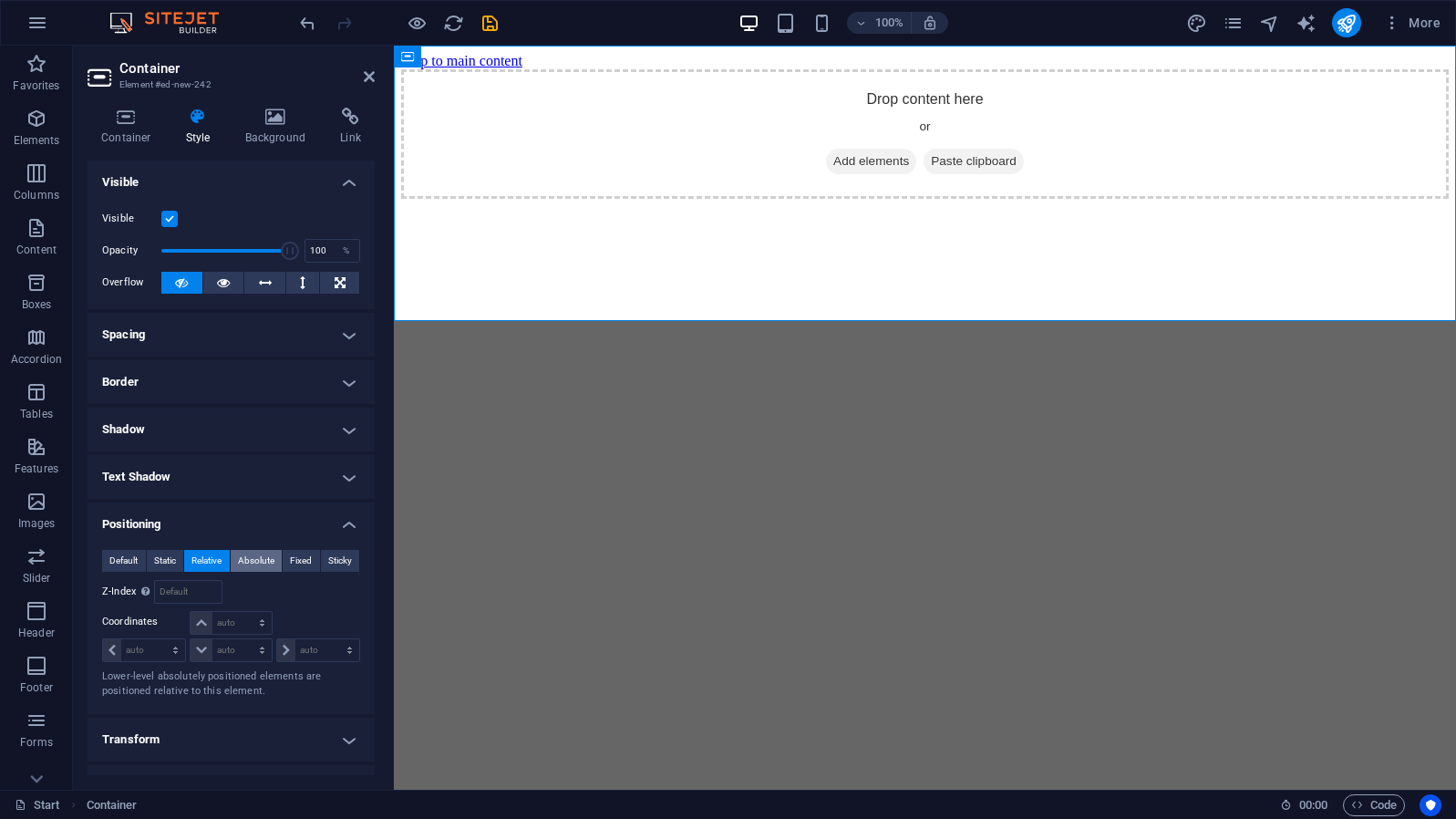
click at [256, 564] on span "Absolute" at bounding box center [256, 560] width 37 height 22
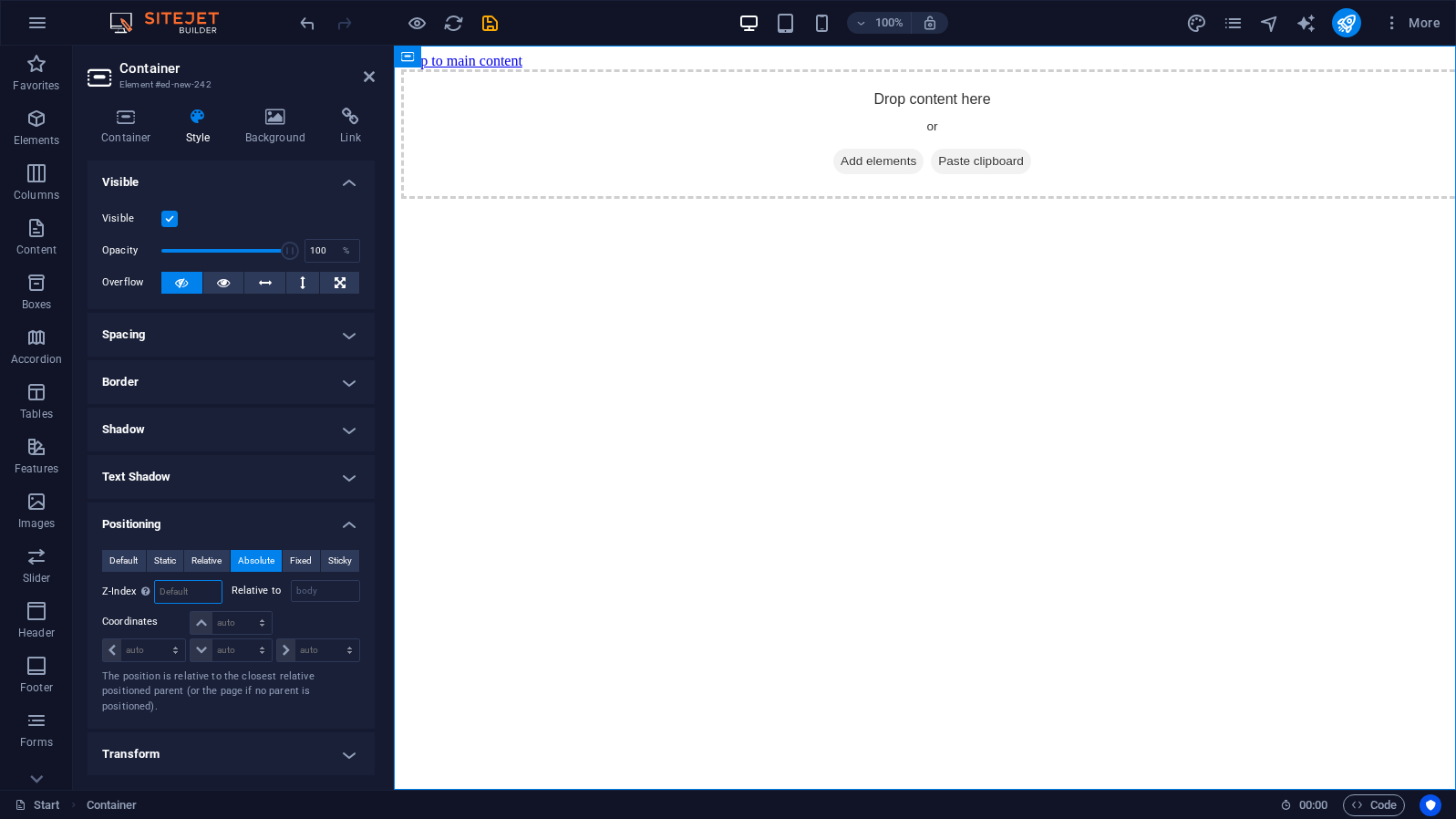
click at [202, 588] on input "number" at bounding box center [188, 591] width 66 height 22
click at [341, 587] on input "body" at bounding box center [326, 591] width 70 height 22
click at [344, 591] on input "body" at bounding box center [326, 591] width 70 height 22
click at [490, 508] on div "Drop content here or Add elements Paste clipboard" at bounding box center [932, 442] width 1062 height 745
click at [607, 199] on div "Drop content here or Add elements Paste clipboard" at bounding box center [932, 134] width 1062 height 130
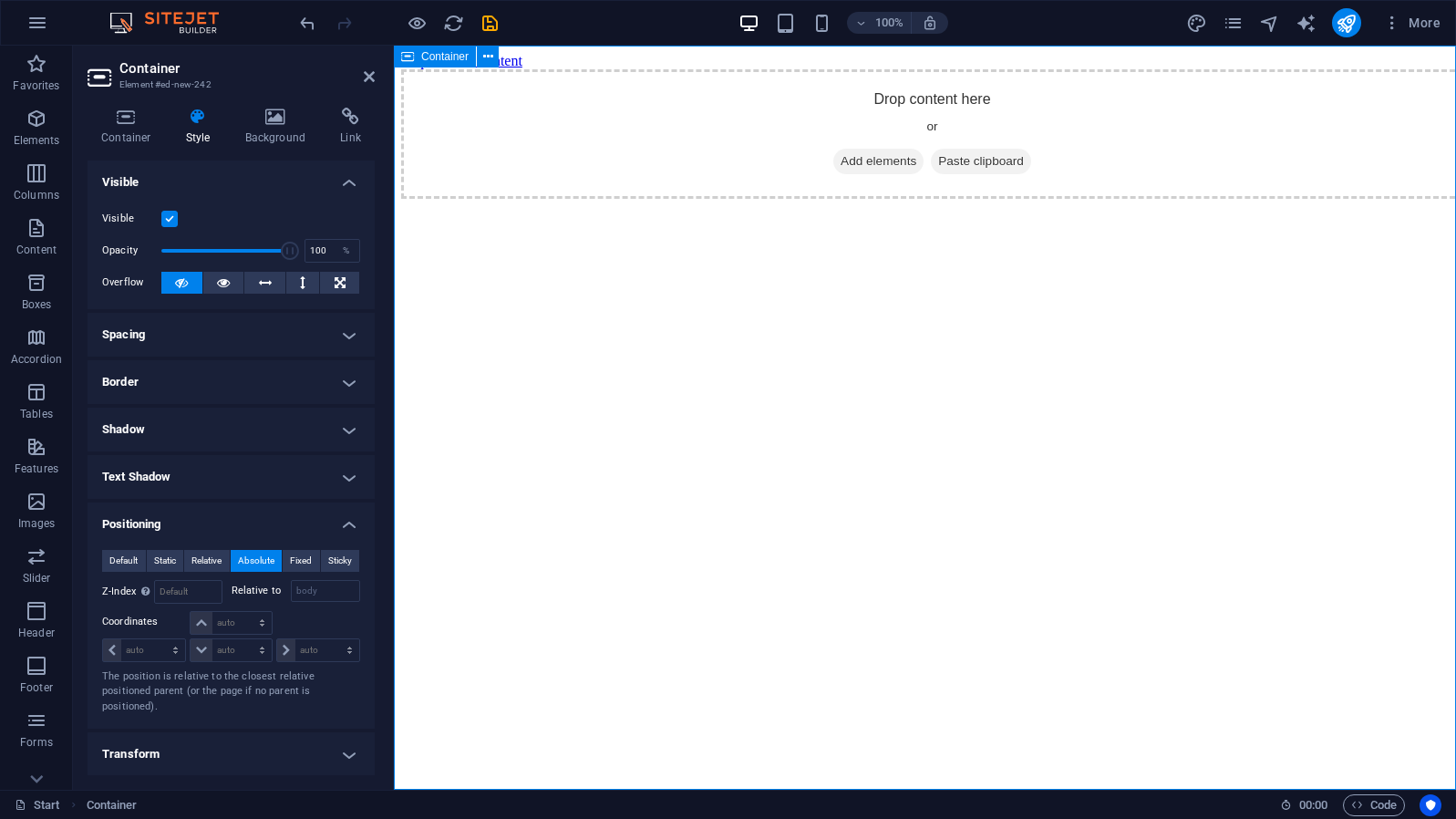
click at [454, 59] on span "Container" at bounding box center [445, 56] width 47 height 11
click at [290, 121] on icon at bounding box center [275, 116] width 88 height 18
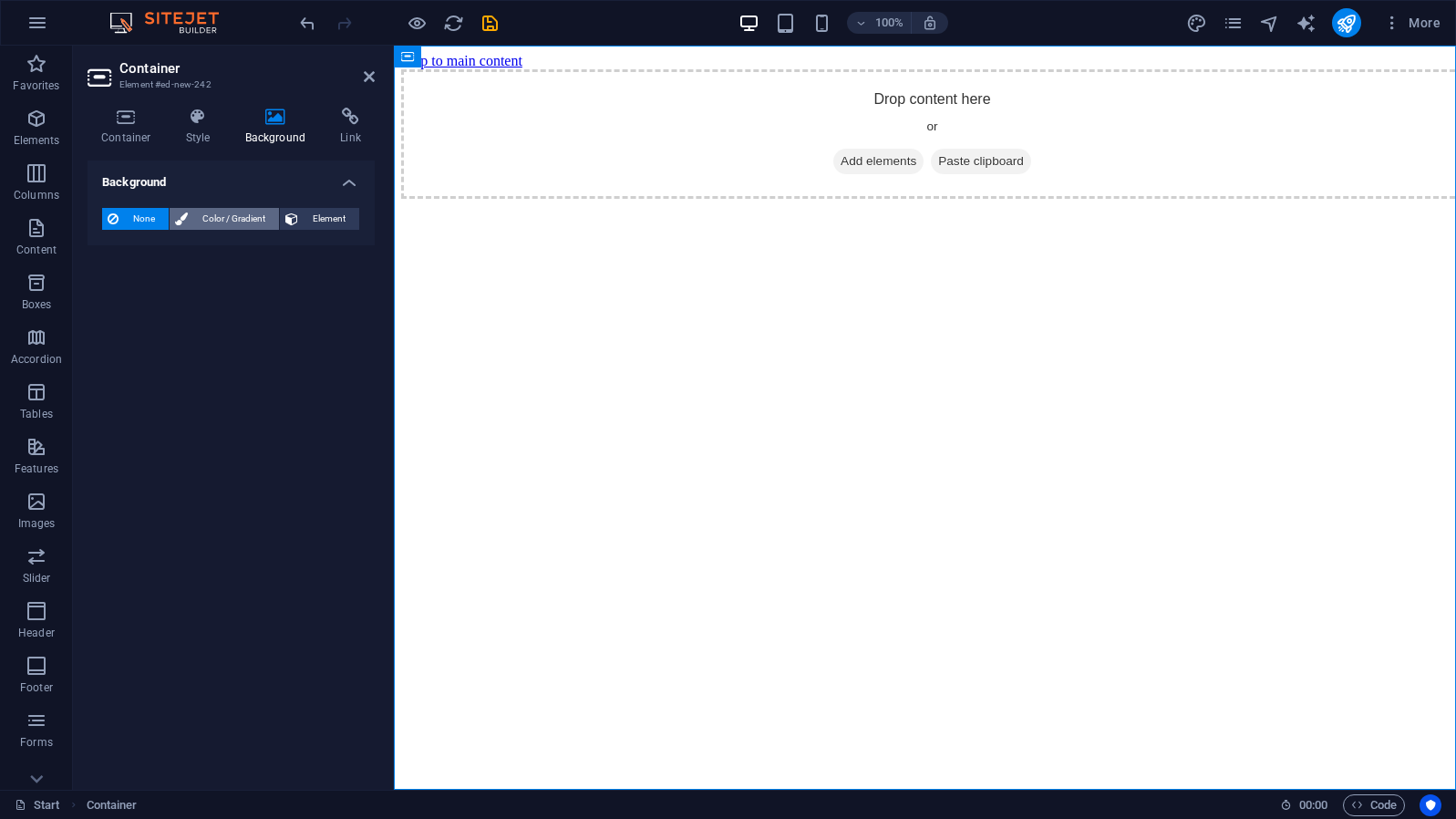
click at [240, 221] on span "Color / Gradient" at bounding box center [233, 218] width 80 height 22
click at [180, 244] on div "Color Gradient Color" at bounding box center [231, 267] width 258 height 73
click at [180, 247] on span "Gradient" at bounding box center [174, 253] width 46 height 25
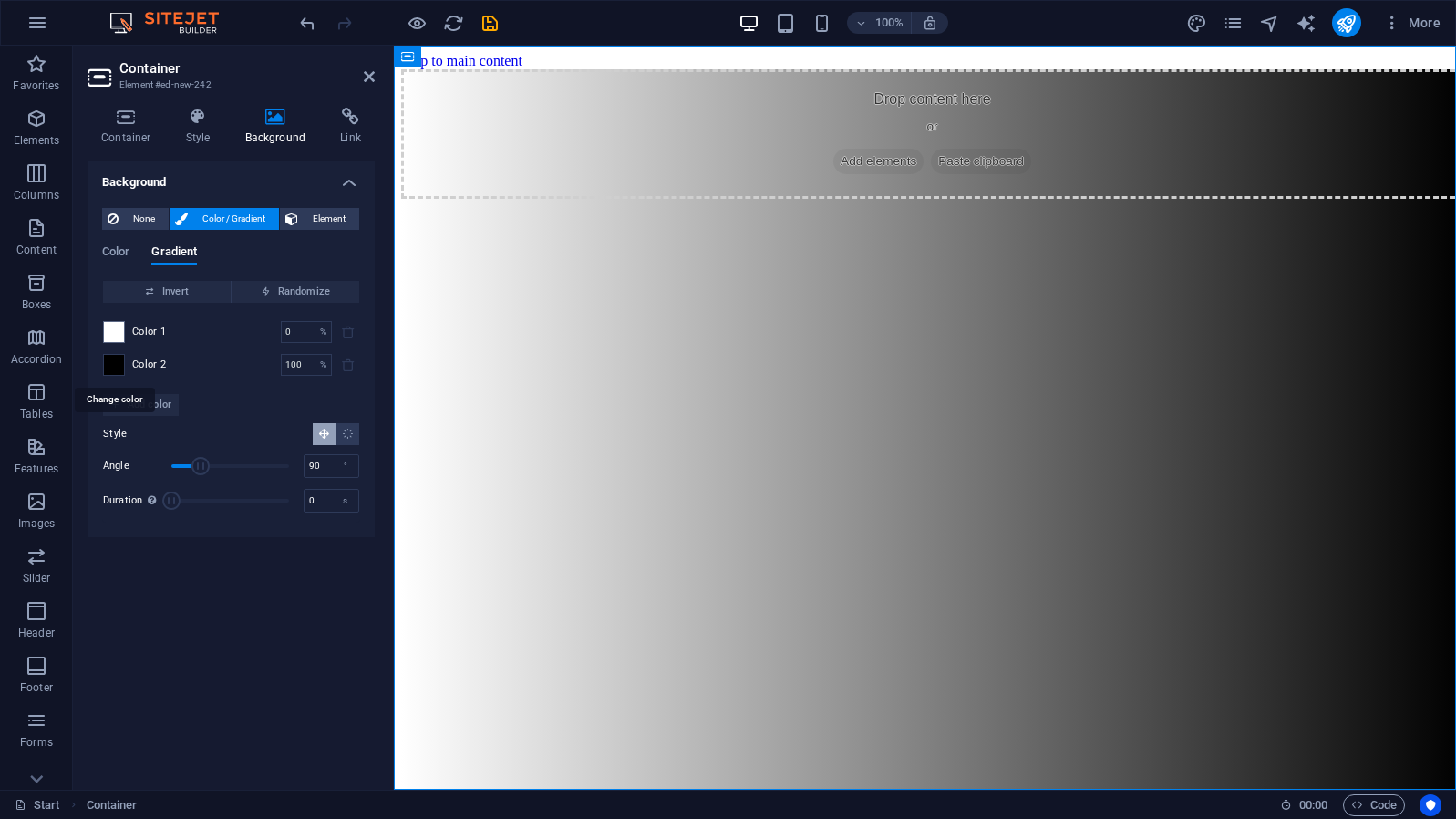
click at [117, 363] on span at bounding box center [114, 364] width 20 height 20
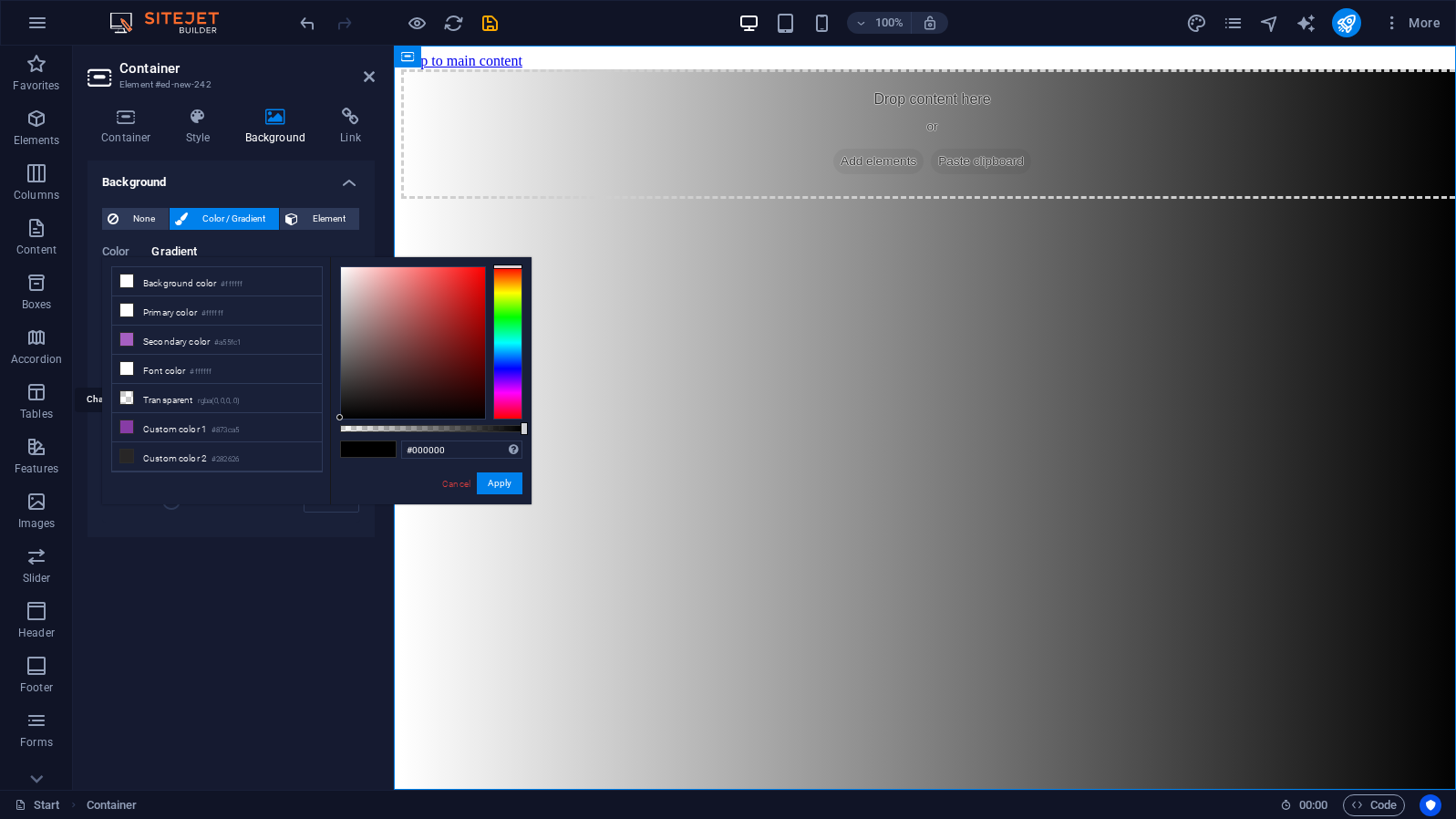
click at [117, 363] on li "Font color #ffffff" at bounding box center [216, 369] width 210 height 29
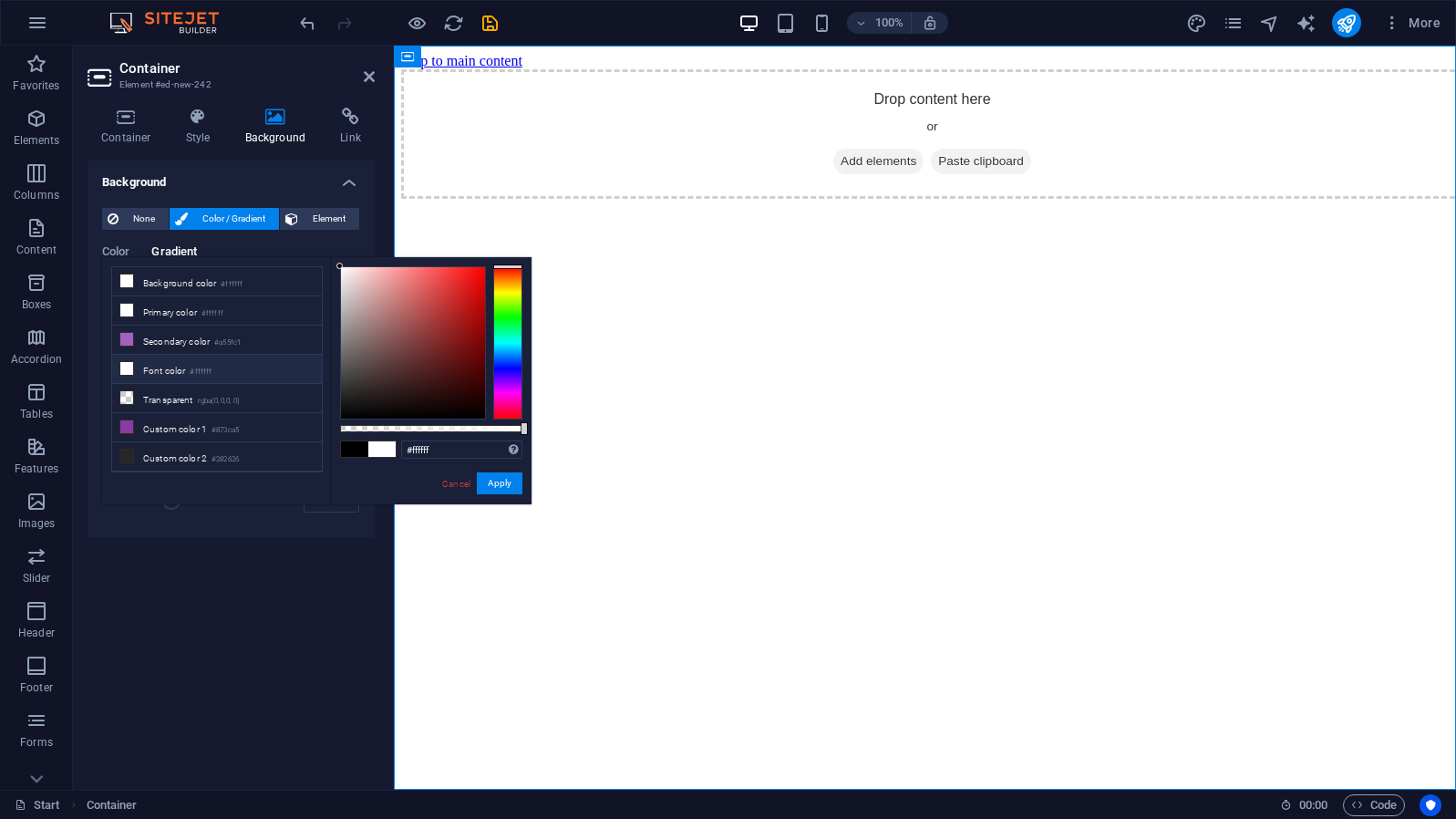
click at [117, 363] on li "Font color #ffffff" at bounding box center [216, 369] width 210 height 29
click at [358, 449] on span at bounding box center [354, 449] width 27 height 15
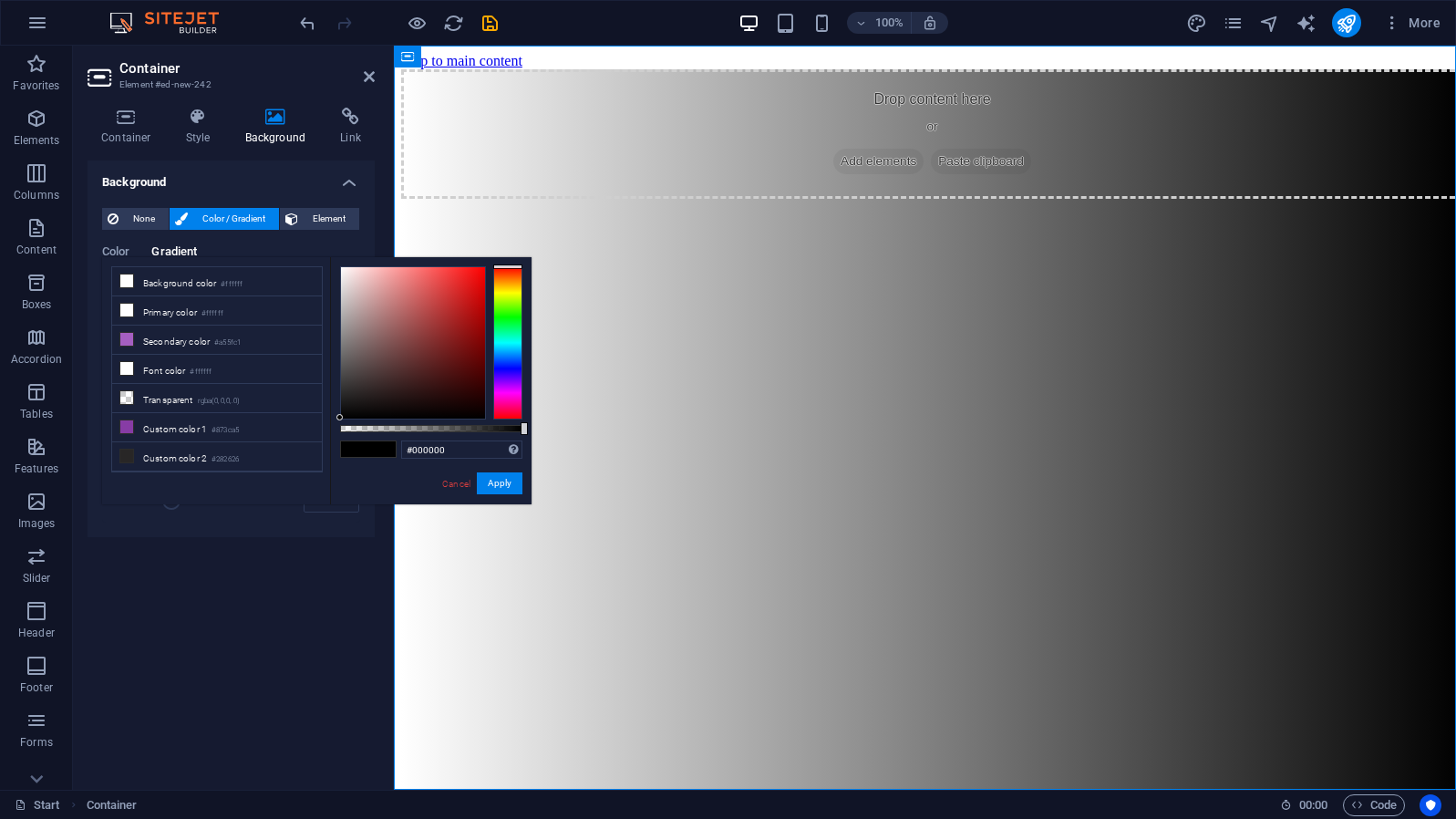
click at [300, 636] on div "Background None Color / Gradient Element Stretch background to full-width Color…" at bounding box center [231, 468] width 288 height 615
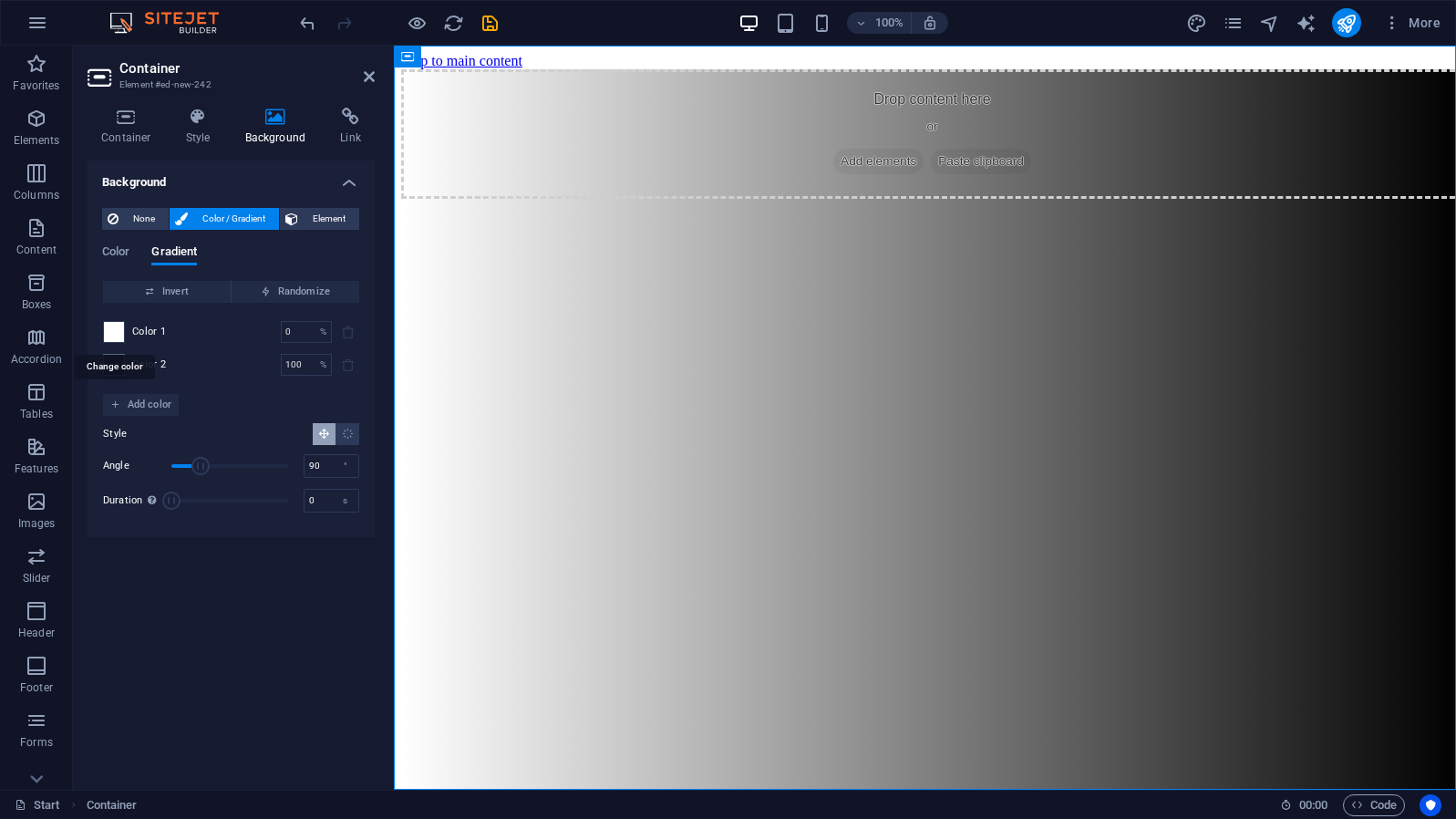
click at [111, 331] on span at bounding box center [114, 331] width 20 height 20
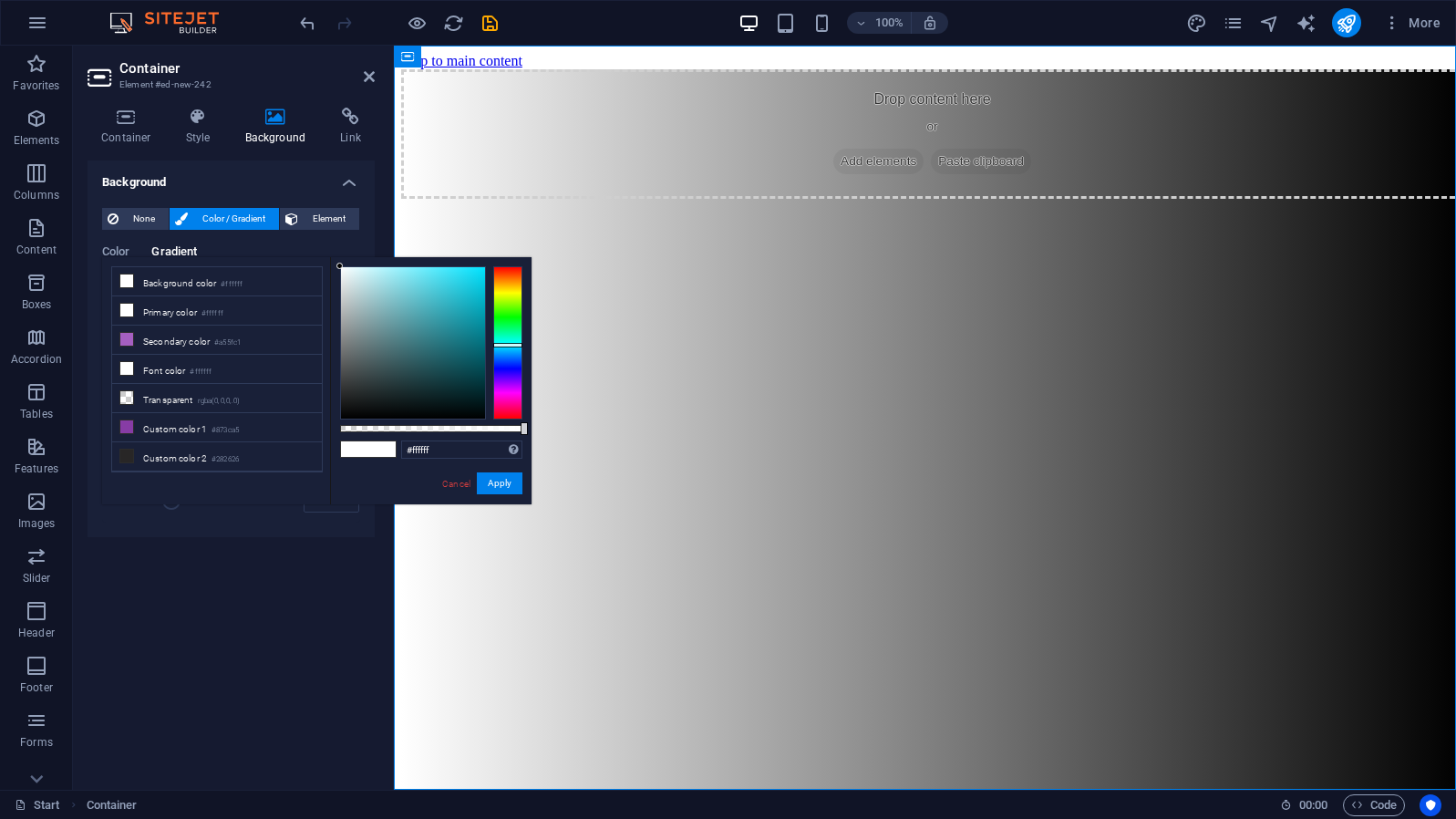
drag, startPoint x: 519, startPoint y: 355, endPoint x: 527, endPoint y: 345, distance: 12.8
click at [527, 345] on div "#ffffff Supported formats #0852ed rgb(8, 82, 237) rgba(8, 82, 237, 90%) hsv(221…" at bounding box center [431, 513] width 201 height 512
drag, startPoint x: 460, startPoint y: 265, endPoint x: 490, endPoint y: 266, distance: 30.0
click at [490, 266] on div "#ffffff Supported formats #0852ed rgb(8, 82, 237) rgba(8, 82, 237, 90%) hsv(221…" at bounding box center [431, 513] width 201 height 512
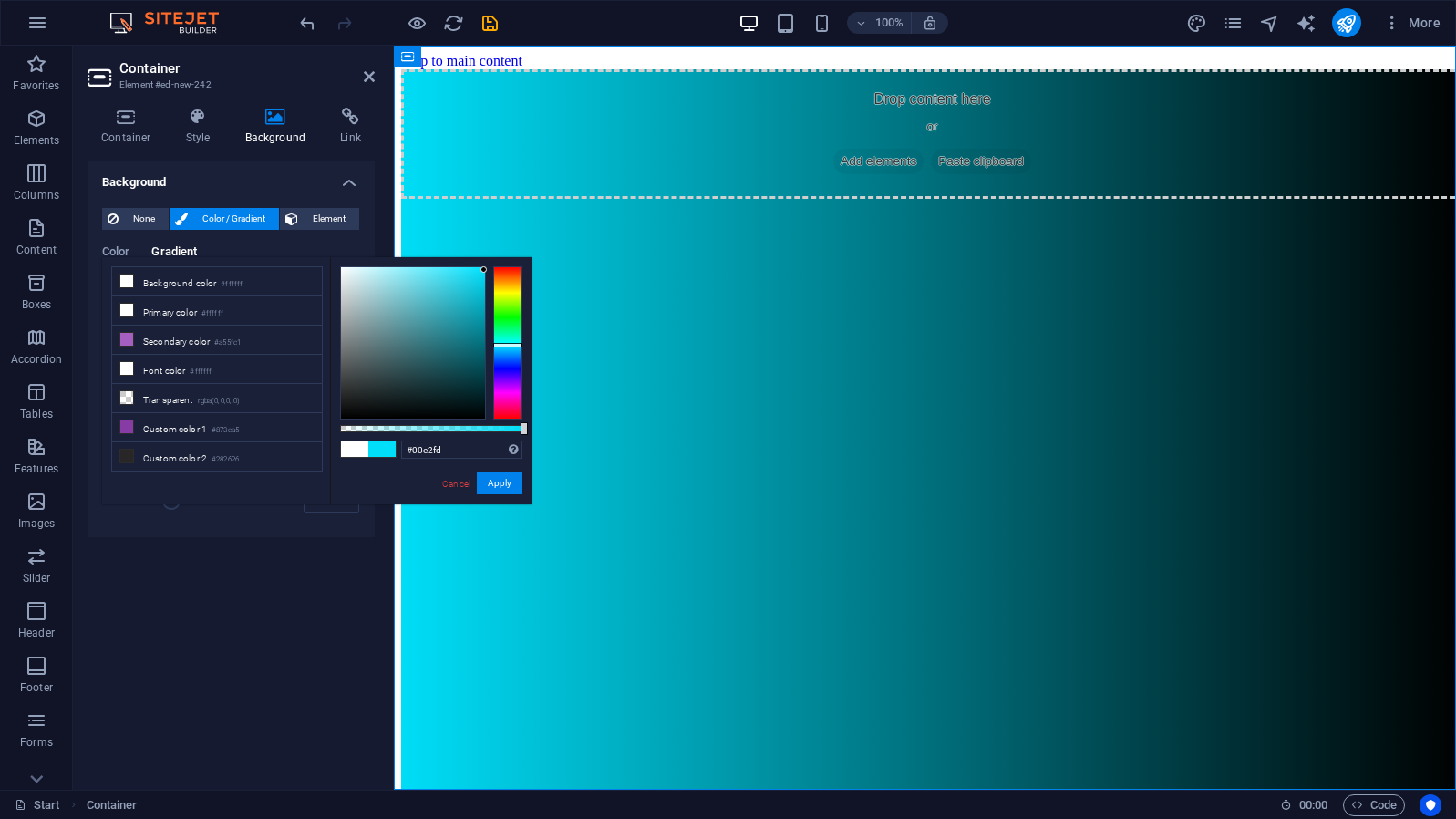
type input "#00e3ff"
drag, startPoint x: 477, startPoint y: 274, endPoint x: 513, endPoint y: 250, distance: 43.3
click at [513, 250] on body "jamesb77.com Start Favorites Elements Columns Content Boxes Accordion Tables Fe…" at bounding box center [728, 409] width 1456 height 819
click at [493, 479] on button "Apply" at bounding box center [499, 483] width 46 height 22
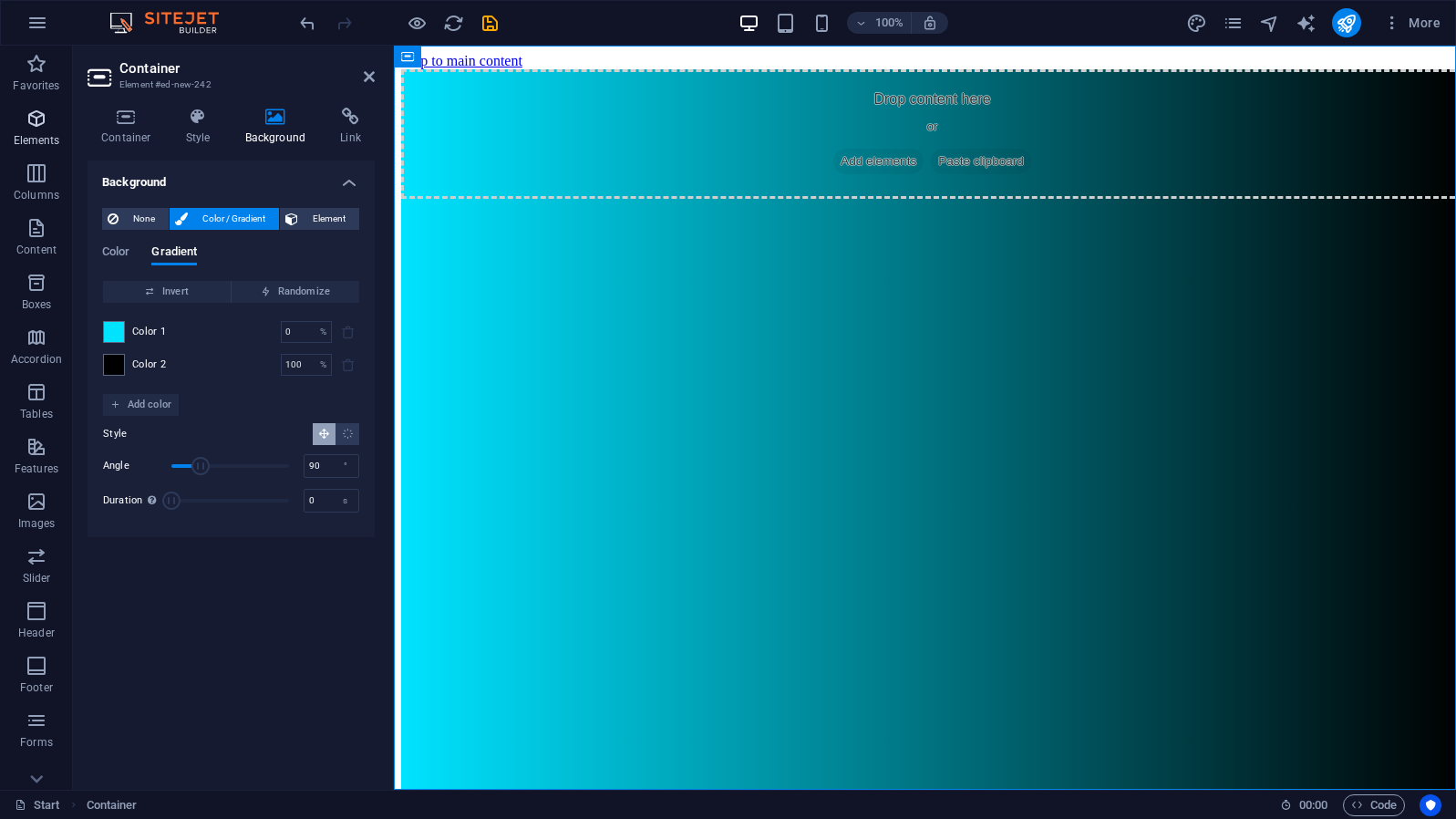
click at [46, 134] on p "Elements" at bounding box center [37, 141] width 46 height 15
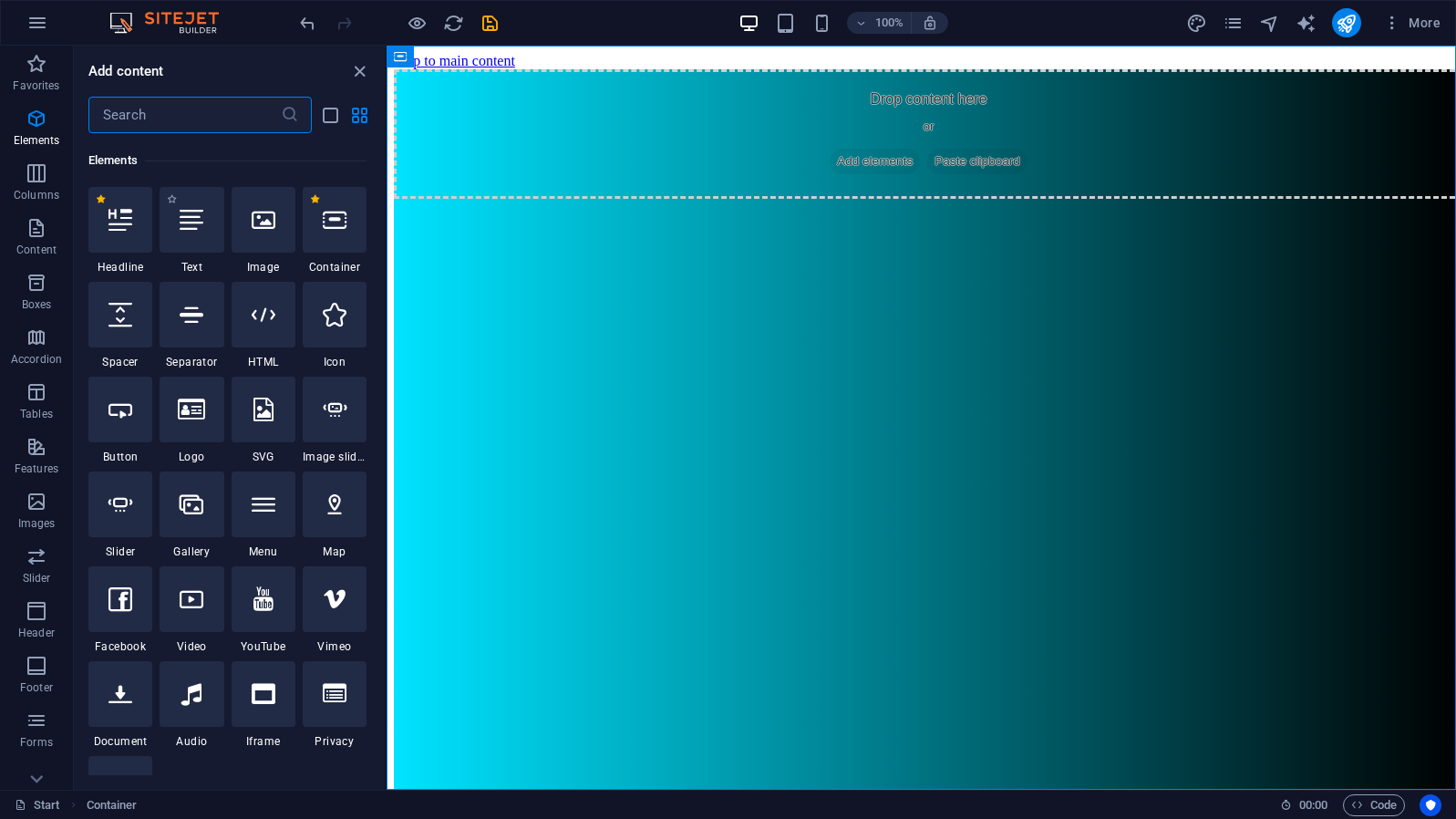
scroll to position [195, 0]
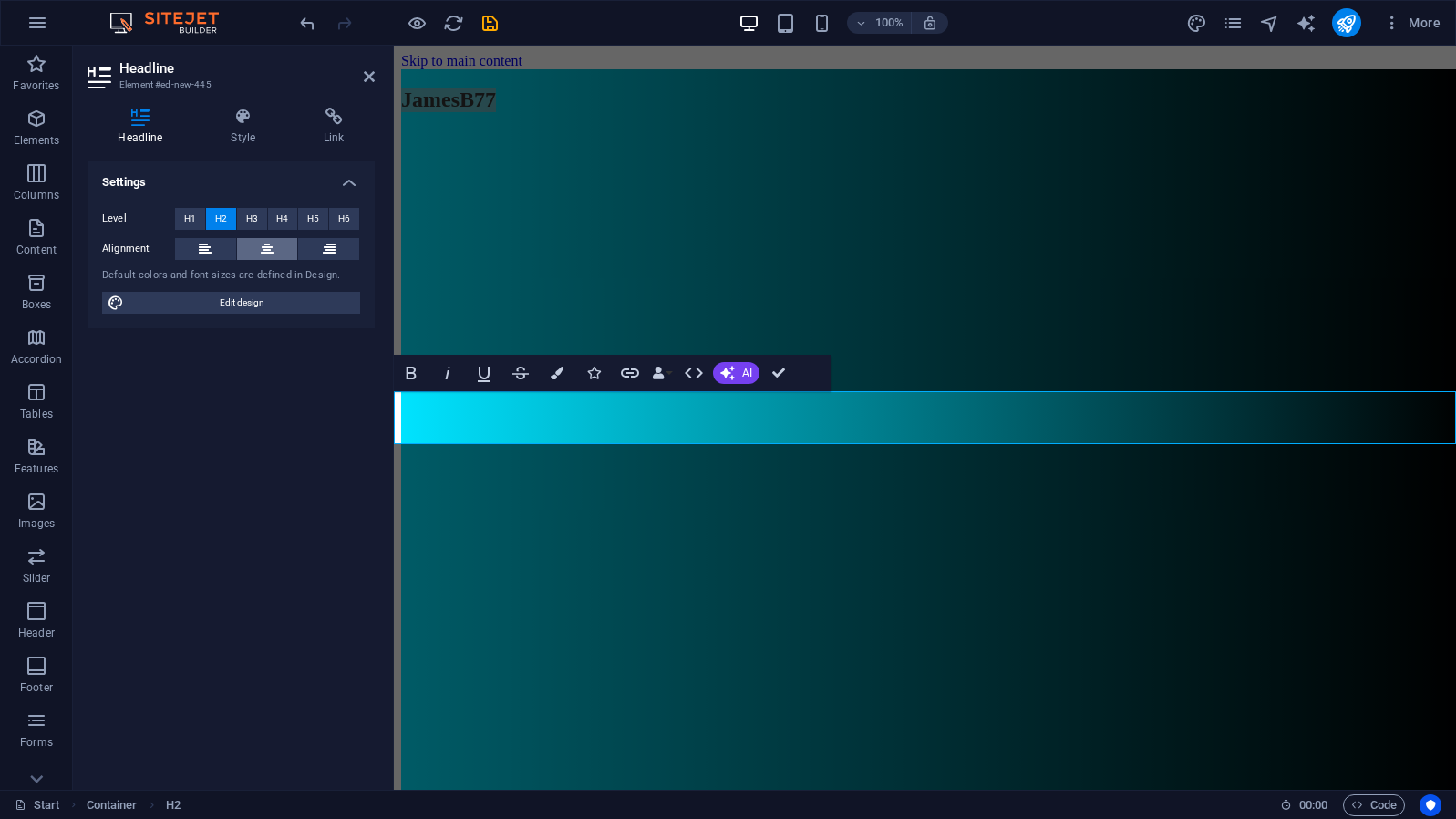
click at [267, 245] on icon at bounding box center [267, 248] width 13 height 22
click at [565, 376] on button "Colors" at bounding box center [556, 372] width 35 height 37
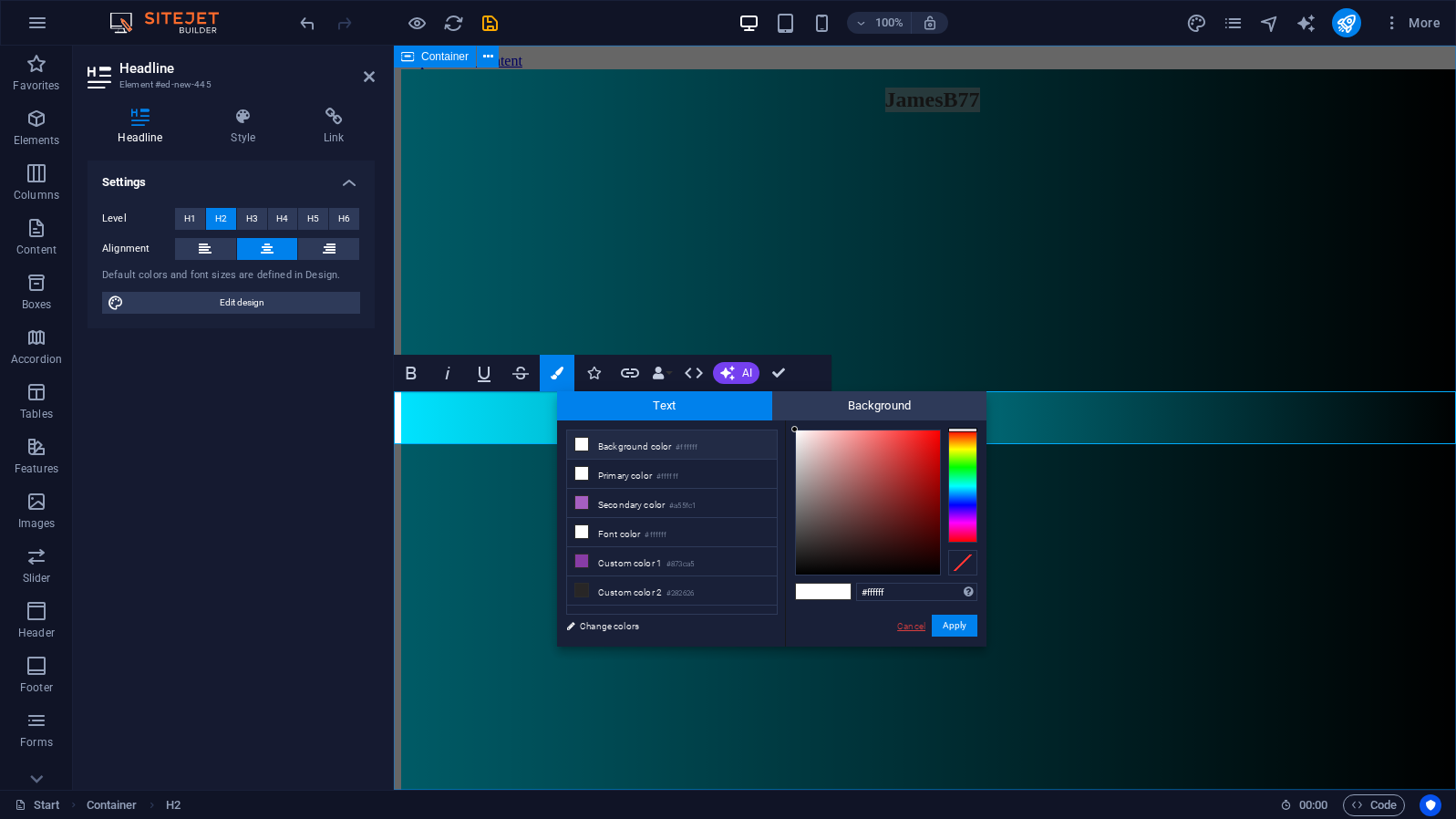
click at [911, 629] on link "Cancel" at bounding box center [912, 626] width 32 height 14
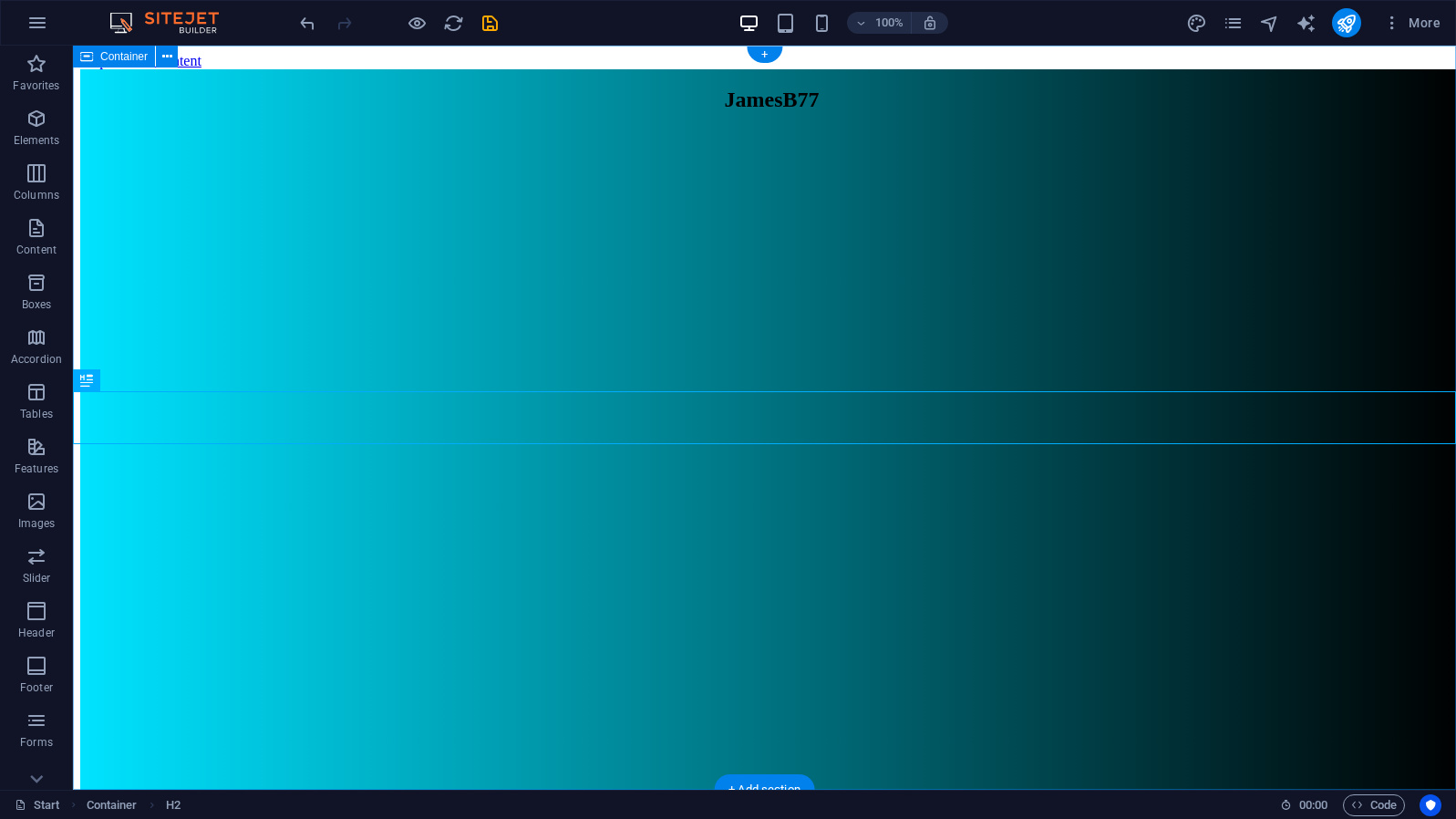
click at [748, 544] on div "JamesB77" at bounding box center [772, 442] width 1384 height 745
click at [732, 112] on div "JamesB77" at bounding box center [772, 100] width 1384 height 24
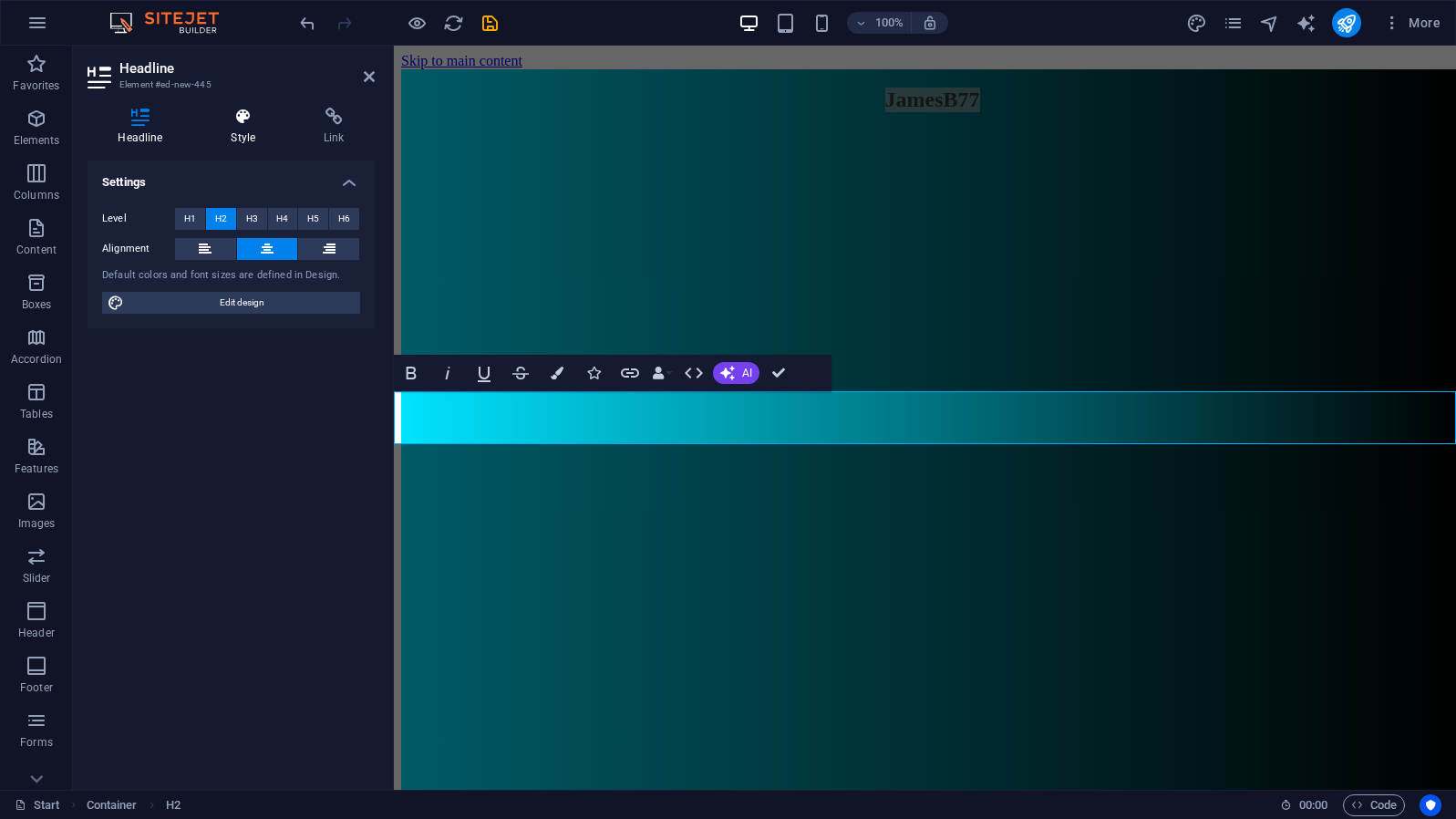
click at [240, 130] on h4 "Style" at bounding box center [246, 126] width 93 height 39
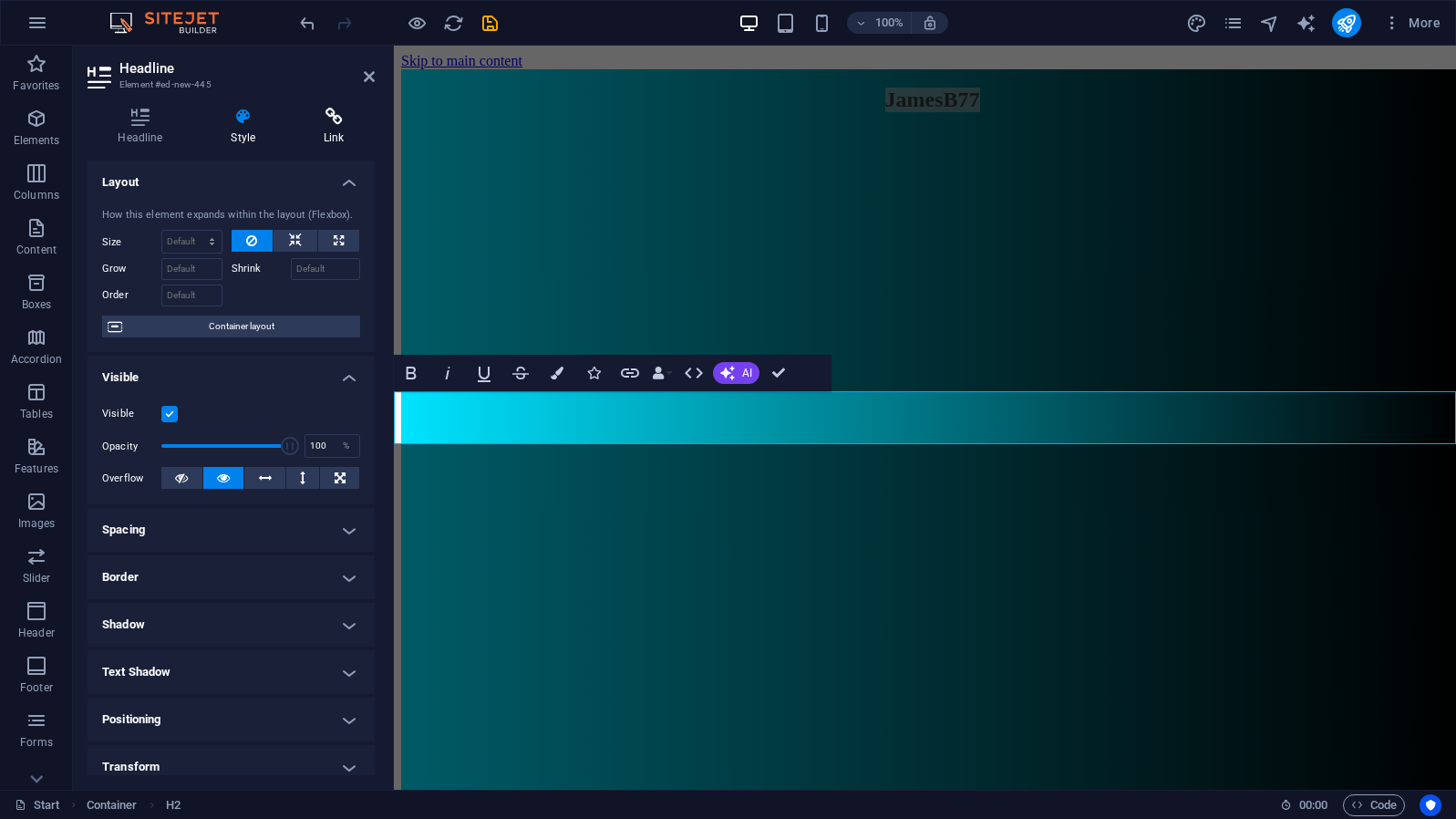
click at [338, 122] on icon at bounding box center [334, 116] width 81 height 18
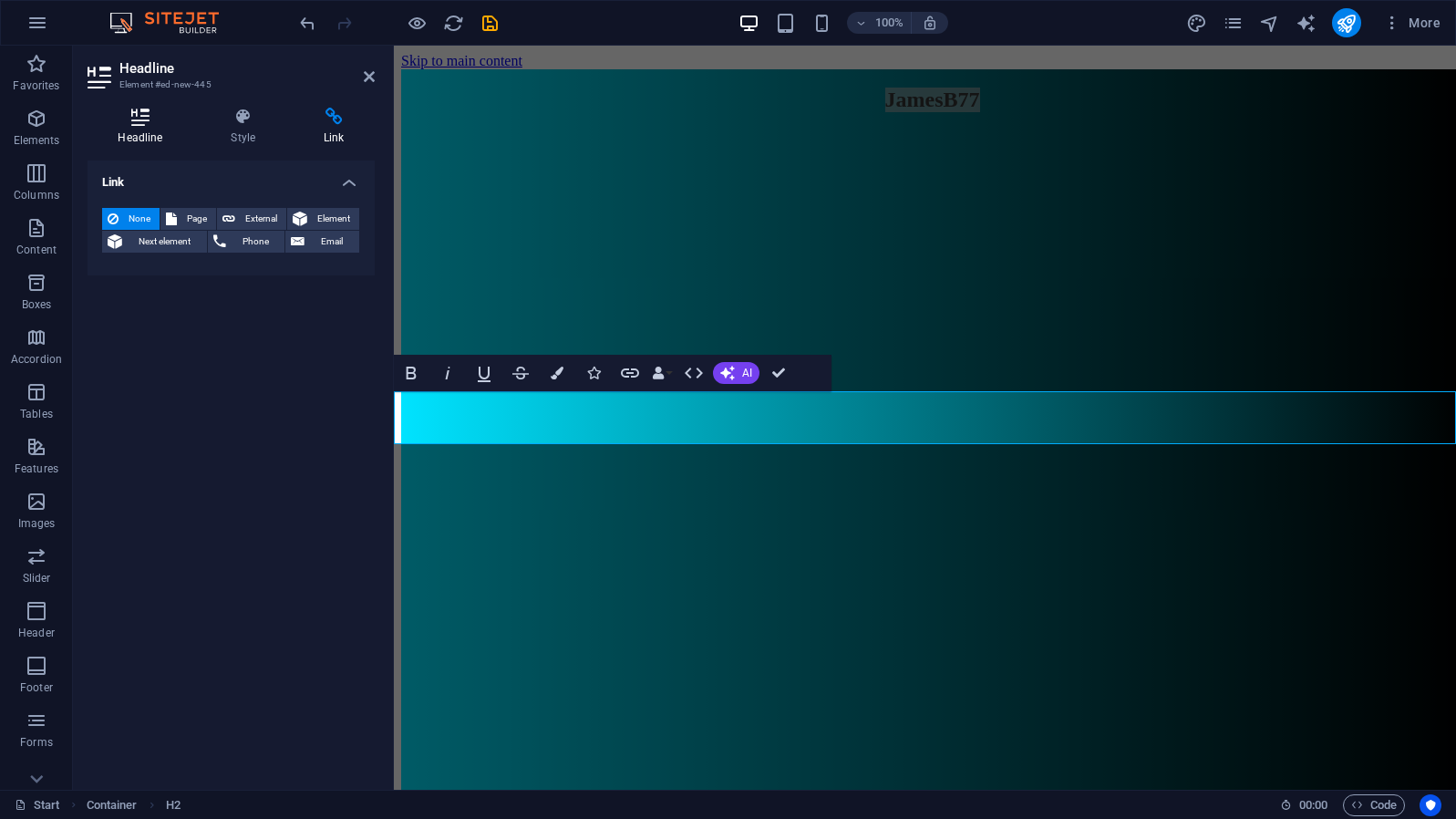
click at [134, 126] on h4 "Headline" at bounding box center [144, 126] width 113 height 39
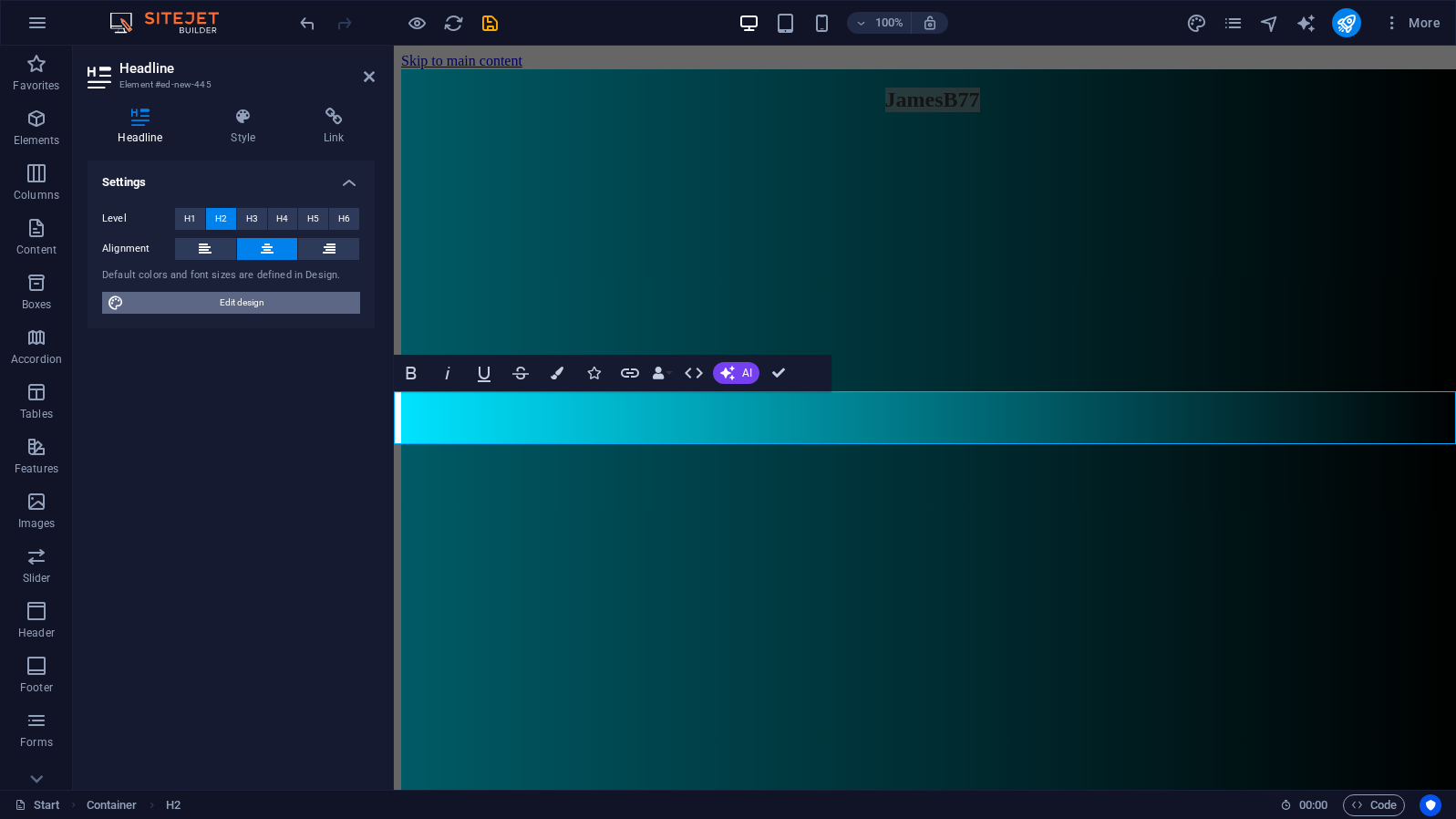
click at [346, 304] on span "Edit design" at bounding box center [243, 302] width 226 height 22
select select "px"
select select "300"
select select "px"
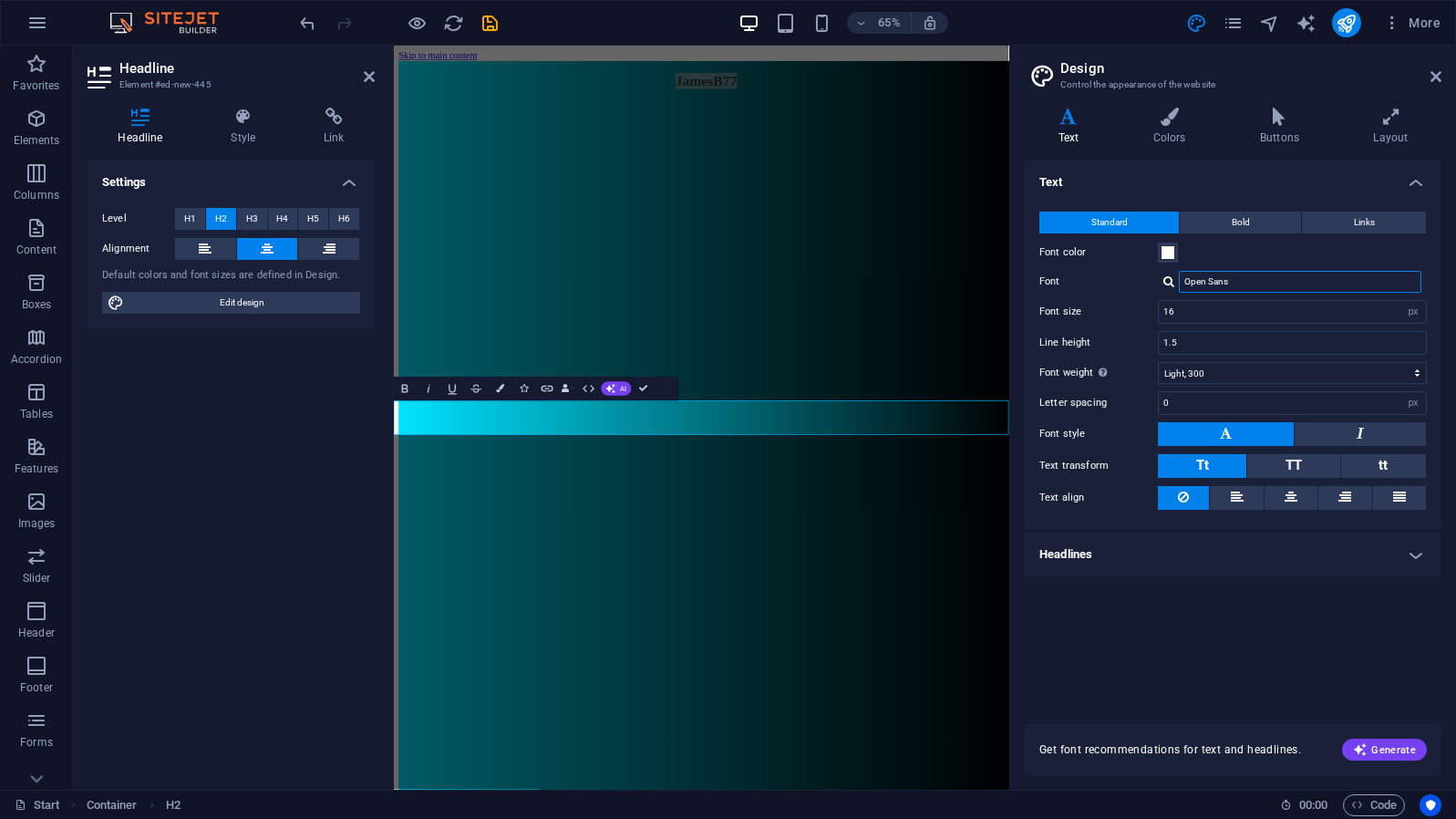
click at [1380, 282] on input "Open Sans" at bounding box center [1301, 281] width 243 height 22
click at [1168, 284] on div at bounding box center [1169, 281] width 11 height 12
click at [1279, 304] on div "Lato" at bounding box center [1304, 306] width 241 height 19
type input "Lato"
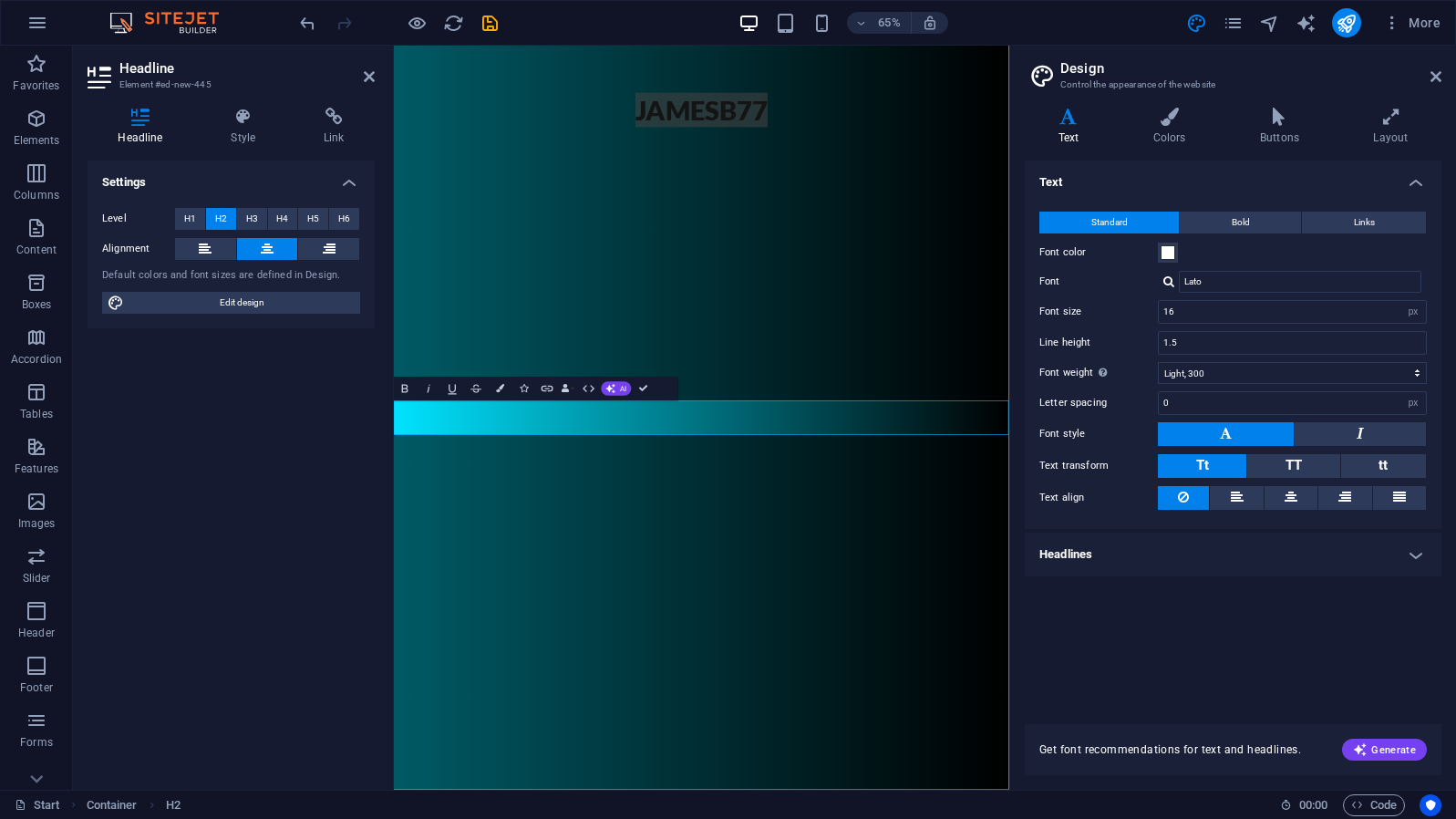
click at [1166, 281] on div at bounding box center [1169, 281] width 11 height 12
click at [1264, 346] on div "Manage fonts →" at bounding box center [1304, 354] width 241 height 23
select select "popularity"
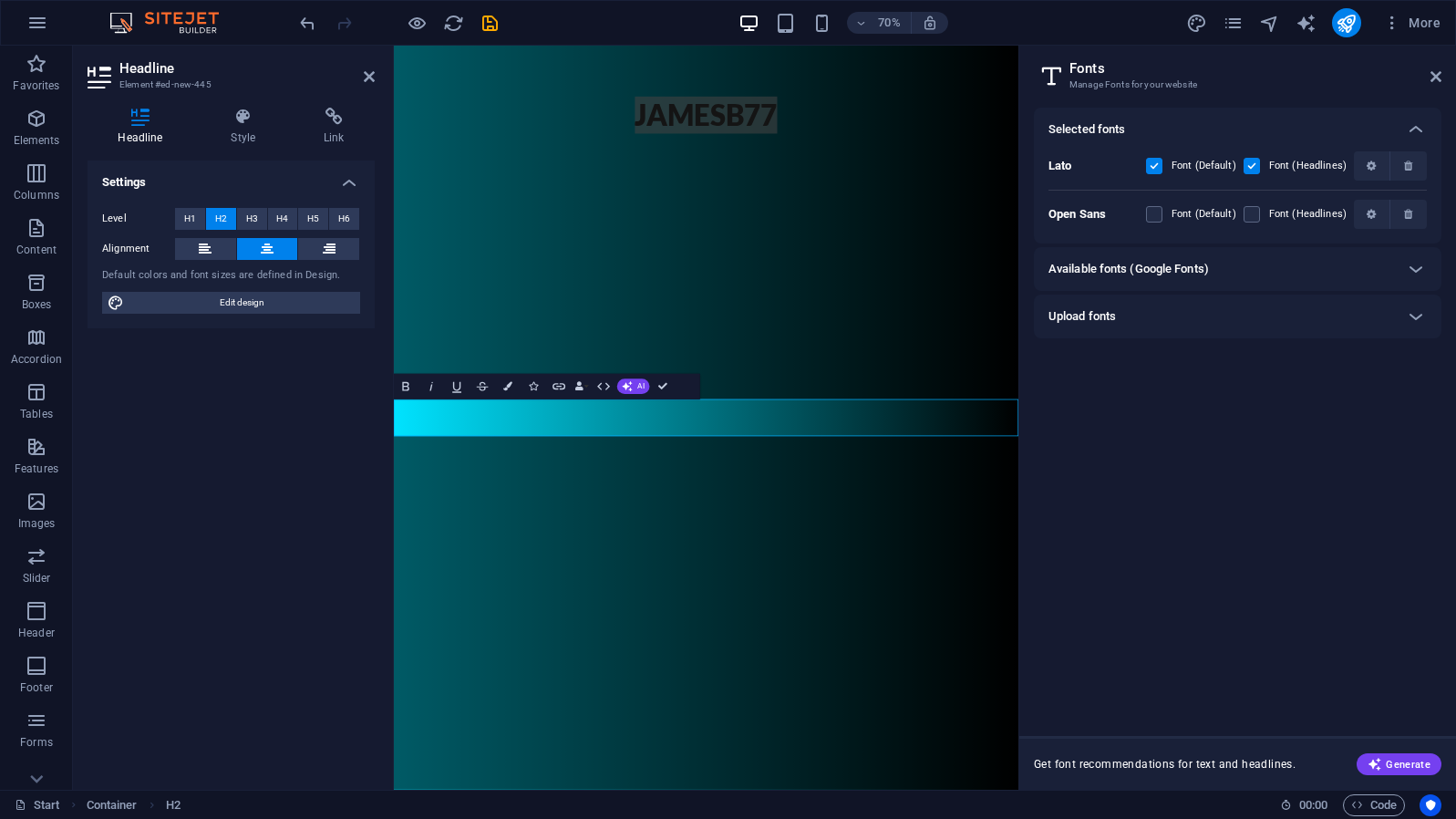
click at [1289, 267] on div "Available fonts (Google Fonts)" at bounding box center [1222, 269] width 346 height 22
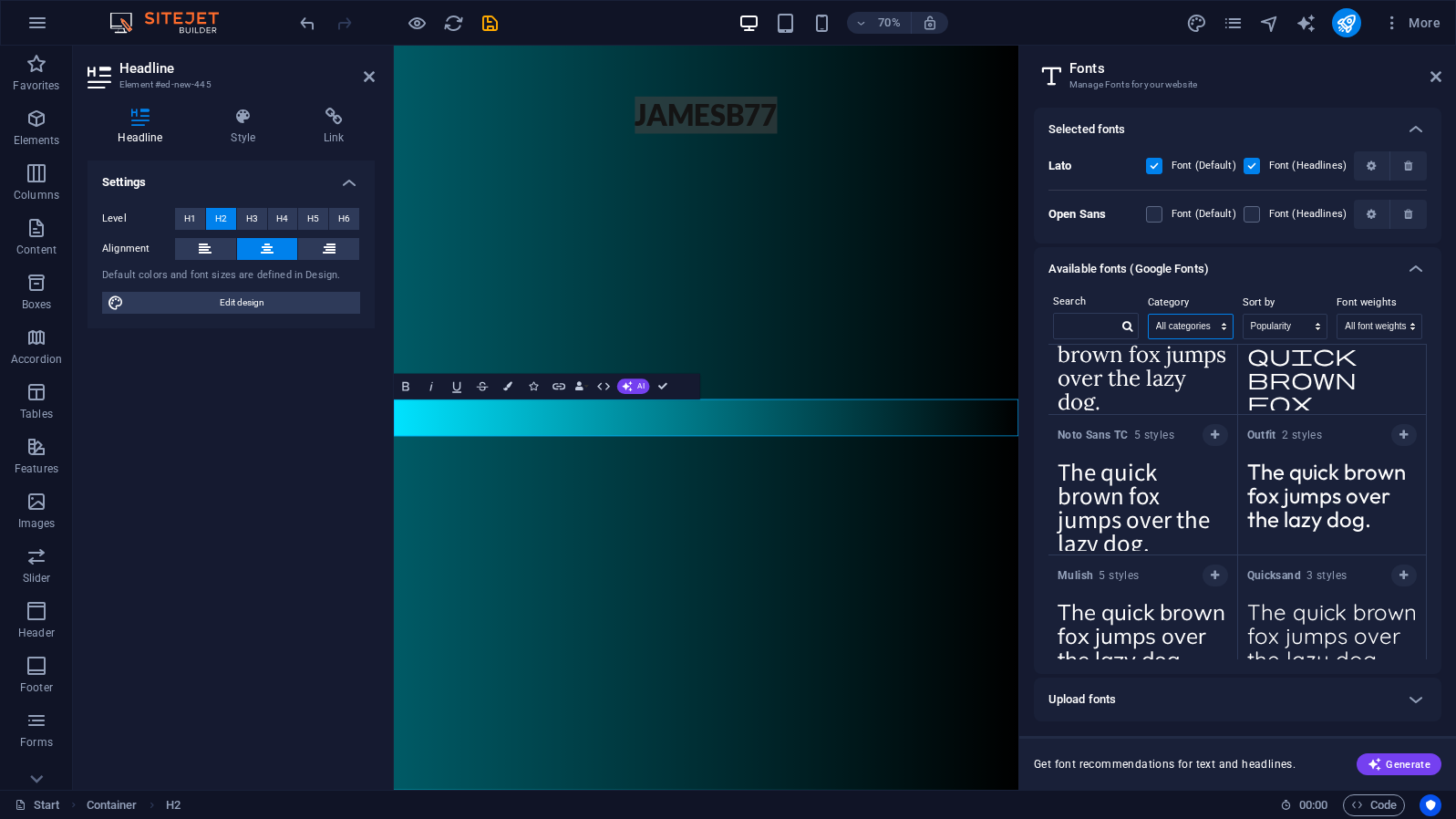
scroll to position [1733, 0]
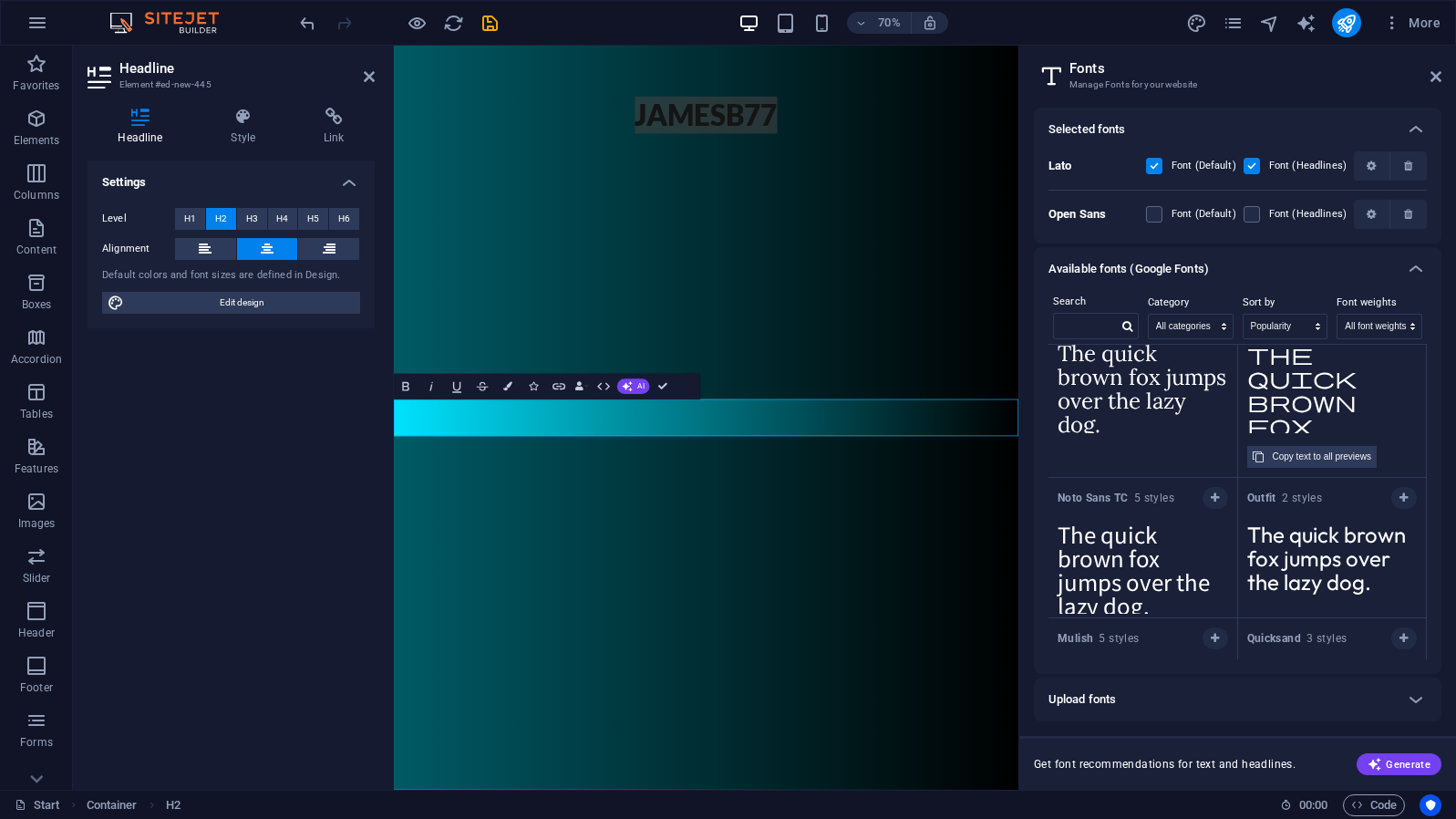
click at [1303, 365] on textarea "The quick brown fox jumps over the lazy dog." at bounding box center [1333, 383] width 189 height 101
click at [1307, 453] on div "Copy text to all previews" at bounding box center [1322, 456] width 99 height 22
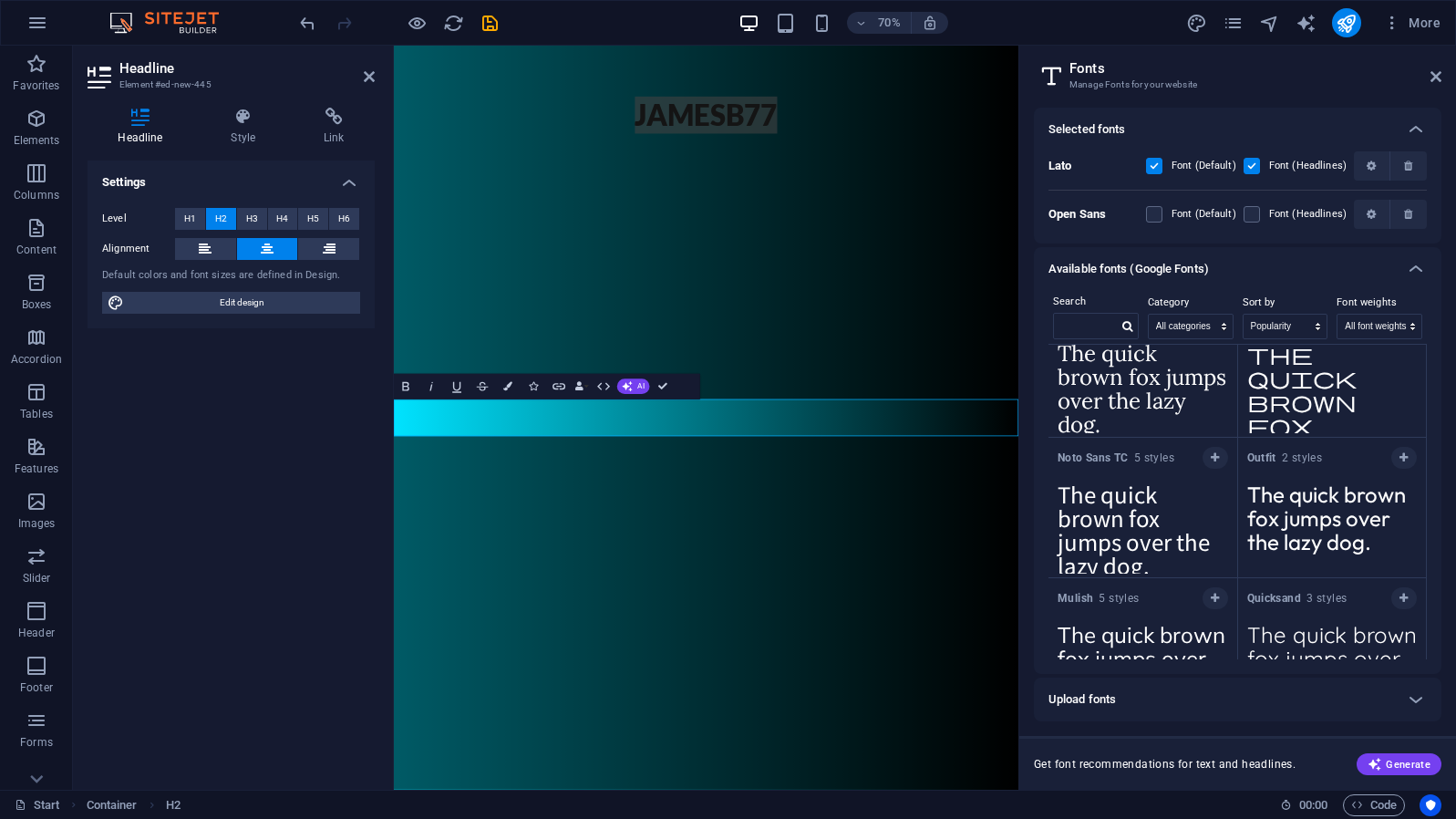
click at [1307, 377] on textarea "The quick brown fox jumps over the lazy dog." at bounding box center [1333, 383] width 189 height 101
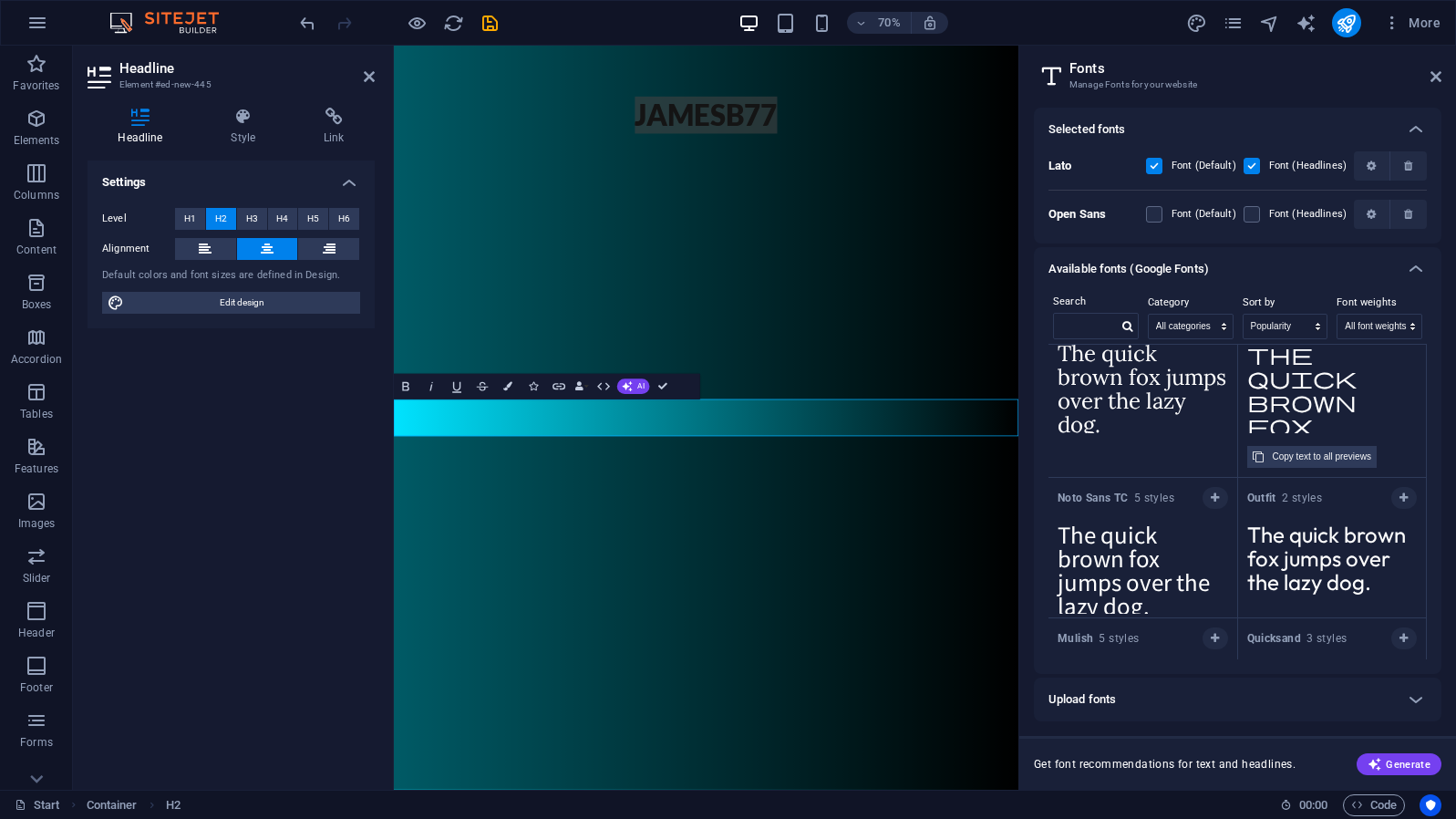
click at [1271, 422] on textarea "The quick brown fox jumps over the lazy dog." at bounding box center [1333, 383] width 189 height 101
click at [1377, 373] on textarea "The quick brown fox jumps over the lazy dog." at bounding box center [1333, 383] width 189 height 101
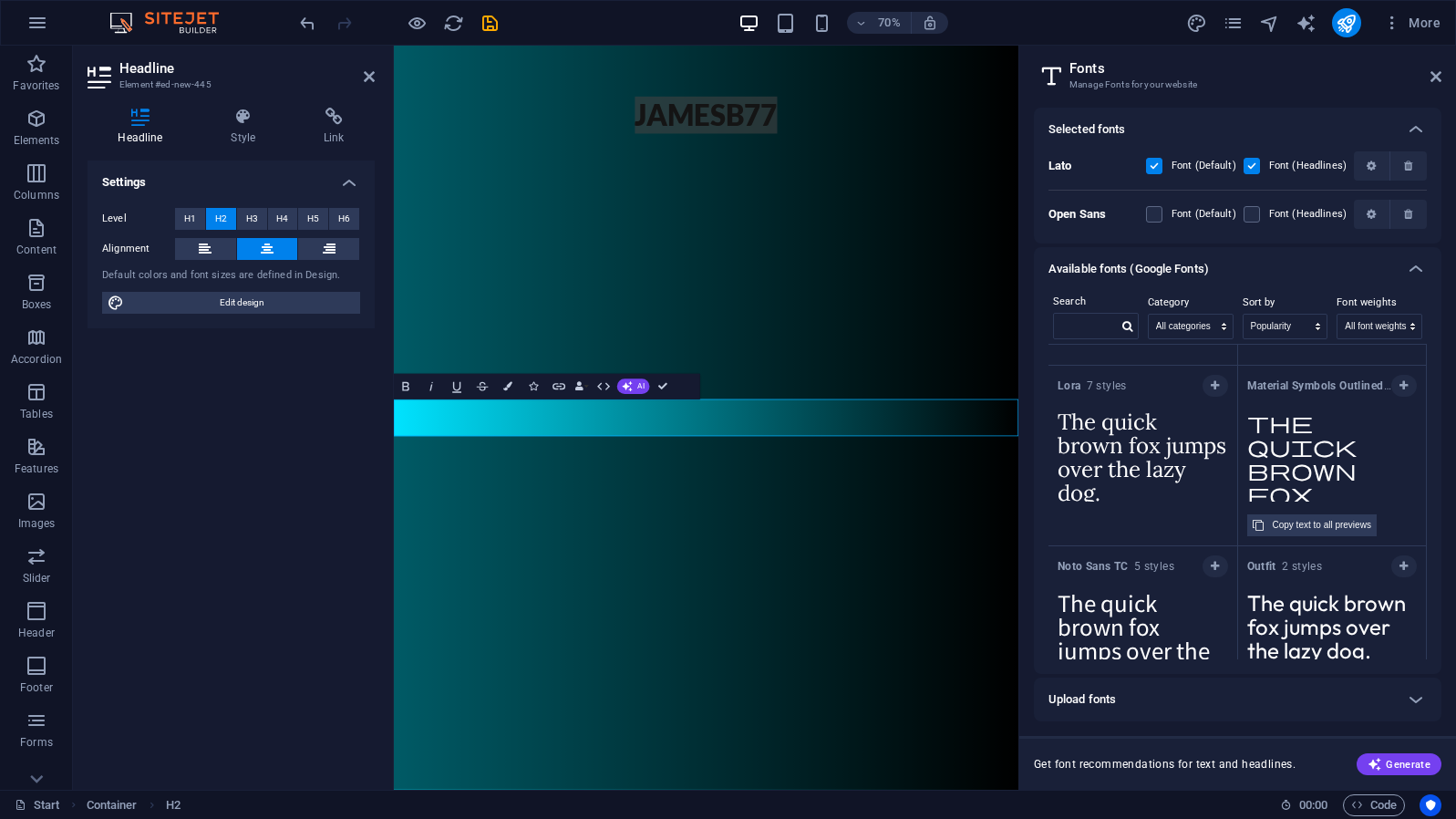
scroll to position [1666, 0]
click at [1402, 386] on icon "button" at bounding box center [1403, 386] width 8 height 11
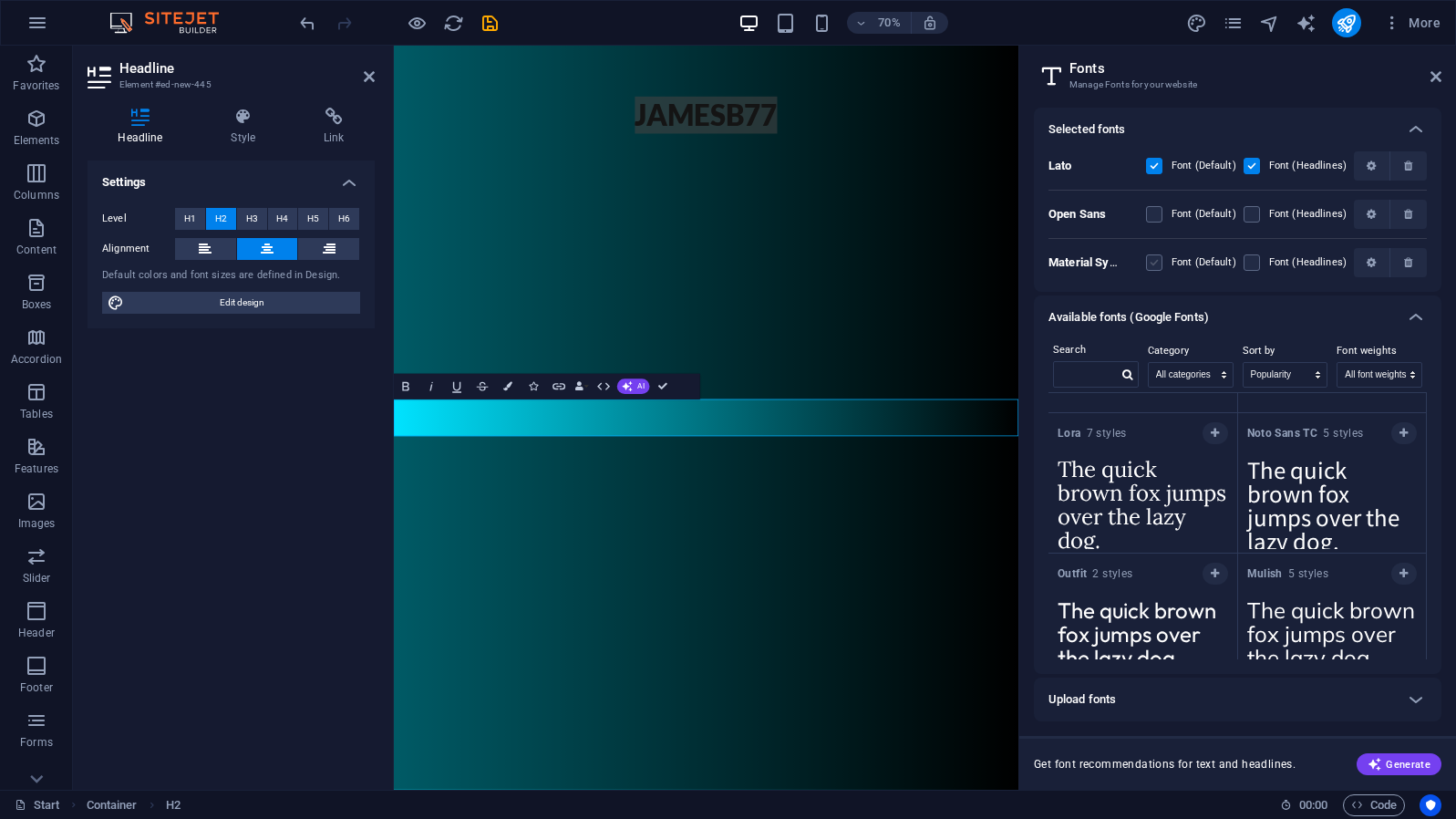
click at [1163, 260] on label at bounding box center [1154, 262] width 16 height 16
click at [0, 0] on Outlined "checkbox" at bounding box center [0, 0] width 0 height 0
click at [1262, 260] on span at bounding box center [1265, 263] width 9 height 9
click at [1257, 260] on label at bounding box center [1251, 262] width 16 height 16
click at [0, 0] on Outlined "checkbox" at bounding box center [0, 0] width 0 height 0
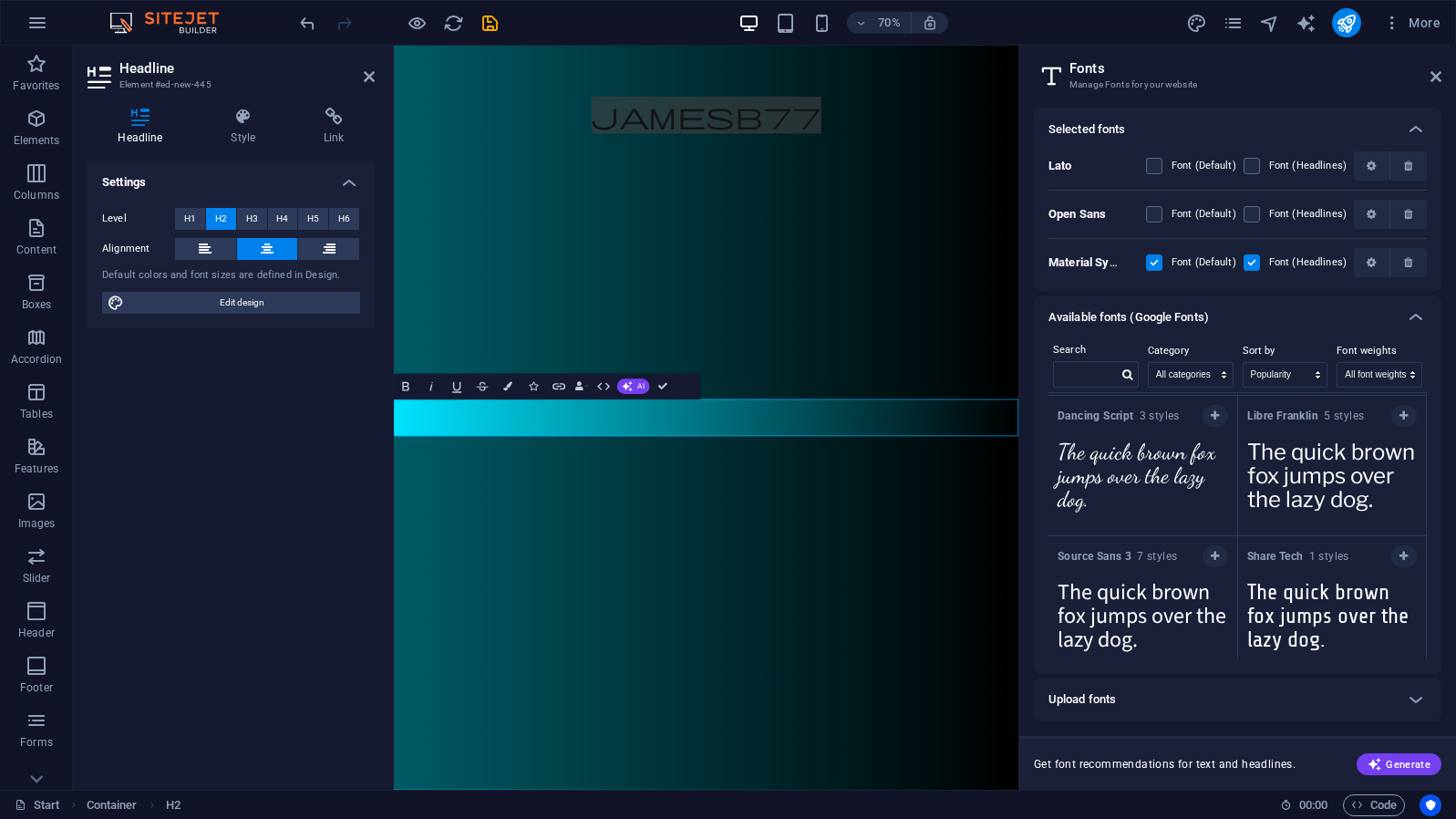
scroll to position [3471, 0]
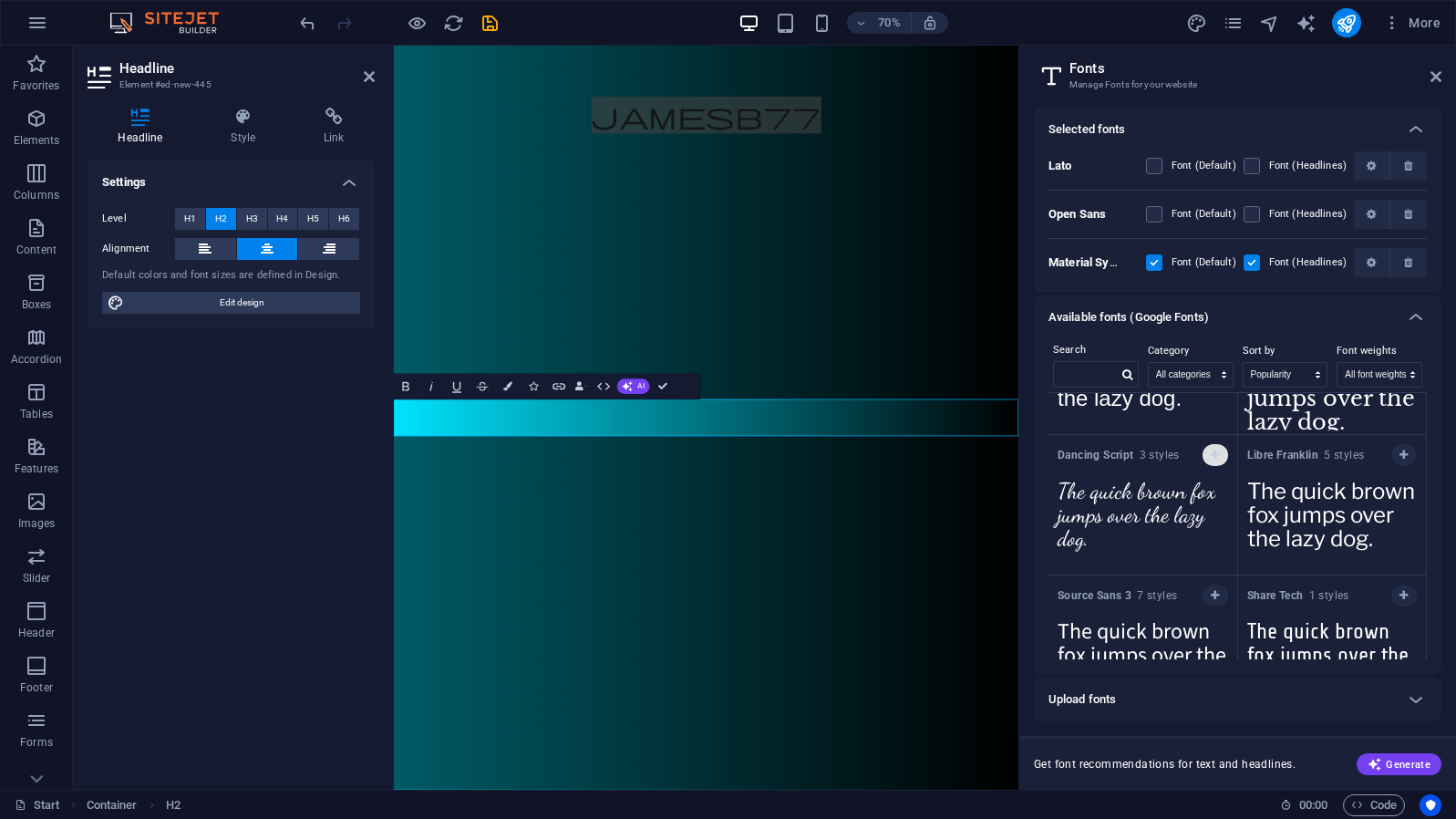
click at [1211, 453] on icon "button" at bounding box center [1214, 455] width 8 height 11
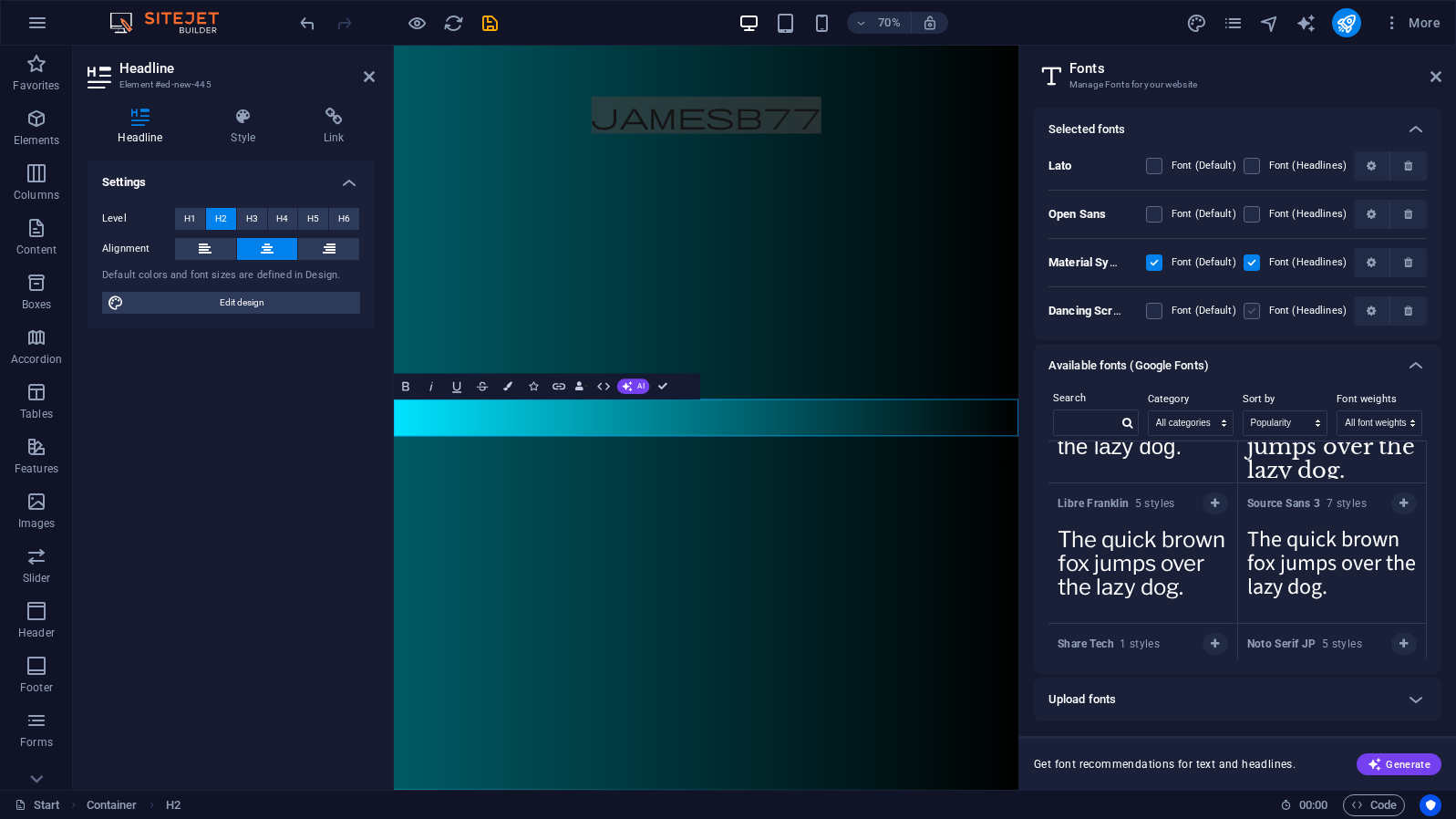
click at [1257, 313] on label at bounding box center [1251, 310] width 16 height 16
click at [0, 0] on Script "checkbox" at bounding box center [0, 0] width 0 height 0
click at [1257, 313] on label at bounding box center [1251, 310] width 16 height 16
click at [0, 0] on Script "checkbox" at bounding box center [0, 0] width 0 height 0
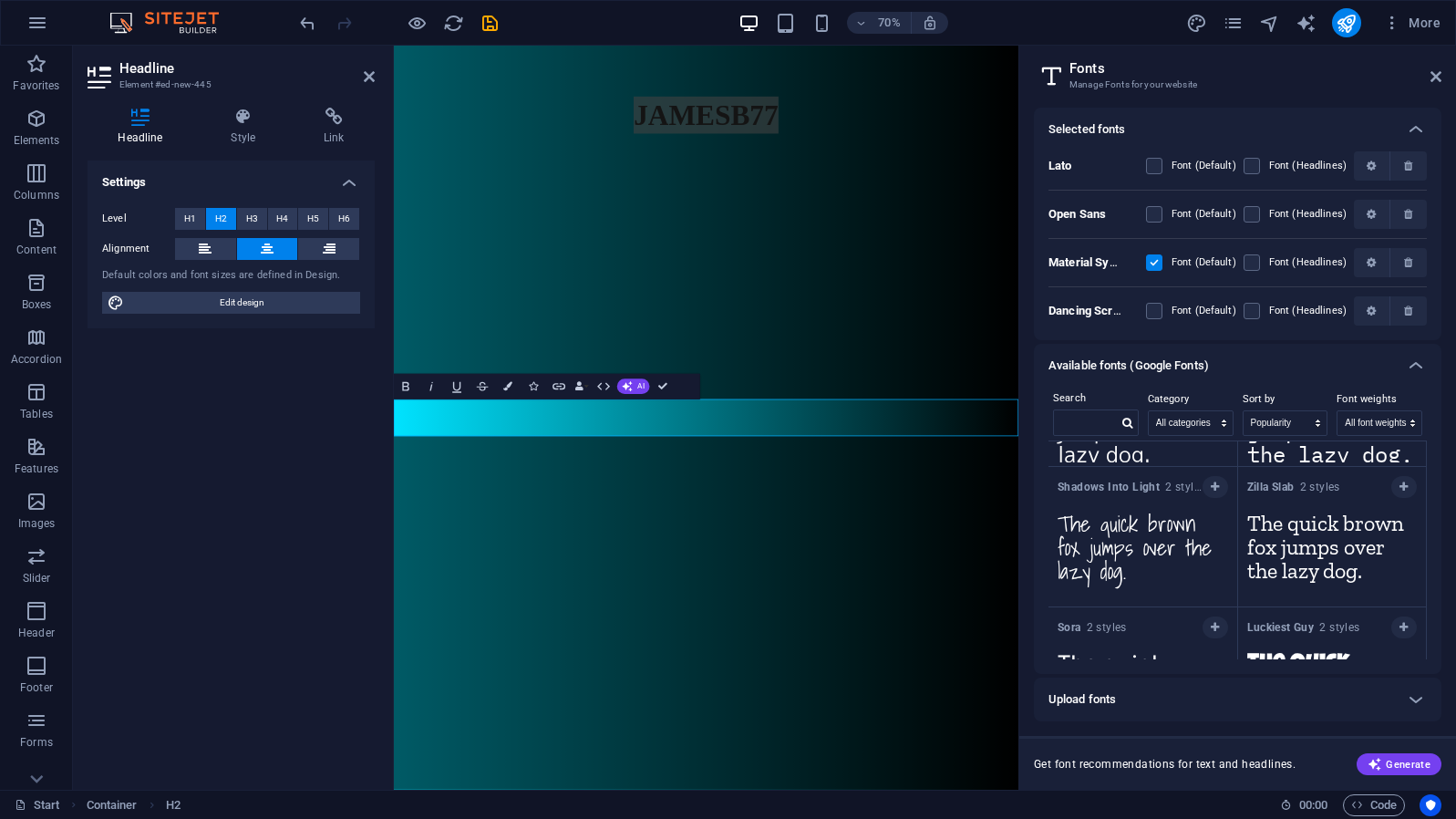
scroll to position [7703, 0]
click at [1215, 483] on icon "button" at bounding box center [1214, 486] width 8 height 11
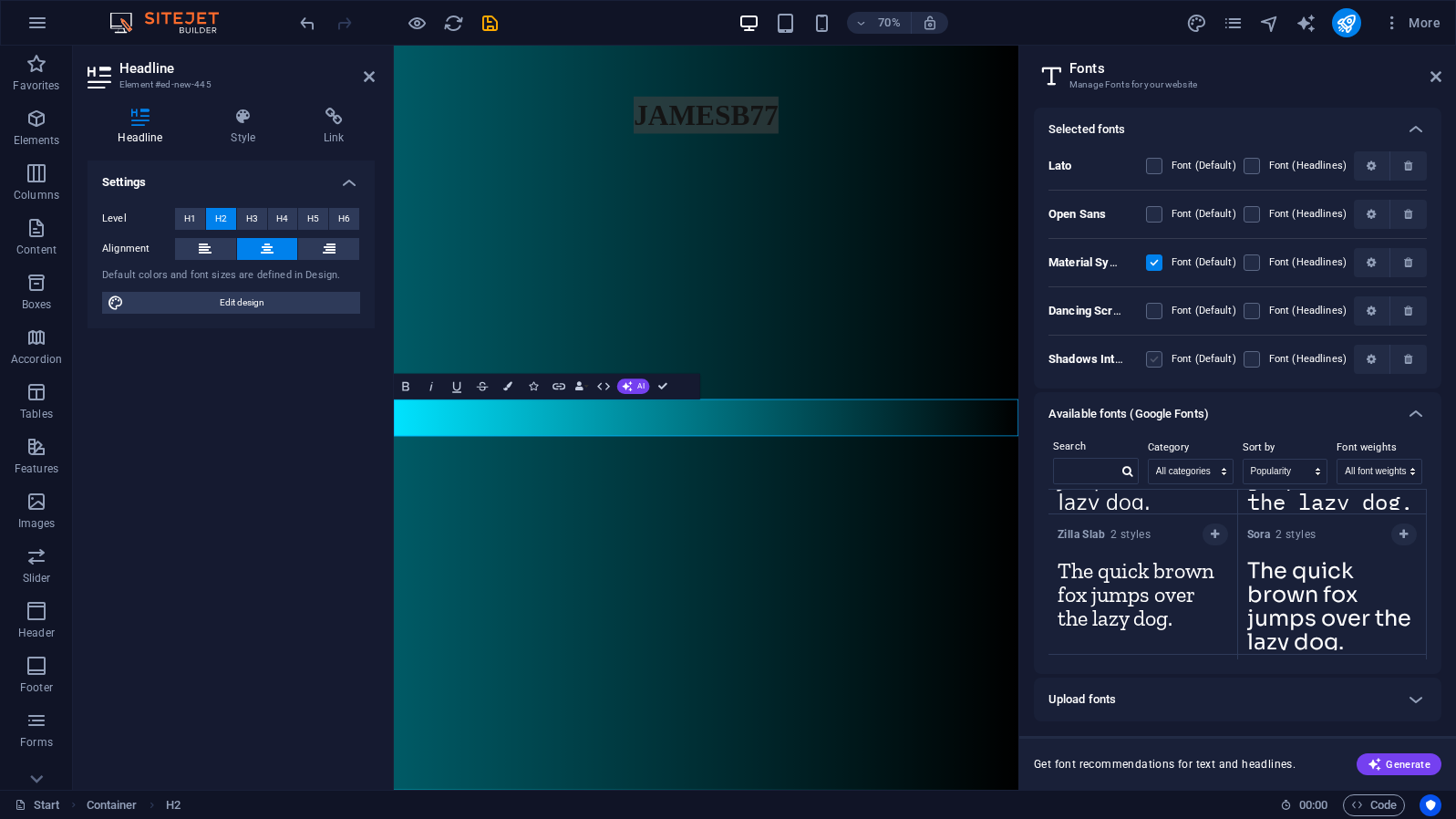
click at [1163, 364] on label at bounding box center [1154, 359] width 16 height 16
click at [0, 0] on Light "checkbox" at bounding box center [0, 0] width 0 height 0
click at [1258, 362] on label at bounding box center [1251, 359] width 16 height 16
click at [0, 0] on Light "checkbox" at bounding box center [0, 0] width 0 height 0
click at [1411, 267] on icon "button" at bounding box center [1408, 263] width 8 height 11
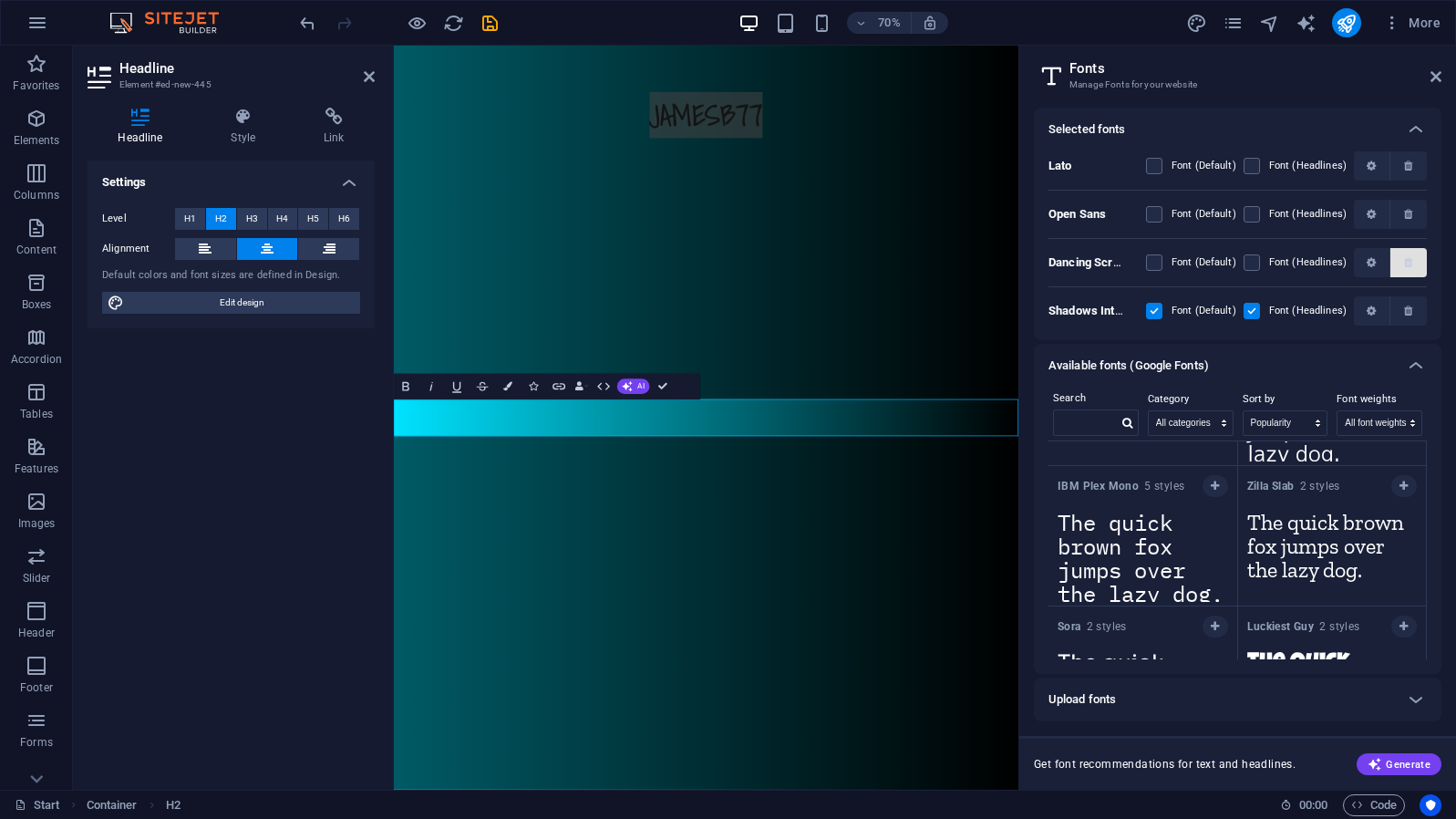
click at [1411, 273] on button "button" at bounding box center [1409, 262] width 37 height 29
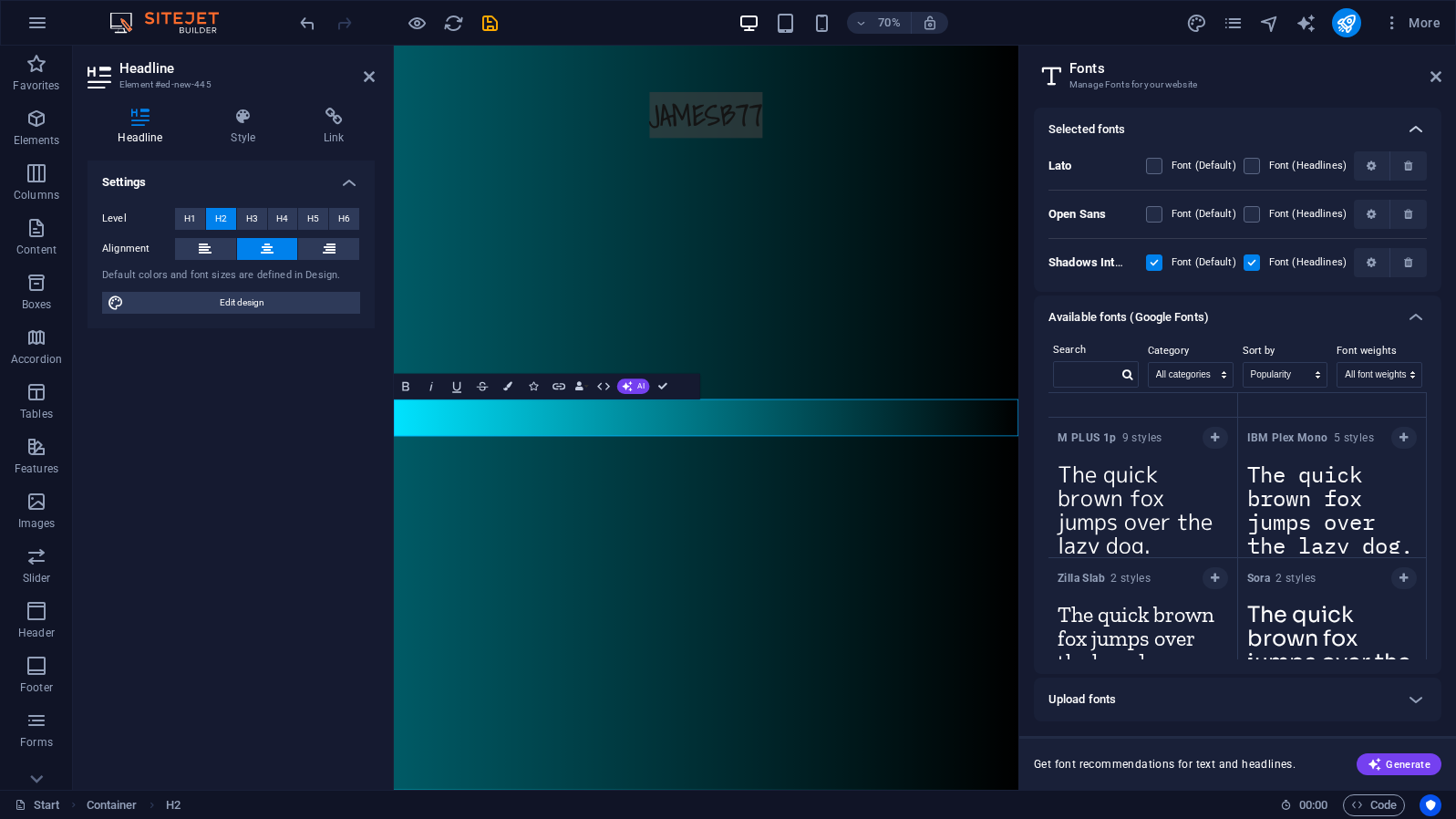
click at [1423, 128] on icon at bounding box center [1416, 129] width 22 height 22
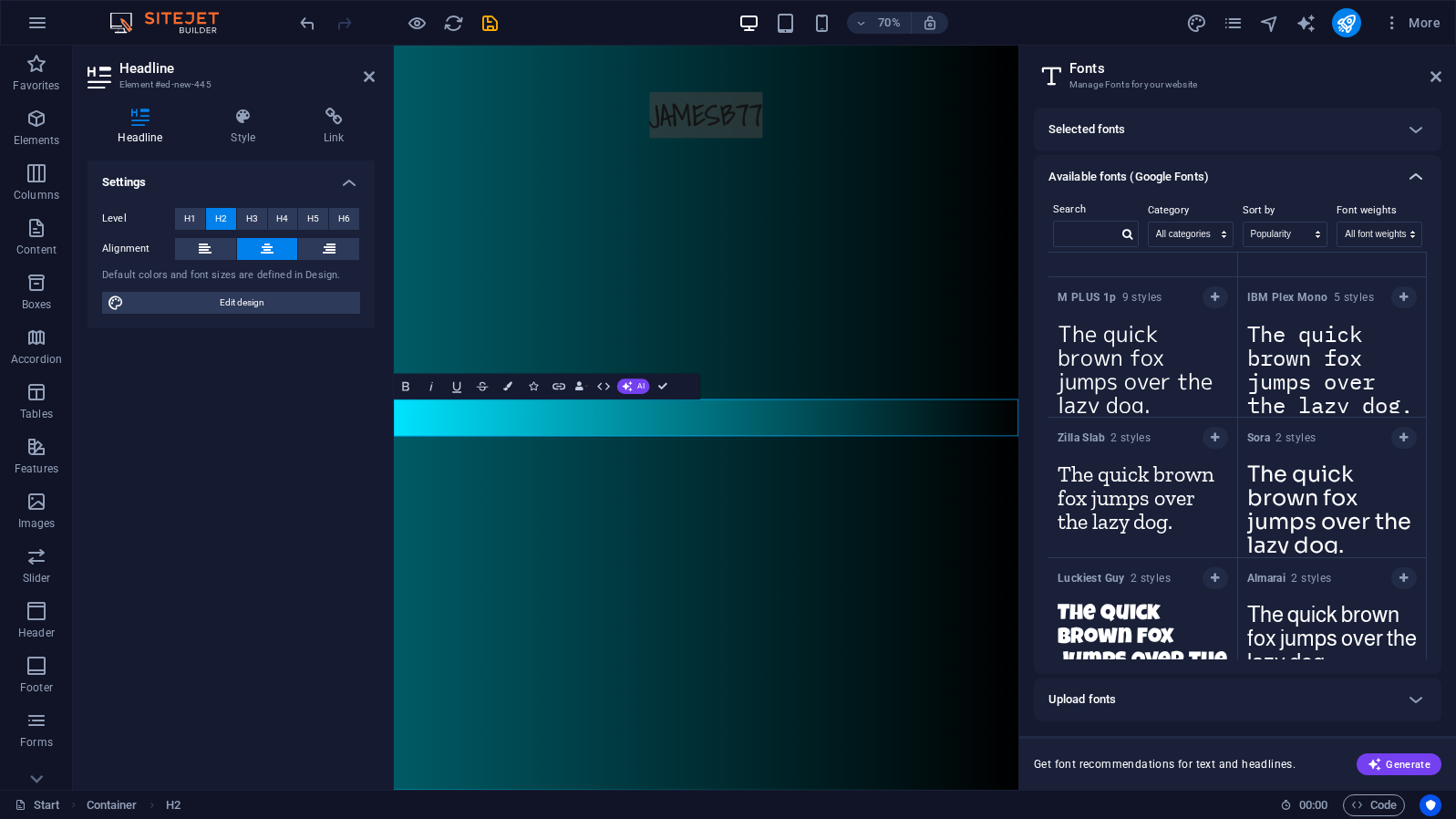
click at [1417, 170] on icon at bounding box center [1416, 177] width 22 height 22
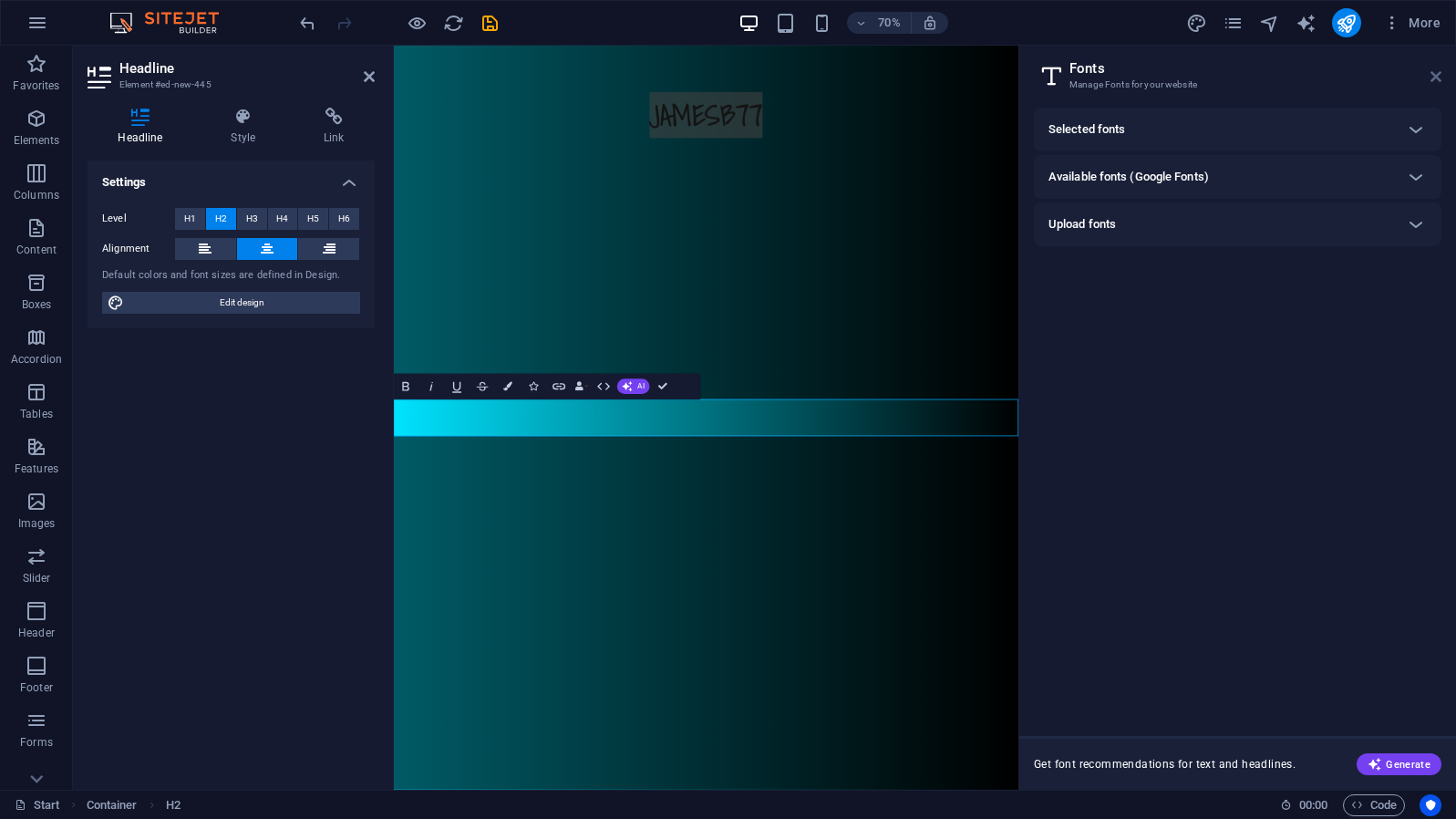
click at [1432, 76] on icon at bounding box center [1436, 77] width 11 height 15
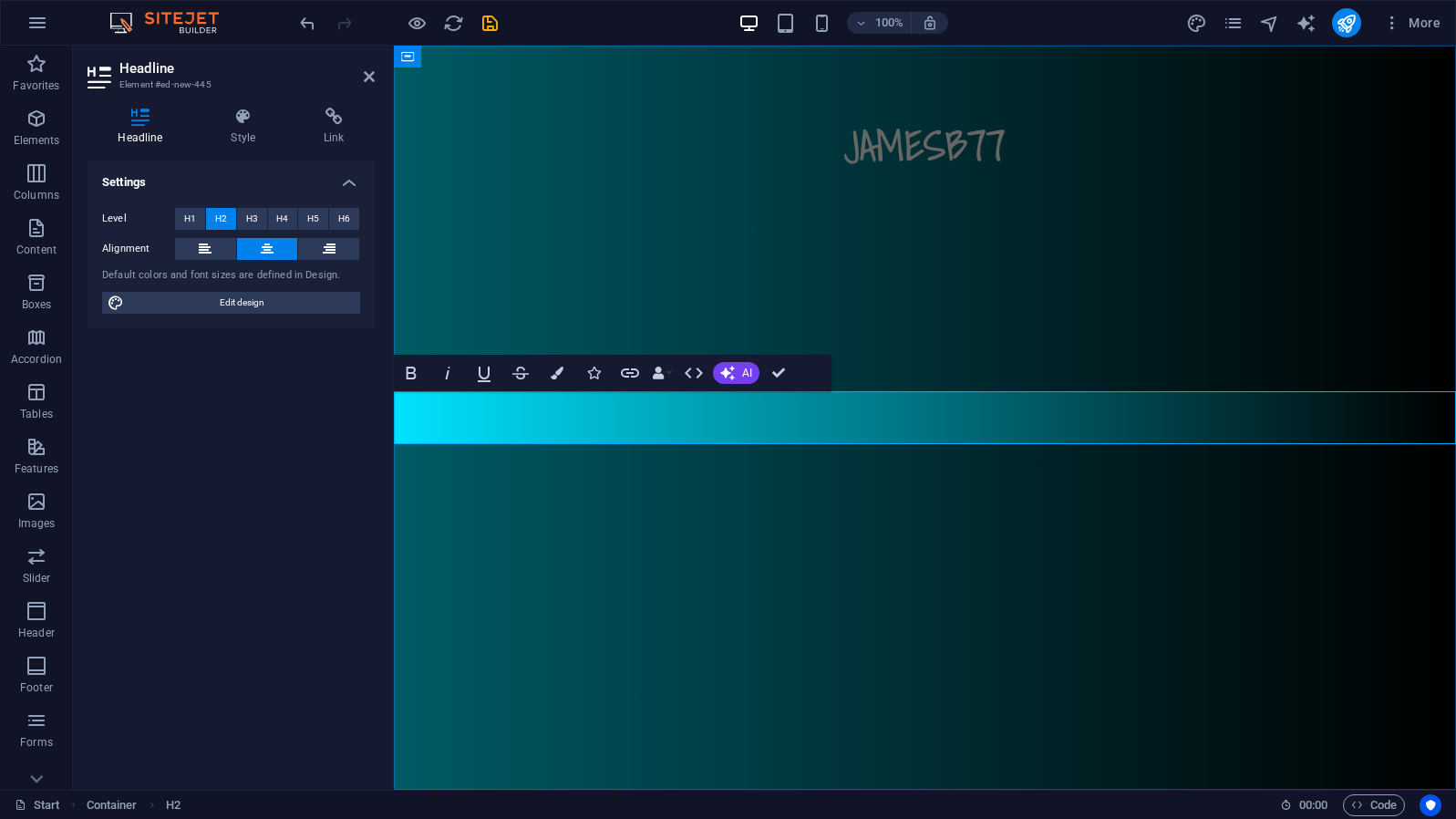
click at [861, 171] on h2 "JamesB77" at bounding box center [925, 145] width 1062 height 53
drag, startPoint x: 854, startPoint y: 417, endPoint x: 838, endPoint y: 417, distance: 16.0
click at [838, 171] on h2 "JamesB77" at bounding box center [925, 145] width 1062 height 53
click at [559, 370] on icon "button" at bounding box center [557, 373] width 13 height 13
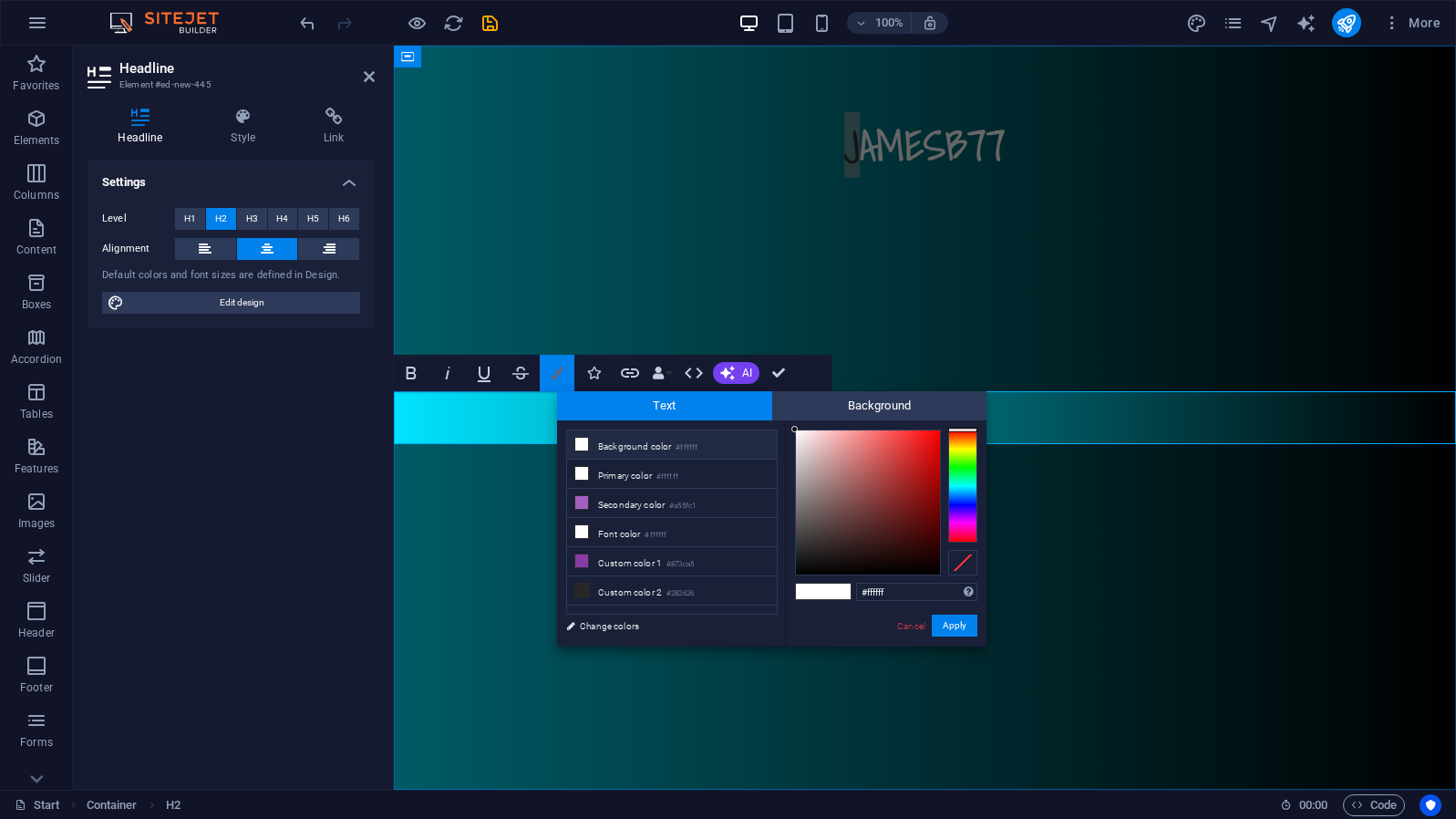
click at [561, 376] on icon "button" at bounding box center [557, 373] width 13 height 13
click at [798, 370] on div "Bold Italic Underline Strikethrough Colors Icons Link Data Bindings Company Fir…" at bounding box center [613, 372] width 438 height 37
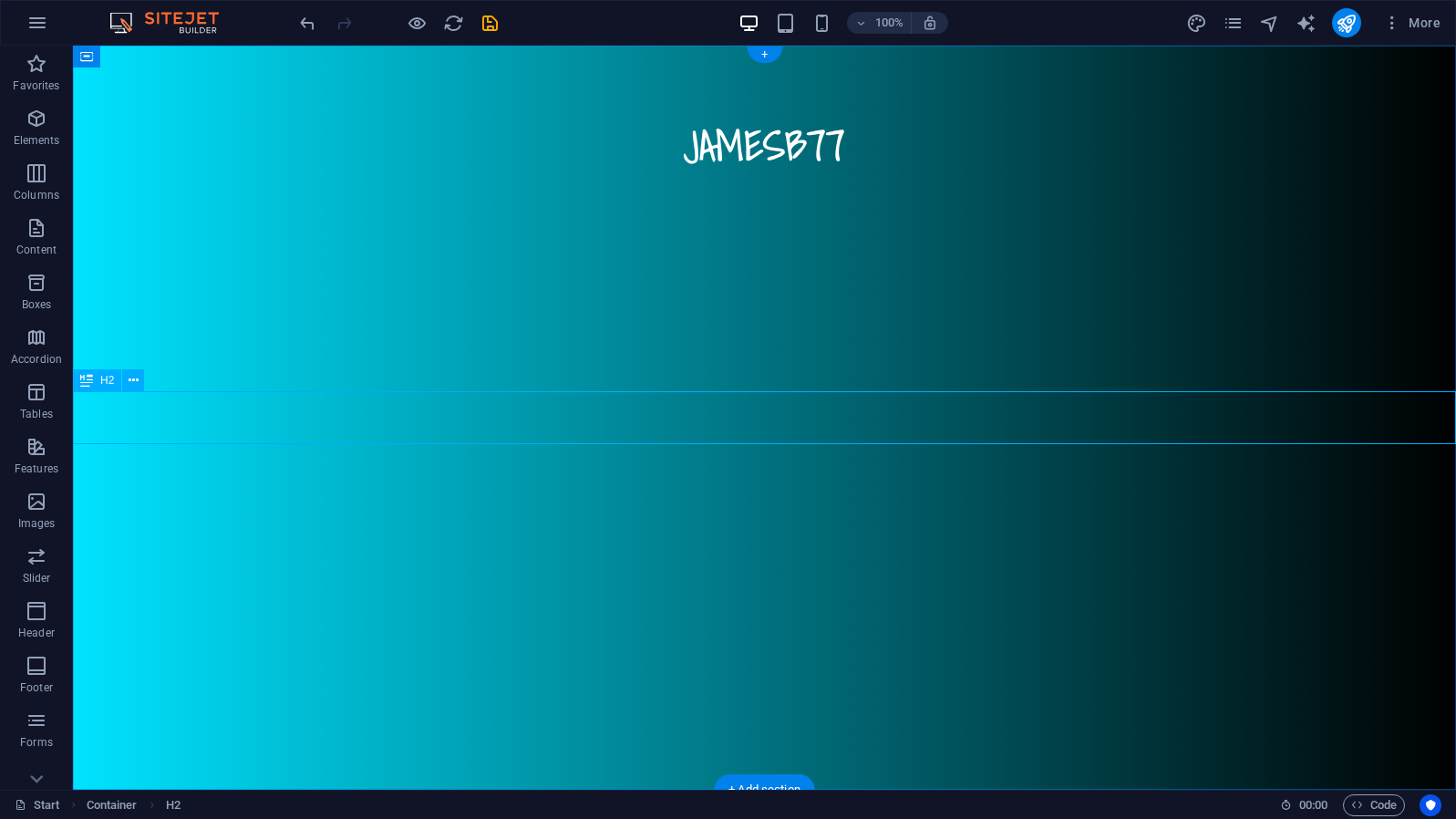
click at [733, 171] on div "JamesB77" at bounding box center [765, 145] width 1384 height 53
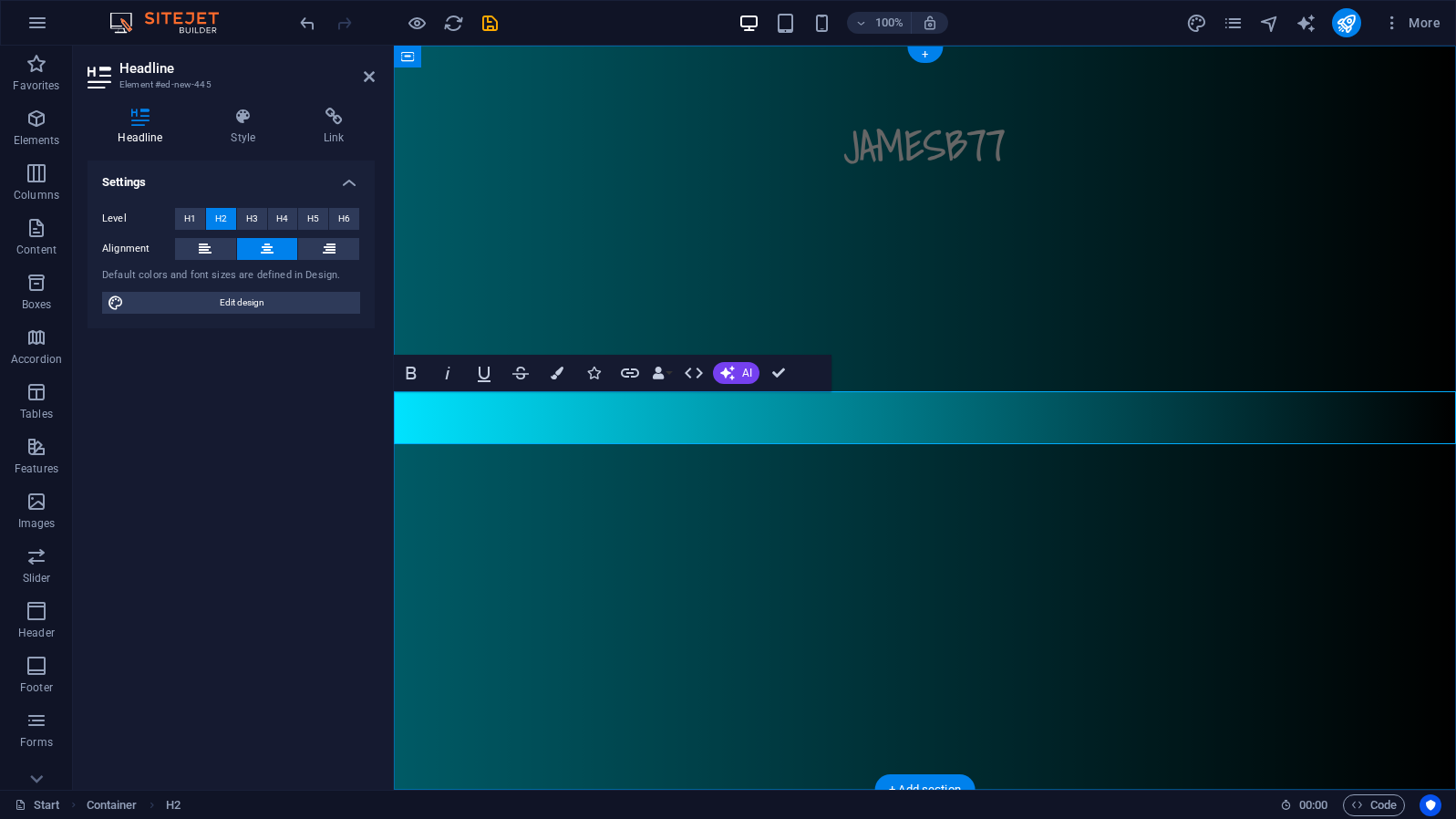
click at [860, 171] on h2 "JamesB77" at bounding box center [925, 145] width 1062 height 53
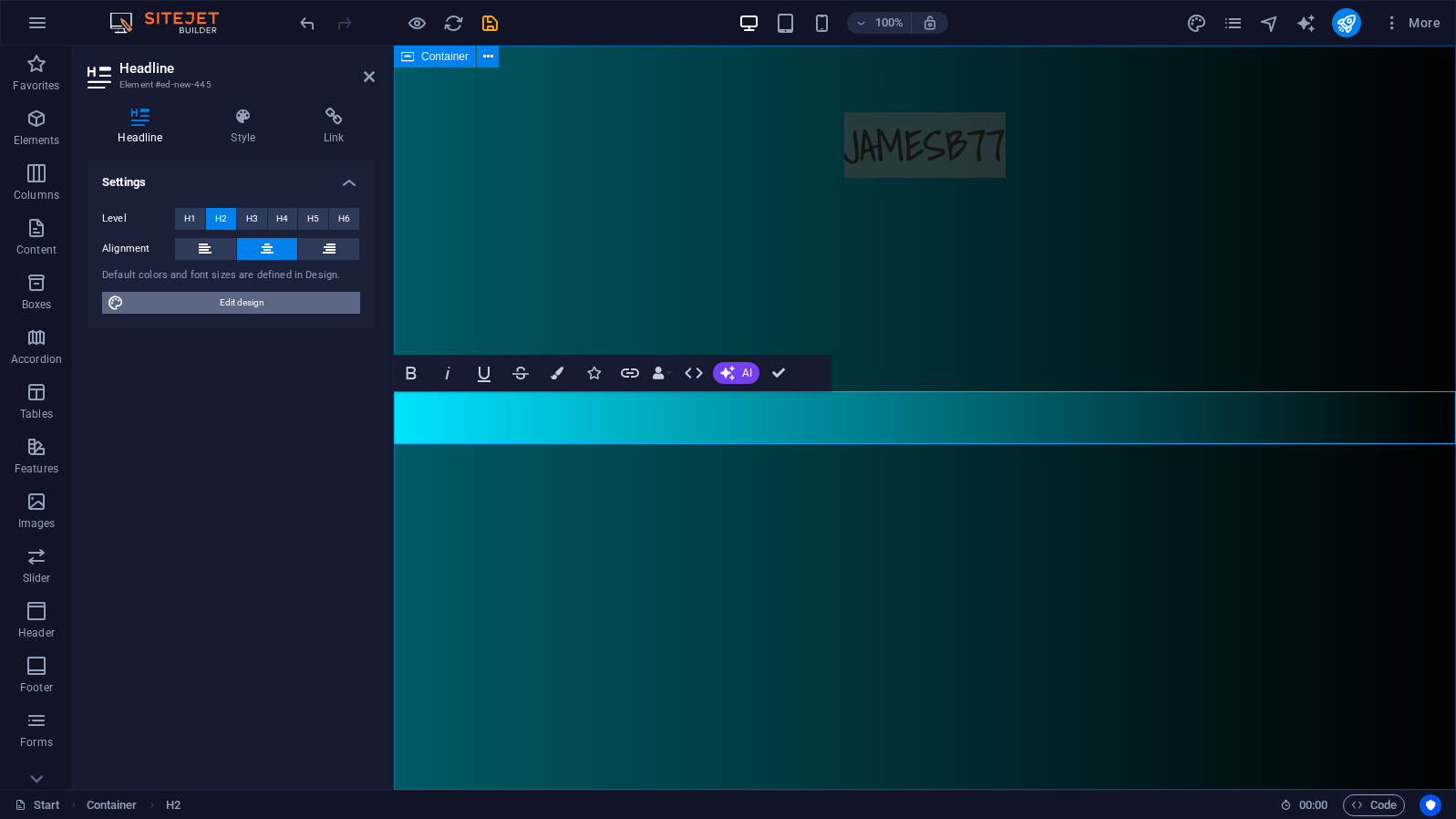
click at [230, 292] on span "Edit design" at bounding box center [243, 302] width 226 height 22
select select "px"
select select "300"
select select "px"
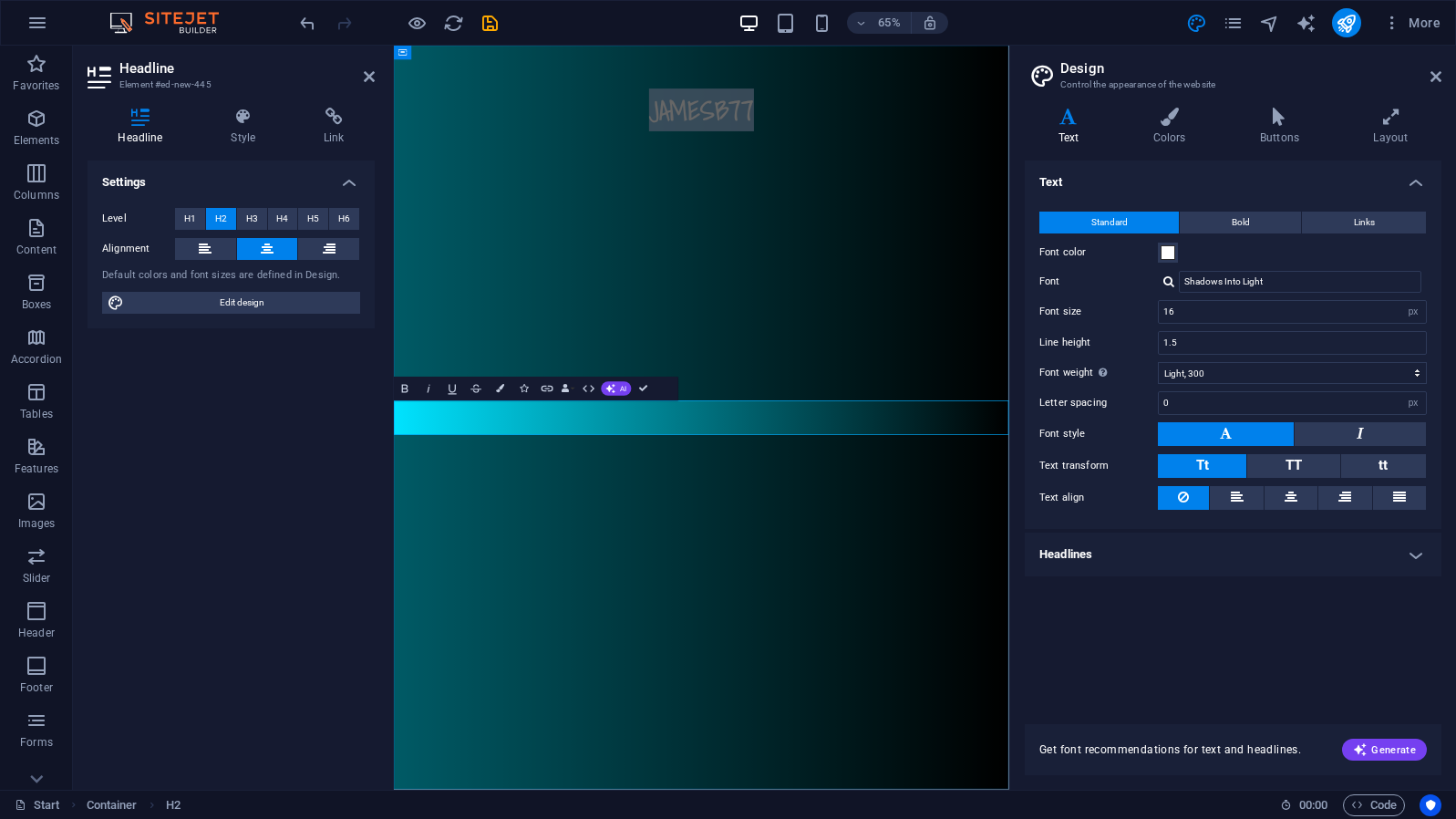
click at [885, 171] on h2 "JamesB77" at bounding box center [867, 145] width 947 height 53
drag, startPoint x: 791, startPoint y: 619, endPoint x: 801, endPoint y: 619, distance: 10.0
click at [801, 171] on h2 "JamesB77" at bounding box center [867, 145] width 947 height 53
click at [1214, 311] on input "16" at bounding box center [1292, 311] width 267 height 22
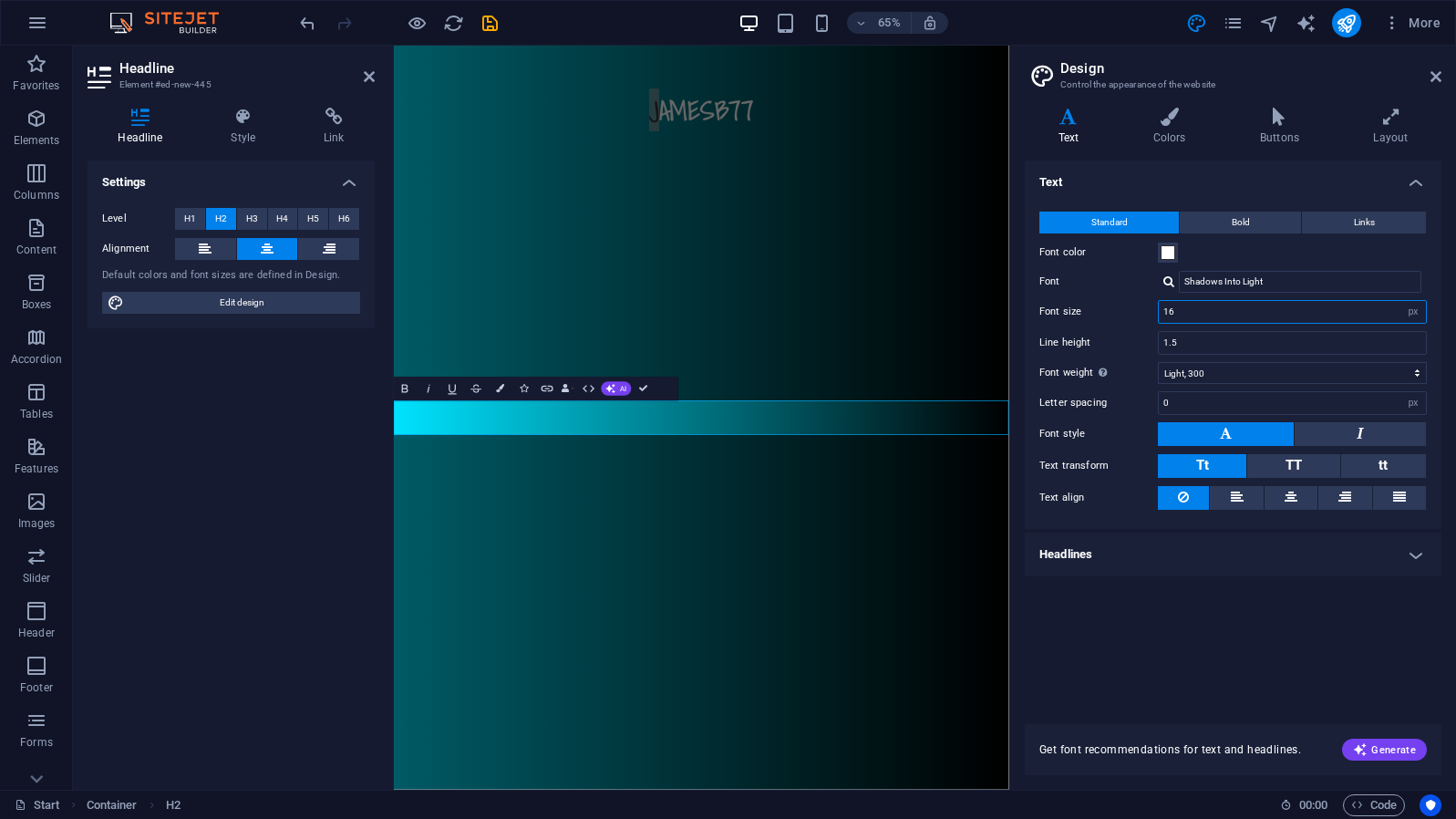
click at [1214, 311] on input "16" at bounding box center [1292, 311] width 267 height 22
type input "24"
click at [1227, 342] on input "1.5" at bounding box center [1292, 342] width 267 height 22
drag, startPoint x: 889, startPoint y: 617, endPoint x: 951, endPoint y: 617, distance: 62.0
click at [951, 171] on h2 "JamesB77" at bounding box center [867, 145] width 947 height 53
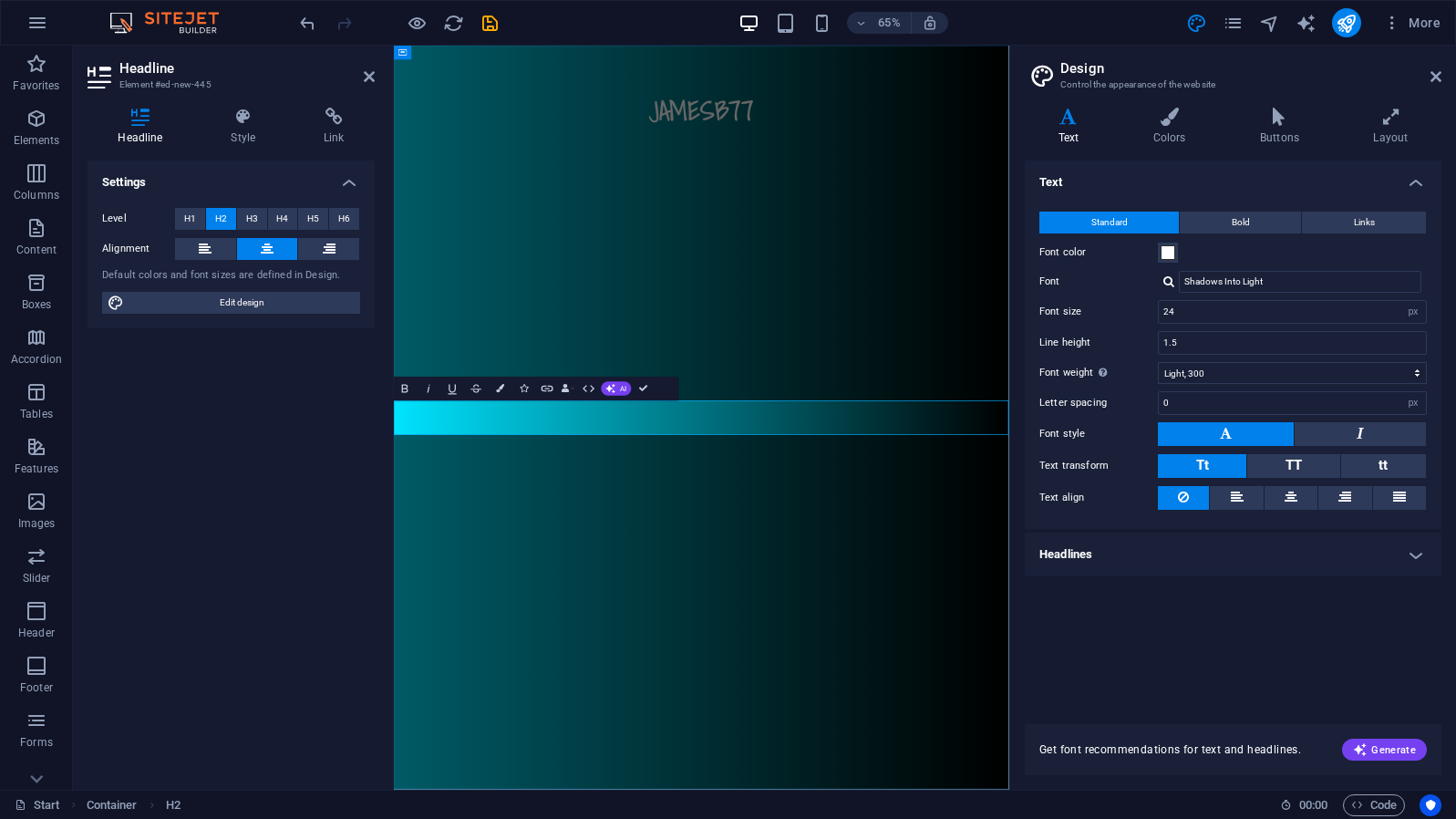
click at [918, 171] on h2 "JamesB77" at bounding box center [867, 145] width 947 height 53
drag, startPoint x: 885, startPoint y: 619, endPoint x: 992, endPoint y: 614, distance: 107.1
click at [992, 171] on h2 "JamesB77" at bounding box center [867, 145] width 947 height 53
click at [1195, 311] on input "24" at bounding box center [1292, 311] width 267 height 22
click at [1054, 171] on h2 "JamesB77" at bounding box center [867, 145] width 947 height 53
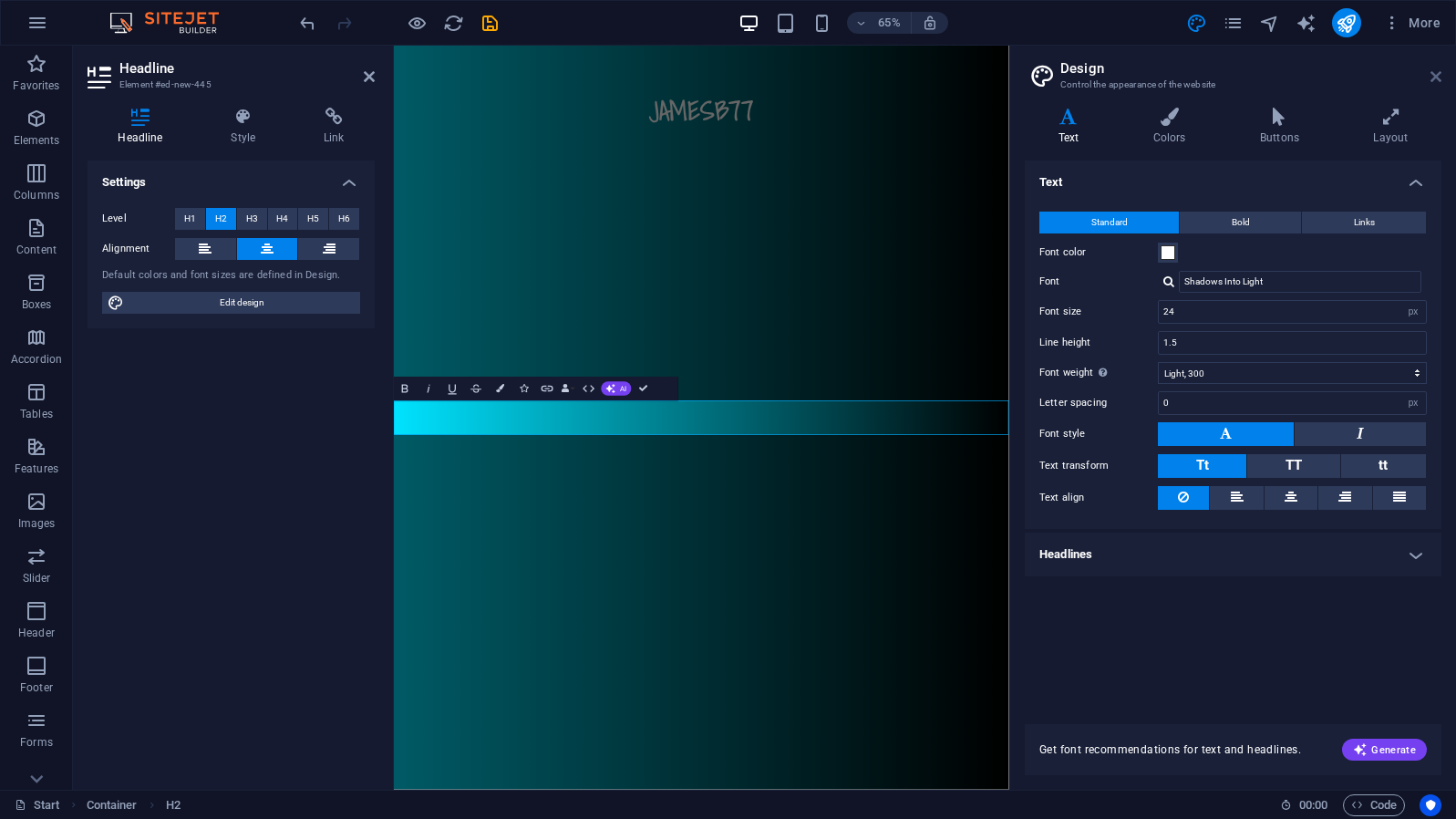
click at [1438, 75] on icon at bounding box center [1436, 77] width 11 height 15
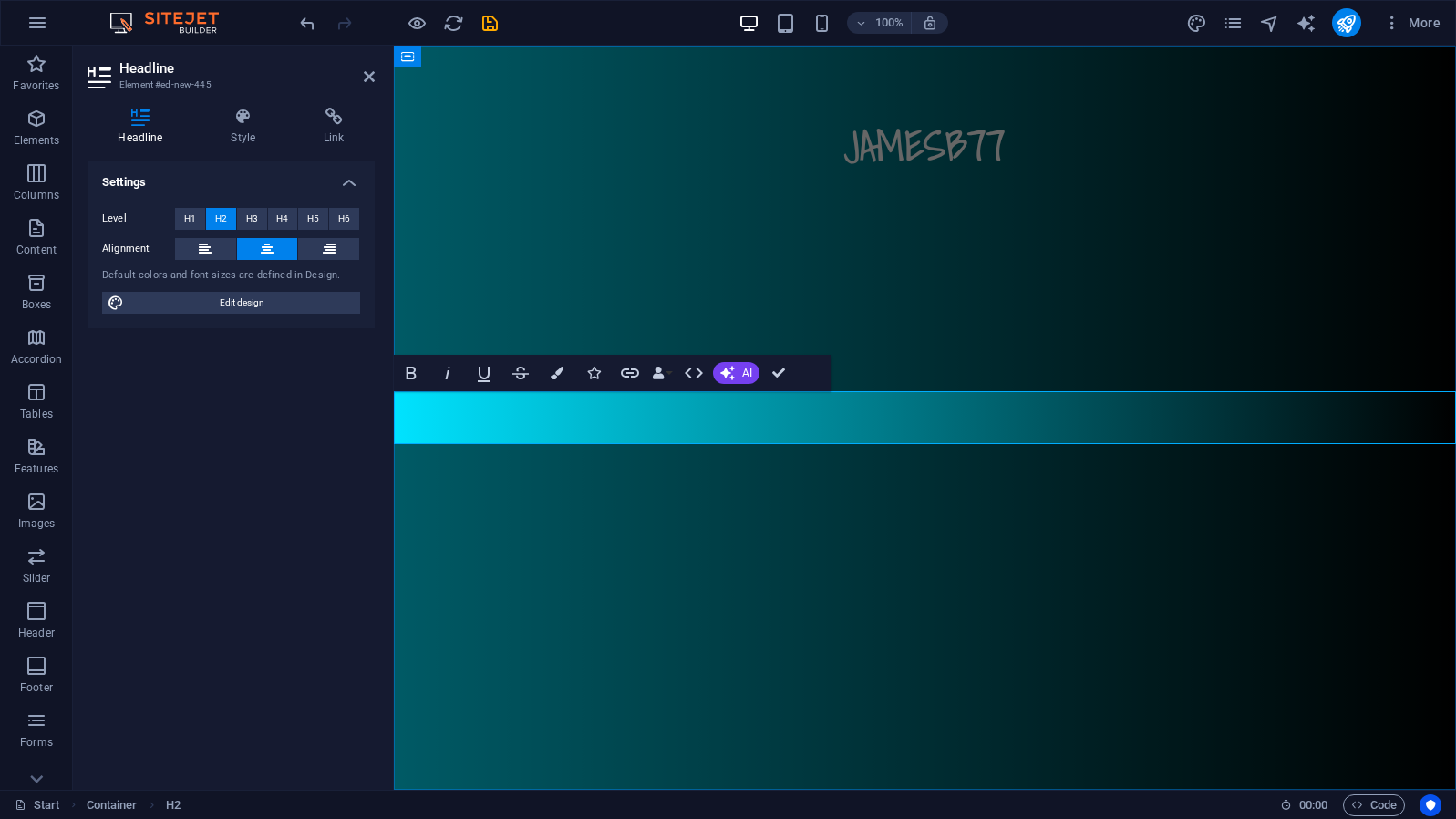
click at [956, 171] on h2 "JamesB77" at bounding box center [925, 145] width 1062 height 53
click at [982, 171] on h2 "James B77" at bounding box center [925, 145] width 1062 height 53
click at [956, 518] on div "JamesB77" at bounding box center [925, 418] width 1062 height 745
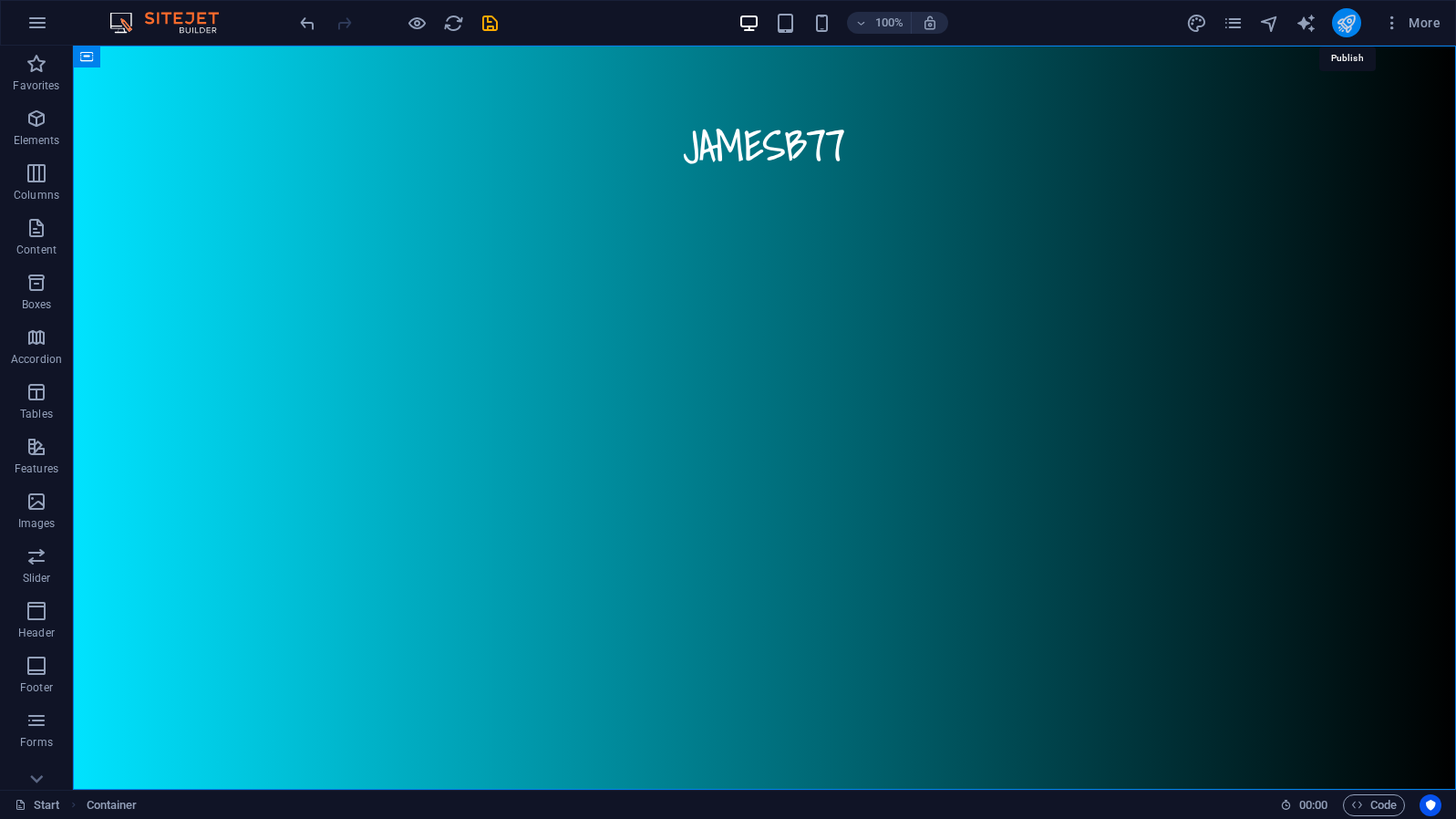
click at [1352, 29] on icon "publish" at bounding box center [1346, 24] width 21 height 21
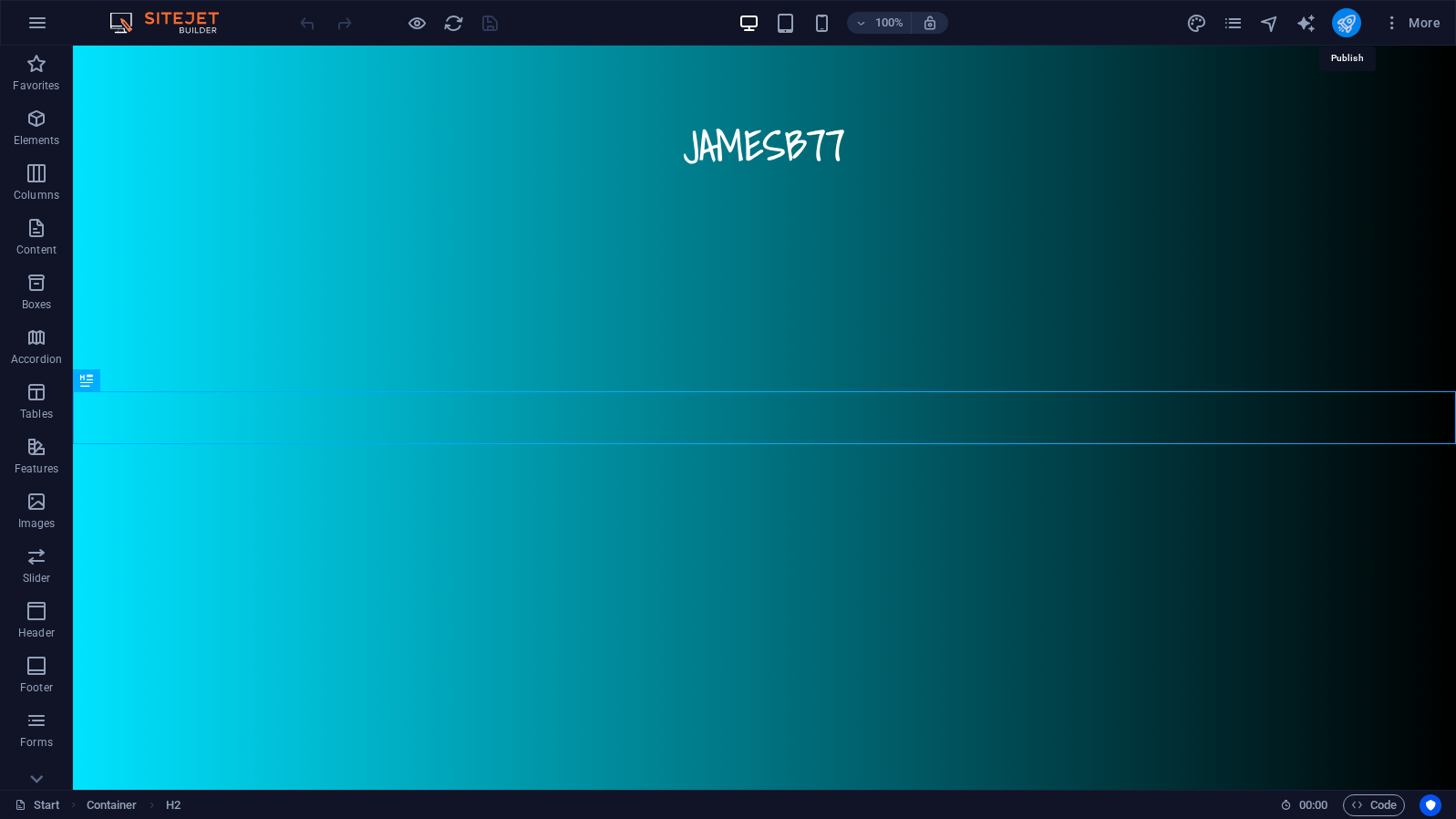
click at [1350, 28] on icon "publish" at bounding box center [1346, 24] width 21 height 21
